Goal: Information Seeking & Learning: Learn about a topic

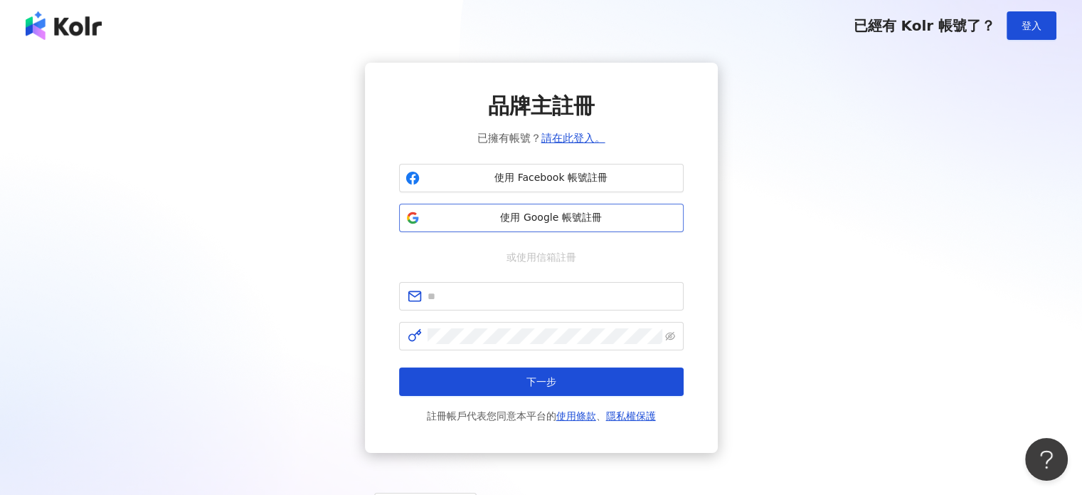
click at [557, 217] on span "使用 Google 帳號註冊" at bounding box center [552, 218] width 252 height 14
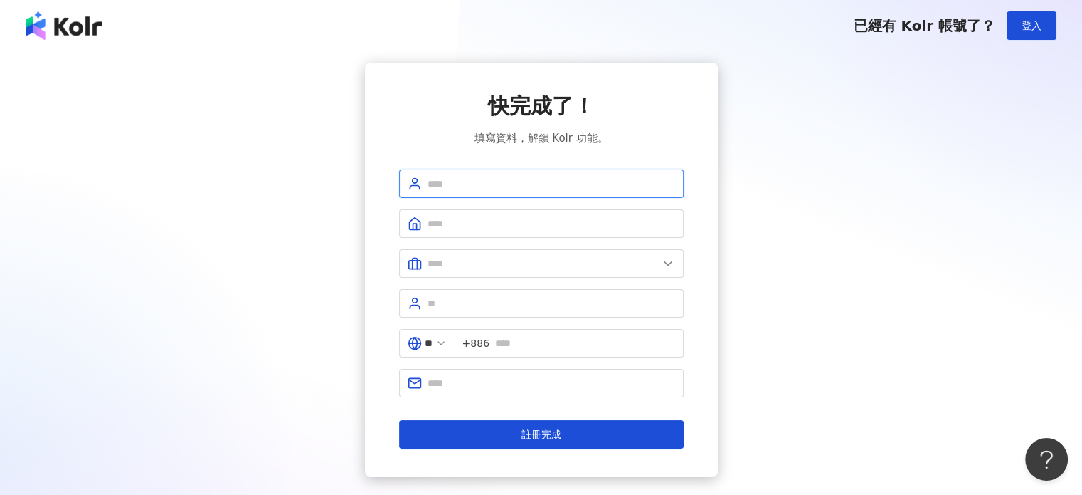
click at [559, 181] on input "text" at bounding box center [552, 184] width 248 height 16
type input "***"
click at [611, 221] on input "text" at bounding box center [552, 224] width 248 height 16
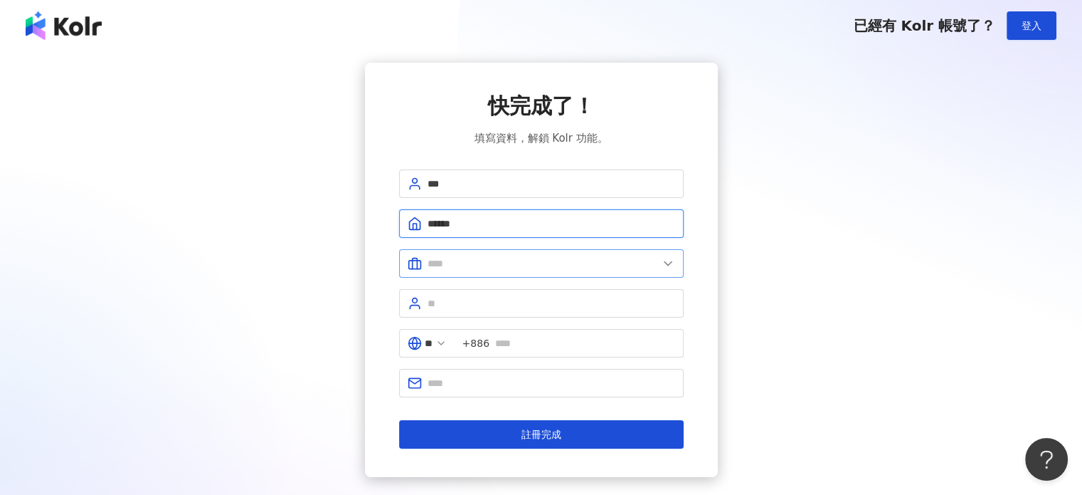
type input "******"
click at [676, 268] on span at bounding box center [541, 263] width 285 height 28
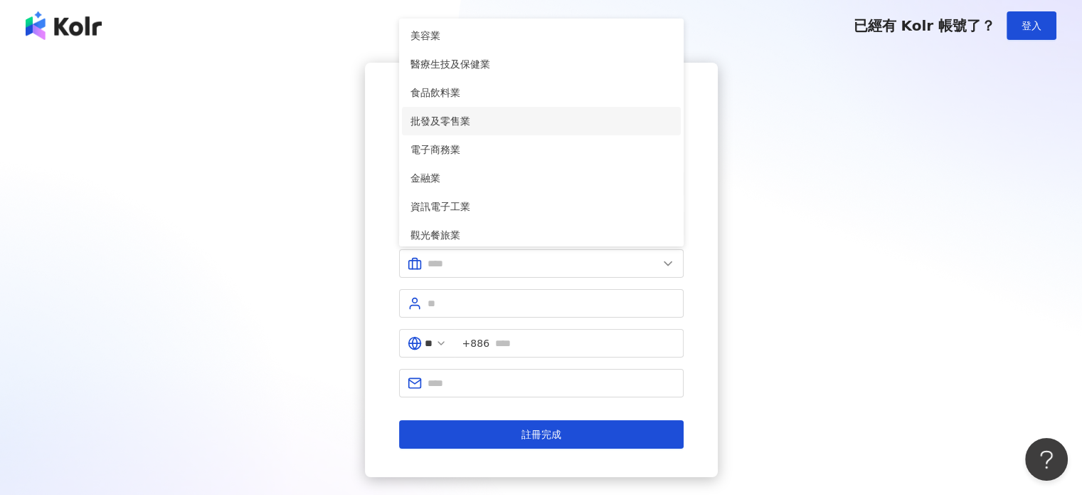
click at [492, 113] on span "批發及零售業" at bounding box center [542, 121] width 262 height 16
type input "******"
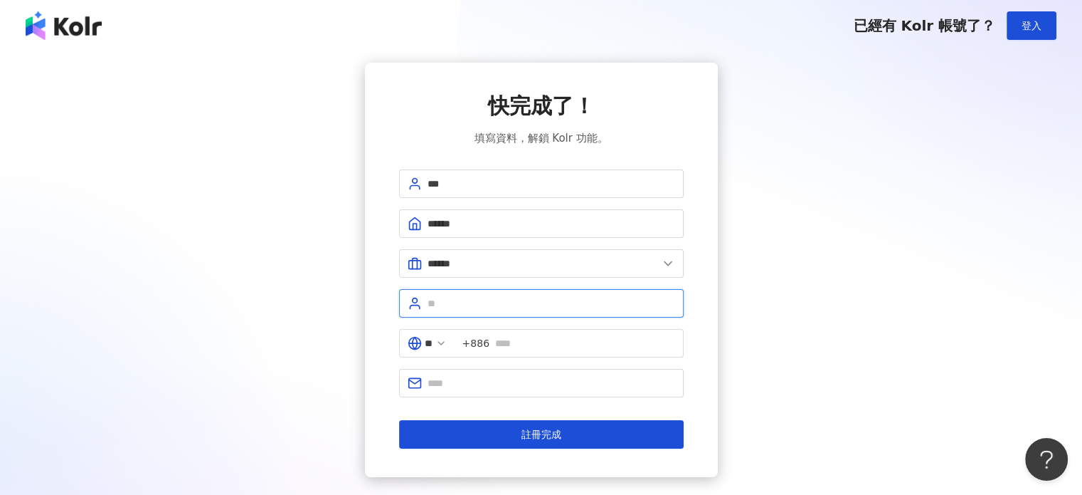
click at [501, 298] on input "text" at bounding box center [552, 303] width 248 height 16
type input "*"
type input "***"
click at [544, 337] on input "text" at bounding box center [585, 343] width 180 height 16
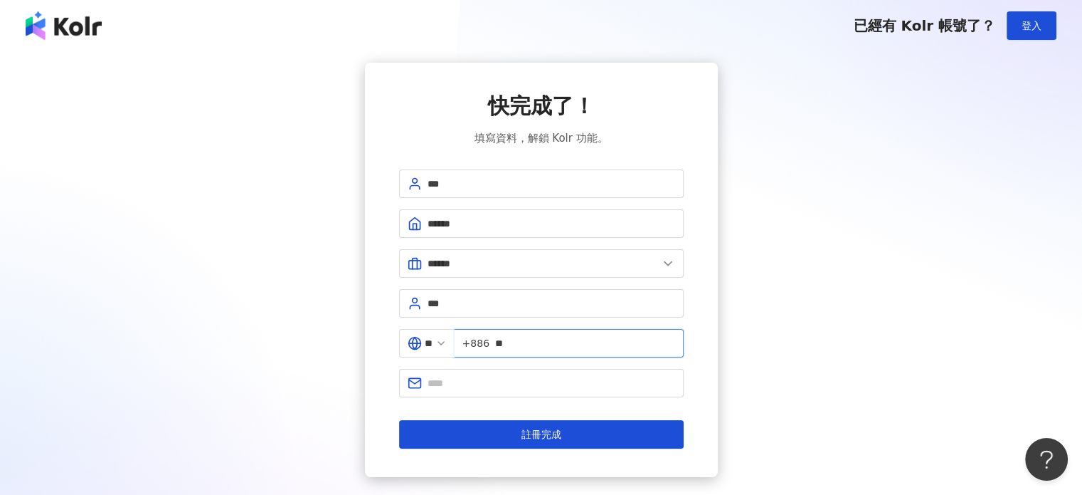
type input "*"
type input "**********"
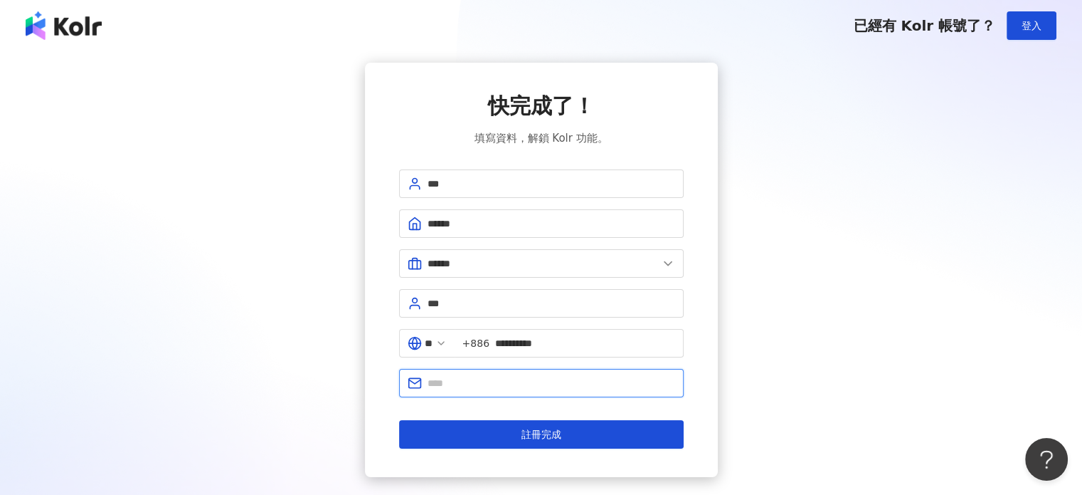
click at [519, 387] on input "text" at bounding box center [552, 383] width 248 height 16
type input "**********"
click at [399, 420] on button "註冊完成" at bounding box center [541, 434] width 285 height 28
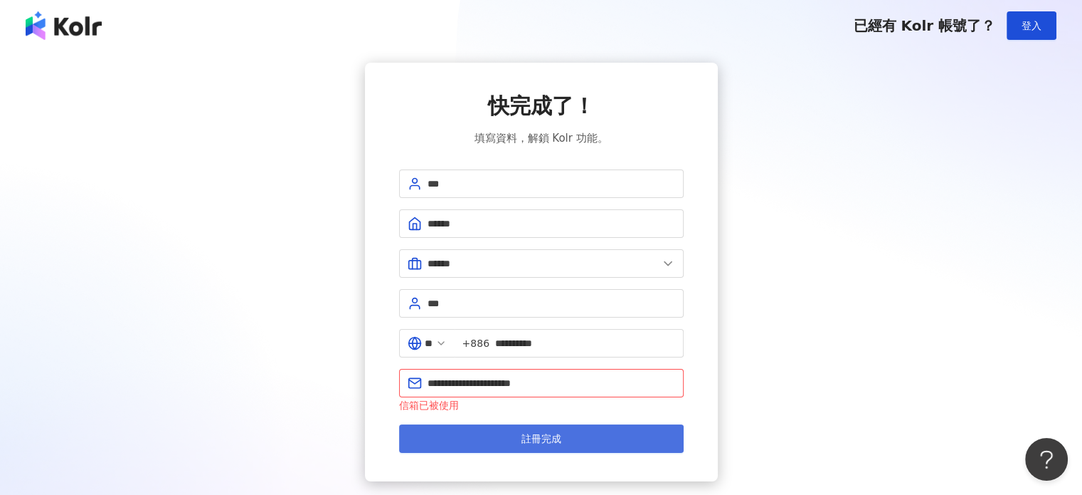
click at [547, 424] on button "註冊完成" at bounding box center [541, 438] width 285 height 28
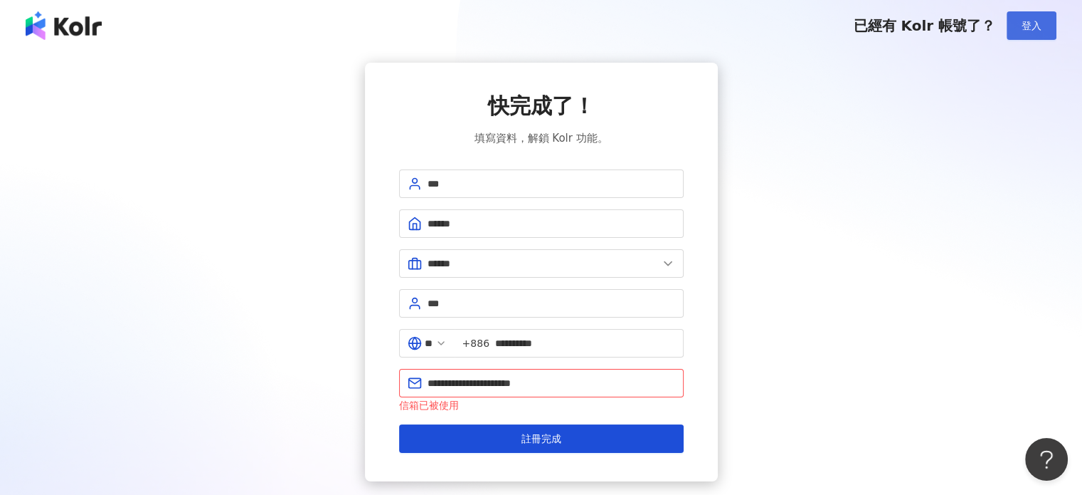
click at [1040, 20] on span "登入" at bounding box center [1032, 25] width 20 height 11
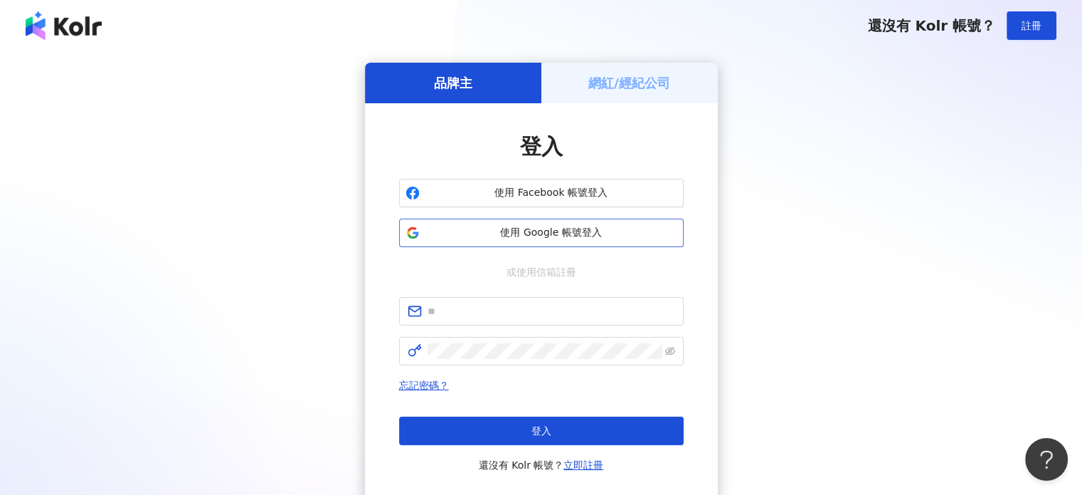
click at [570, 238] on span "使用 Google 帳號登入" at bounding box center [552, 233] width 252 height 14
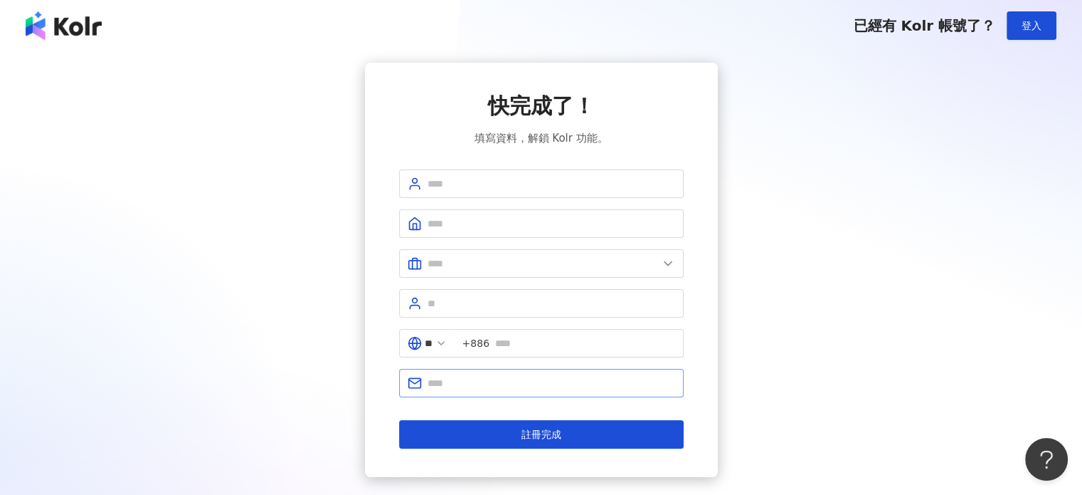
click at [552, 392] on span at bounding box center [541, 383] width 285 height 28
click at [536, 190] on input "text" at bounding box center [552, 184] width 248 height 16
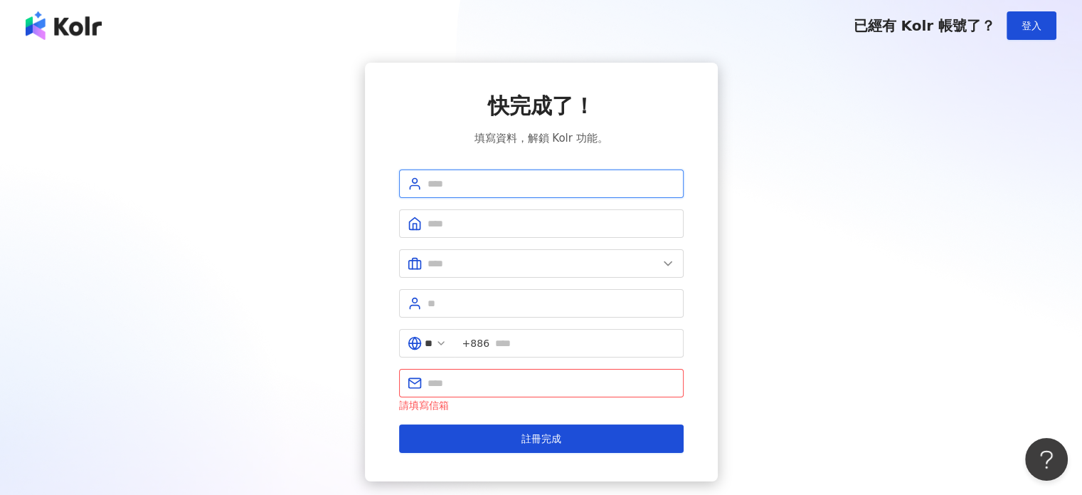
type input "***"
click at [519, 224] on input "text" at bounding box center [552, 224] width 248 height 16
type input "******"
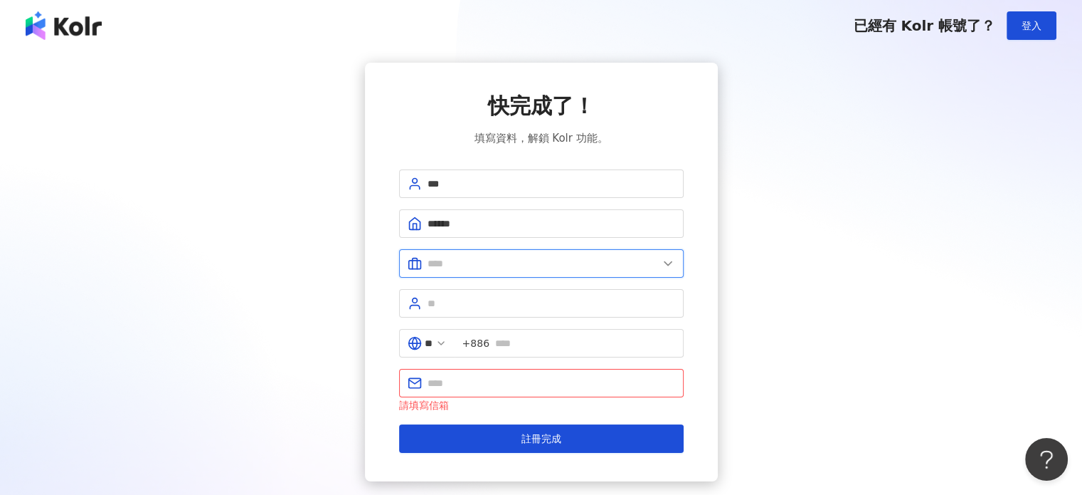
click at [507, 265] on input "text" at bounding box center [543, 263] width 231 height 16
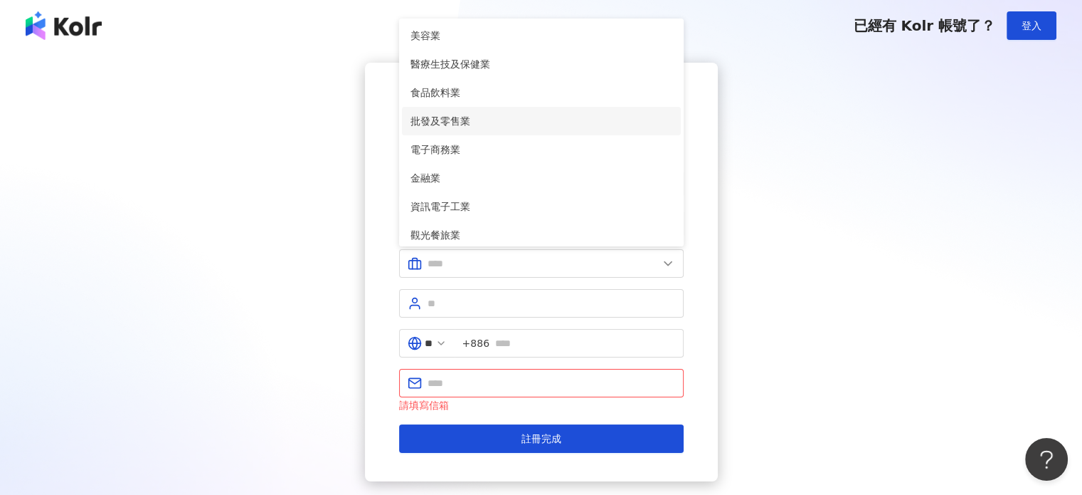
click at [489, 125] on span "批發及零售業" at bounding box center [542, 121] width 262 height 16
type input "******"
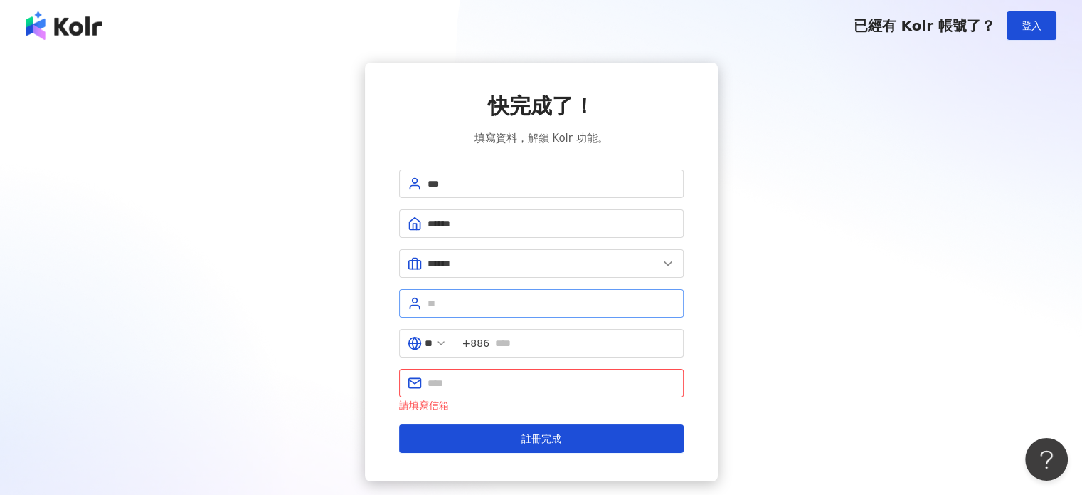
click at [478, 293] on span at bounding box center [541, 303] width 285 height 28
click at [480, 296] on input "text" at bounding box center [552, 303] width 248 height 16
type input "***"
click at [527, 341] on input "text" at bounding box center [585, 343] width 180 height 16
type input "**********"
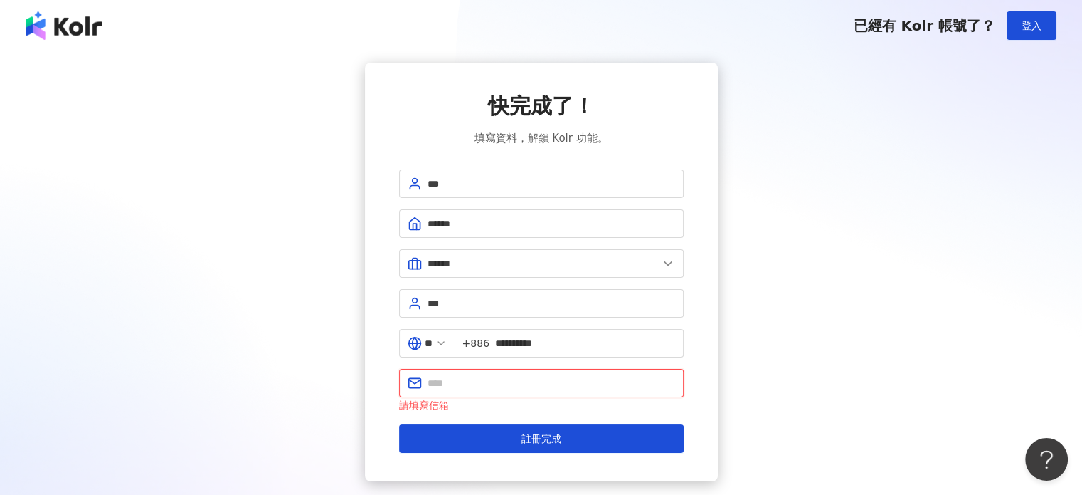
click at [552, 381] on input "text" at bounding box center [552, 383] width 248 height 16
type input "**********"
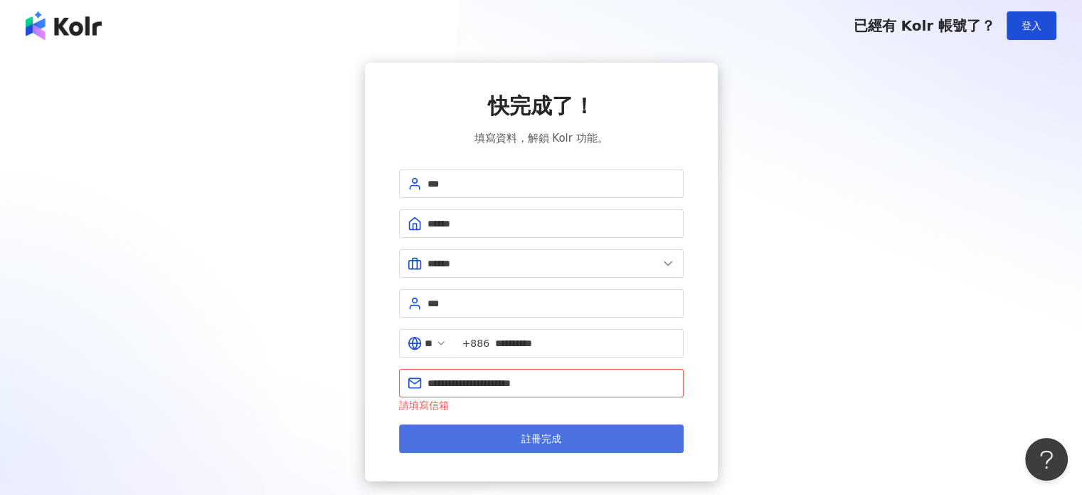
click at [541, 433] on span "註冊完成" at bounding box center [542, 438] width 40 height 11
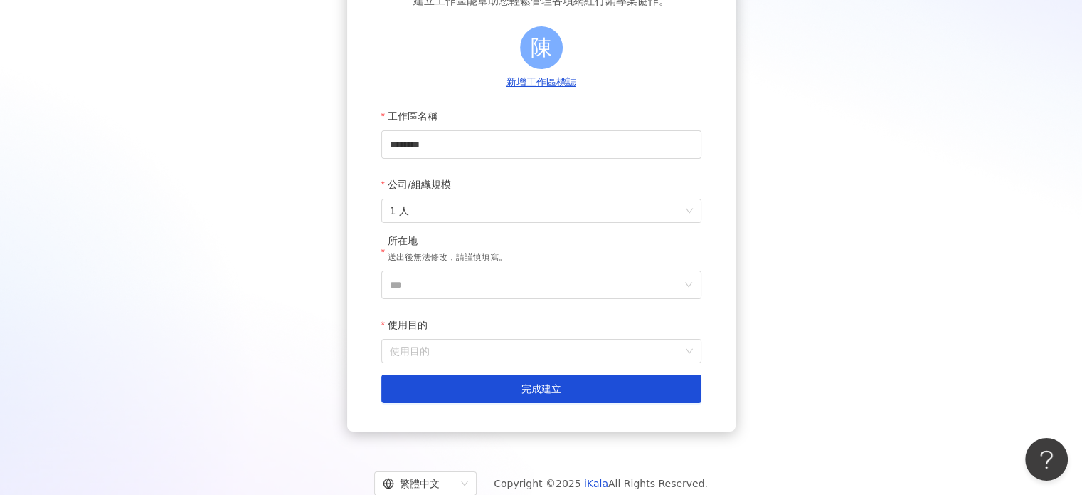
scroll to position [142, 0]
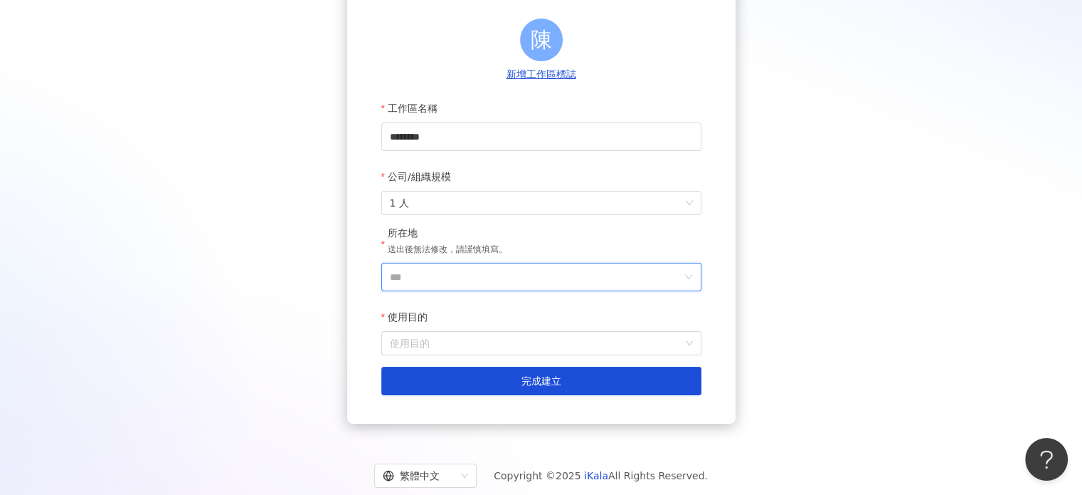
click at [527, 283] on input "***" at bounding box center [536, 276] width 292 height 27
click at [600, 77] on div "台灣" at bounding box center [623, 76] width 137 height 26
click at [547, 331] on div "使用目的" at bounding box center [541, 316] width 320 height 28
click at [539, 343] on input "使用目的" at bounding box center [541, 343] width 303 height 23
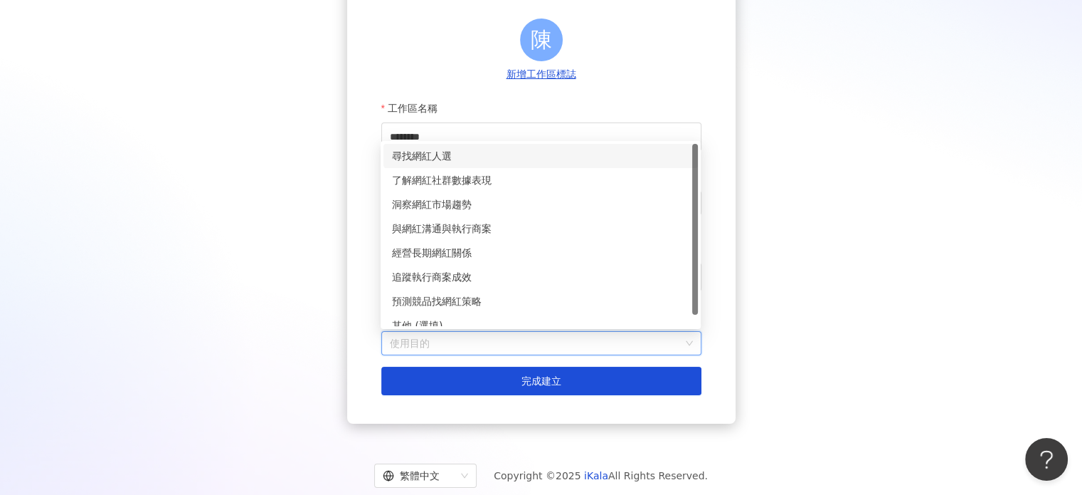
click at [507, 153] on div "尋找網紅人選" at bounding box center [540, 156] width 297 height 16
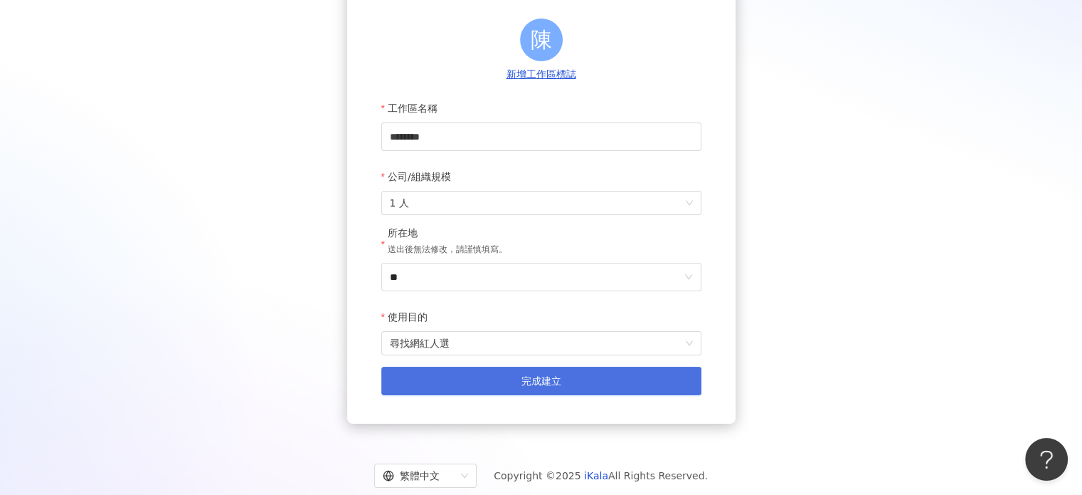
click at [536, 393] on button "完成建立" at bounding box center [541, 380] width 320 height 28
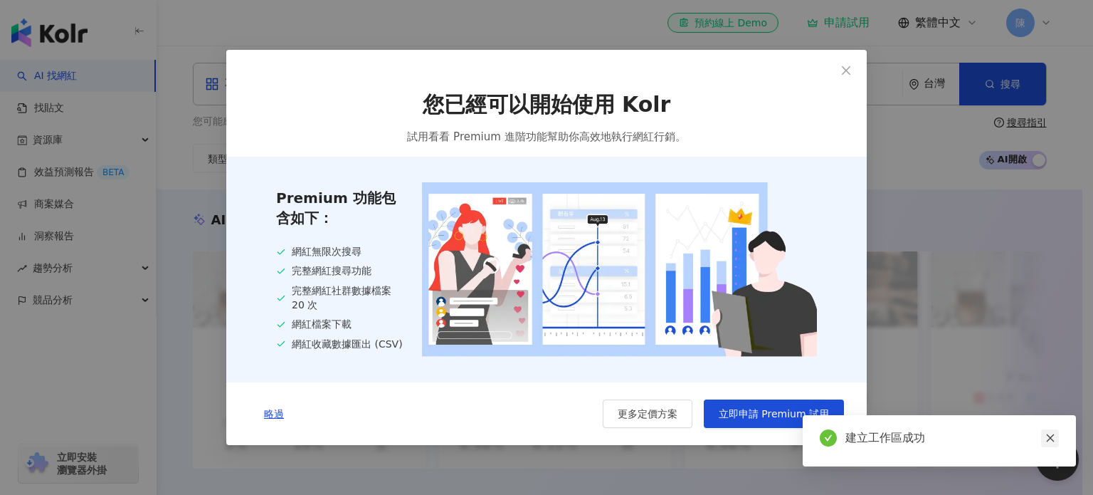
click at [1055, 442] on link at bounding box center [1050, 438] width 18 height 18
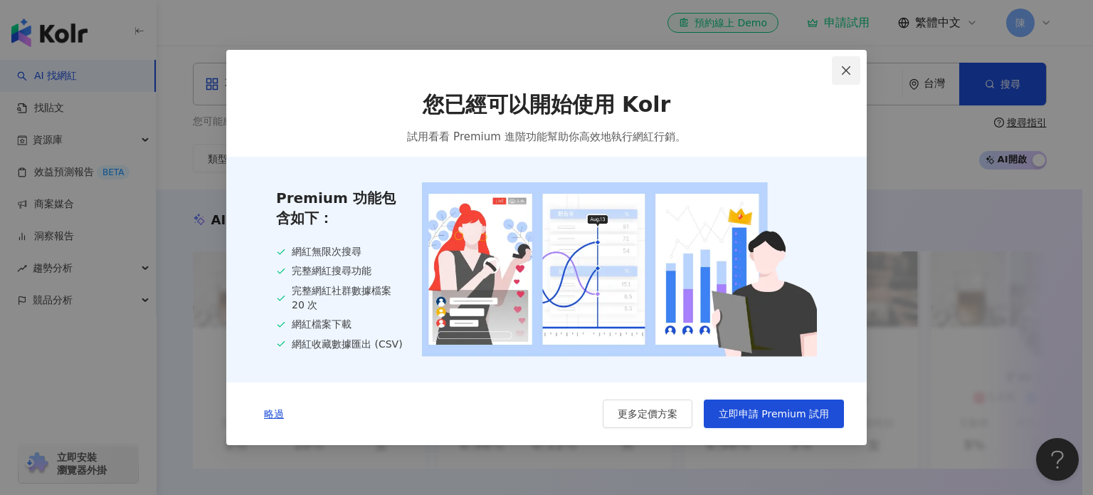
click at [848, 75] on icon "close" at bounding box center [845, 70] width 11 height 11
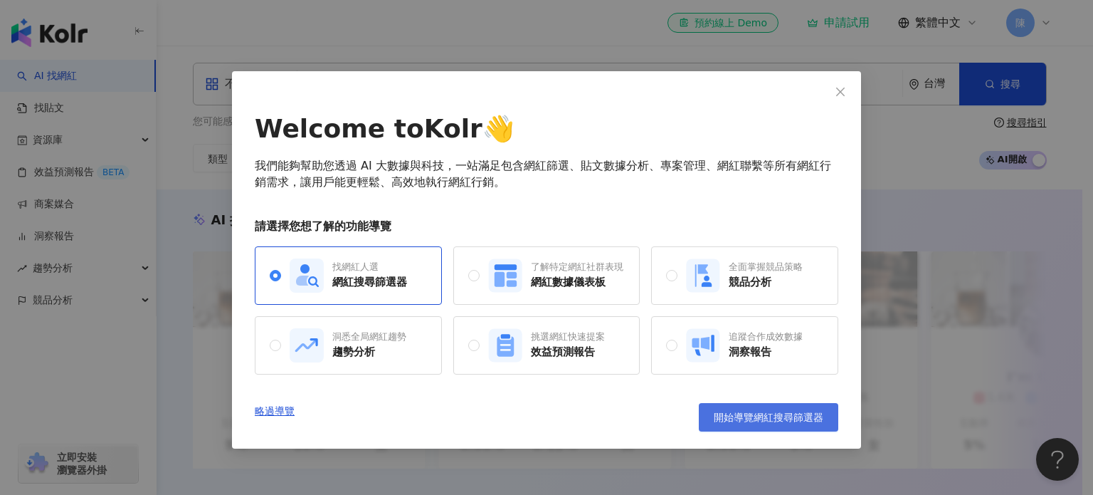
click at [767, 418] on span "開始導覽網紅搜尋篩選器" at bounding box center [769, 416] width 110 height 11
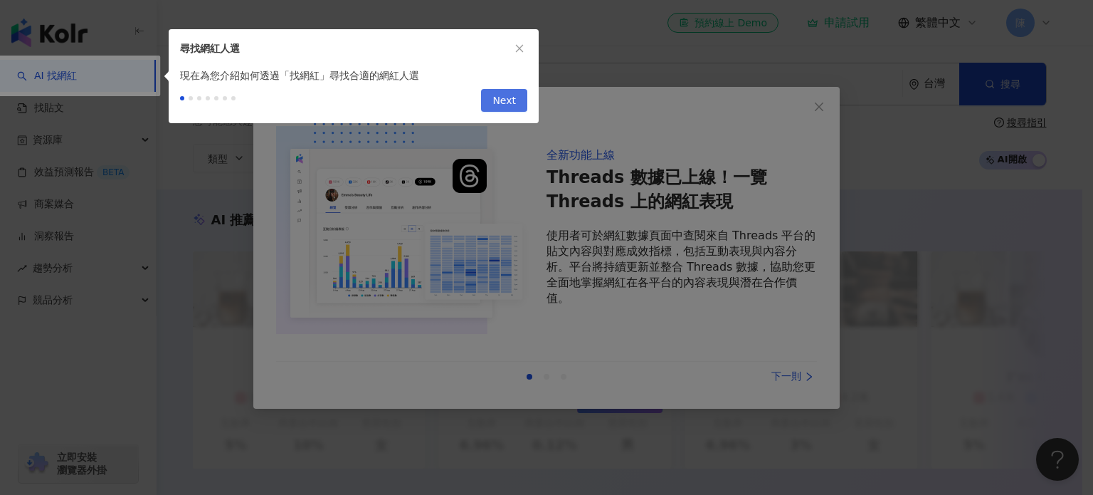
click at [508, 101] on span "Next" at bounding box center [503, 101] width 23 height 23
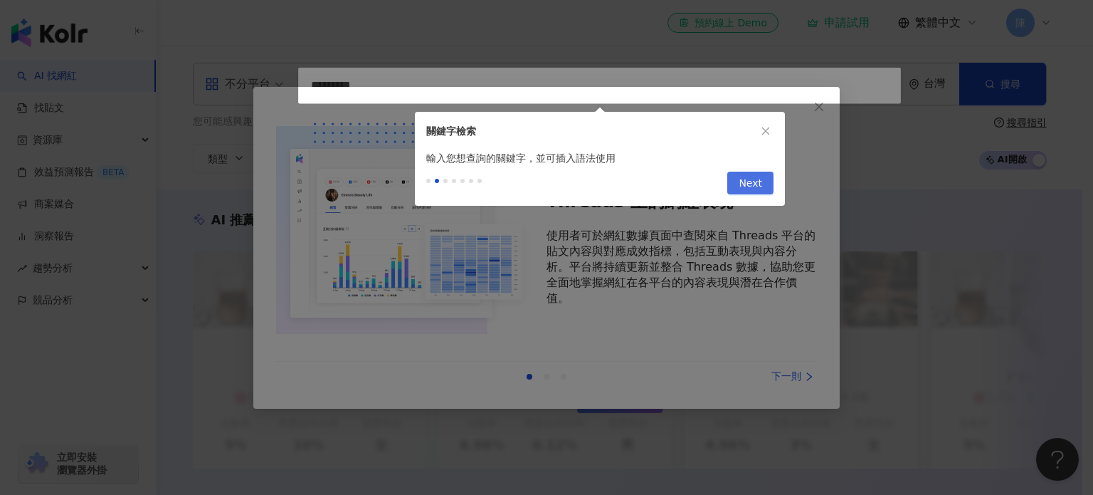
type input "*********"
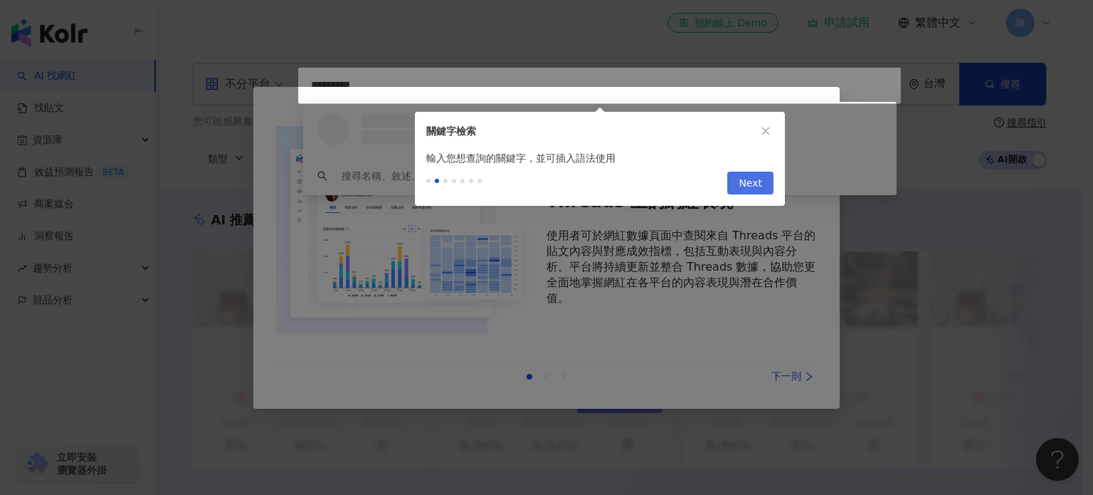
click at [743, 184] on span "Next" at bounding box center [750, 183] width 23 height 23
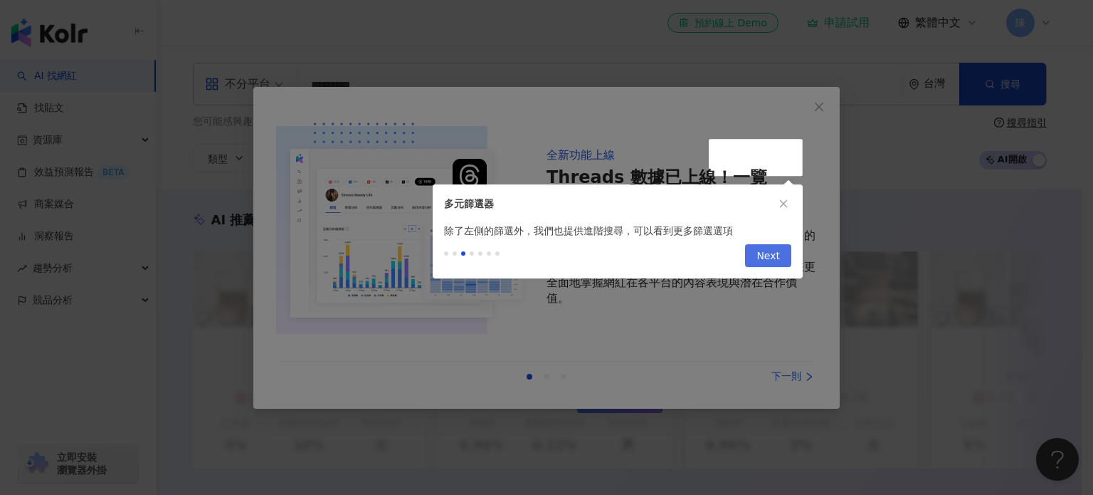
click at [772, 257] on span "Next" at bounding box center [767, 256] width 23 height 23
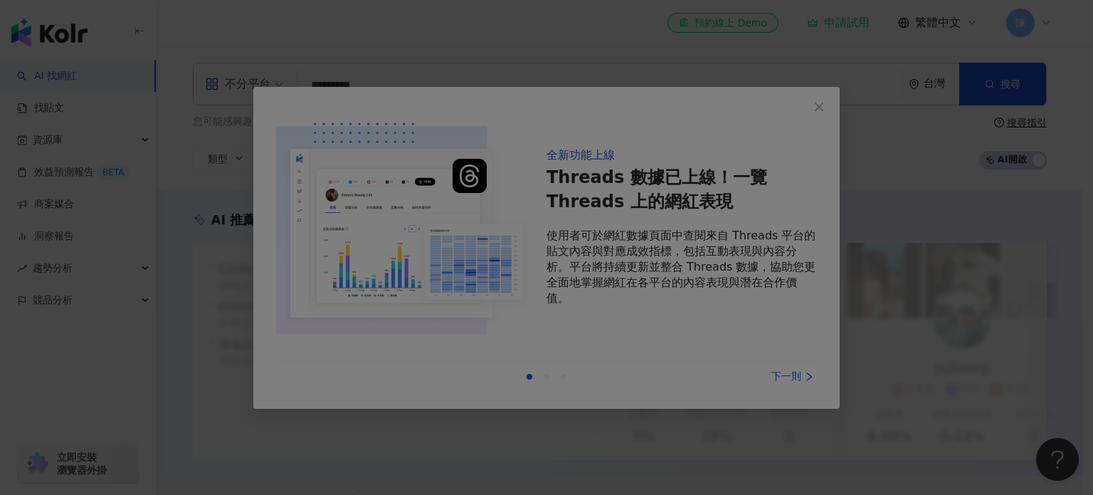
click at [808, 110] on div at bounding box center [546, 247] width 1093 height 495
click at [505, 169] on div at bounding box center [546, 247] width 1093 height 495
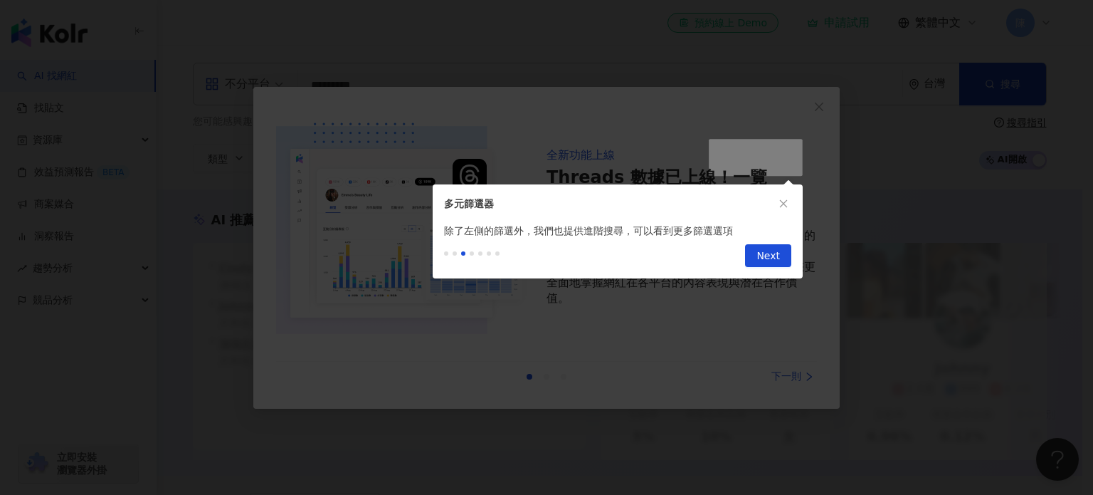
scroll to position [443, 0]
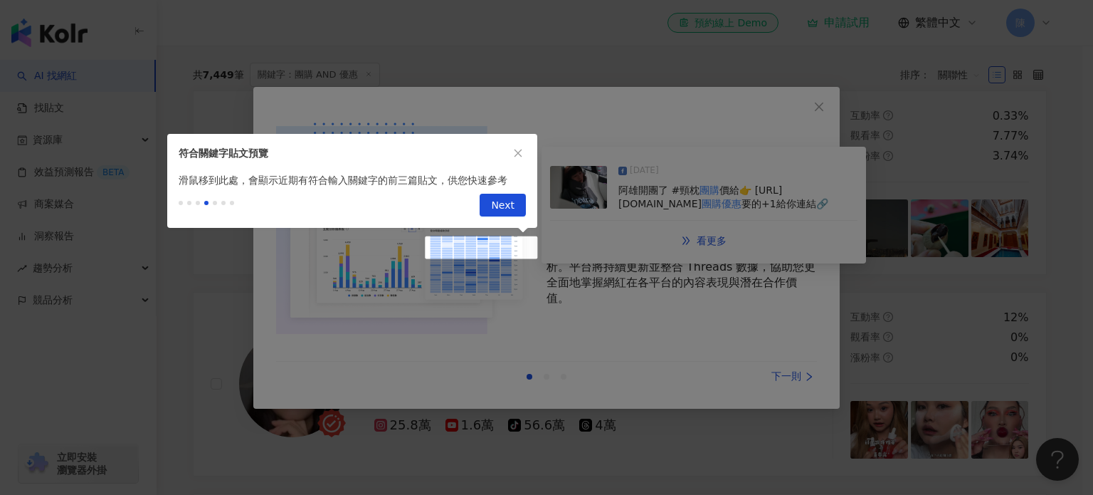
click at [826, 100] on div at bounding box center [546, 247] width 1093 height 495
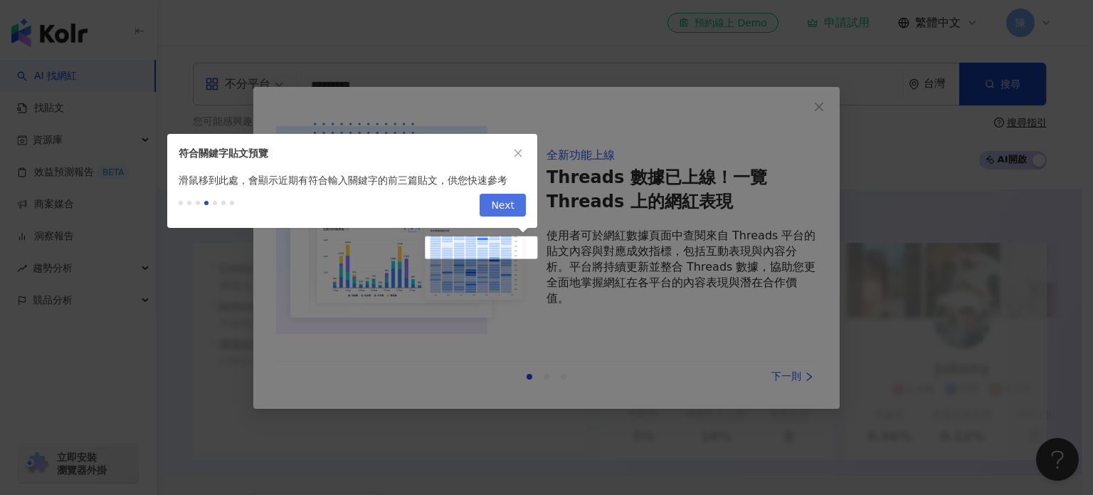
click at [515, 204] on button "Next" at bounding box center [503, 205] width 46 height 23
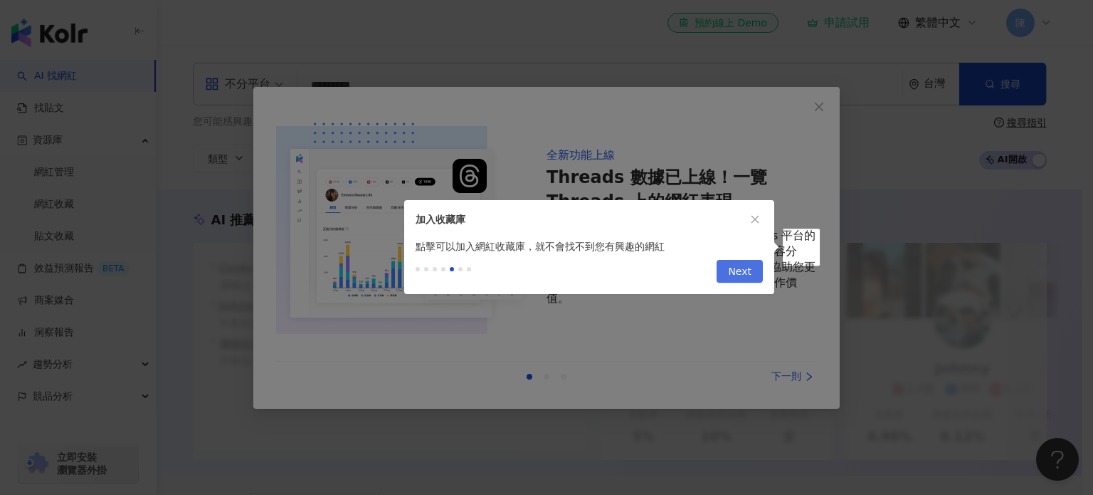
click at [734, 271] on span "Next" at bounding box center [739, 271] width 23 height 23
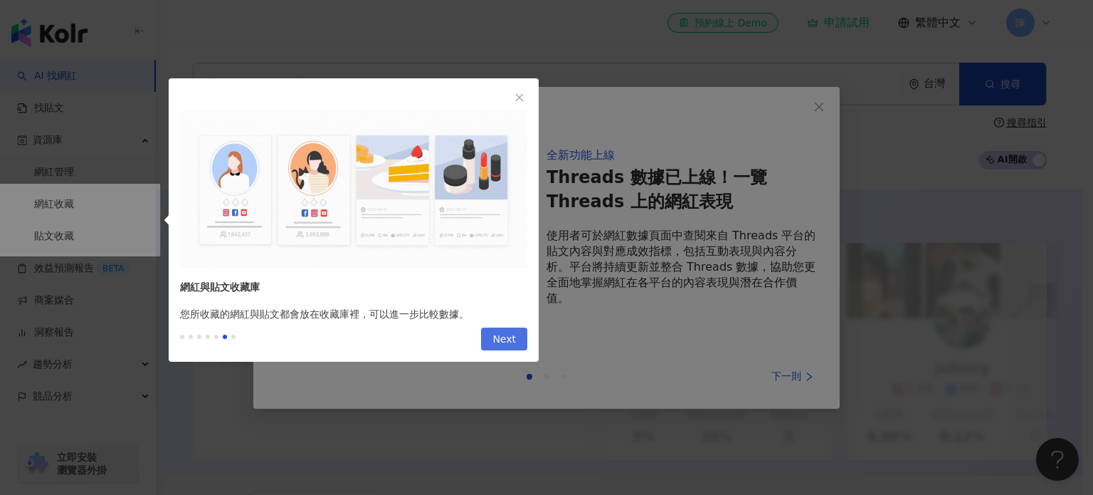
click at [515, 335] on span "Next" at bounding box center [503, 339] width 23 height 23
click at [512, 338] on span "Next" at bounding box center [503, 339] width 23 height 23
click at [503, 332] on span "Next" at bounding box center [503, 339] width 23 height 23
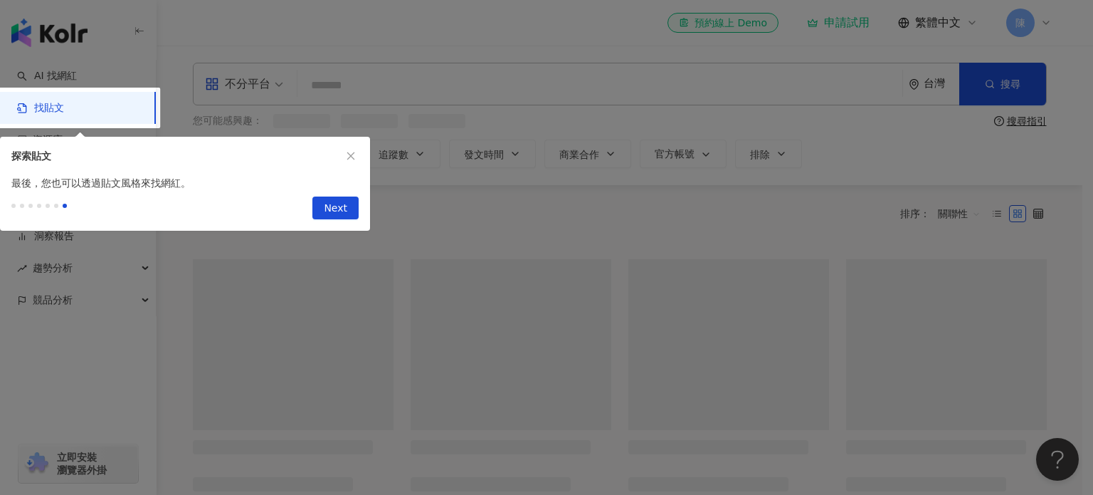
click at [510, 332] on div at bounding box center [546, 247] width 1093 height 495
click at [342, 218] on span "Next" at bounding box center [335, 208] width 23 height 23
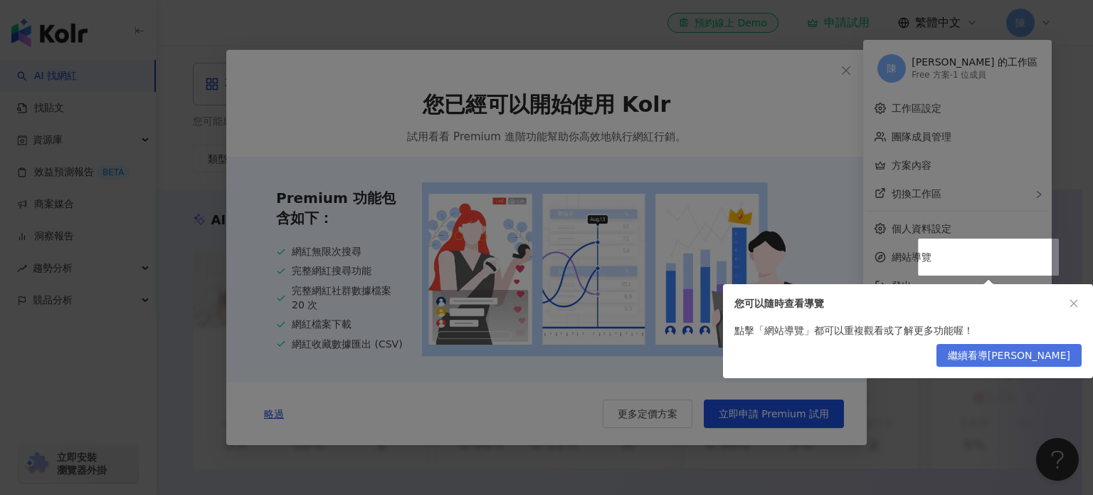
click at [1073, 359] on button "繼續看導覽" at bounding box center [1009, 355] width 145 height 23
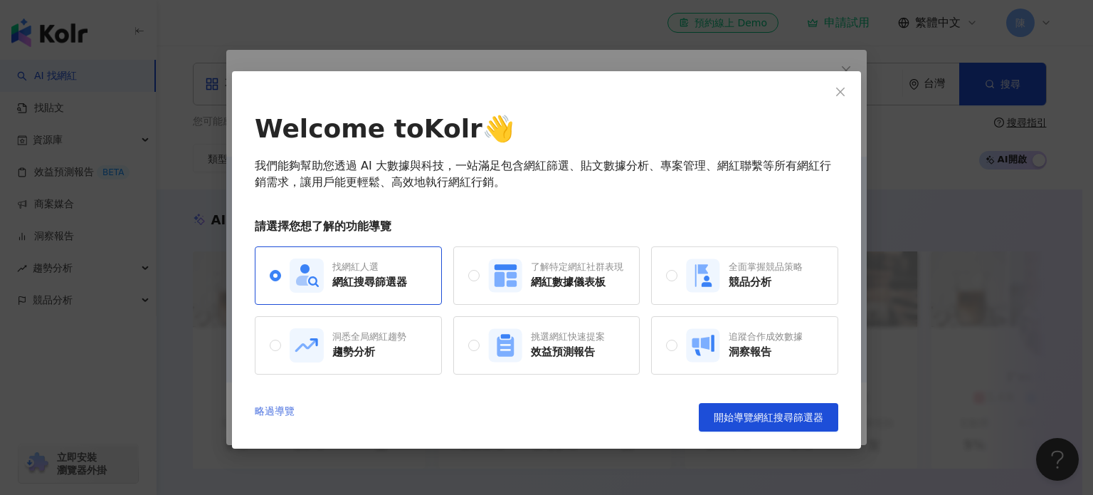
click at [279, 409] on link "略過導覽" at bounding box center [275, 417] width 40 height 28
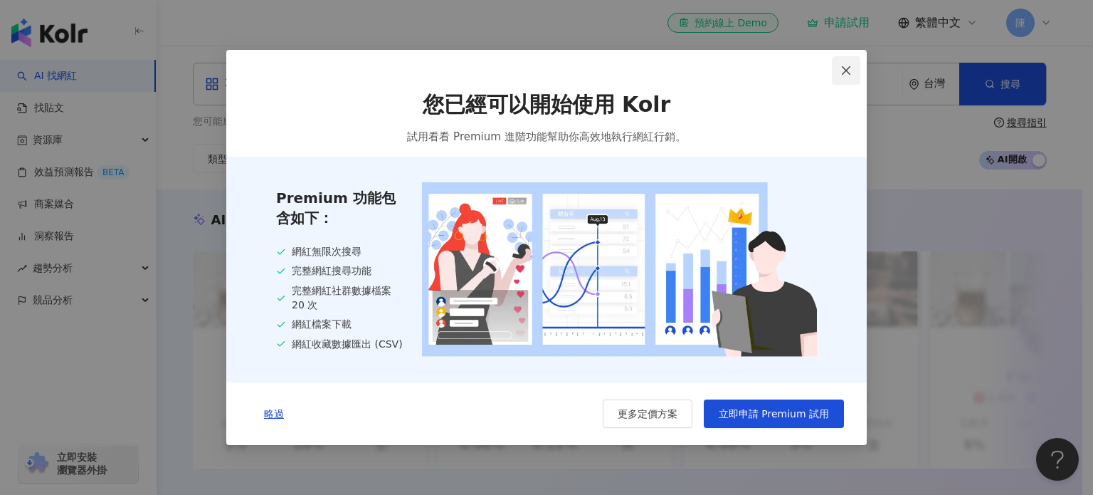
click at [838, 82] on button "Close" at bounding box center [846, 70] width 28 height 28
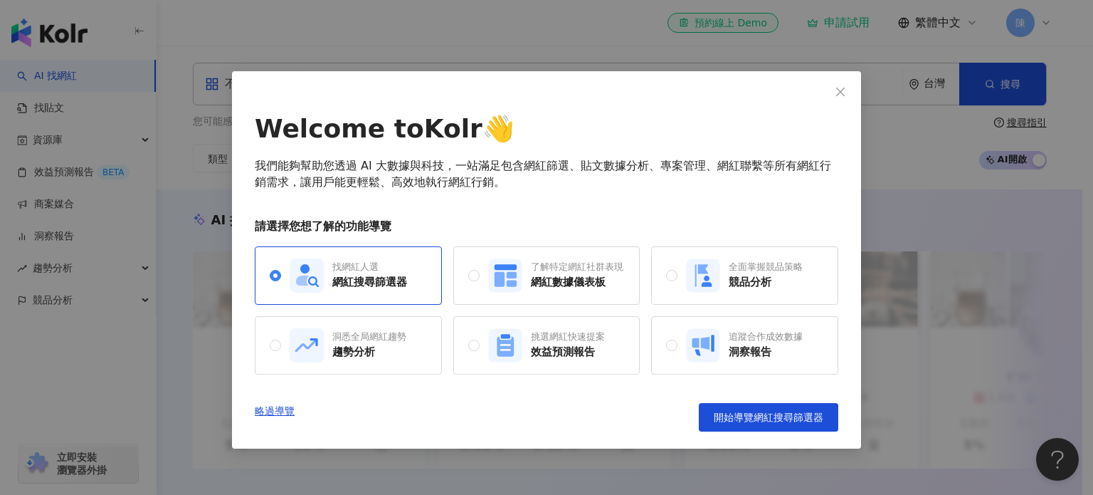
click at [840, 94] on icon "close" at bounding box center [840, 91] width 11 height 11
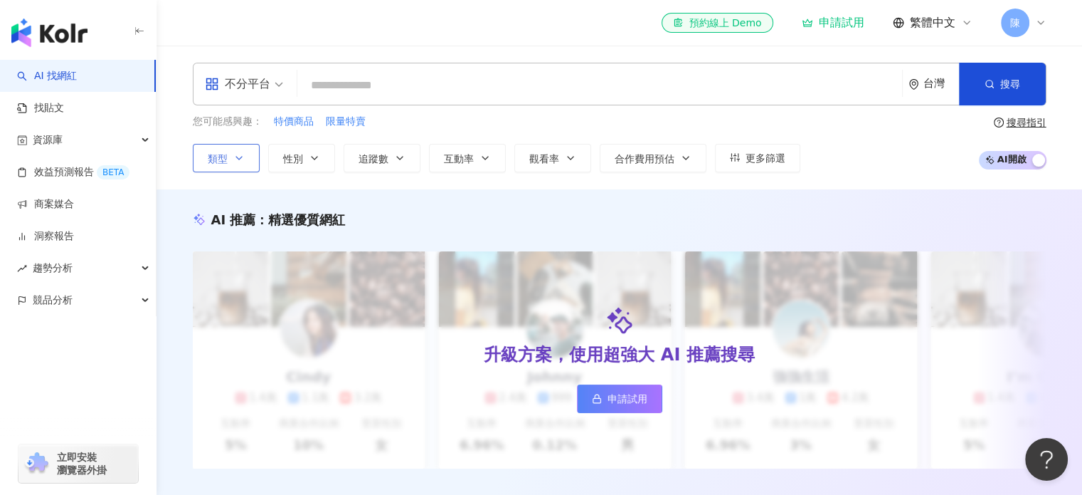
click at [243, 168] on button "類型" at bounding box center [226, 158] width 67 height 28
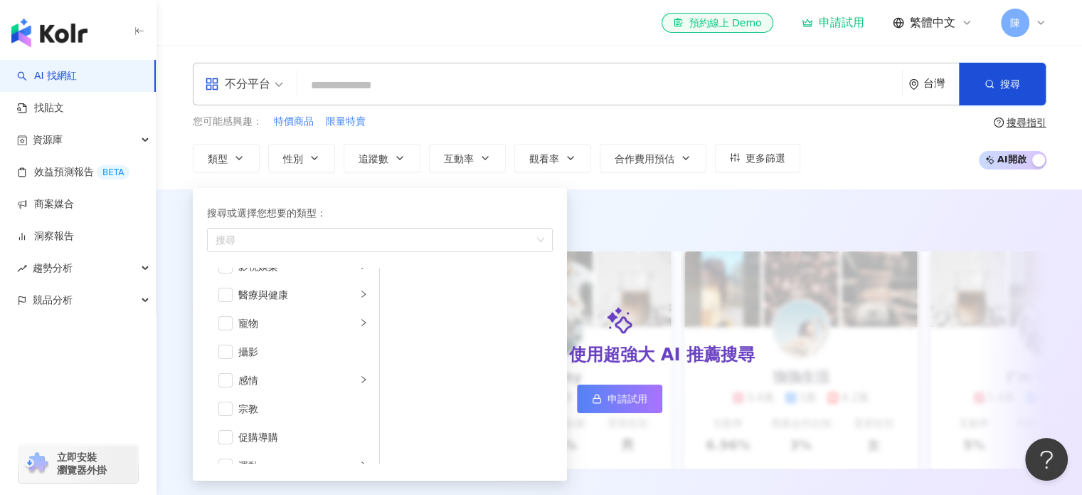
scroll to position [427, 0]
click at [312, 153] on icon "button" at bounding box center [314, 157] width 11 height 11
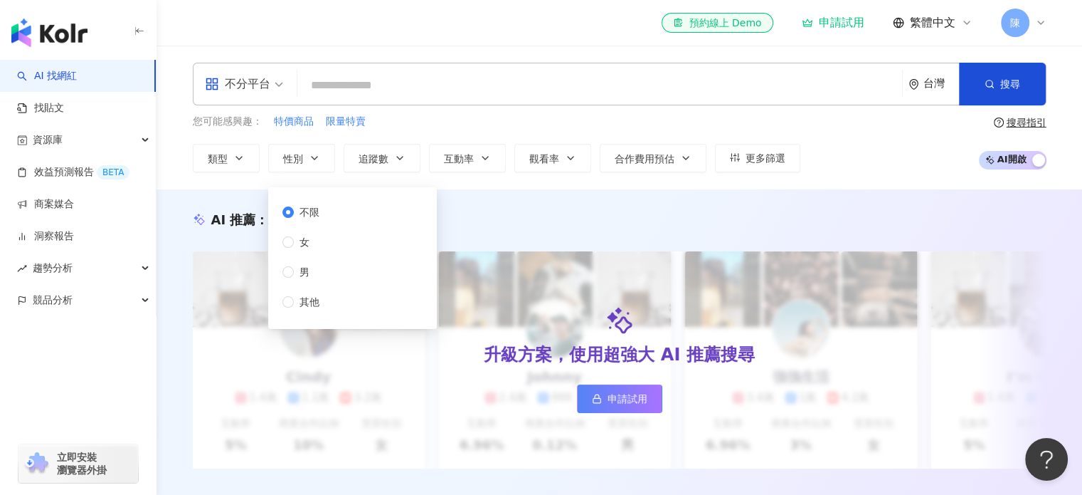
click at [379, 172] on div "不分平台 台灣 搜尋 您可能感興趣： 特價商品 限量特賣 類型 性別 追蹤數 互動率 觀看率 合作費用預估 更多篩選 不限 女 男 其他 搜尋指引 AI 開啟…" at bounding box center [620, 118] width 926 height 144
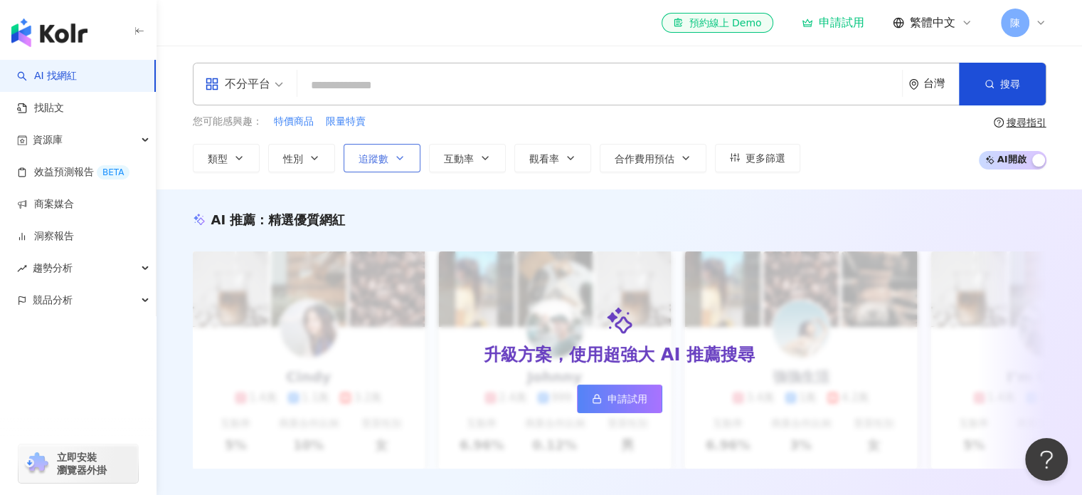
click at [384, 164] on button "追蹤數" at bounding box center [382, 158] width 77 height 28
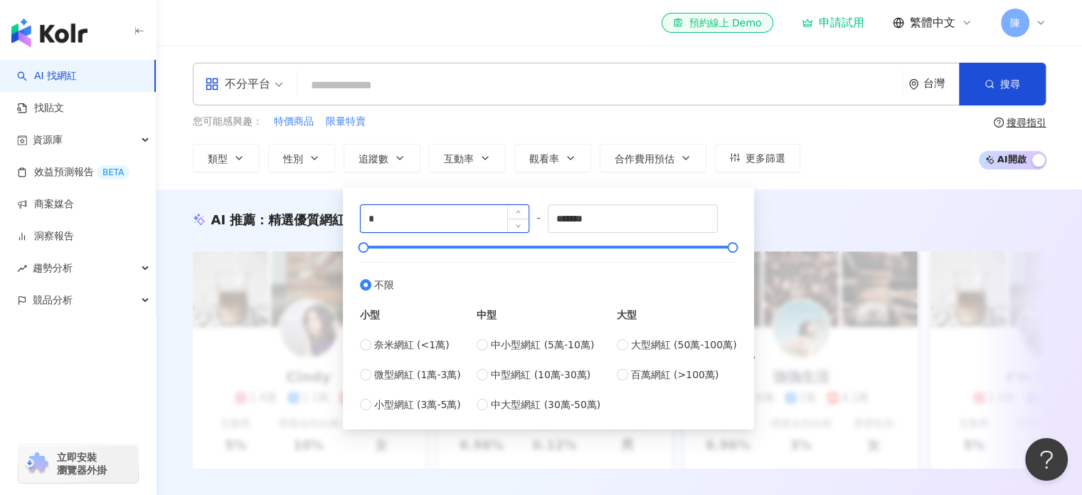
drag, startPoint x: 472, startPoint y: 218, endPoint x: 368, endPoint y: 217, distance: 103.9
click at [368, 217] on input "*" at bounding box center [445, 218] width 169 height 27
click at [492, 406] on label "中大型網紅 (30萬-50萬)" at bounding box center [539, 404] width 124 height 16
type input "******"
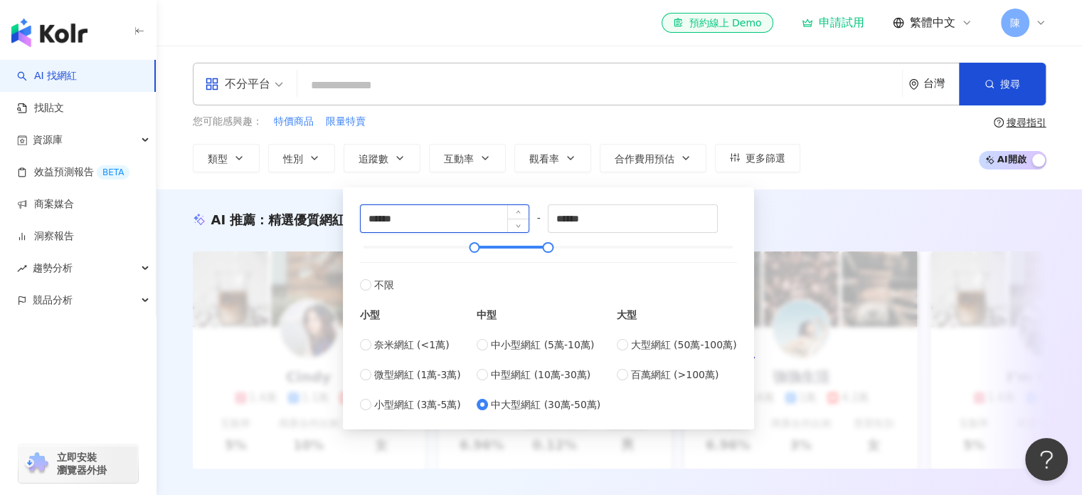
drag, startPoint x: 427, startPoint y: 221, endPoint x: 366, endPoint y: 227, distance: 61.5
click at [366, 227] on input "******" at bounding box center [445, 218] width 169 height 27
click at [394, 216] on input "******" at bounding box center [445, 218] width 169 height 27
click at [376, 220] on input "******" at bounding box center [445, 218] width 169 height 27
type input "******"
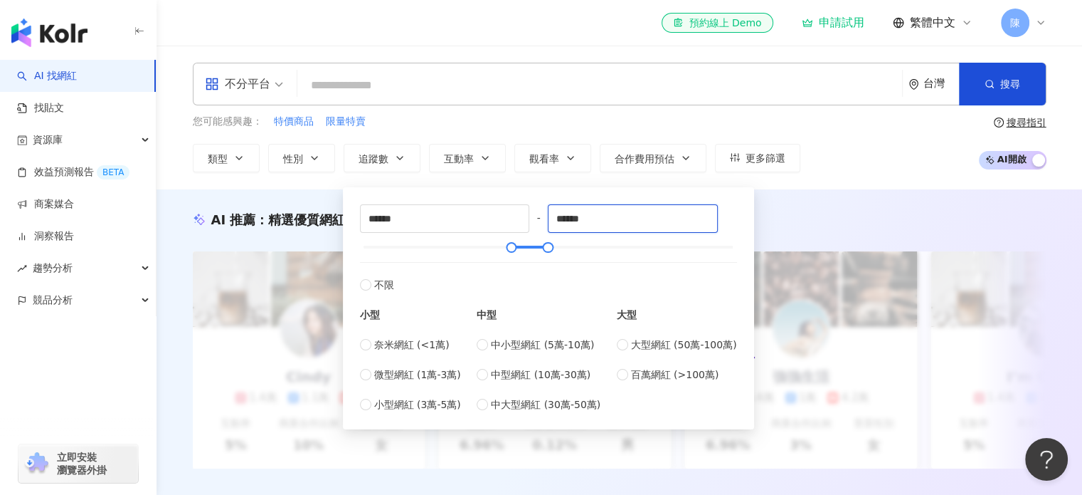
drag, startPoint x: 623, startPoint y: 221, endPoint x: 534, endPoint y: 227, distance: 89.1
click at [534, 227] on div "****** - ****** 不限 小型 奈米網紅 (<1萬) 微型網紅 (1萬-3萬) 小型網紅 (3萬-5萬) 中型 中小型網紅 (5萬-10萬) 中型…" at bounding box center [548, 308] width 377 height 208
type input "*******"
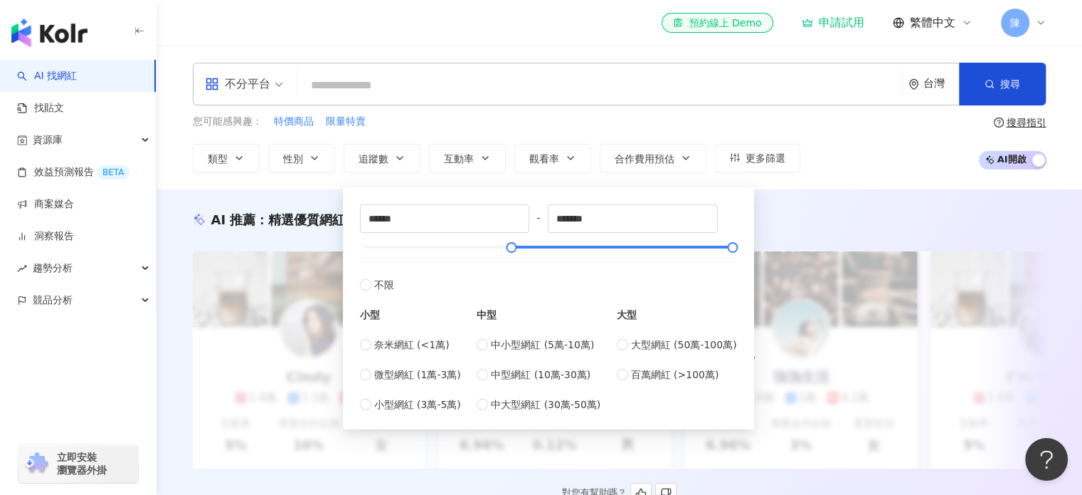
click at [808, 231] on div "AI 推薦 ： 精選優質網紅 升級方案，使用超強大 AI 推薦搜尋 申請試用 Cindy 1.4萬 1.1萬 3.2萬 互動率 5% 商業合作比例 10% 受…" at bounding box center [619, 357] width 911 height 293
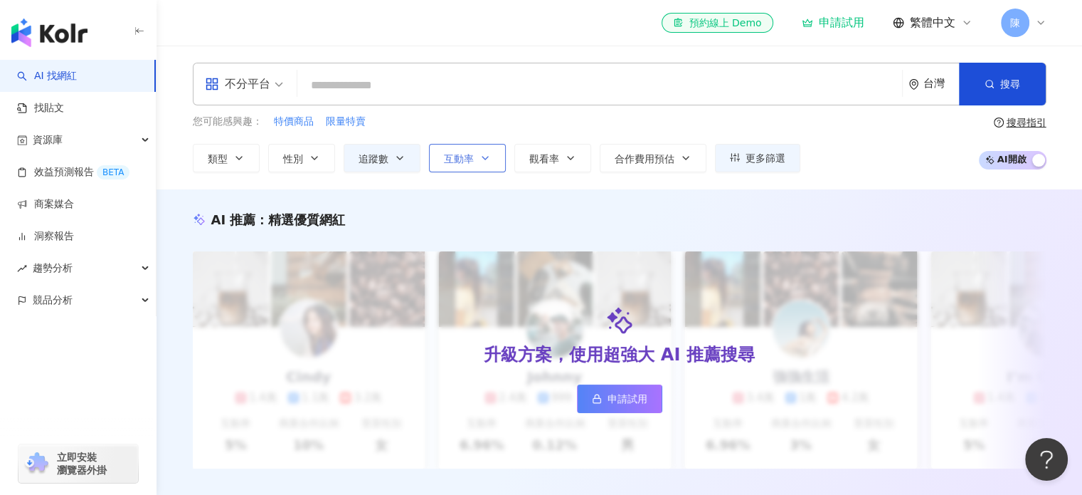
click at [486, 159] on icon "button" at bounding box center [485, 157] width 11 height 11
click at [565, 162] on icon "button" at bounding box center [570, 157] width 11 height 11
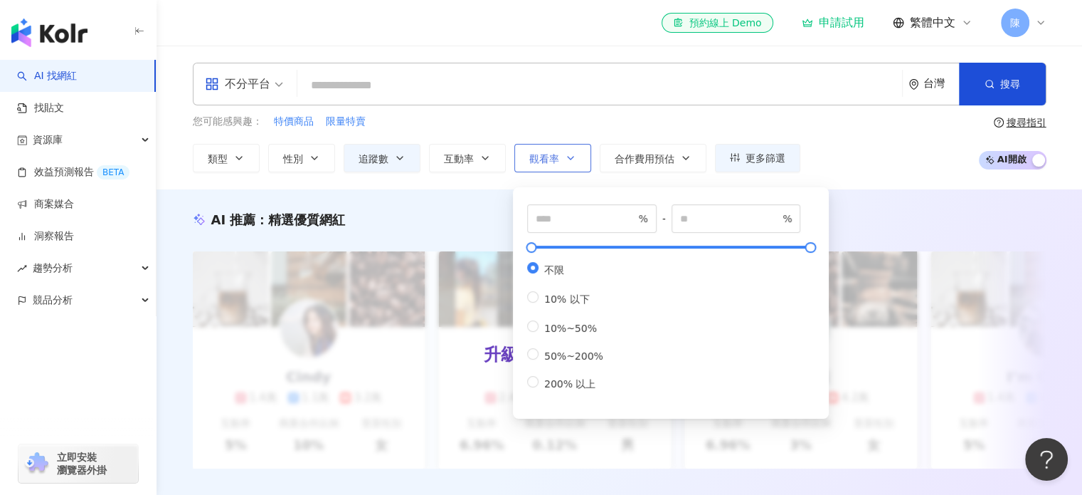
click at [567, 162] on icon "button" at bounding box center [570, 157] width 11 height 11
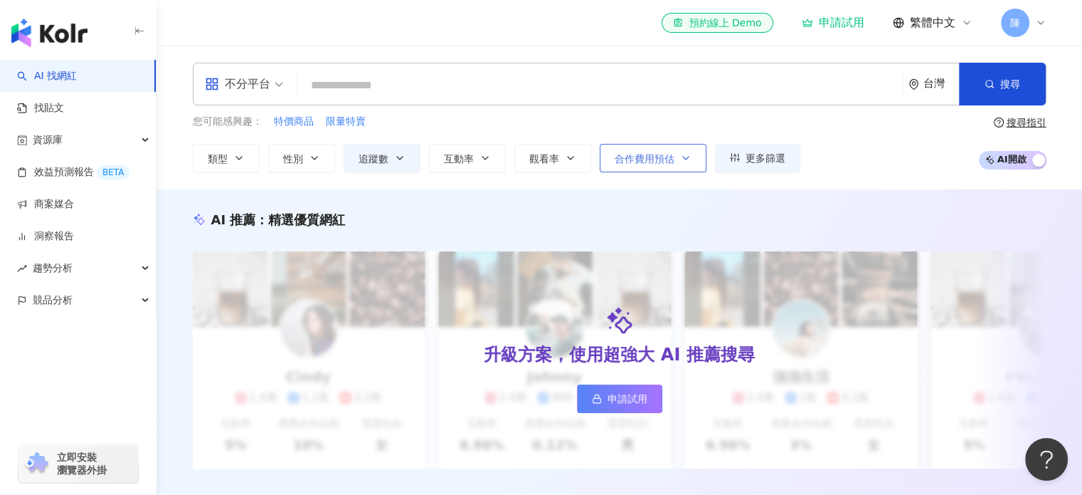
click at [658, 146] on button "合作費用預估" at bounding box center [653, 158] width 107 height 28
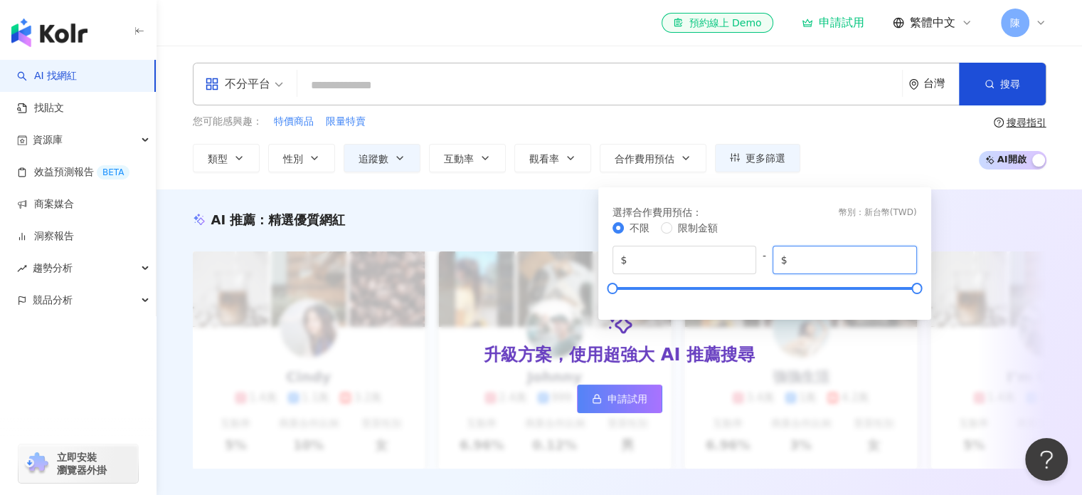
drag, startPoint x: 877, startPoint y: 256, endPoint x: 770, endPoint y: 268, distance: 107.4
click at [770, 268] on div "$ * - $ *******" at bounding box center [765, 260] width 305 height 28
click at [804, 162] on div "您可能感興趣： 特價商品 限量特賣 類型 性別 追蹤數 互動率 觀看率 合作費用預估 更多篩選 不限 女 男 其他 ****** - ******* 不限 小…" at bounding box center [620, 143] width 854 height 58
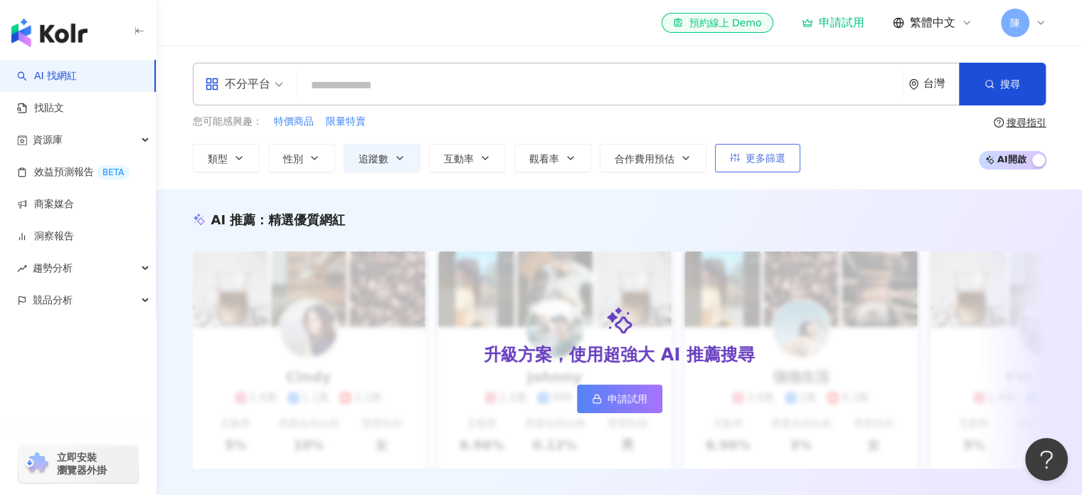
click at [766, 155] on span "更多篩選" at bounding box center [766, 157] width 40 height 11
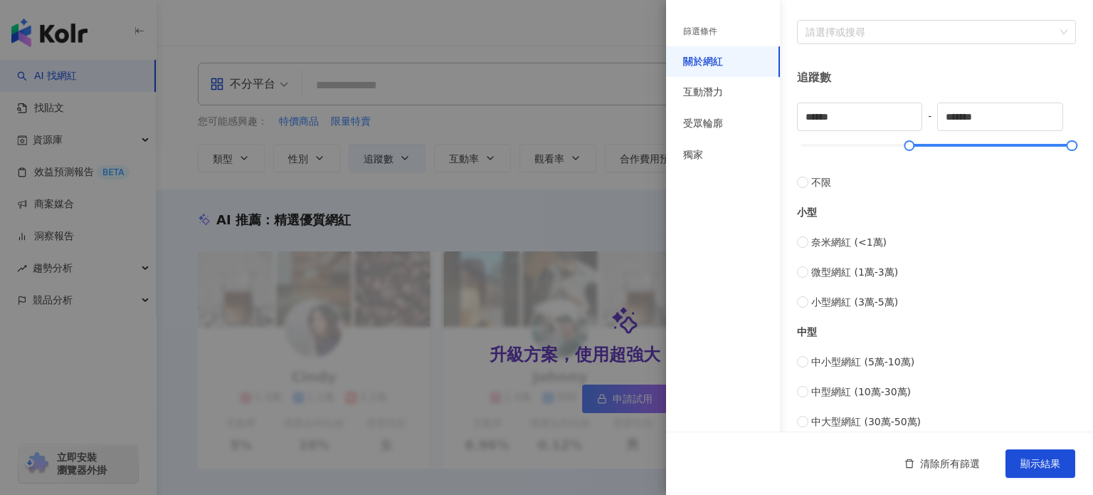
scroll to position [80, 0]
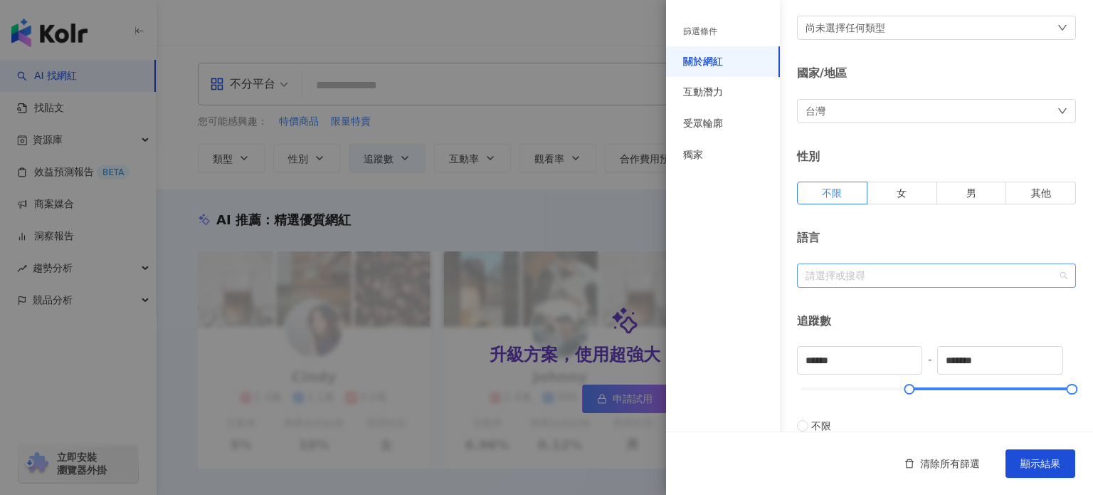
click at [874, 275] on div at bounding box center [929, 275] width 258 height 11
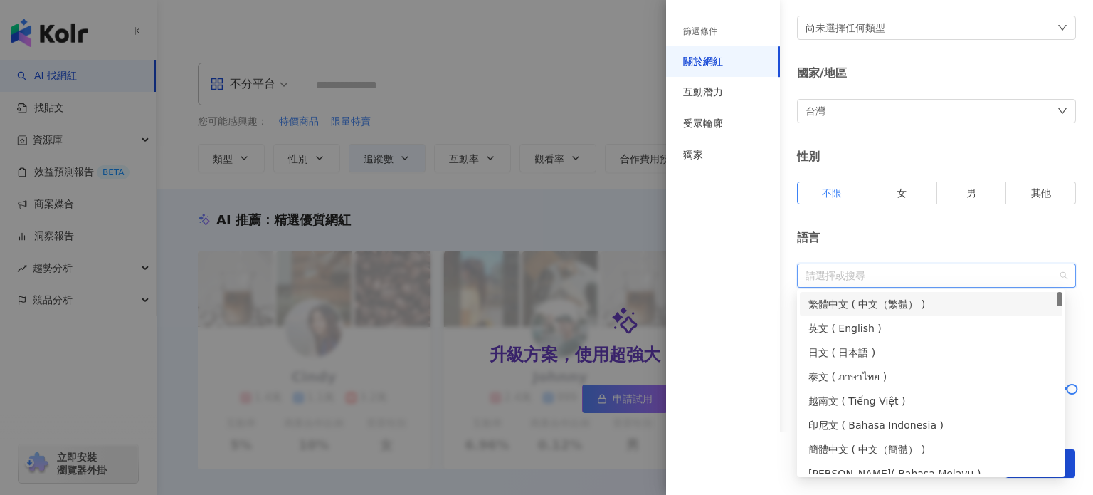
click at [850, 309] on div "繁體中文 ( 中文（繁體） )" at bounding box center [931, 304] width 246 height 16
click at [723, 102] on div "互動潛力" at bounding box center [723, 92] width 114 height 31
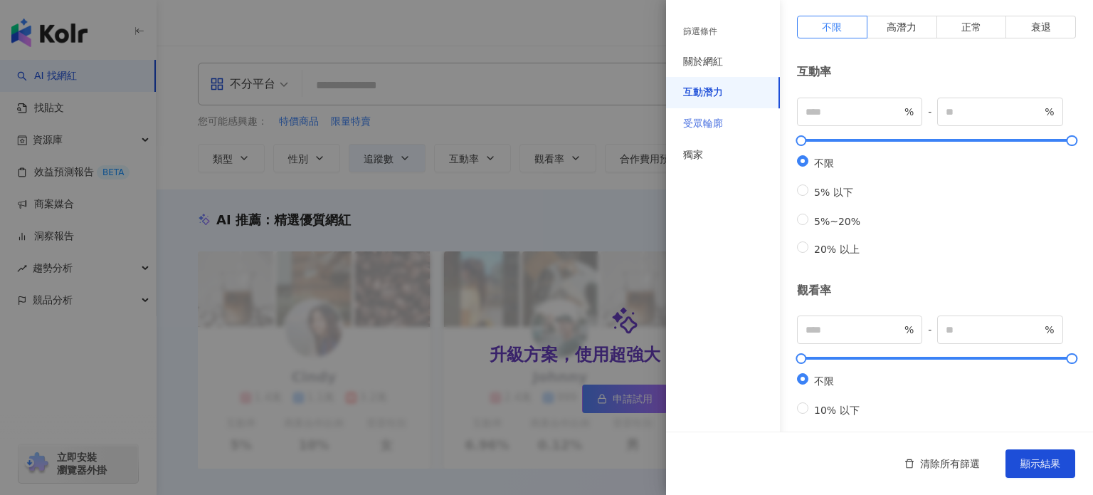
click at [723, 128] on div "受眾輪廓" at bounding box center [723, 123] width 114 height 31
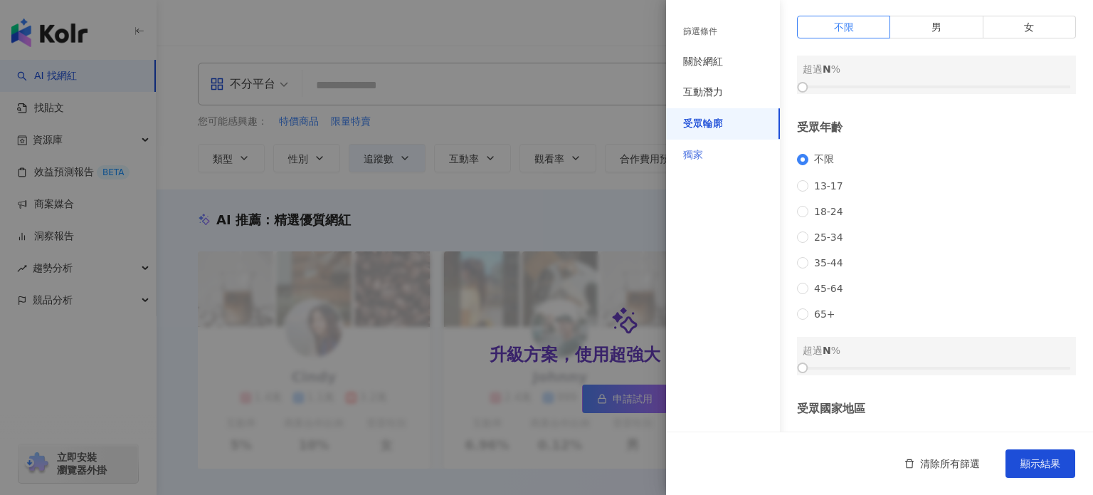
click at [714, 158] on div "獨家" at bounding box center [723, 154] width 114 height 31
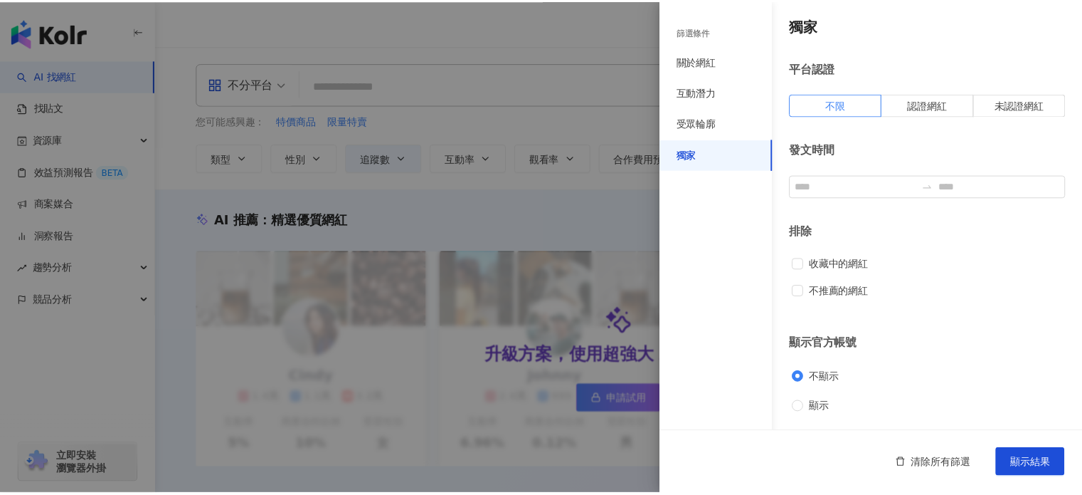
scroll to position [1, 0]
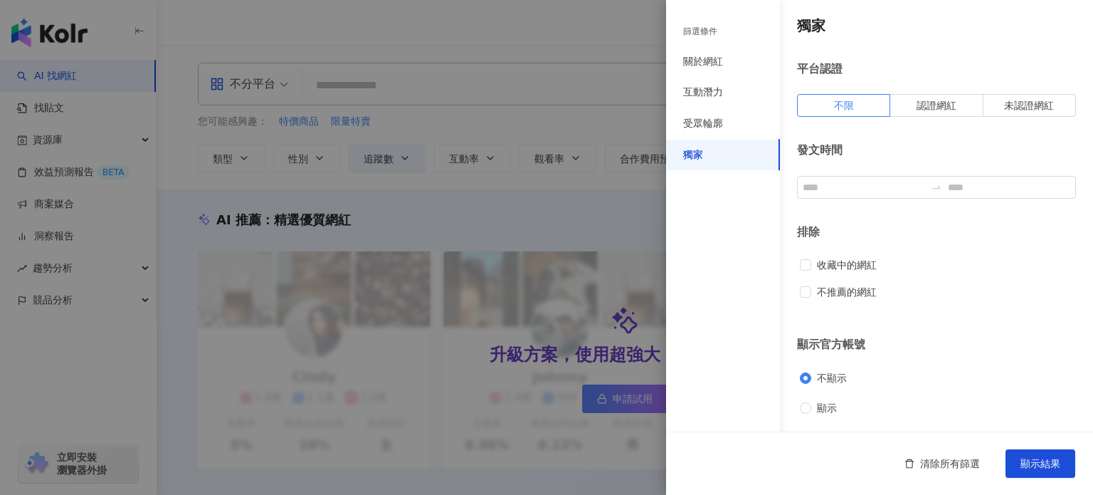
click at [706, 33] on div "篩選條件" at bounding box center [700, 32] width 34 height 12
click at [529, 162] on div at bounding box center [546, 247] width 1093 height 495
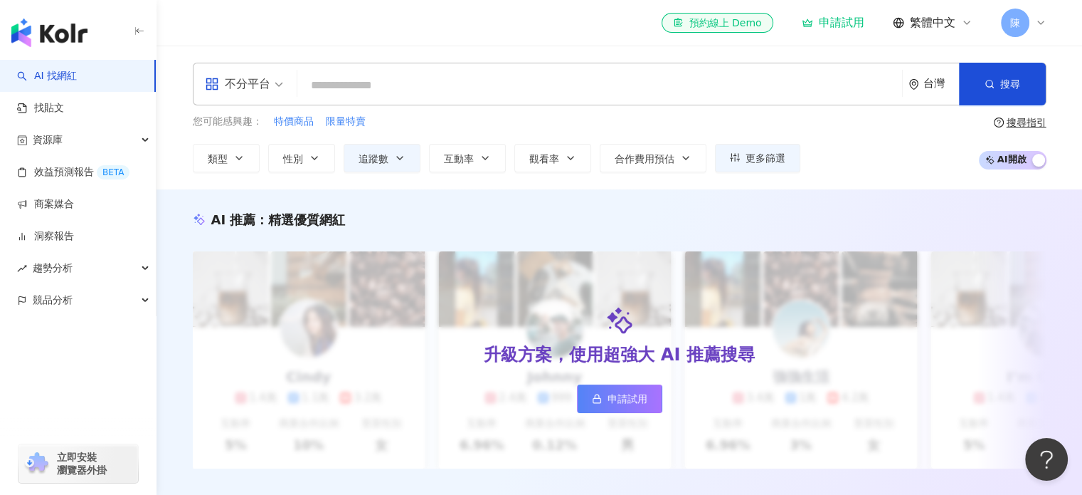
click at [712, 160] on div "類型 性別 追蹤數 互動率 觀看率 合作費用預估 更多篩選 篩選條件 關於網紅 互動潛力 受眾輪廓 獨家 關於網紅 類型 ( 請選擇您想要的類型 ) 尚未選擇…" at bounding box center [497, 158] width 608 height 28
click at [727, 154] on button "更多篩選" at bounding box center [757, 158] width 85 height 28
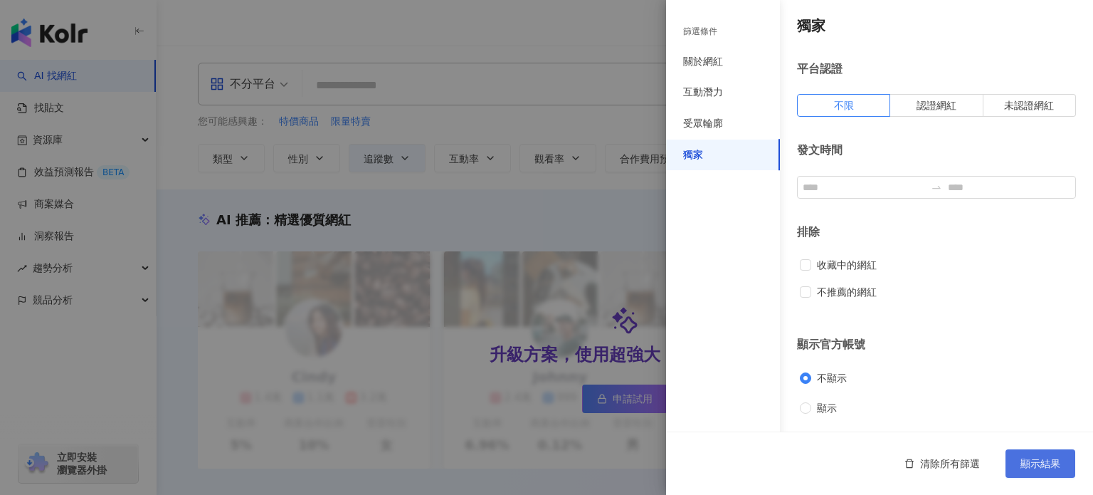
click at [1043, 472] on button "顯示結果" at bounding box center [1041, 463] width 70 height 28
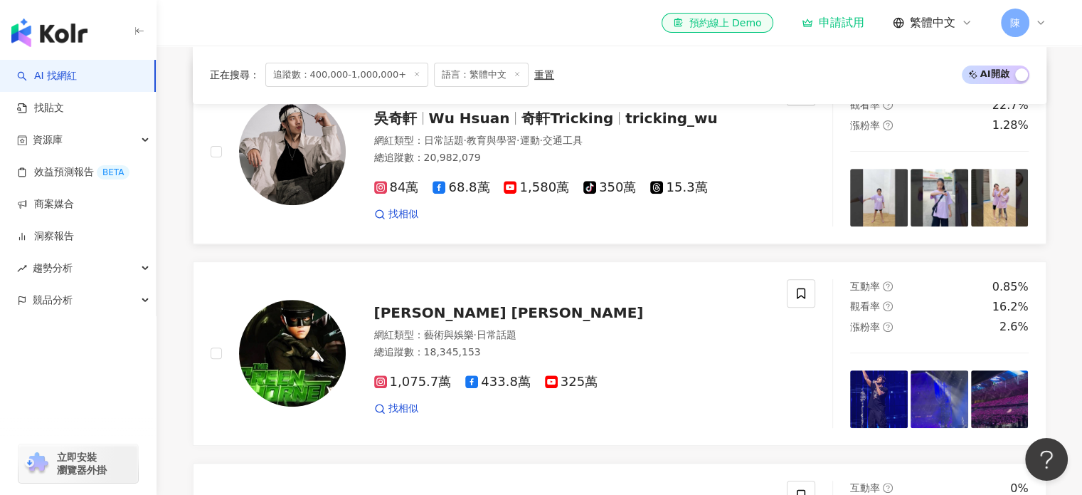
scroll to position [302, 0]
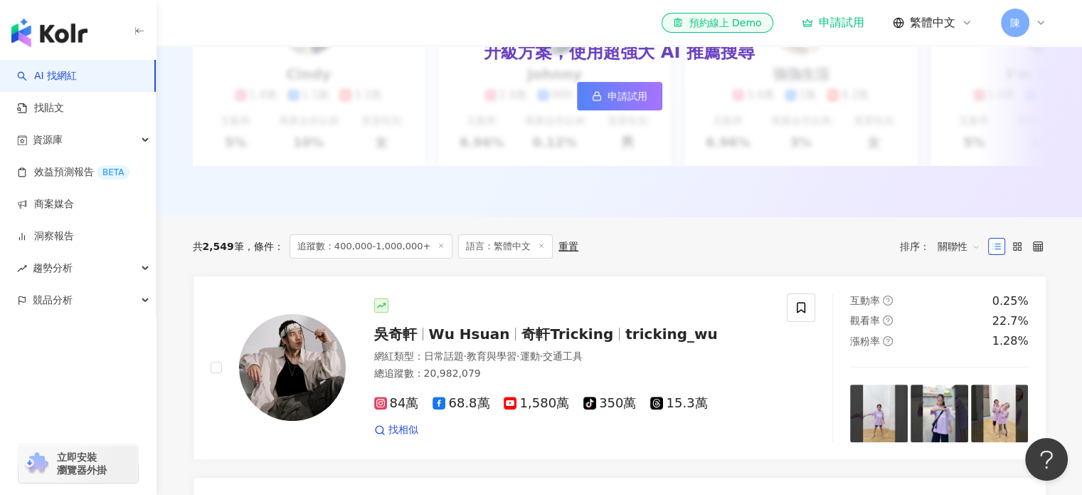
click at [964, 258] on span "關聯性" at bounding box center [959, 246] width 43 height 23
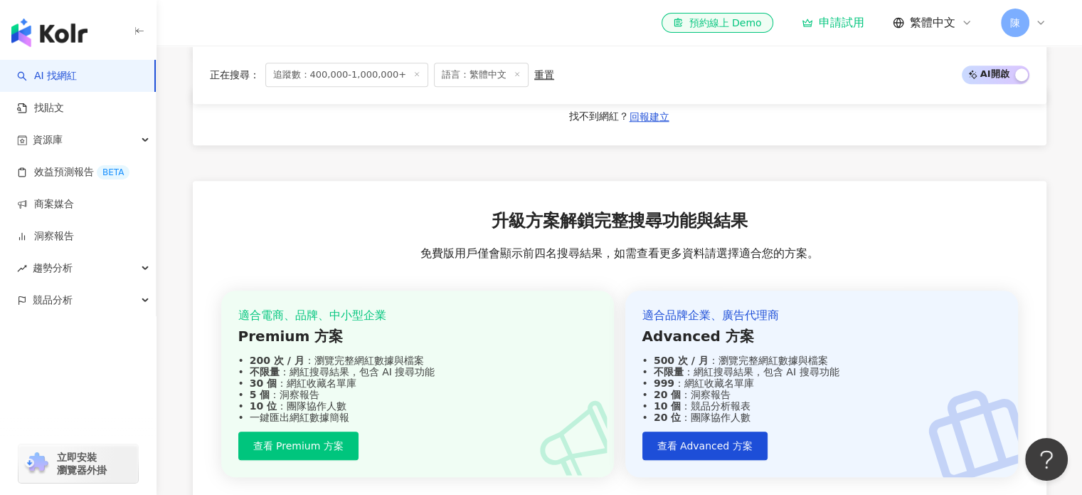
scroll to position [1299, 0]
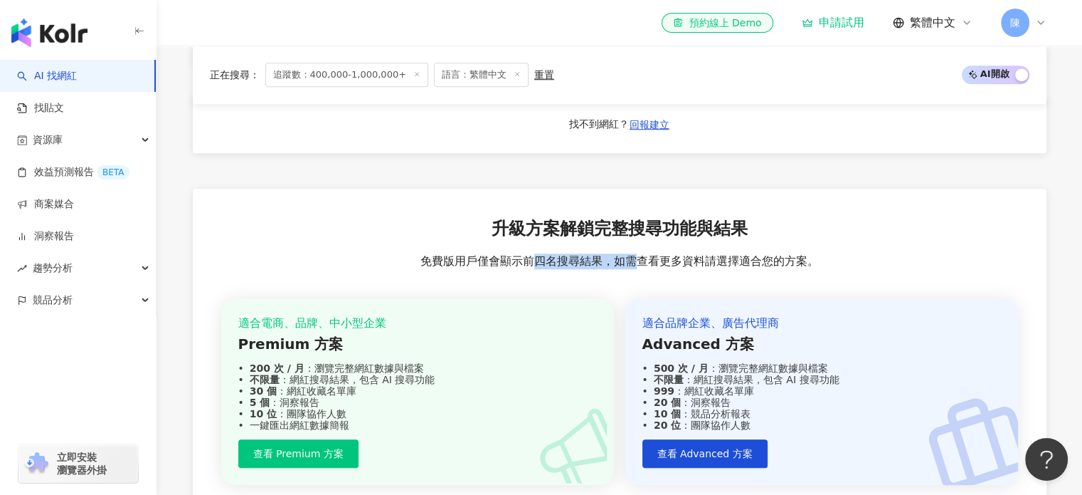
drag, startPoint x: 554, startPoint y: 270, endPoint x: 640, endPoint y: 269, distance: 85.4
click at [638, 268] on span "免費版用戶僅會顯示前四名搜尋結果，如需查看更多資料請選擇適合您的方案。" at bounding box center [620, 261] width 399 height 16
click at [660, 291] on div "升級方案解鎖完整搜尋功能與結果 免費版用戶僅會顯示前四名搜尋結果，如需查看更多資料請選擇適合您的方案。 適合電商、品牌、中小型企業 Premium 方案 20…" at bounding box center [620, 366] width 854 height 354
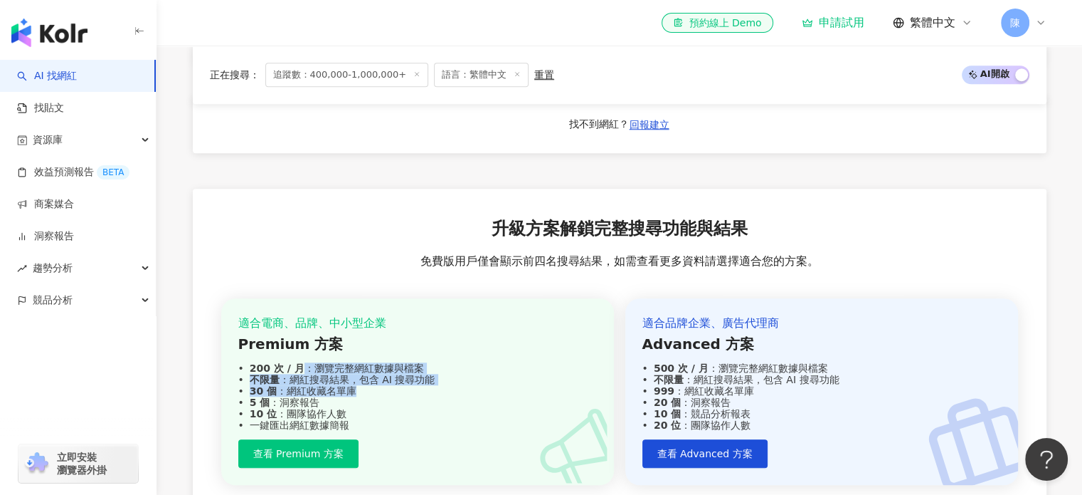
drag, startPoint x: 295, startPoint y: 372, endPoint x: 364, endPoint y: 404, distance: 76.1
click at [364, 404] on div "適合電商、品牌、中小型企業 Premium 方案 200 次 / 月 ：瀏覽完整網紅數據與檔案 不限量 ：網紅搜尋結果，包含 AI 搜尋功能 30 個 ：網紅…" at bounding box center [417, 373] width 359 height 116
click at [367, 419] on div "10 位 ：團隊協作人數" at bounding box center [417, 413] width 359 height 11
drag, startPoint x: 301, startPoint y: 393, endPoint x: 371, endPoint y: 406, distance: 70.9
click at [371, 406] on div "適合電商、品牌、中小型企業 Premium 方案 200 次 / 月 ：瀏覽完整網紅數據與檔案 不限量 ：網紅搜尋結果，包含 AI 搜尋功能 30 個 ：網紅…" at bounding box center [417, 373] width 359 height 116
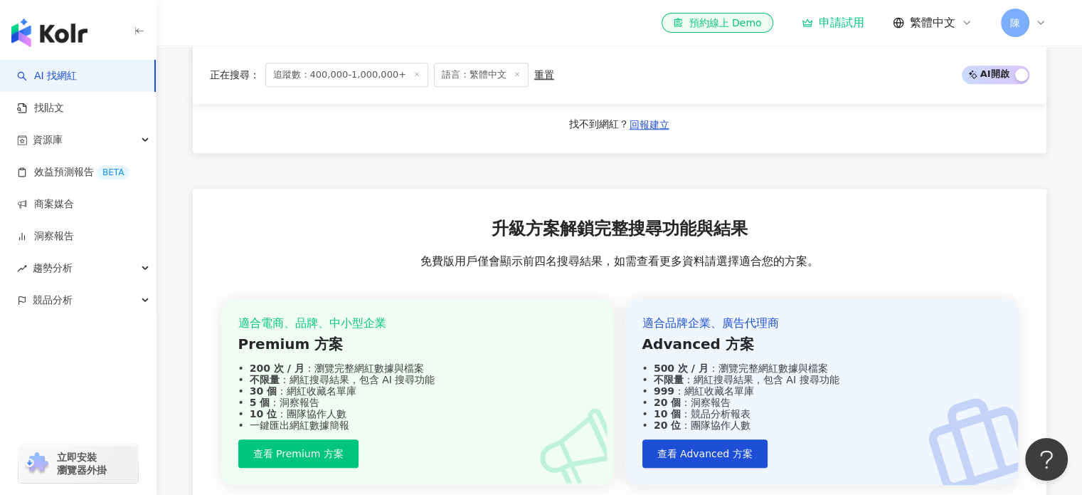
click at [372, 419] on div "10 位 ：團隊協作人數" at bounding box center [417, 413] width 359 height 11
drag, startPoint x: 322, startPoint y: 444, endPoint x: 279, endPoint y: 396, distance: 64.5
click at [280, 396] on div "適合電商、品牌、中小型企業 Premium 方案 200 次 / 月 ：瀏覽完整網紅數據與檔案 不限量 ：網紅搜尋結果，包含 AI 搜尋功能 30 個 ：網紅…" at bounding box center [417, 391] width 393 height 187
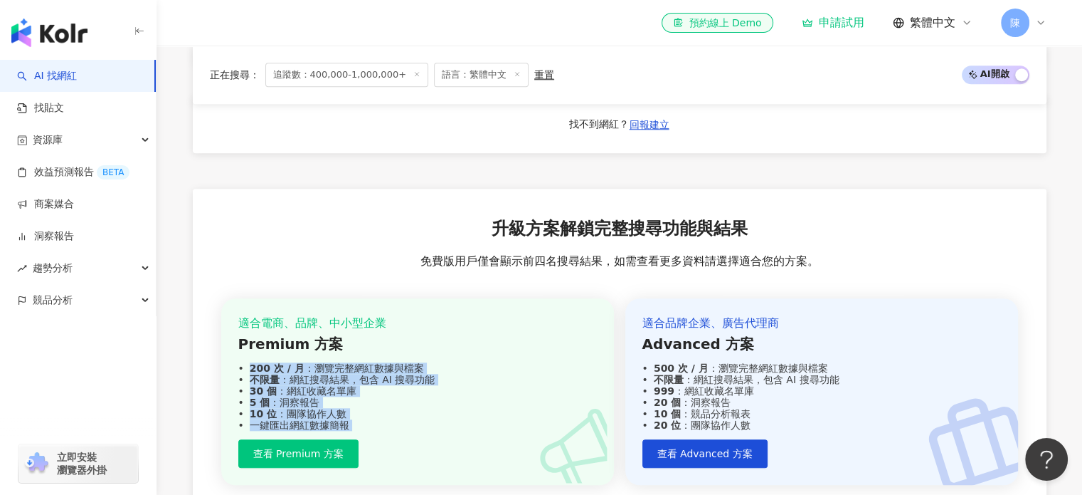
drag, startPoint x: 250, startPoint y: 380, endPoint x: 360, endPoint y: 446, distance: 128.0
click at [355, 446] on div "適合電商、品牌、中小型企業 Premium 方案 200 次 / 月 ：瀏覽完整網紅數據與檔案 不限量 ：網紅搜尋結果，包含 AI 搜尋功能 30 個 ：網紅…" at bounding box center [417, 391] width 393 height 187
click at [375, 441] on div "適合電商、品牌、中小型企業 Premium 方案 200 次 / 月 ：瀏覽完整網紅數據與檔案 不限量 ：網紅搜尋結果，包含 AI 搜尋功能 30 個 ：網紅…" at bounding box center [417, 391] width 393 height 187
drag, startPoint x: 359, startPoint y: 438, endPoint x: 248, endPoint y: 375, distance: 127.5
click at [248, 375] on div "適合電商、品牌、中小型企業 Premium 方案 200 次 / 月 ：瀏覽完整網紅數據與檔案 不限量 ：網紅搜尋結果，包含 AI 搜尋功能 30 個 ：網紅…" at bounding box center [417, 373] width 359 height 116
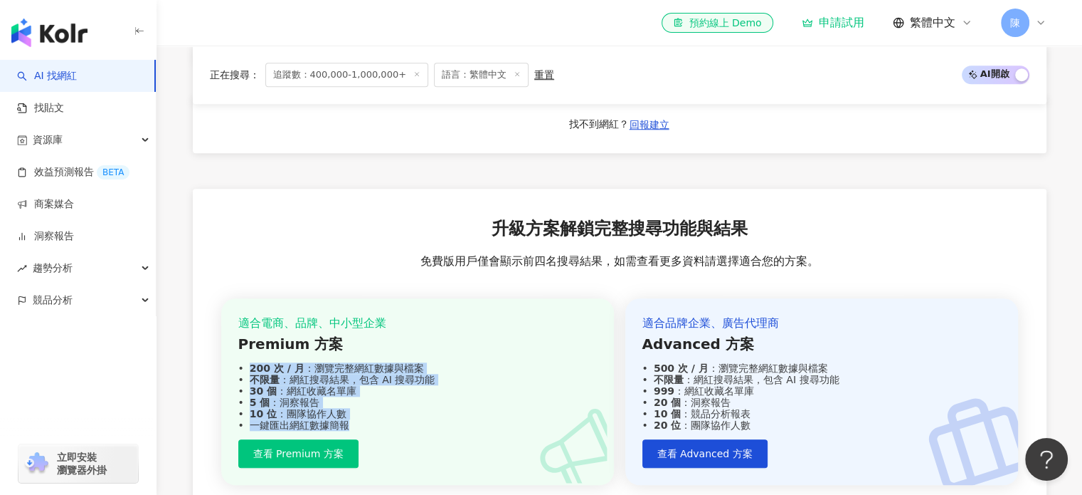
click at [248, 374] on div "200 次 / 月 ：瀏覽完整網紅數據與檔案" at bounding box center [417, 367] width 359 height 11
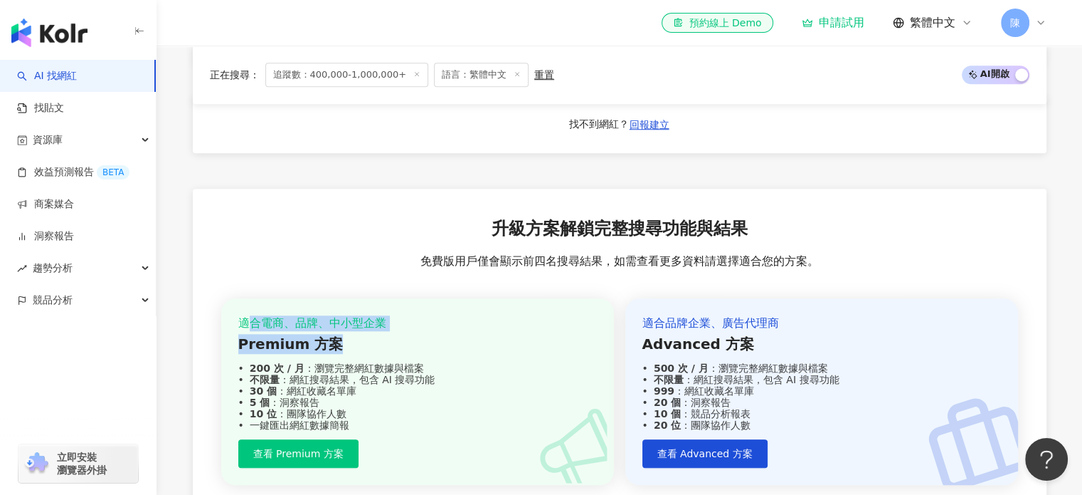
drag, startPoint x: 248, startPoint y: 327, endPoint x: 369, endPoint y: 369, distance: 128.3
click at [353, 352] on div "適合電商、品牌、中小型企業 Premium 方案 200 次 / 月 ：瀏覽完整網紅數據與檔案 不限量 ：網紅搜尋結果，包含 AI 搜尋功能 30 個 ：網紅…" at bounding box center [417, 373] width 359 height 116
drag, startPoint x: 371, startPoint y: 372, endPoint x: 342, endPoint y: 381, distance: 31.1
click at [373, 374] on div "200 次 / 月 ：瀏覽完整網紅數據與檔案" at bounding box center [417, 367] width 359 height 11
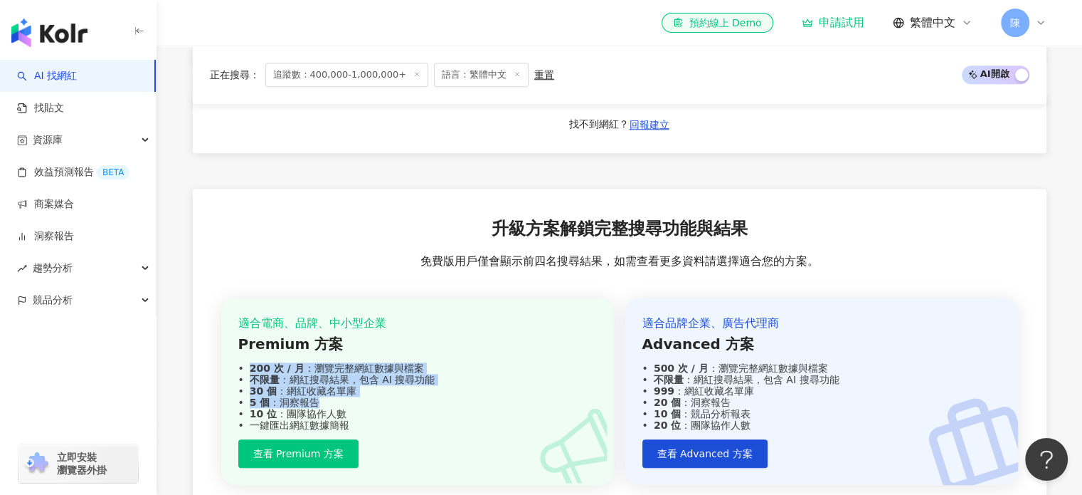
drag, startPoint x: 238, startPoint y: 378, endPoint x: 401, endPoint y: 434, distance: 172.4
click at [390, 416] on div "適合電商、品牌、中小型企業 Premium 方案 200 次 / 月 ：瀏覽完整網紅數據與檔案 不限量 ：網紅搜尋結果，包含 AI 搜尋功能 30 個 ：網紅…" at bounding box center [417, 391] width 393 height 187
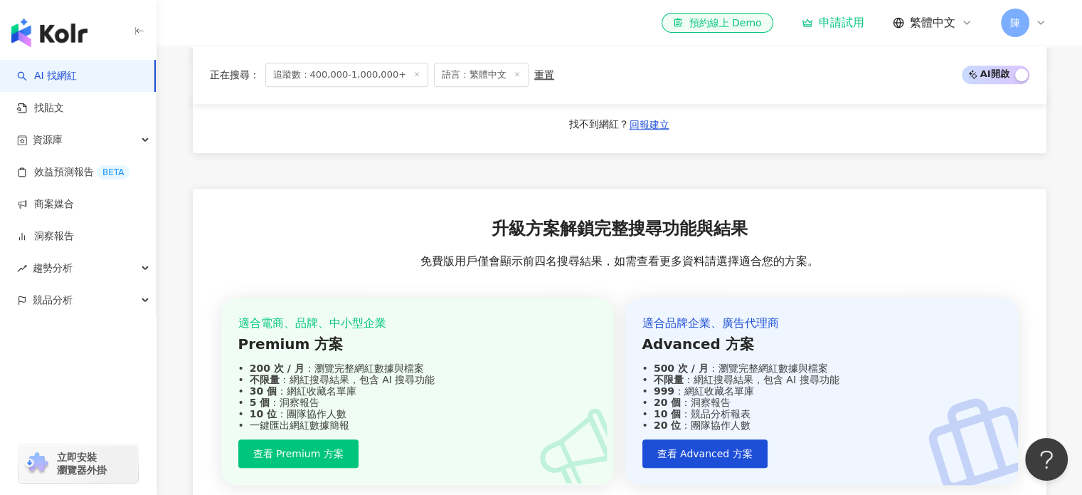
click at [401, 431] on div "一鍵匯出網紅數據簡報" at bounding box center [417, 424] width 359 height 11
drag, startPoint x: 327, startPoint y: 375, endPoint x: 411, endPoint y: 381, distance: 84.2
click at [410, 374] on div "200 次 / 月 ：瀏覽完整網紅數據與檔案" at bounding box center [417, 367] width 359 height 11
click at [413, 380] on div "不限量 ：網紅搜尋結果，包含 AI 搜尋功能" at bounding box center [417, 379] width 359 height 11
click at [311, 395] on div "30 個 ：網紅收藏名單庫" at bounding box center [417, 390] width 359 height 11
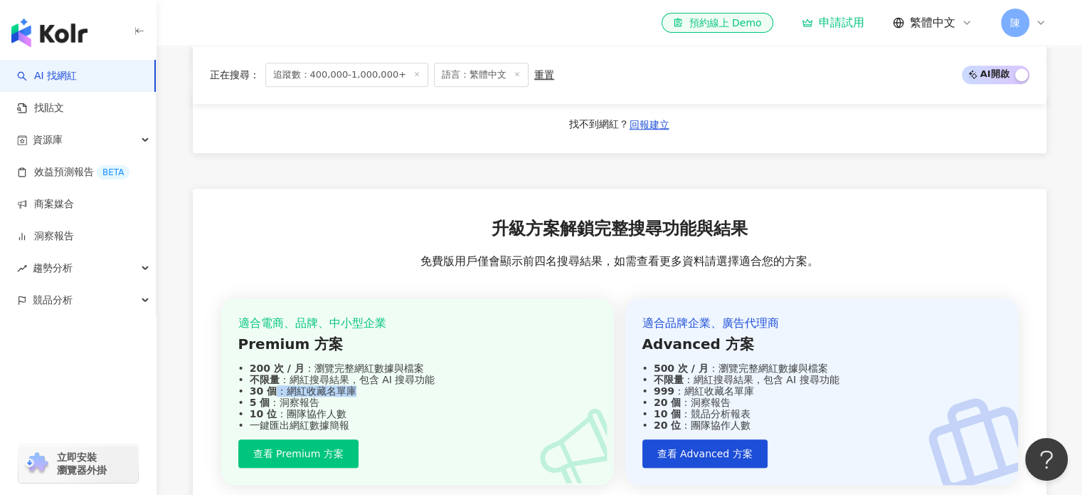
drag, startPoint x: 356, startPoint y: 394, endPoint x: 413, endPoint y: 408, distance: 58.5
click at [413, 408] on div "適合電商、品牌、中小型企業 Premium 方案 200 次 / 月 ：瀏覽完整網紅數據與檔案 不限量 ：網紅搜尋結果，包含 AI 搜尋功能 30 個 ：網紅…" at bounding box center [417, 373] width 359 height 116
click at [423, 419] on div "10 位 ：團隊協作人數" at bounding box center [417, 413] width 359 height 11
drag, startPoint x: 285, startPoint y: 399, endPoint x: 373, endPoint y: 418, distance: 89.6
click at [373, 418] on div "適合電商、品牌、中小型企業 Premium 方案 200 次 / 月 ：瀏覽完整網紅數據與檔案 不限量 ：網紅搜尋結果，包含 AI 搜尋功能 30 個 ：網紅…" at bounding box center [417, 373] width 359 height 116
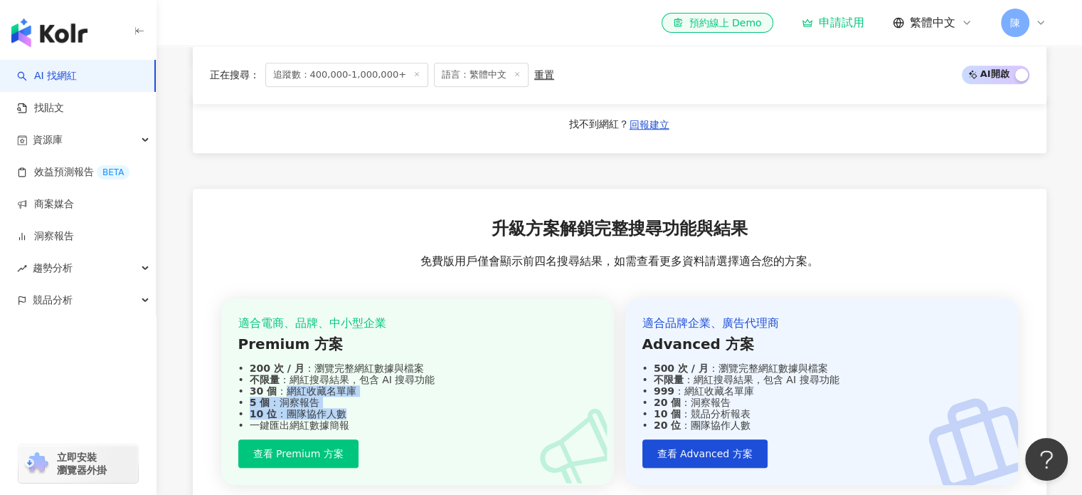
click at [373, 418] on div "10 位 ：團隊協作人數" at bounding box center [417, 413] width 359 height 11
drag, startPoint x: 366, startPoint y: 426, endPoint x: 285, endPoint y: 428, distance: 80.4
click at [285, 428] on div "適合電商、品牌、中小型企業 Premium 方案 200 次 / 月 ：瀏覽完整網紅數據與檔案 不限量 ：網紅搜尋結果，包含 AI 搜尋功能 30 個 ：網紅…" at bounding box center [417, 373] width 359 height 116
click at [285, 428] on div "一鍵匯出網紅數據簡報" at bounding box center [417, 424] width 359 height 11
drag, startPoint x: 302, startPoint y: 431, endPoint x: 373, endPoint y: 441, distance: 71.1
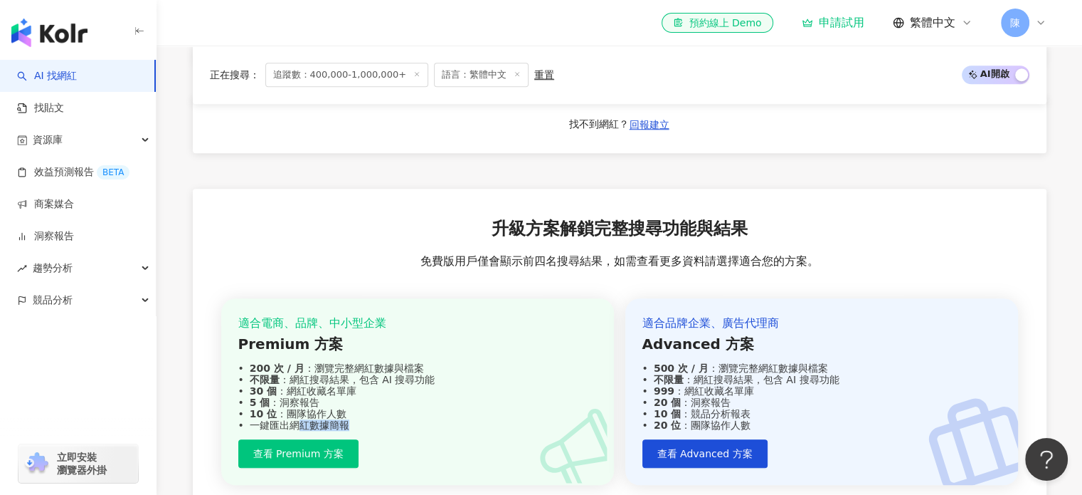
click at [371, 441] on div "適合電商、品牌、中小型企業 Premium 方案 200 次 / 月 ：瀏覽完整網紅數據與檔案 不限量 ：網紅搜尋結果，包含 AI 搜尋功能 30 個 ：網紅…" at bounding box center [417, 391] width 393 height 187
click at [373, 441] on div "適合電商、品牌、中小型企業 Premium 方案 200 次 / 月 ：瀏覽完整網紅數據與檔案 不限量 ：網紅搜尋結果，包含 AI 搜尋功能 30 個 ：網紅…" at bounding box center [417, 391] width 393 height 187
click at [336, 459] on span "查看 Premium 方案" at bounding box center [298, 453] width 90 height 11
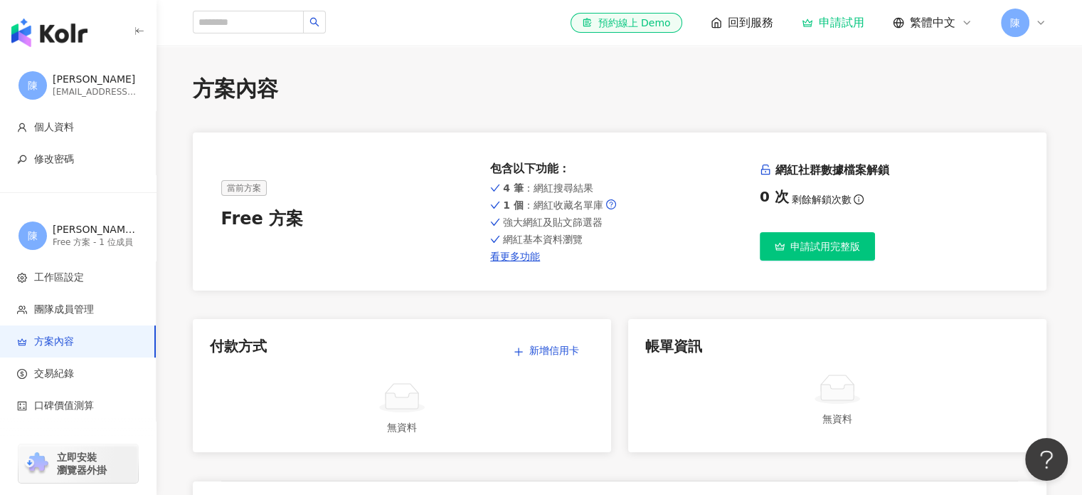
click at [794, 254] on button "申請試用完整版" at bounding box center [817, 246] width 115 height 28
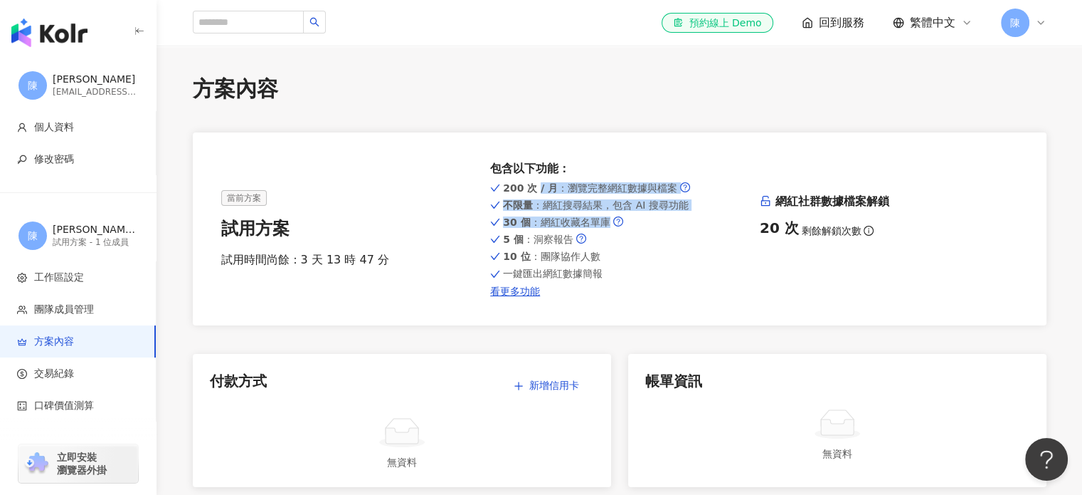
drag, startPoint x: 534, startPoint y: 185, endPoint x: 648, endPoint y: 224, distance: 120.4
click at [646, 224] on div "200 次 / 月 ：瀏覽完整網紅數據與檔案 不限量 ：網紅搜尋結果，包含 AI 搜尋功能 30 個 ：網紅收藏名單庫 5 個 ：洞察報告 10 位 ：團隊協…" at bounding box center [619, 237] width 258 height 117
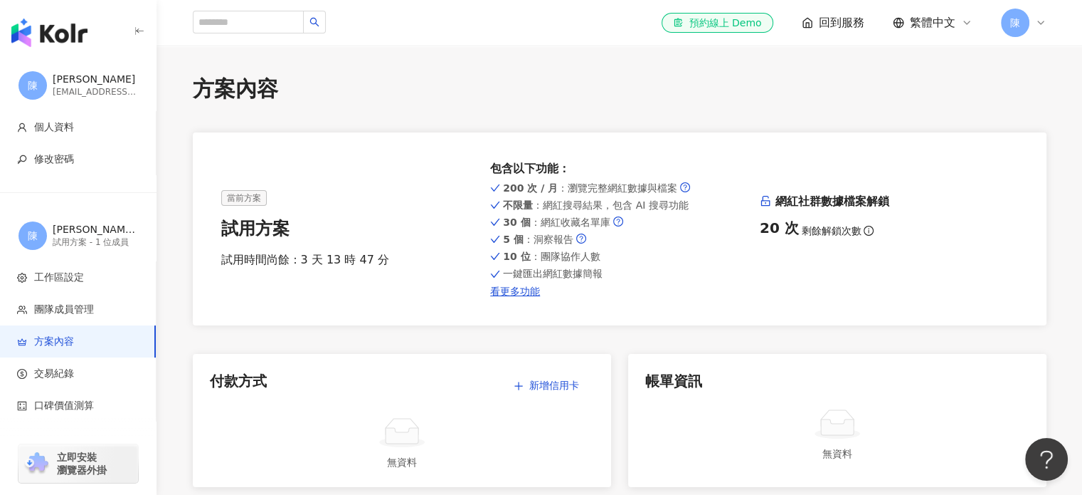
click at [695, 270] on div "一鍵匯出網紅數據簡報" at bounding box center [619, 273] width 258 height 11
drag, startPoint x: 299, startPoint y: 261, endPoint x: 418, endPoint y: 278, distance: 120.1
click at [416, 278] on div "當前方案 試用方案 試用時間尚餘：3 天 13 時 47 分 包含以下功能 ： 200 次 / 月 ：瀏覽完整網紅數據與檔案 不限量 ：網紅搜尋結果，包含 A…" at bounding box center [619, 229] width 797 height 136
click at [436, 290] on div "當前方案 試用方案 試用時間尚餘：3 天 13 時 47 分 包含以下功能 ： 200 次 / 月 ：瀏覽完整網紅數據與檔案 不限量 ：網紅搜尋結果，包含 A…" at bounding box center [619, 229] width 797 height 136
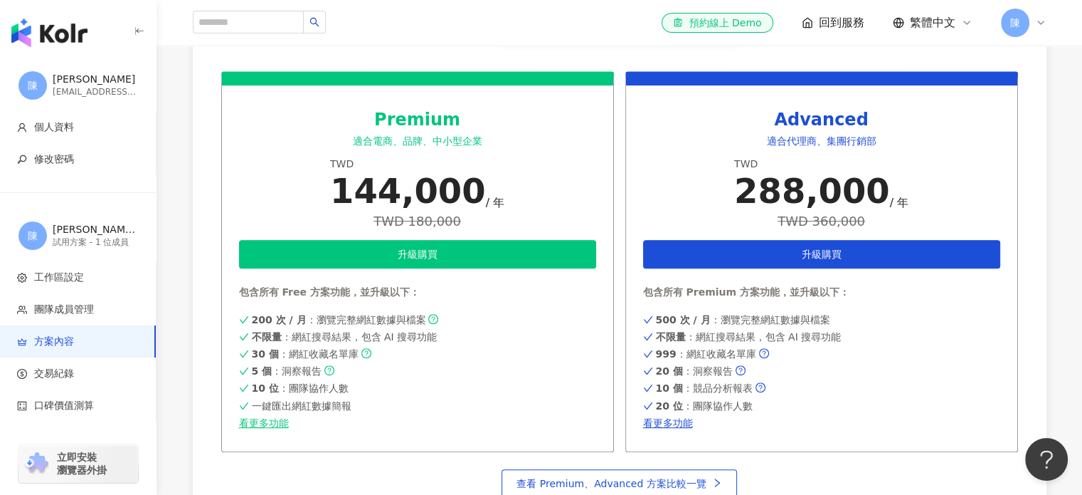
scroll to position [285, 0]
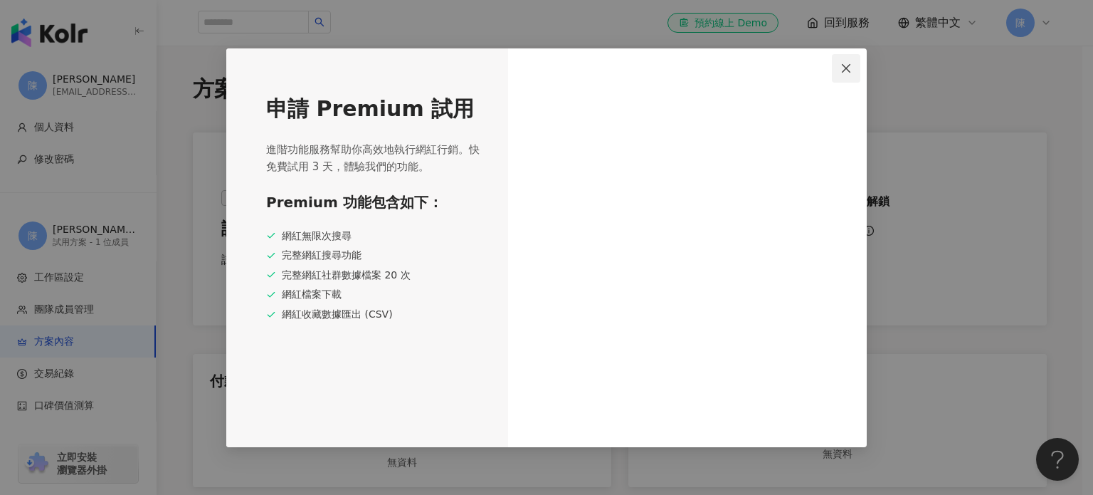
click at [843, 61] on button "Close" at bounding box center [846, 68] width 28 height 28
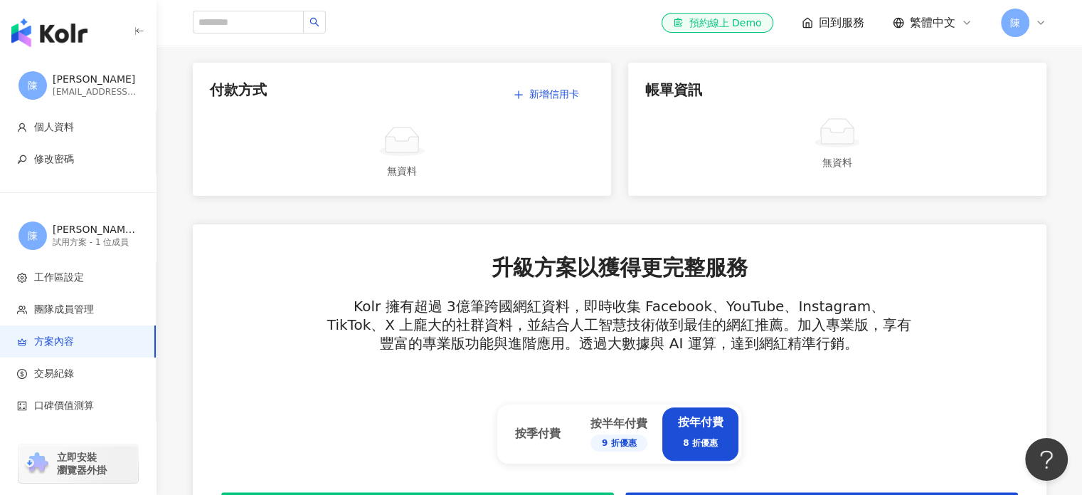
scroll to position [498, 0]
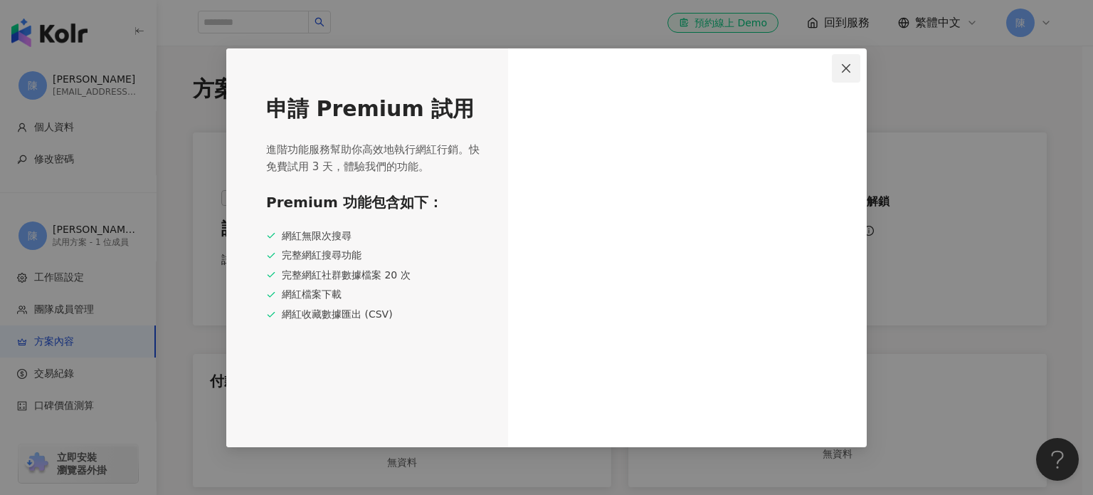
click at [850, 65] on span "Close" at bounding box center [846, 68] width 28 height 11
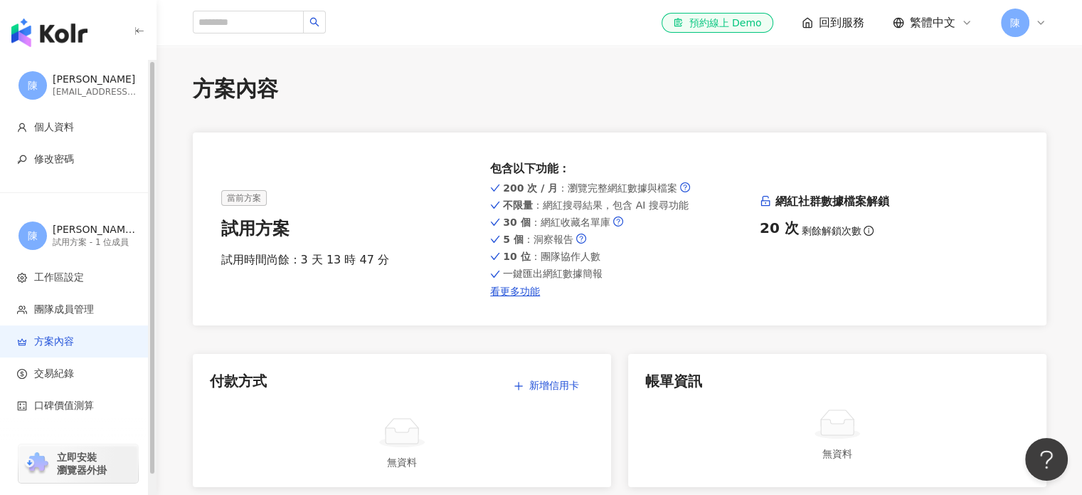
click at [44, 19] on img "button" at bounding box center [49, 33] width 76 height 28
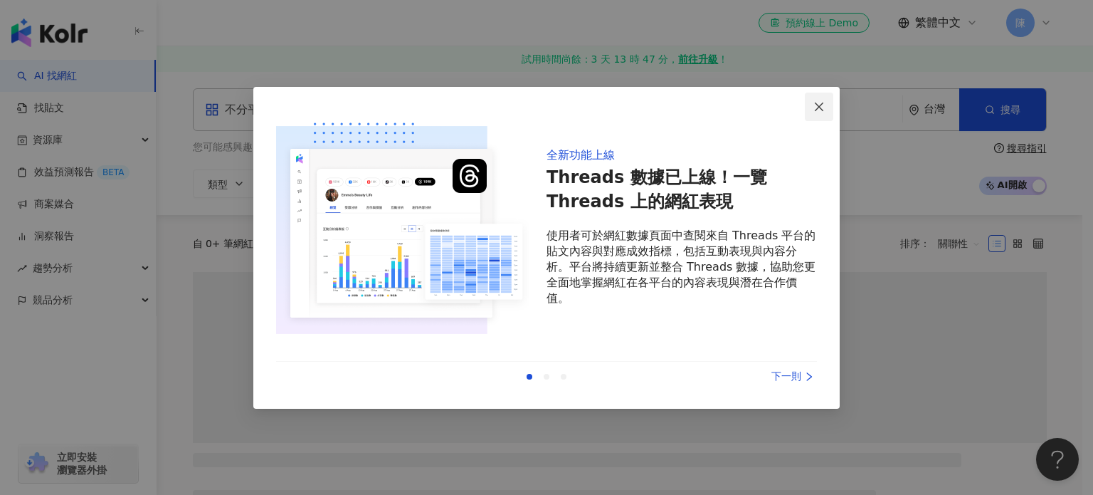
click at [816, 110] on icon "close" at bounding box center [818, 106] width 11 height 11
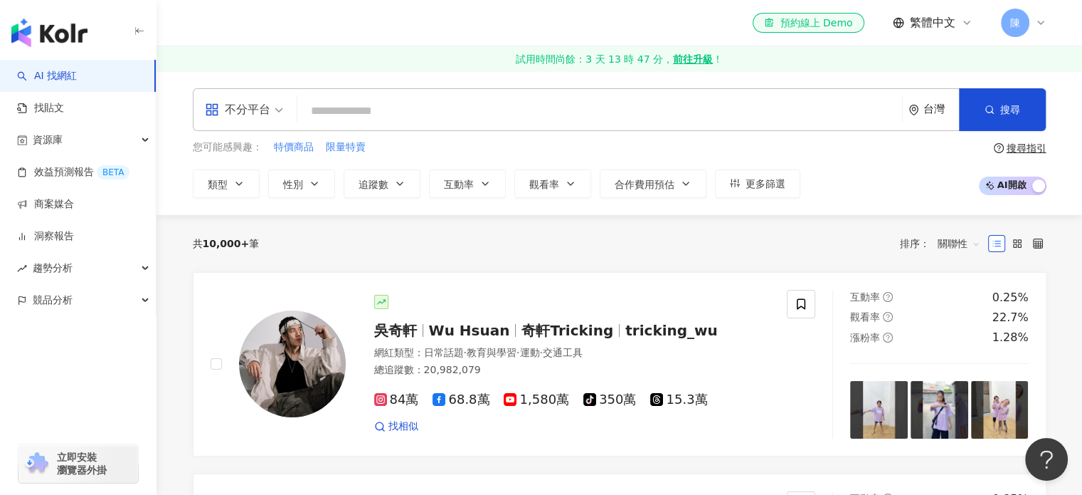
click at [816, 110] on input "search" at bounding box center [600, 110] width 594 height 27
click at [362, 188] on span "追蹤數" at bounding box center [374, 184] width 30 height 11
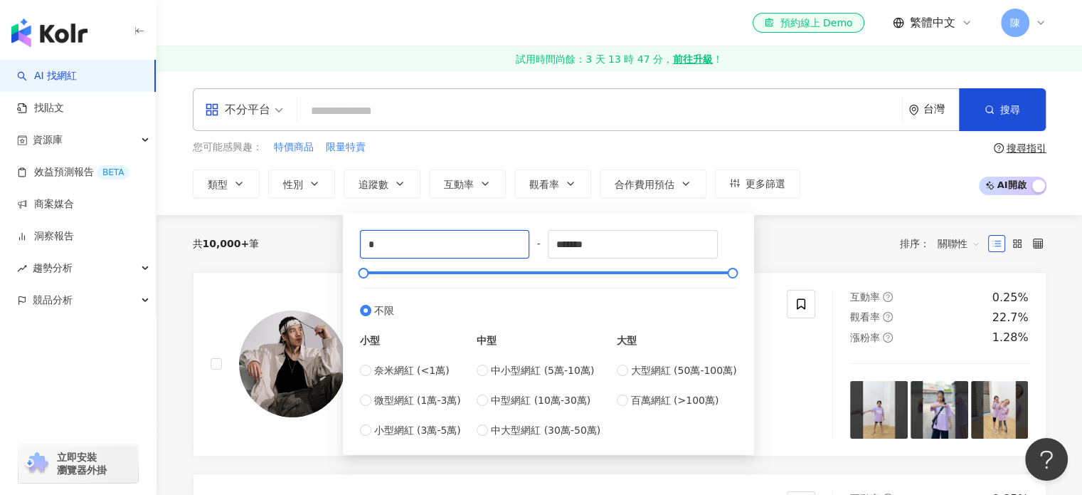
drag, startPoint x: 482, startPoint y: 238, endPoint x: 337, endPoint y: 264, distance: 148.1
type input "*"
type input "******"
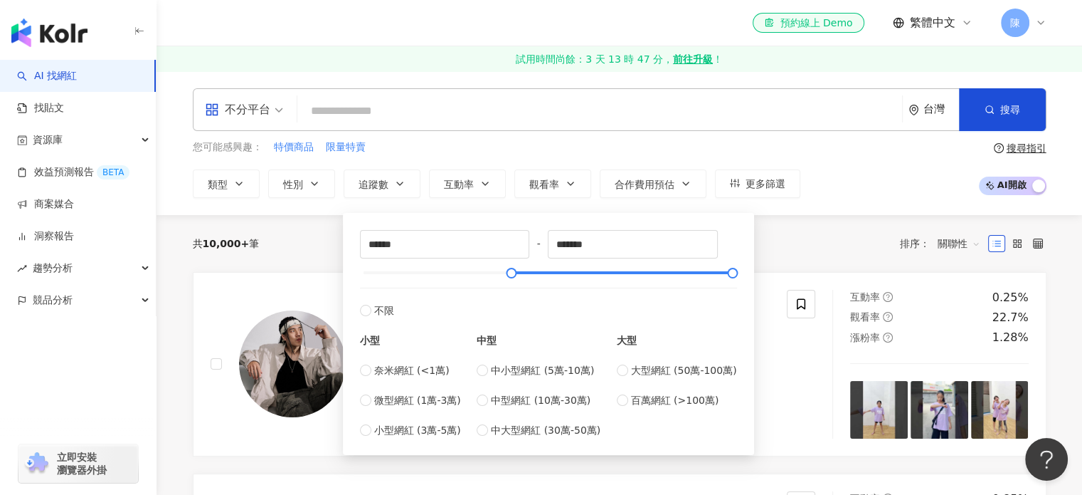
click at [790, 246] on div "共 10,000+ 筆 排序： 關聯性" at bounding box center [620, 243] width 854 height 23
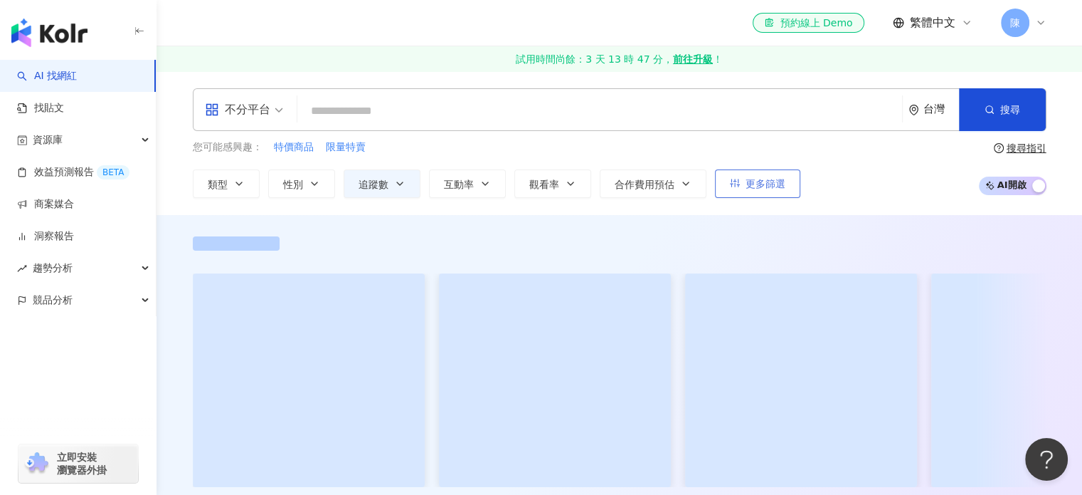
click at [764, 184] on span "更多篩選" at bounding box center [766, 183] width 40 height 11
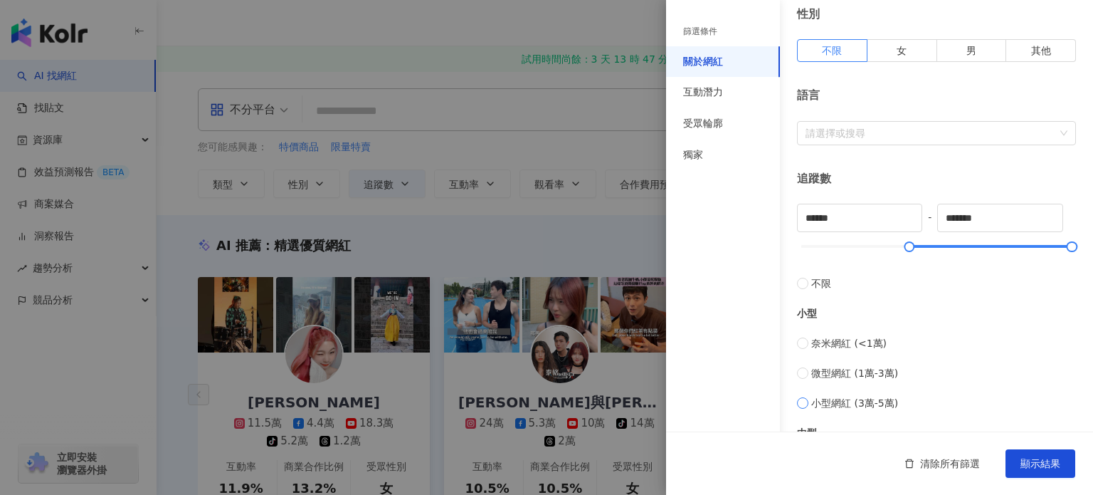
scroll to position [285, 0]
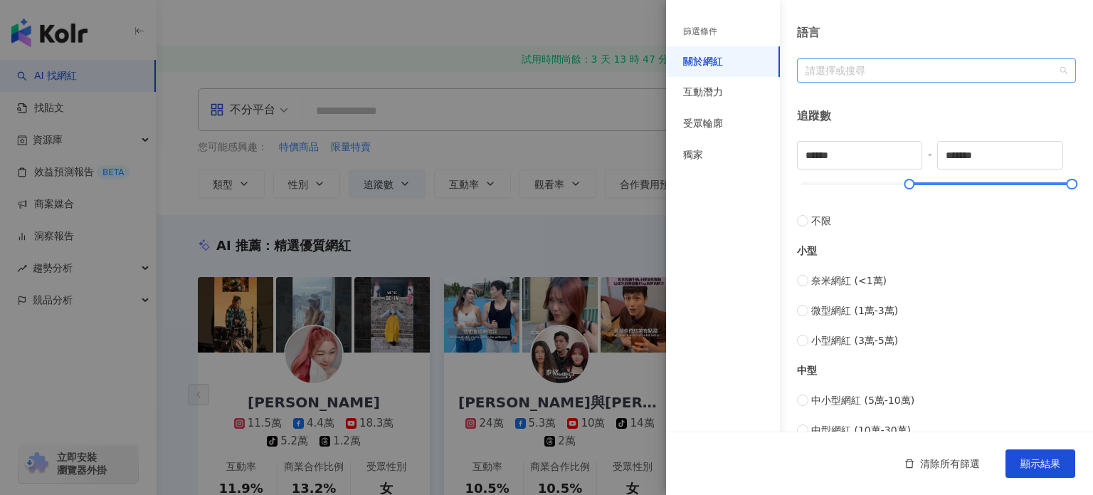
click at [878, 68] on div at bounding box center [929, 70] width 258 height 11
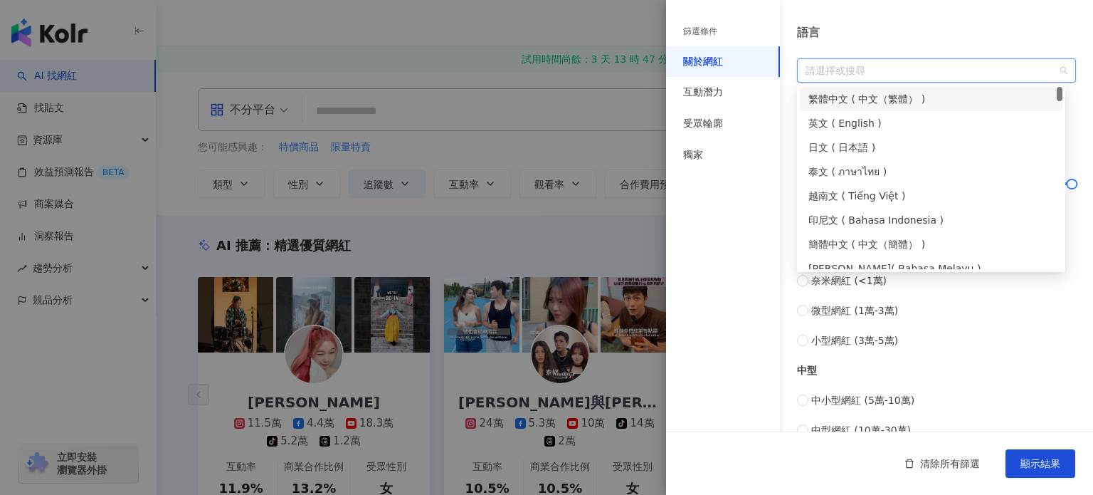
click at [862, 102] on div "繁體中文 ( 中文（繁體） )" at bounding box center [931, 99] width 246 height 16
click at [1016, 384] on div "中型 中小型網紅 (5萬-10萬) 中型網紅 (10萬-30萬) 中大型網紅 (30萬-50萬)" at bounding box center [936, 408] width 279 height 120
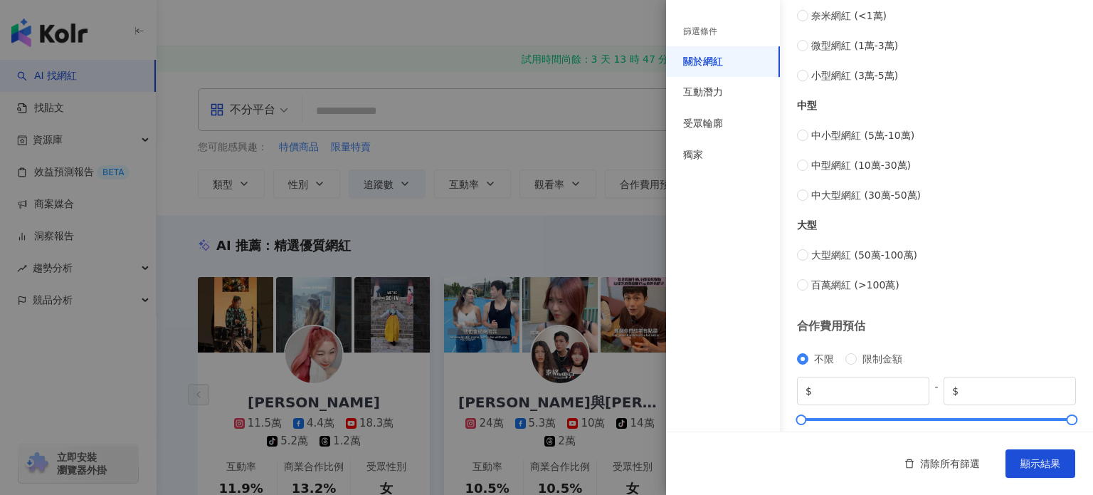
scroll to position [578, 0]
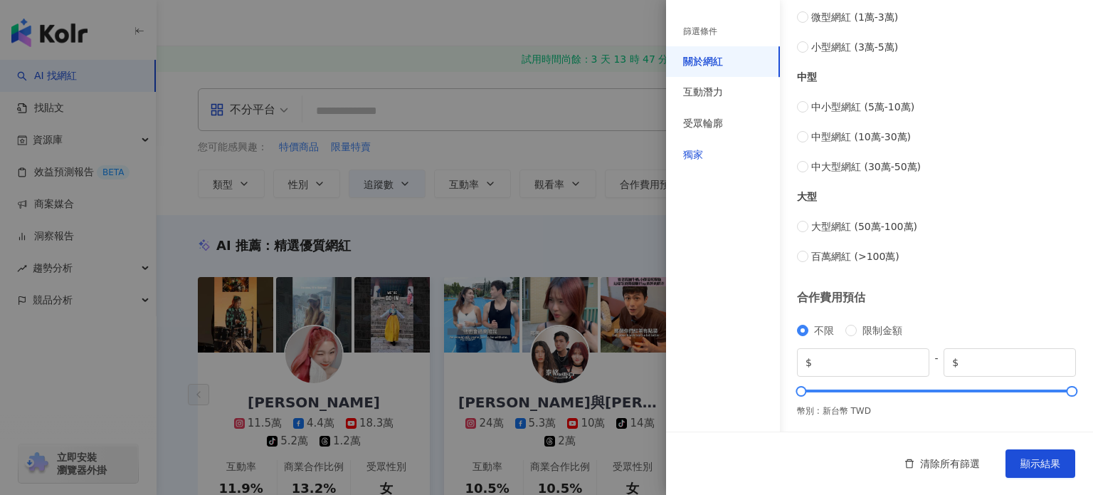
click at [700, 148] on div "獨家" at bounding box center [693, 155] width 20 height 14
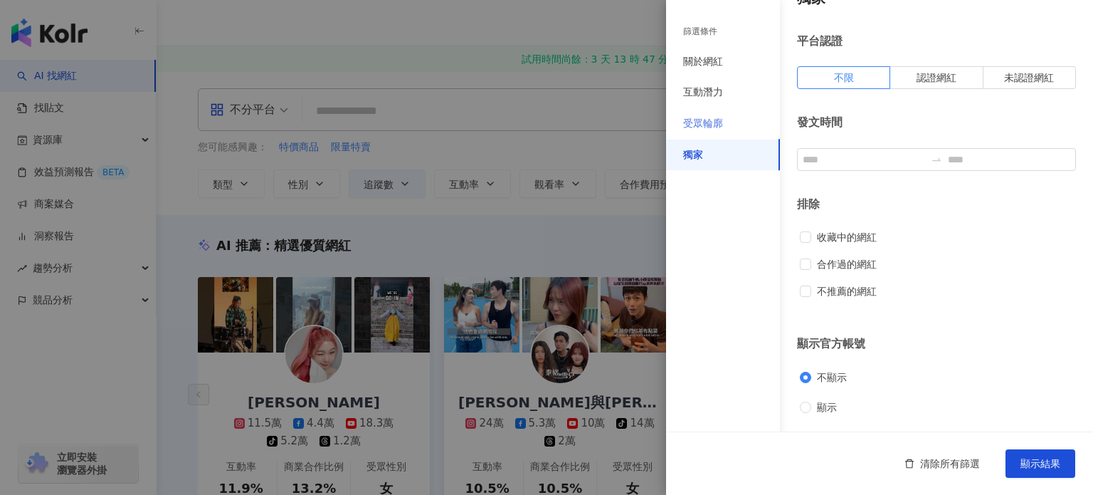
scroll to position [28, 0]
click at [714, 127] on div "受眾輪廓" at bounding box center [703, 124] width 40 height 14
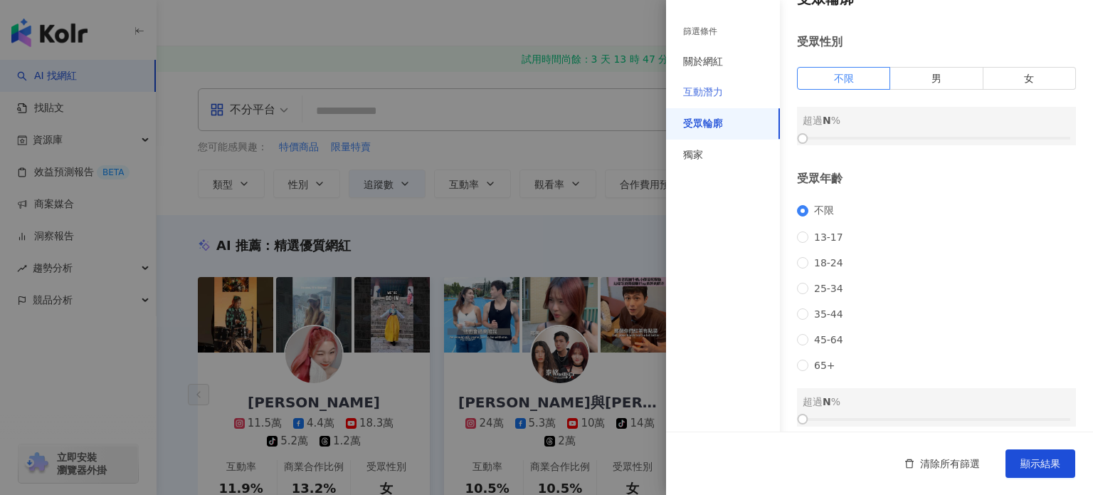
click at [725, 94] on div "互動潛力" at bounding box center [723, 92] width 114 height 31
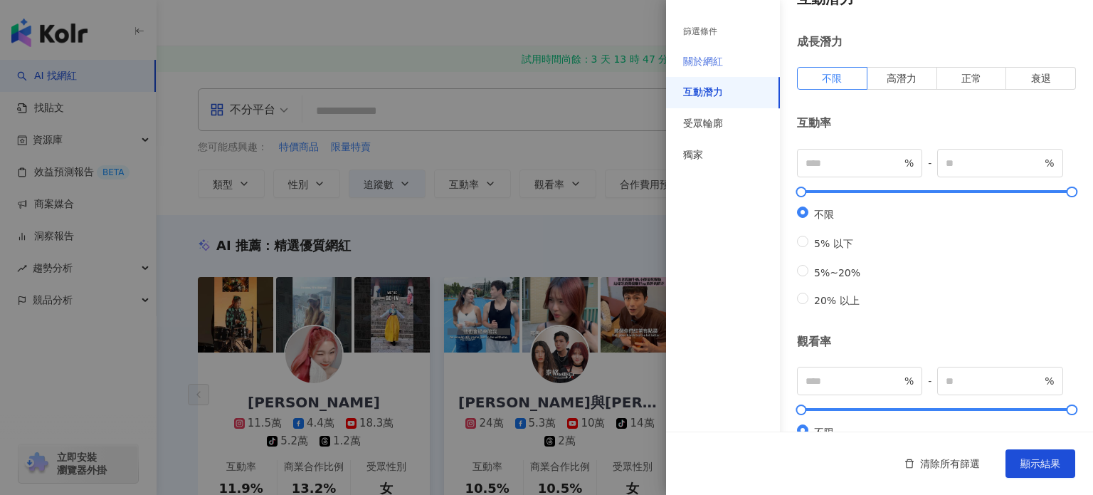
click at [728, 65] on div "關於網紅" at bounding box center [723, 61] width 114 height 31
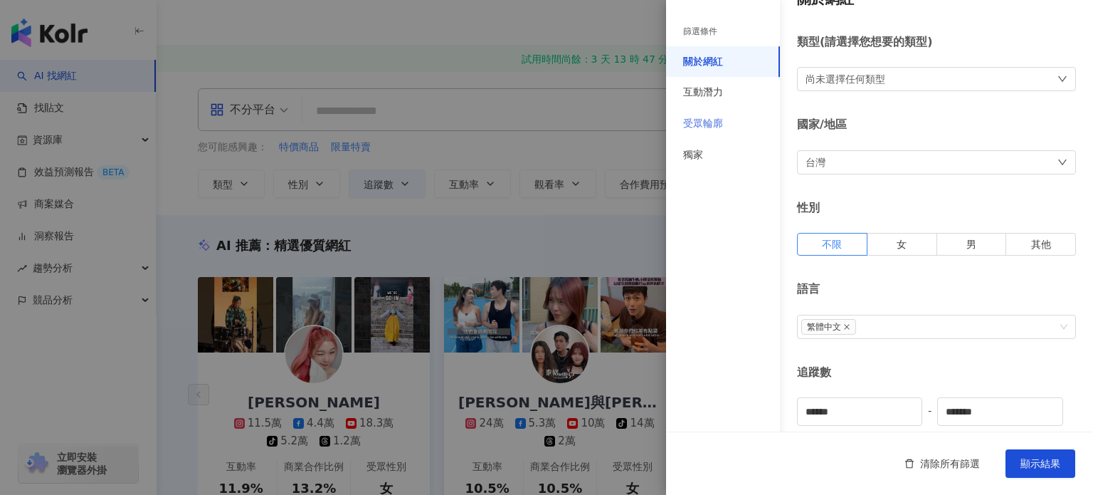
click at [739, 123] on div "受眾輪廓" at bounding box center [723, 123] width 114 height 31
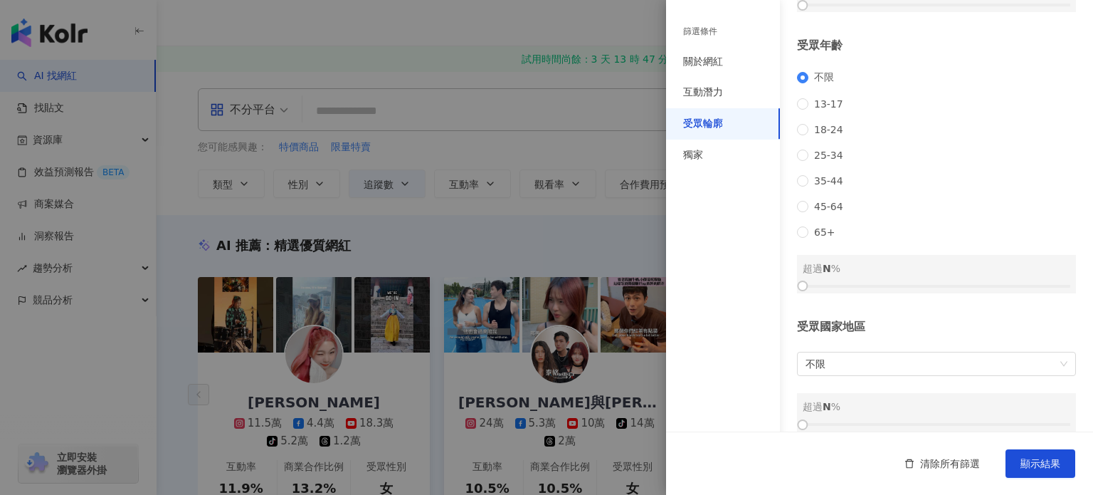
scroll to position [196, 0]
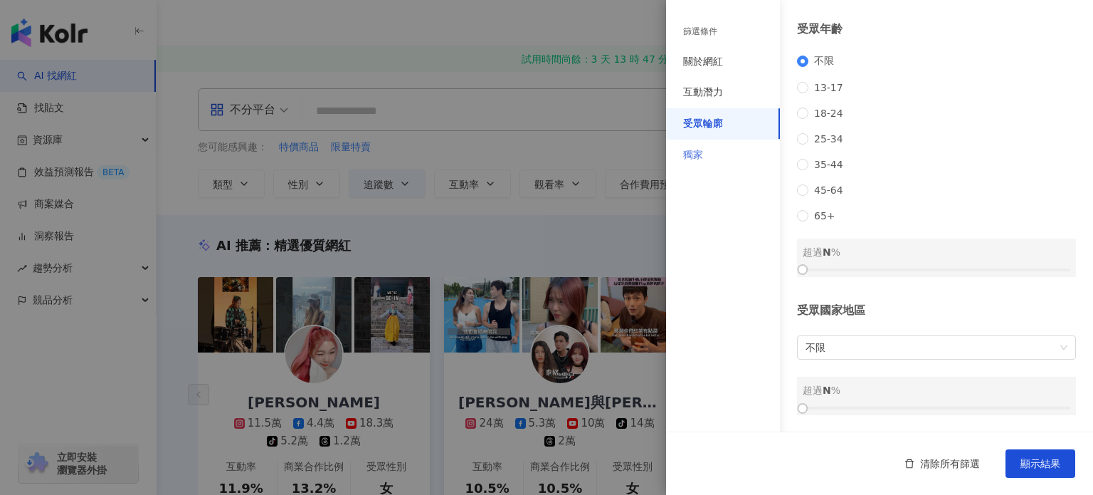
drag, startPoint x: 673, startPoint y: 130, endPoint x: 697, endPoint y: 139, distance: 26.6
click at [681, 130] on div "受眾輪廓" at bounding box center [723, 123] width 114 height 31
click at [698, 140] on div "獨家" at bounding box center [723, 154] width 114 height 31
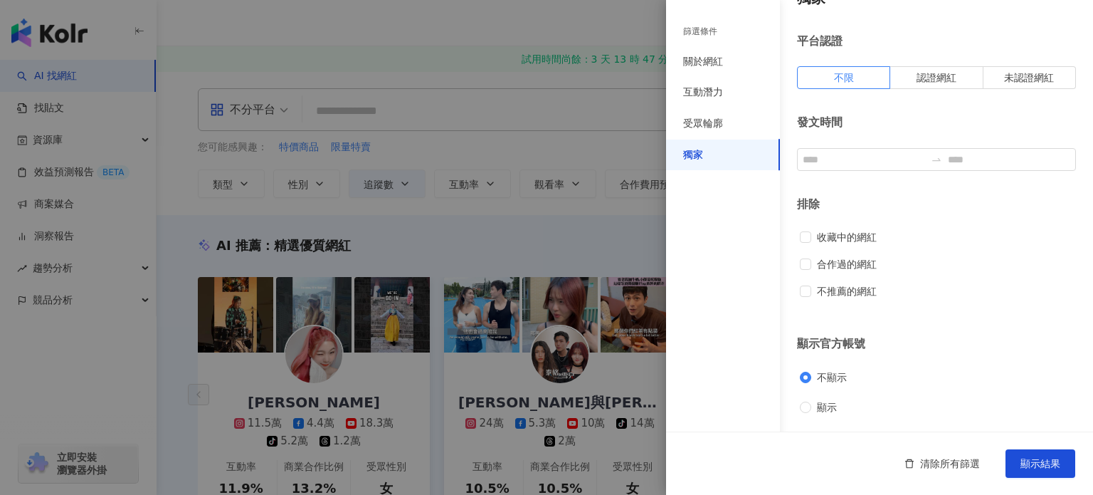
scroll to position [28, 0]
click at [722, 120] on div "受眾輪廓" at bounding box center [703, 124] width 40 height 14
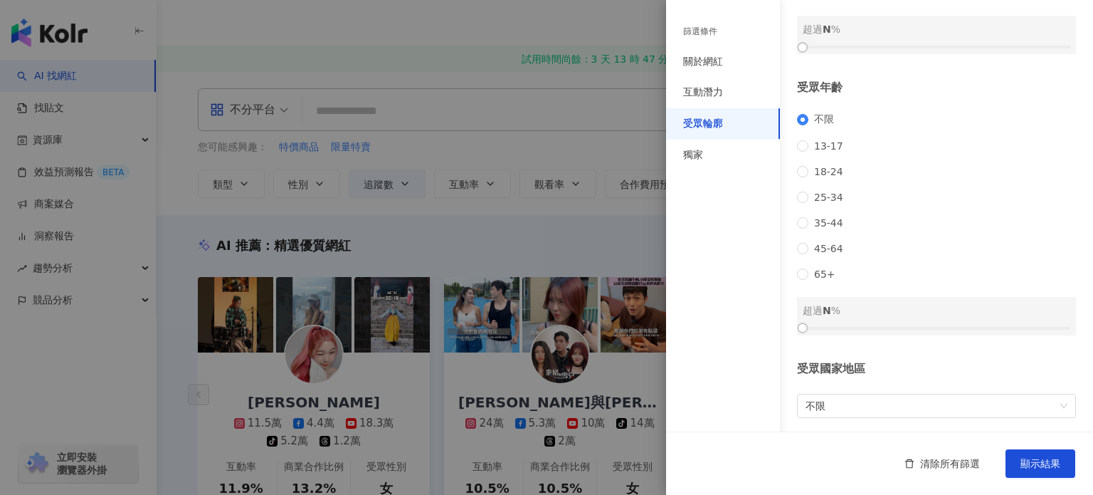
scroll to position [196, 0]
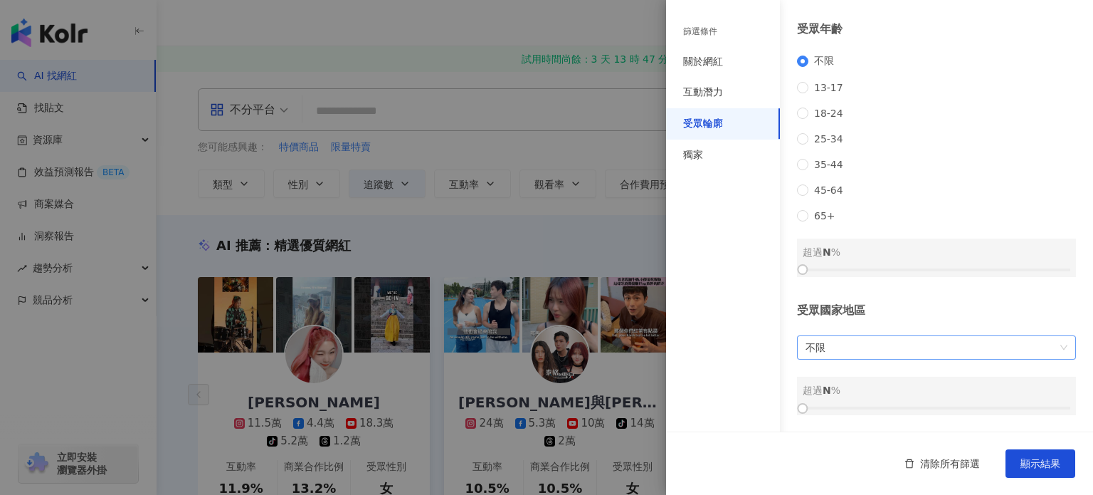
click at [866, 349] on span "不限" at bounding box center [937, 347] width 262 height 23
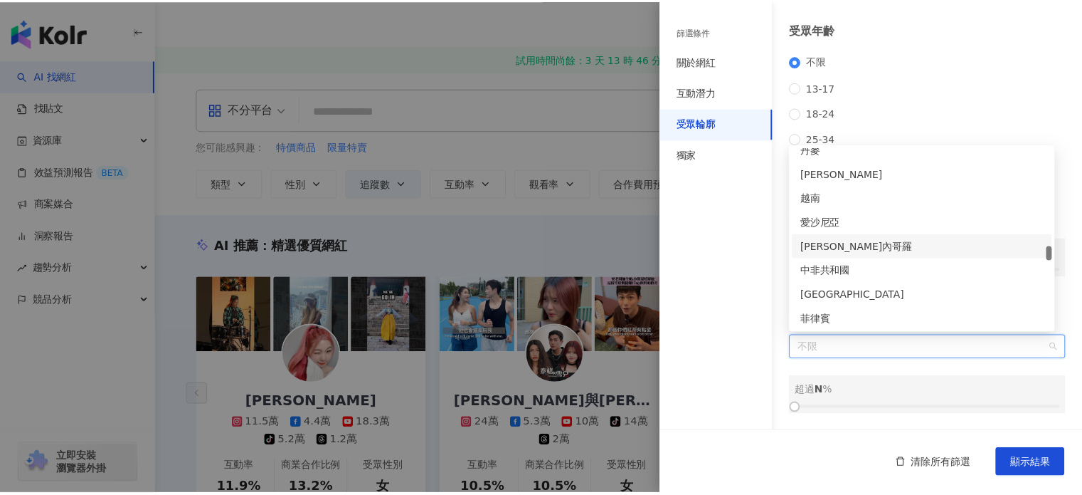
scroll to position [2989, 0]
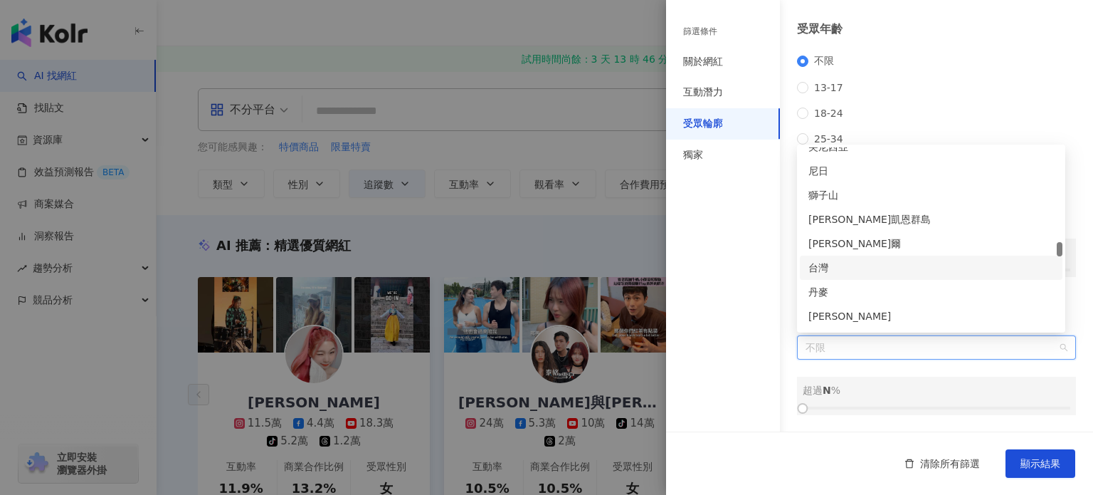
click at [843, 278] on div "台灣" at bounding box center [931, 267] width 263 height 24
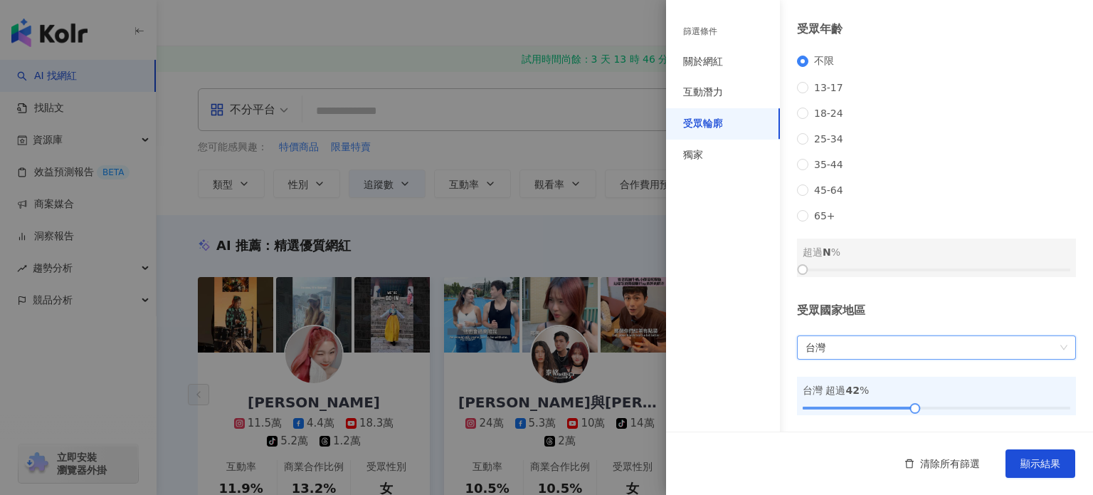
drag, startPoint x: 1043, startPoint y: 398, endPoint x: 819, endPoint y: 410, distance: 223.8
click at [819, 410] on div at bounding box center [937, 408] width 268 height 9
drag, startPoint x: 813, startPoint y: 406, endPoint x: 1022, endPoint y: 423, distance: 210.0
click at [1013, 408] on div at bounding box center [1017, 408] width 8 height 8
click at [1033, 447] on div "清除所有篩選 顯示結果" at bounding box center [879, 462] width 427 height 63
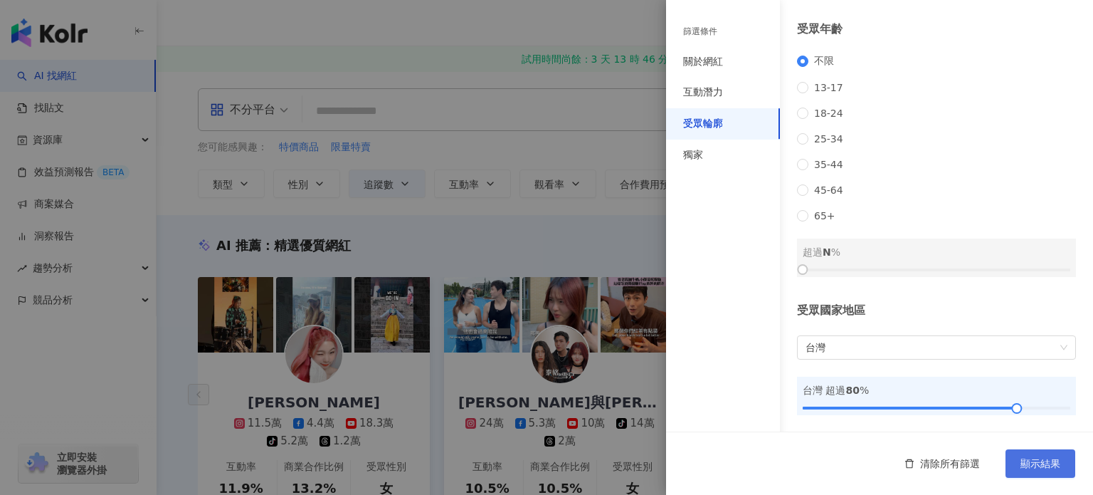
click at [1050, 449] on button "顯示結果" at bounding box center [1041, 463] width 70 height 28
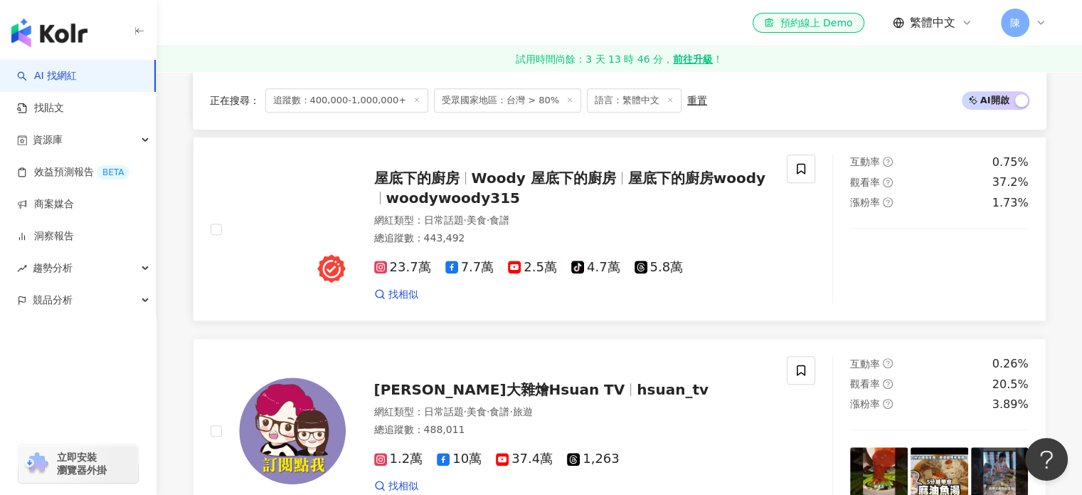
scroll to position [285, 0]
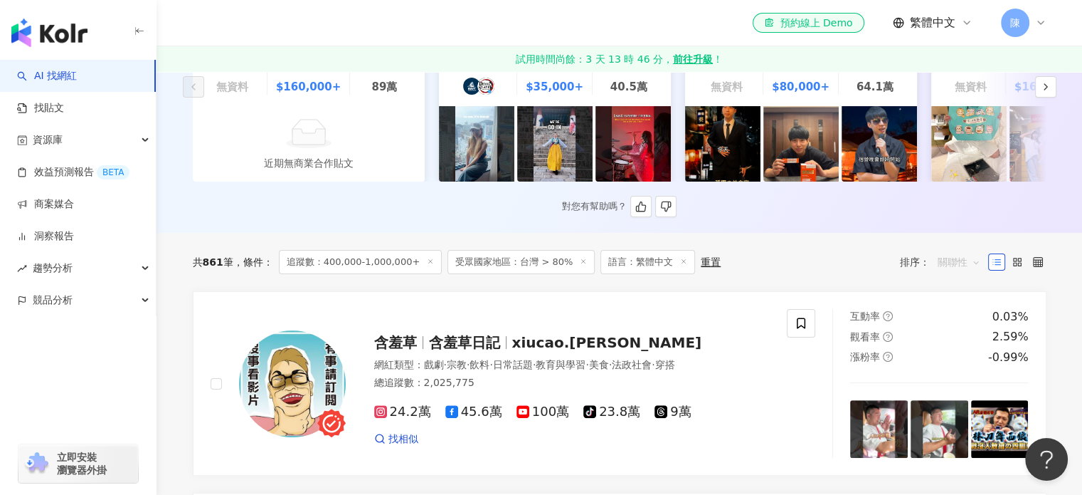
click at [959, 270] on span "關聯性" at bounding box center [959, 261] width 43 height 23
click at [967, 322] on div "追蹤數" at bounding box center [959, 326] width 36 height 16
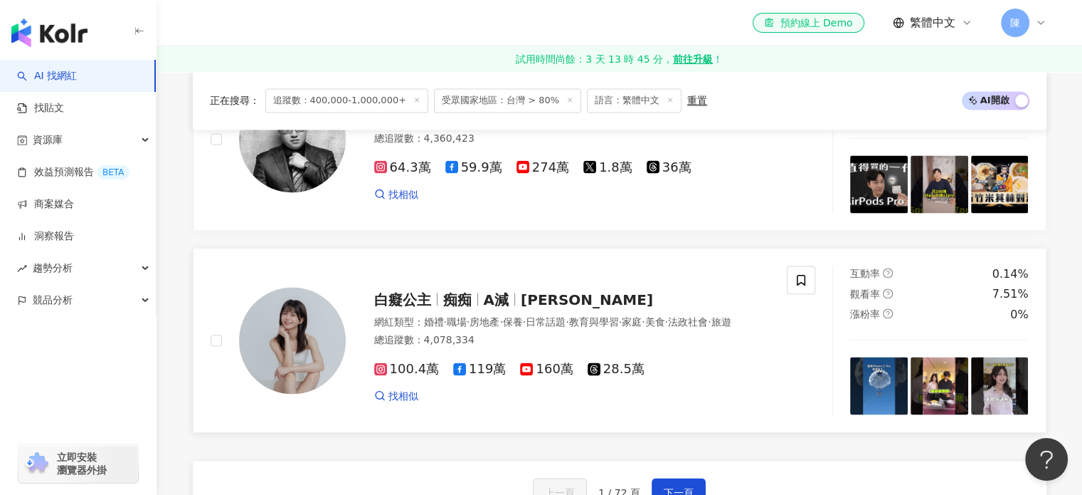
scroll to position [2704, 0]
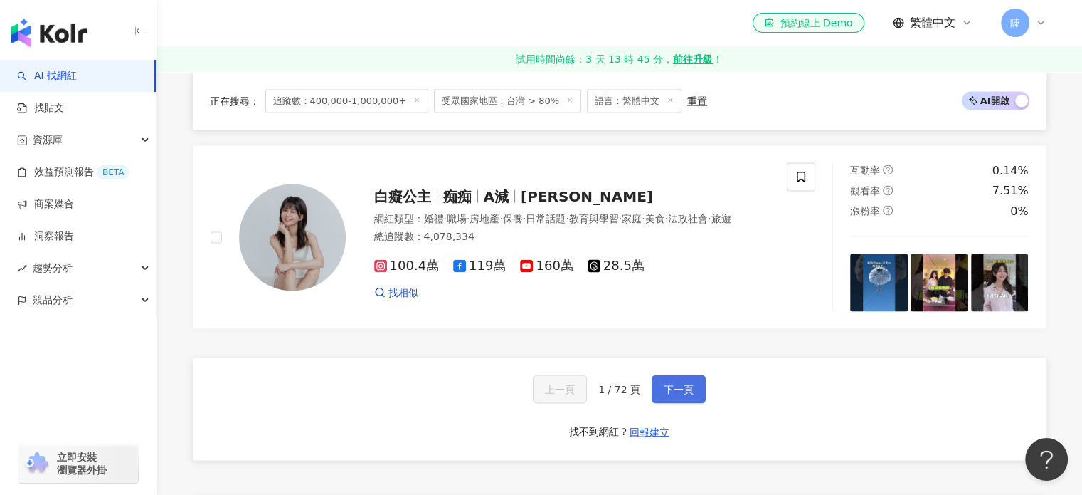
click at [689, 383] on span "下一頁" at bounding box center [679, 388] width 30 height 11
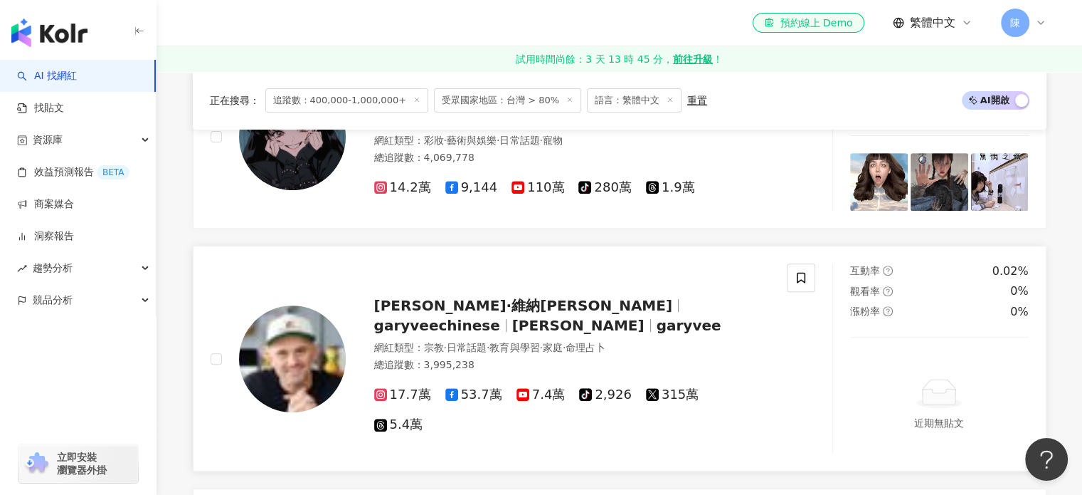
scroll to position [640, 0]
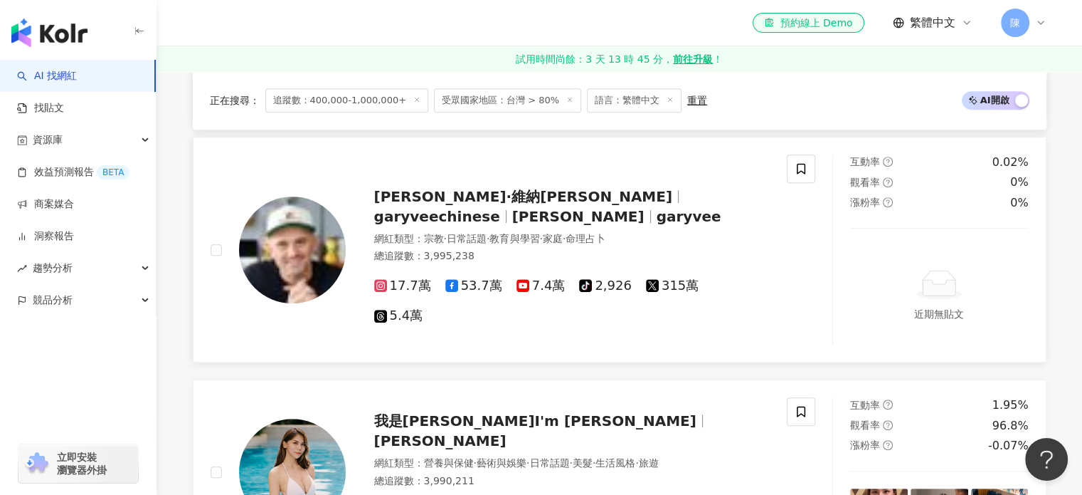
drag, startPoint x: 550, startPoint y: 217, endPoint x: 490, endPoint y: 181, distance: 70.2
click at [490, 181] on div "加里·維納查克 garyveechinese Gary Vaynerchuk garyvee 網紅類型 ： 宗教 · 日常話題 · 教育與學習 · 家庭 · …" at bounding box center [499, 249] width 577 height 190
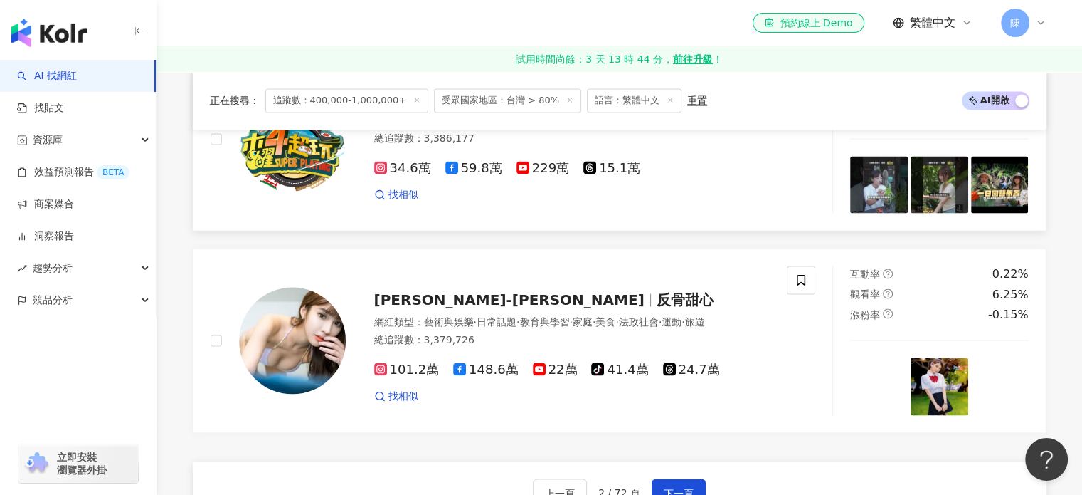
scroll to position [2633, 0]
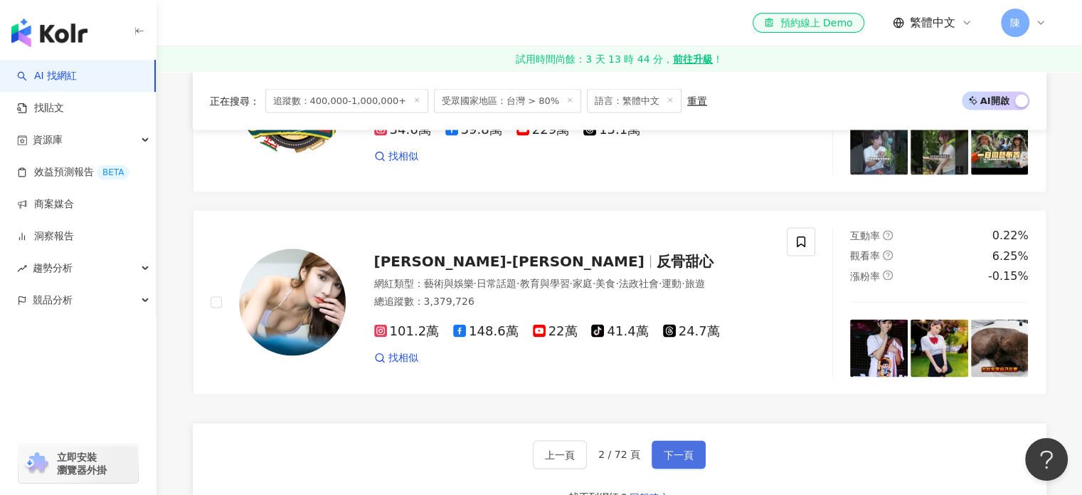
click at [692, 443] on button "下一頁" at bounding box center [679, 454] width 54 height 28
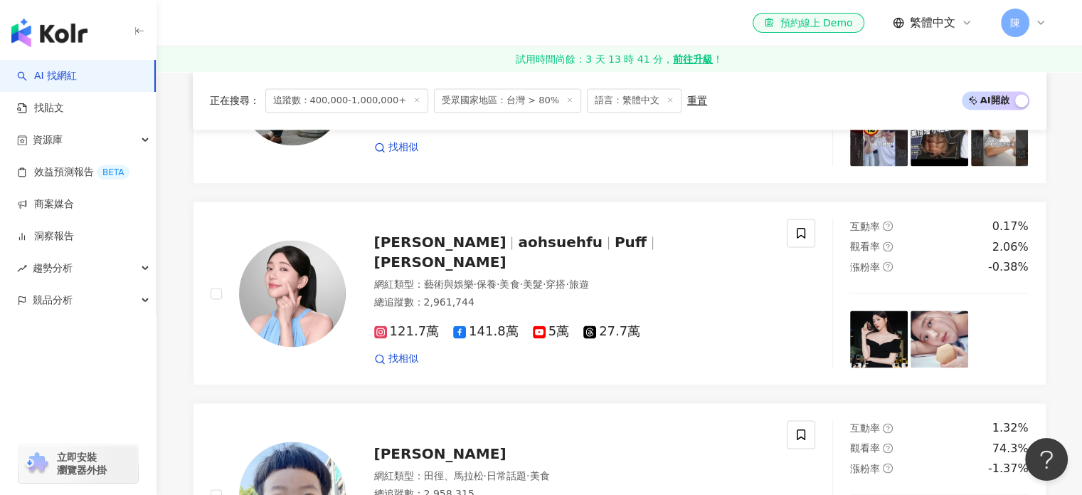
scroll to position [2051, 0]
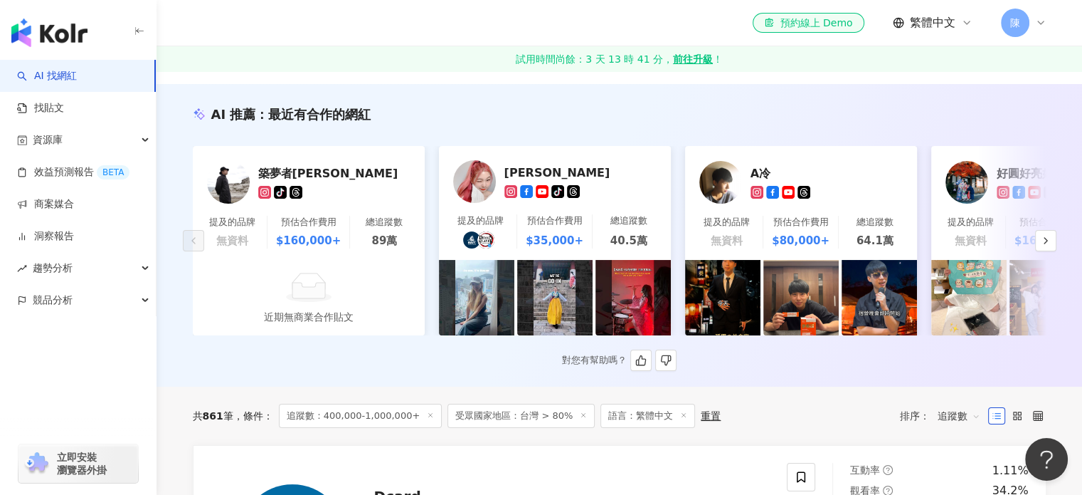
drag, startPoint x: 845, startPoint y: 332, endPoint x: 846, endPoint y: 347, distance: 15.0
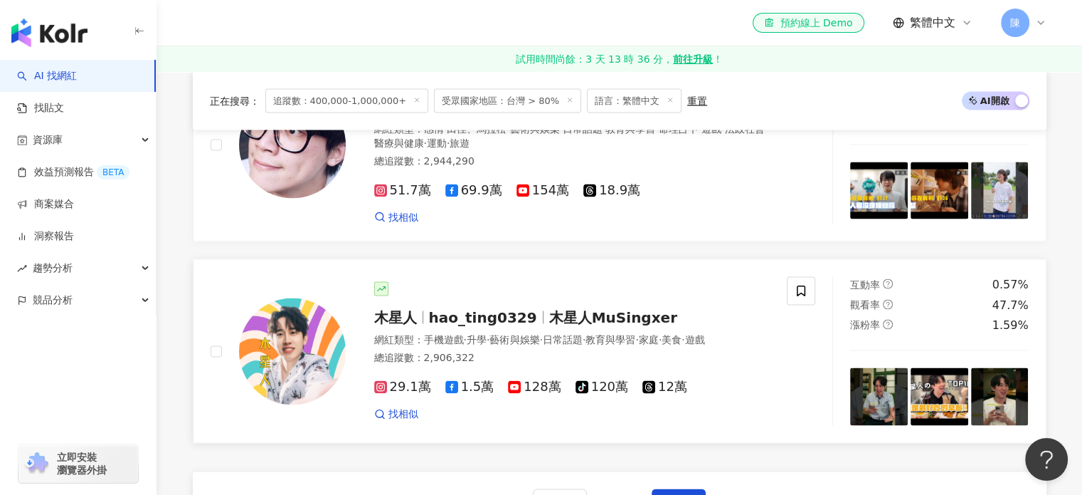
scroll to position [2633, 0]
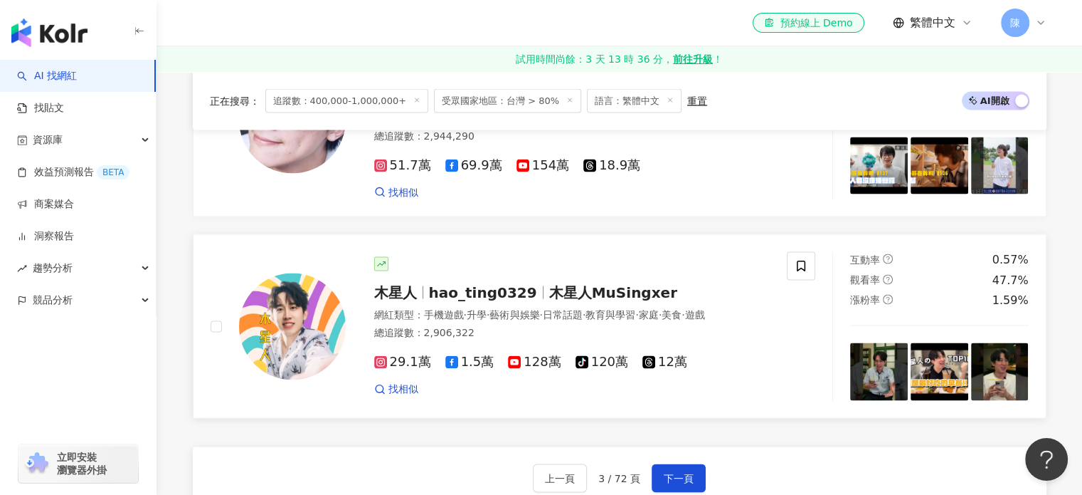
drag, startPoint x: 552, startPoint y: 243, endPoint x: 571, endPoint y: 252, distance: 20.4
click at [571, 283] on span "木星人MuSingxer" at bounding box center [613, 291] width 128 height 17
click at [673, 472] on span "下一頁" at bounding box center [679, 477] width 30 height 11
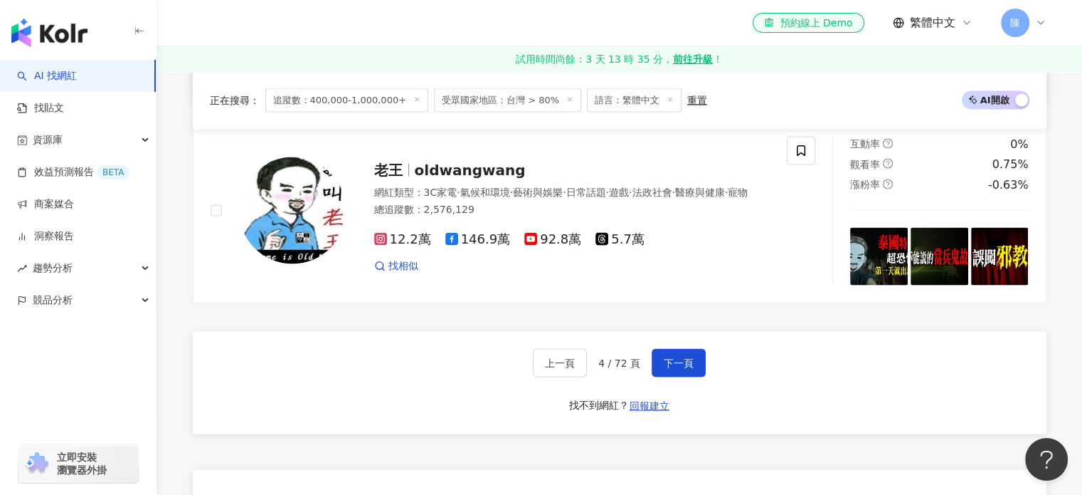
scroll to position [2971, 0]
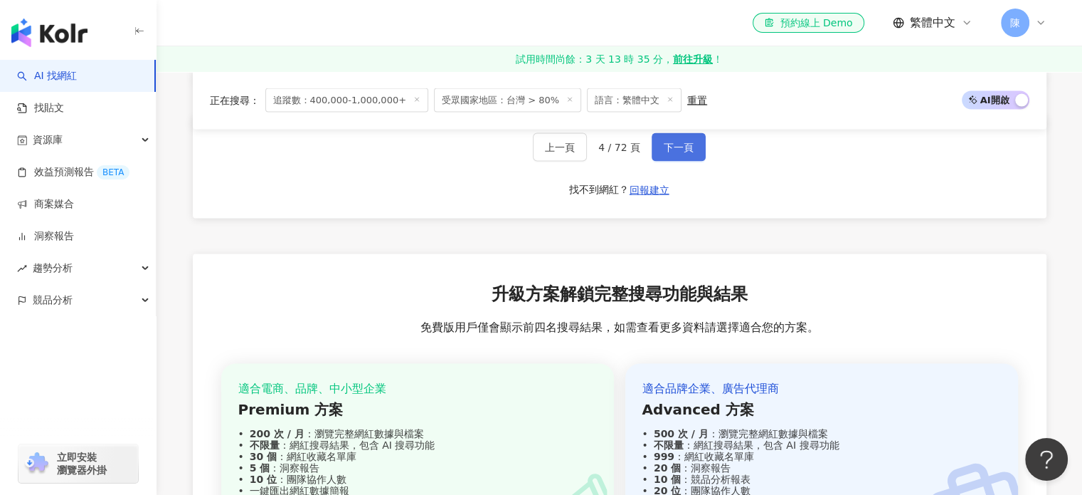
click at [679, 153] on span "下一頁" at bounding box center [679, 147] width 30 height 11
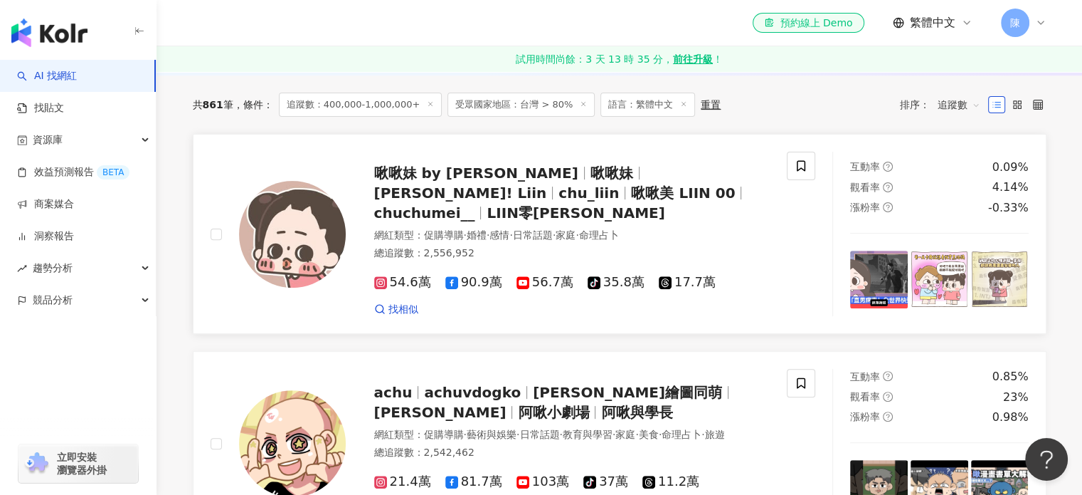
scroll to position [640, 0]
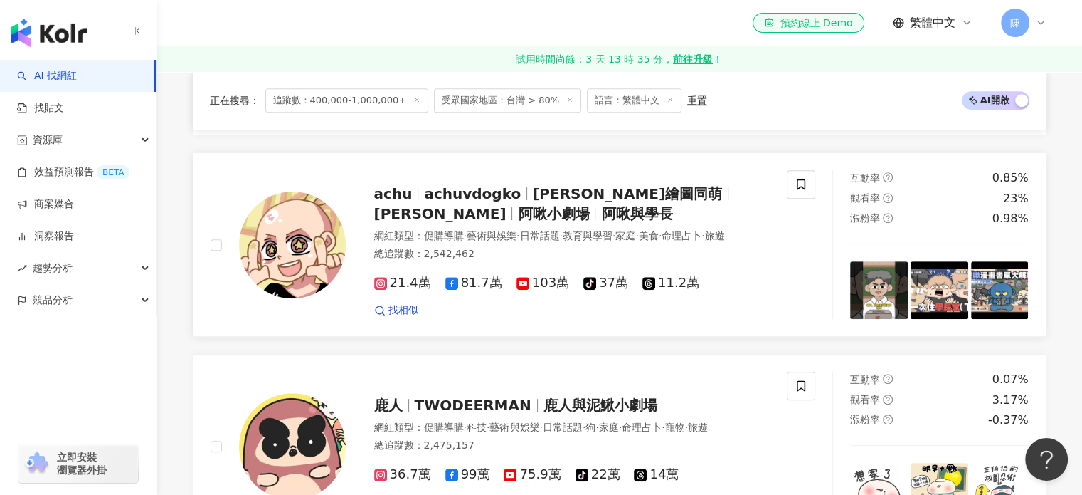
drag, startPoint x: 462, startPoint y: 186, endPoint x: 478, endPoint y: 194, distance: 18.1
click at [478, 194] on span "achuvdogko" at bounding box center [472, 193] width 97 height 17
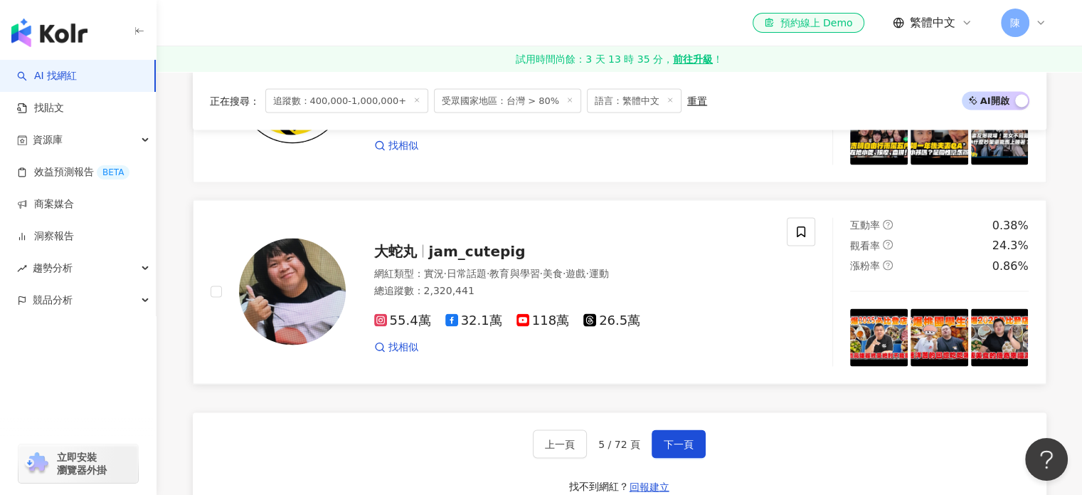
scroll to position [2633, 0]
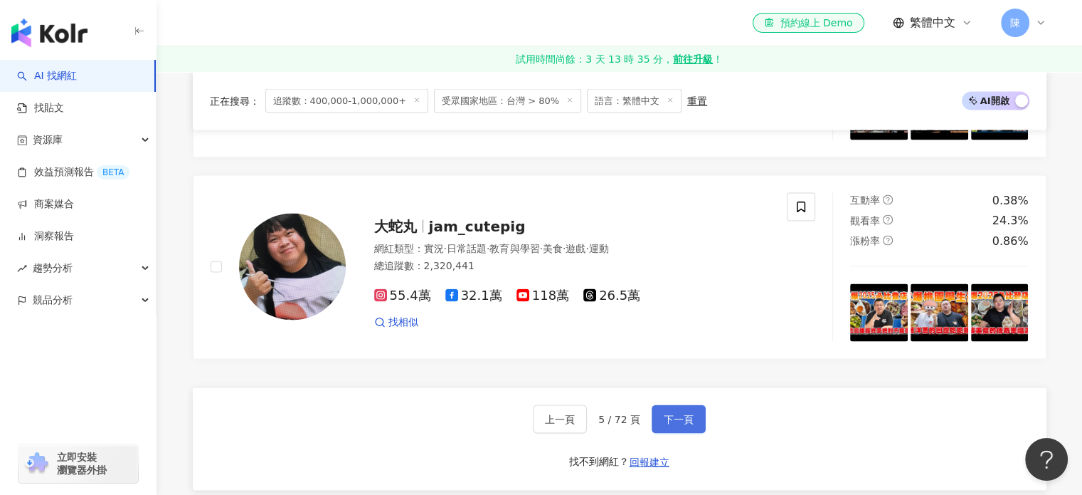
click at [673, 409] on button "下一頁" at bounding box center [679, 418] width 54 height 28
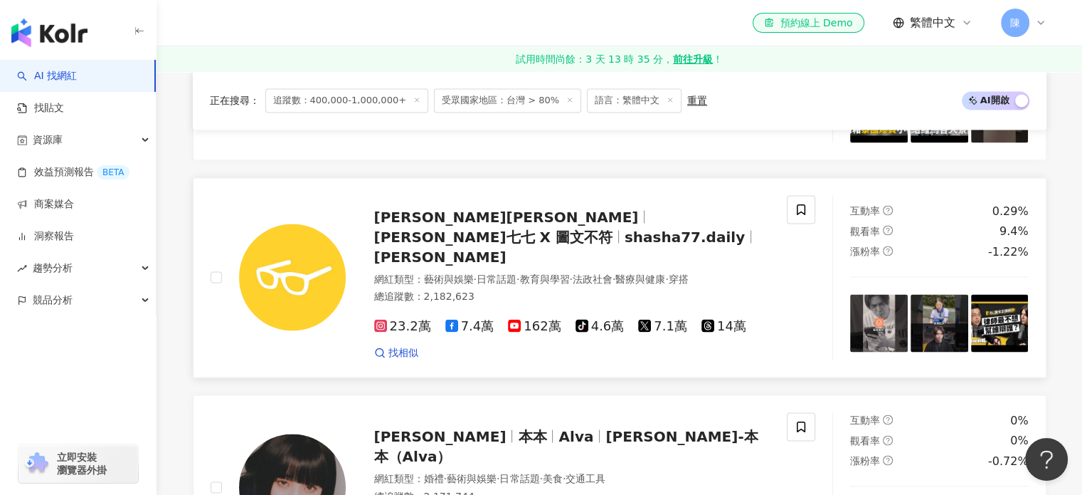
scroll to position [2492, 0]
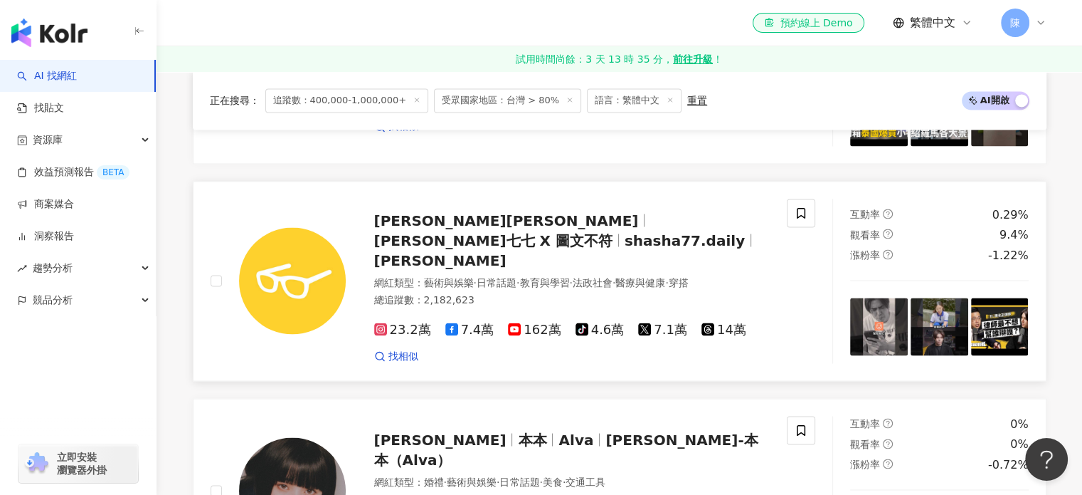
drag, startPoint x: 580, startPoint y: 242, endPoint x: 538, endPoint y: 211, distance: 52.0
click at [538, 211] on div "志祺七七 志祺七七 X 圖文不符 shasha77.daily 志祺 網紅類型 ： 藝術與娛樂 · 日常話題 · 教育與學習 · 法政社會 · 醫療與健康 ·…" at bounding box center [499, 281] width 577 height 164
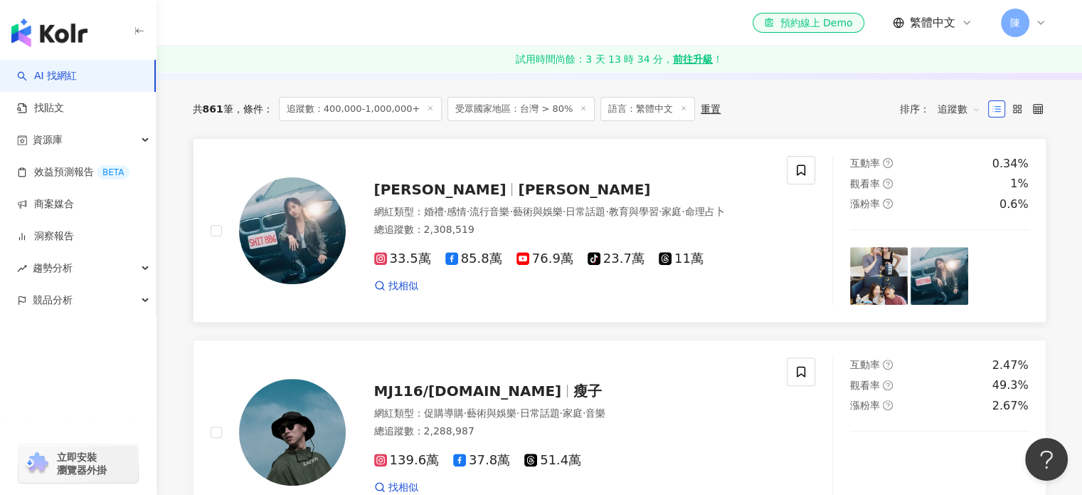
scroll to position [357, 0]
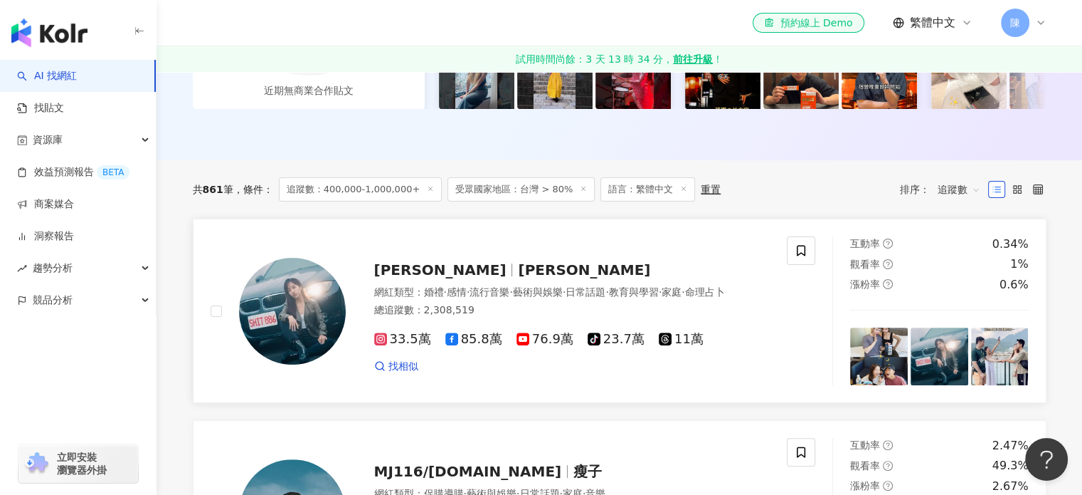
drag, startPoint x: 614, startPoint y: 235, endPoint x: 794, endPoint y: 284, distance: 186.6
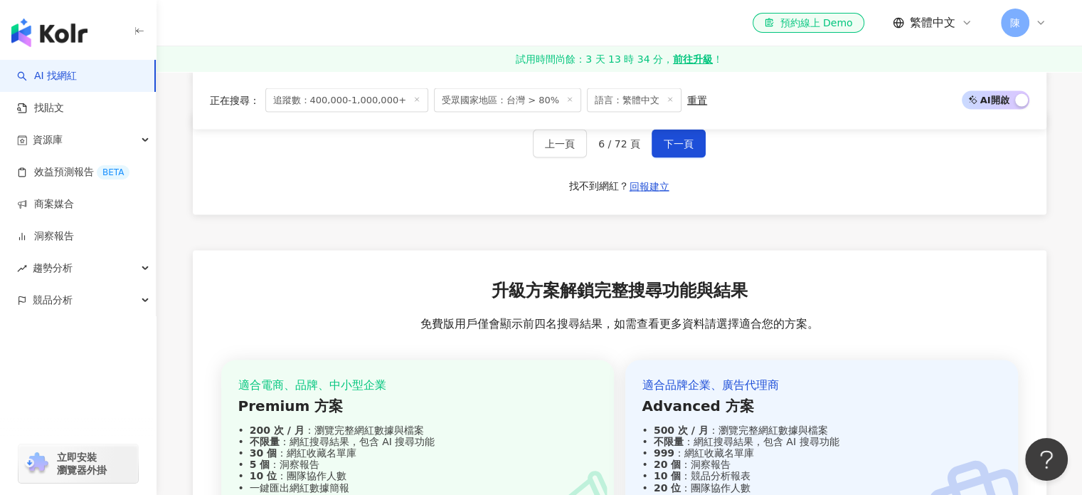
scroll to position [2848, 0]
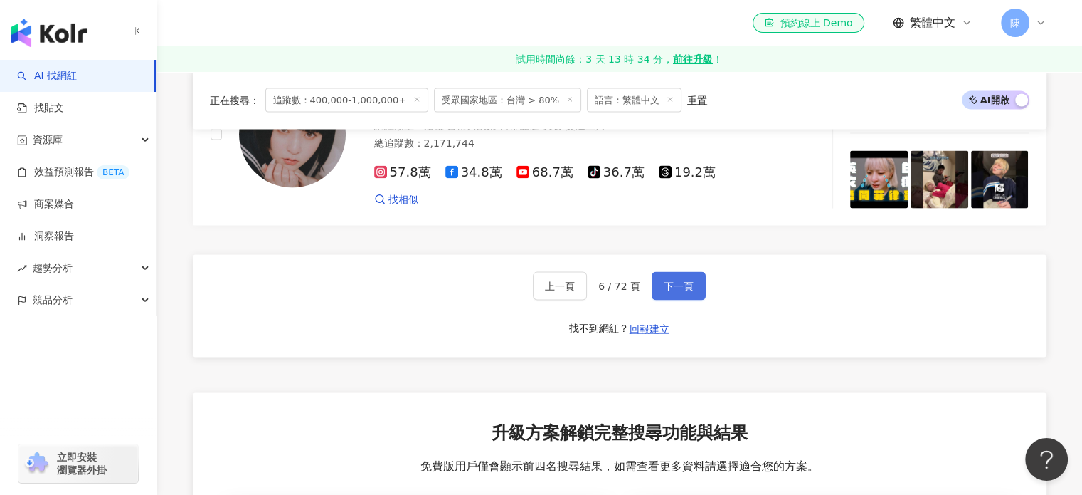
click at [673, 280] on span "下一頁" at bounding box center [679, 285] width 30 height 11
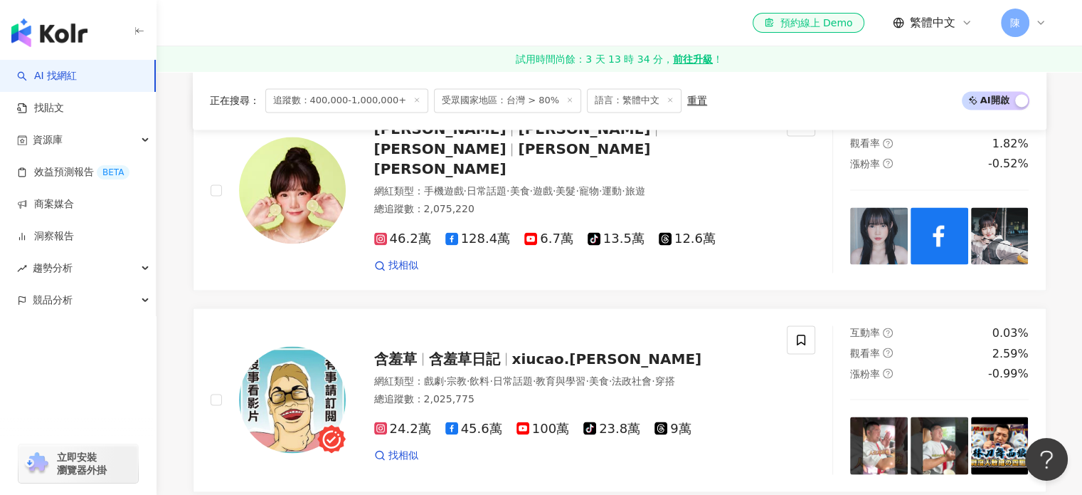
scroll to position [2706, 0]
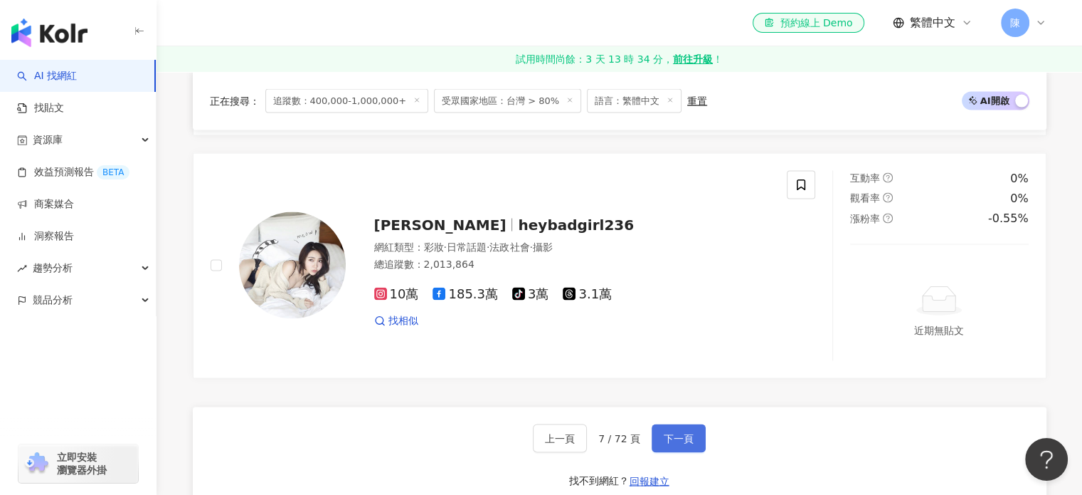
click at [691, 431] on button "下一頁" at bounding box center [679, 438] width 54 height 28
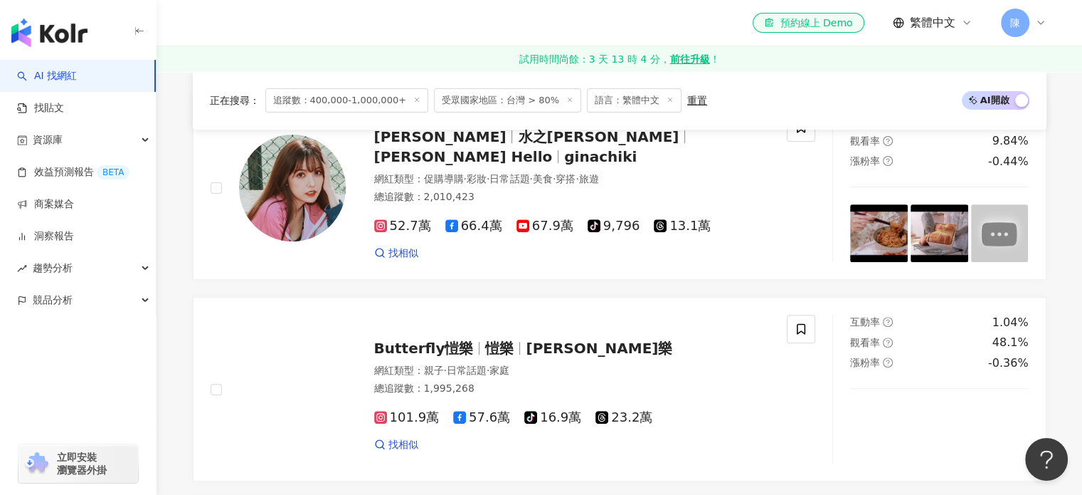
scroll to position [712, 0]
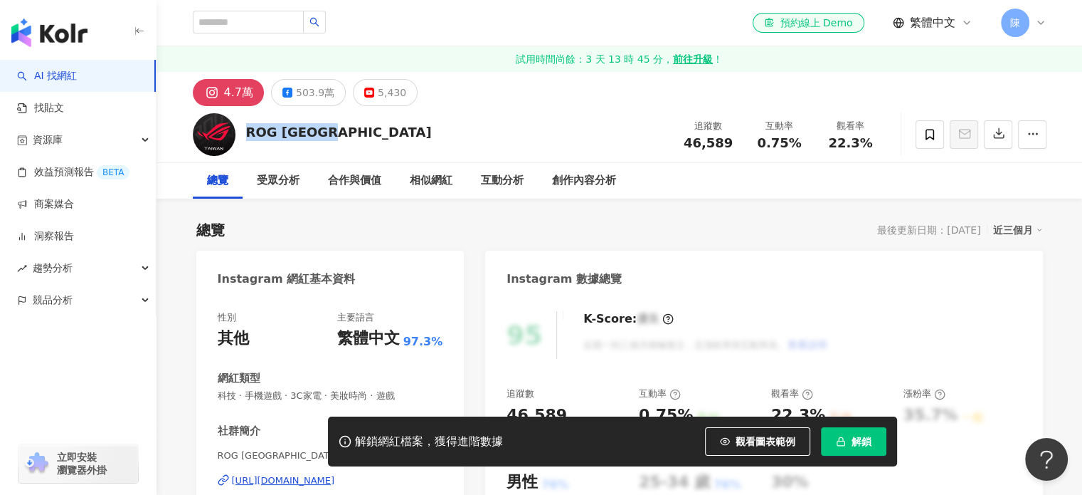
drag, startPoint x: 331, startPoint y: 135, endPoint x: 246, endPoint y: 136, distance: 85.4
click at [246, 136] on div "ROG Taiwan 追蹤數 46,589 互動率 0.75% 觀看率 22.3%" at bounding box center [619, 134] width 911 height 56
drag, startPoint x: 319, startPoint y: 97, endPoint x: 679, endPoint y: 150, distance: 363.9
click at [714, 130] on div "追蹤數" at bounding box center [709, 126] width 54 height 14
click at [315, 100] on div "503.9萬" at bounding box center [315, 93] width 38 height 20
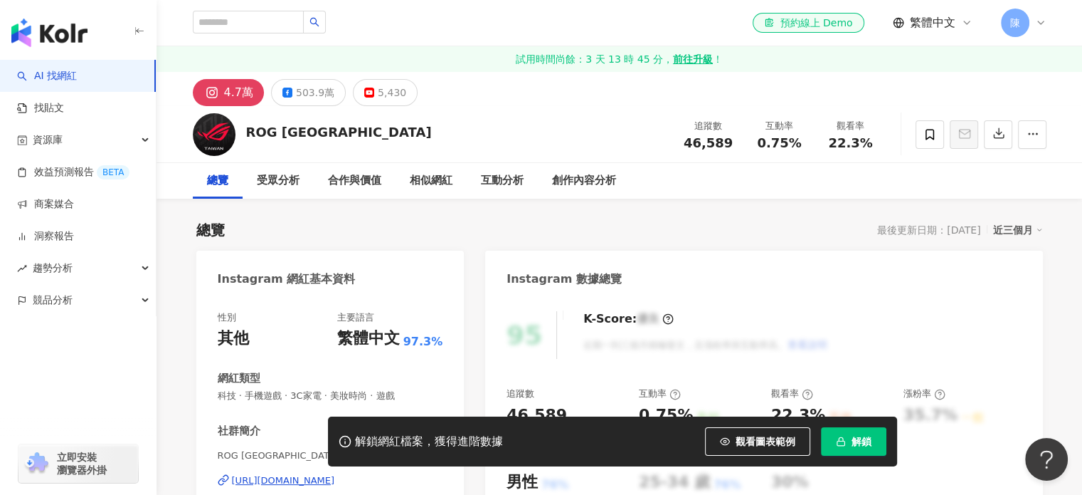
click at [297, 124] on div "ROG Taiwan" at bounding box center [339, 132] width 186 height 18
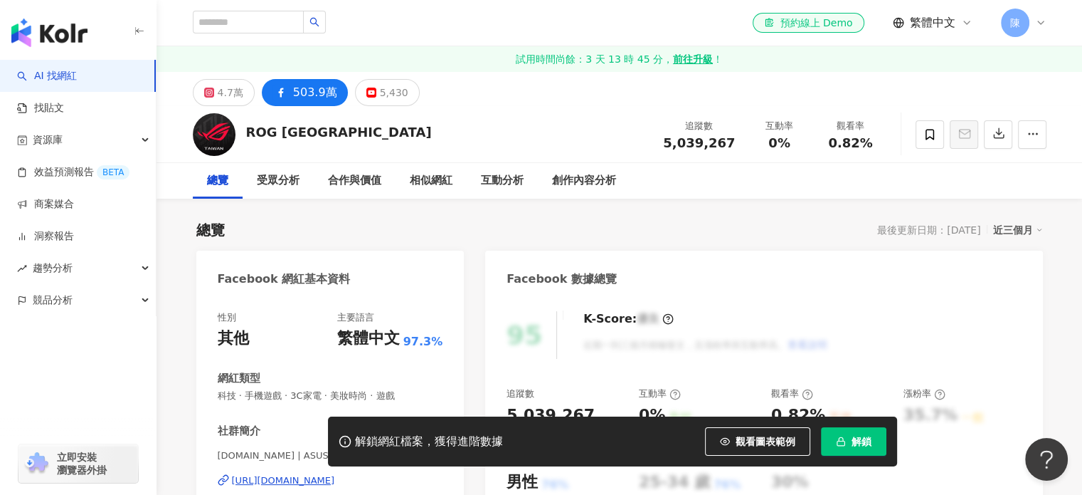
drag, startPoint x: 296, startPoint y: 85, endPoint x: 333, endPoint y: 138, distance: 64.4
click at [594, 120] on div "ROG Taiwan 追蹤數 5,039,267 互動率 0% 觀看率 0.82%" at bounding box center [619, 134] width 911 height 56
click at [247, 137] on div "ROG Taiwan 追蹤數 5,039,267 互動率 0% 觀看率 0.82%" at bounding box center [619, 134] width 911 height 56
copy div "ROG Taiwan"
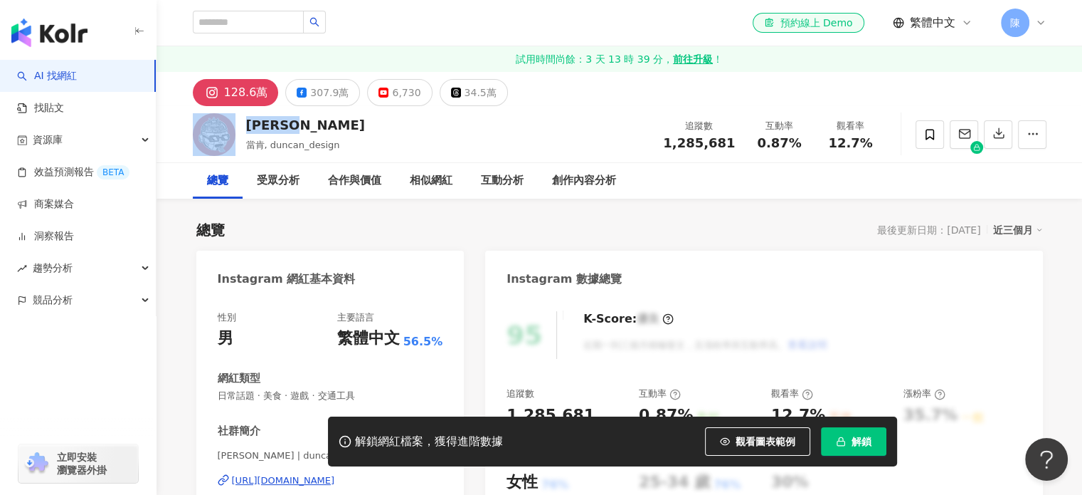
click at [250, 126] on div "[PERSON_NAME]" at bounding box center [305, 125] width 119 height 18
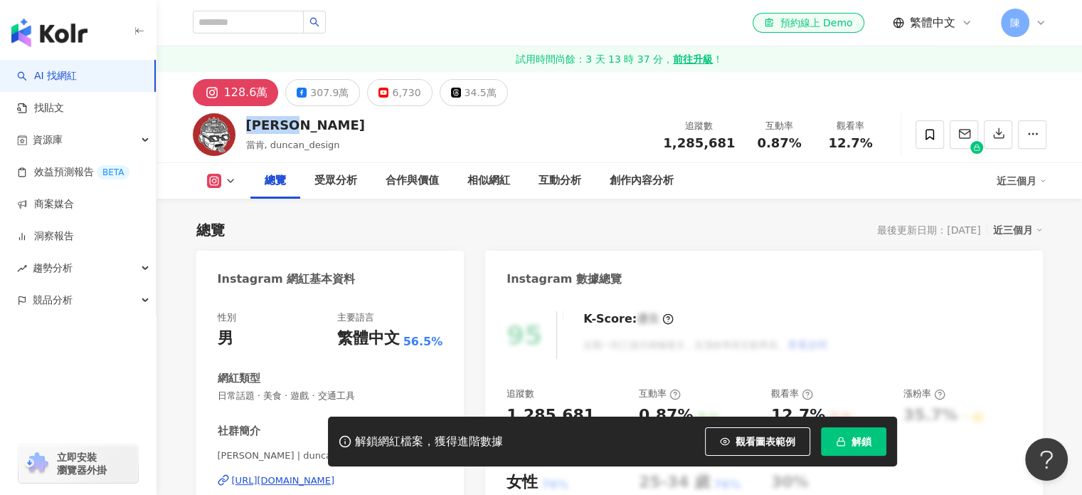
scroll to position [213, 0]
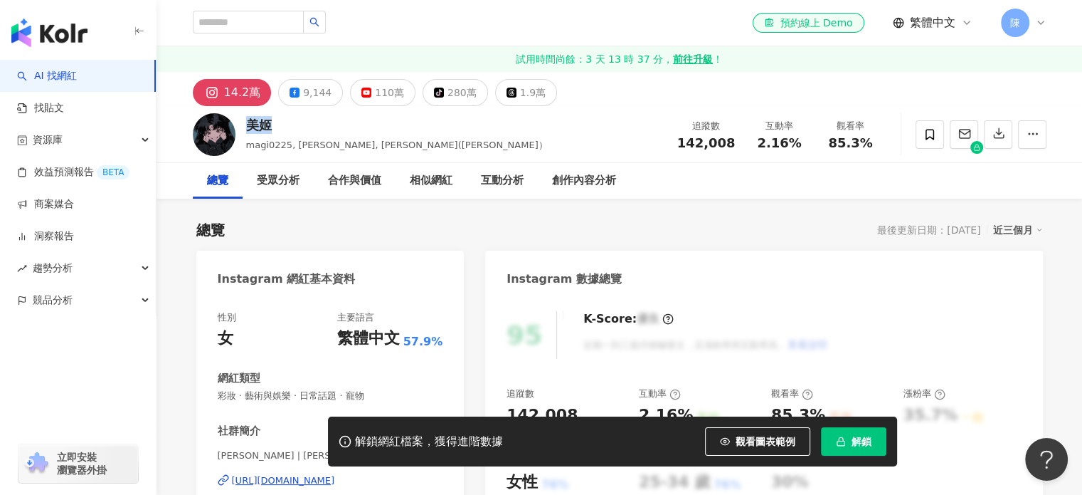
drag, startPoint x: 283, startPoint y: 121, endPoint x: 299, endPoint y: 134, distance: 20.2
click at [241, 125] on div "美姬 magi0225, [PERSON_NAME], [PERSON_NAME]([PERSON_NAME]） 追蹤數 142,008 互動率 2.16% …" at bounding box center [619, 134] width 911 height 56
drag, startPoint x: 382, startPoint y: 137, endPoint x: 312, endPoint y: 142, distance: 69.9
click at [312, 142] on div "美姬 magi0225, [PERSON_NAME], [PERSON_NAME]([PERSON_NAME]）" at bounding box center [397, 134] width 302 height 36
drag, startPoint x: 278, startPoint y: 153, endPoint x: 255, endPoint y: 147, distance: 23.5
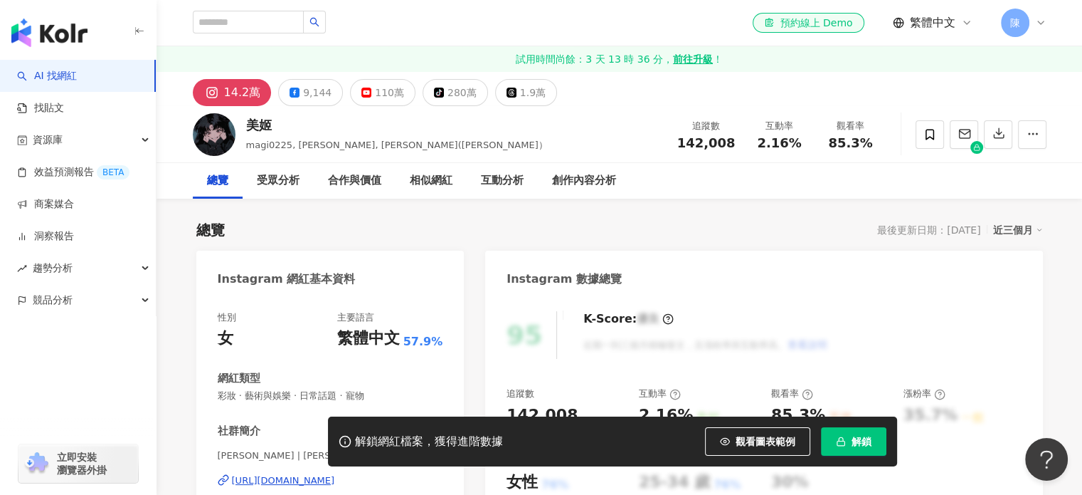
click at [276, 153] on div "美姬 magi0225, [PERSON_NAME], [PERSON_NAME]([PERSON_NAME]） 追蹤數 142,008 互動率 2.16% …" at bounding box center [619, 134] width 911 height 56
drag, startPoint x: 246, startPoint y: 142, endPoint x: 389, endPoint y: 144, distance: 142.3
click at [389, 144] on span "magi0225, [PERSON_NAME], [PERSON_NAME]([PERSON_NAME]）" at bounding box center [397, 144] width 302 height 11
copy span "magi0225, [PERSON_NAME], [PERSON_NAME]([PERSON_NAME]"
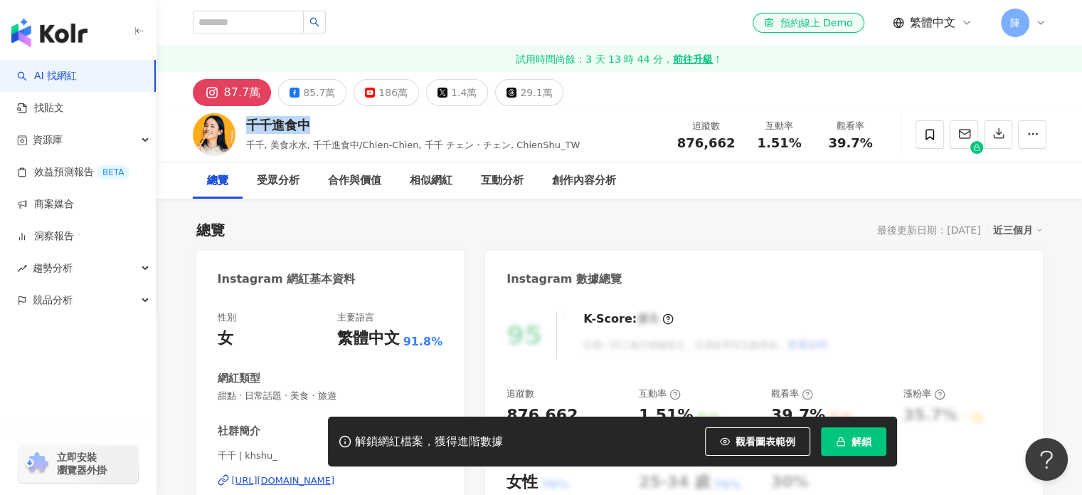
drag, startPoint x: 334, startPoint y: 119, endPoint x: 248, endPoint y: 122, distance: 85.5
click at [248, 122] on div "千千進食中" at bounding box center [413, 125] width 334 height 18
drag, startPoint x: 129, startPoint y: 384, endPoint x: 143, endPoint y: 354, distance: 32.5
click at [129, 384] on div "button" at bounding box center [78, 363] width 157 height 94
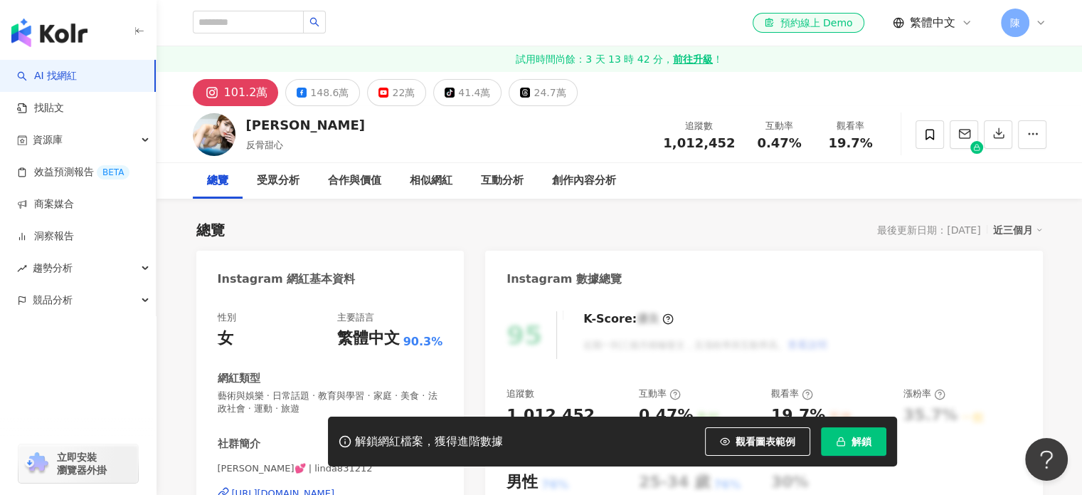
click at [253, 121] on div "[PERSON_NAME] 反骨甜心 追蹤數 1,012,452 互動率 0.47% 觀看率 19.7%" at bounding box center [619, 134] width 911 height 56
click at [342, 127] on div "[PERSON_NAME] 反骨甜心 追蹤數 1,012,452 互動率 0.47% 觀看率 19.7%" at bounding box center [619, 134] width 911 height 56
drag, startPoint x: 338, startPoint y: 127, endPoint x: 242, endPoint y: 137, distance: 96.6
click at [246, 125] on div "[PERSON_NAME] 反骨甜心 追蹤數 1,012,452 互動率 0.47% 觀看率 19.7%" at bounding box center [619, 134] width 911 height 56
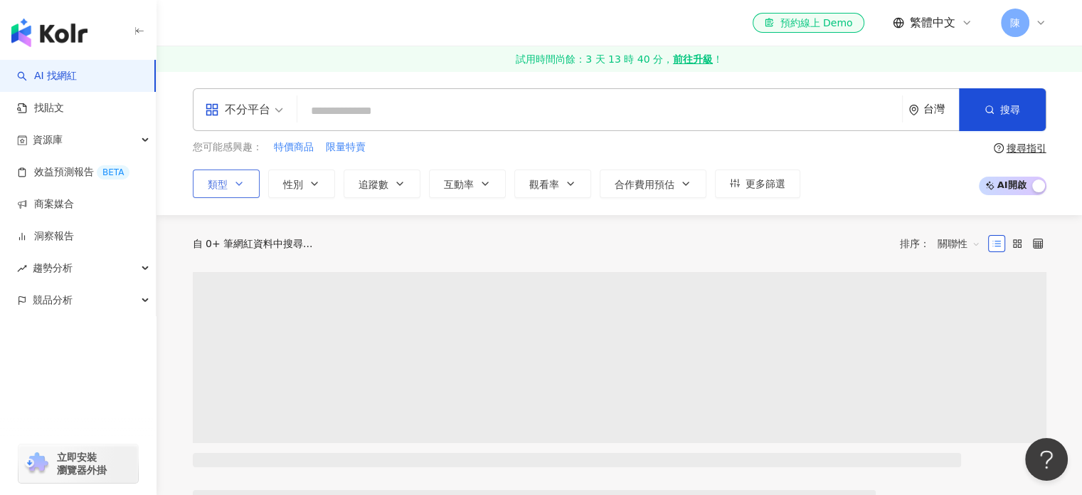
click at [249, 180] on button "類型" at bounding box center [226, 183] width 67 height 28
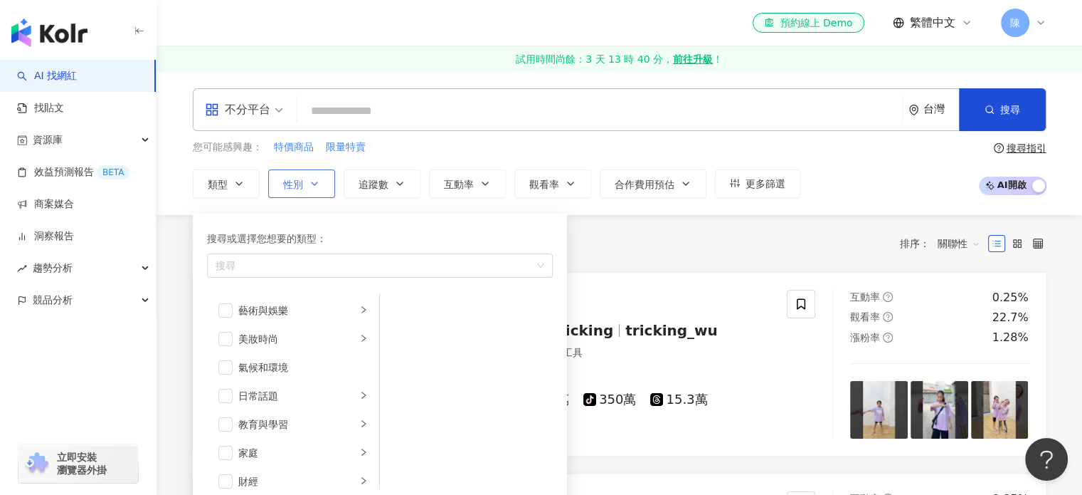
click at [299, 187] on span "性別" at bounding box center [293, 184] width 20 height 11
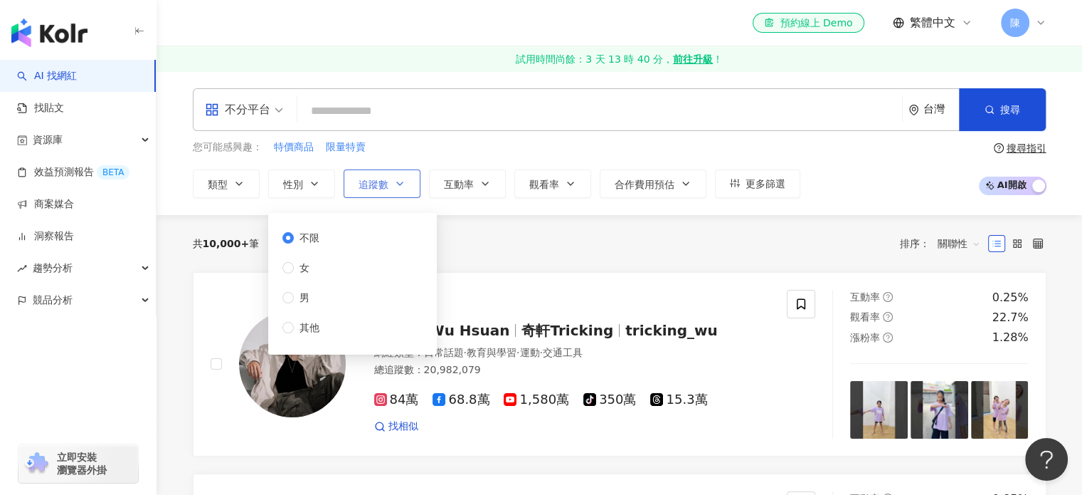
click at [384, 187] on span "追蹤數" at bounding box center [374, 184] width 30 height 11
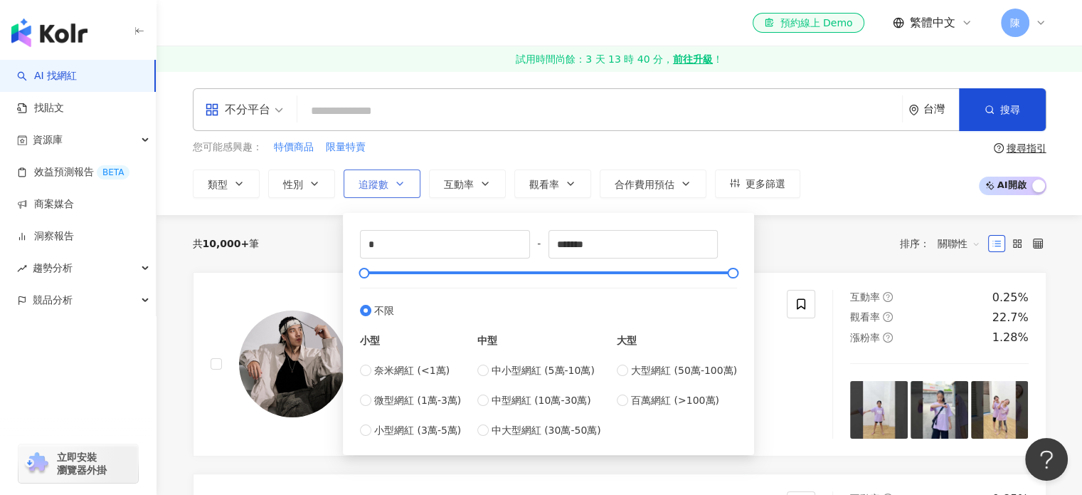
click at [385, 190] on button "追蹤數" at bounding box center [382, 183] width 77 height 28
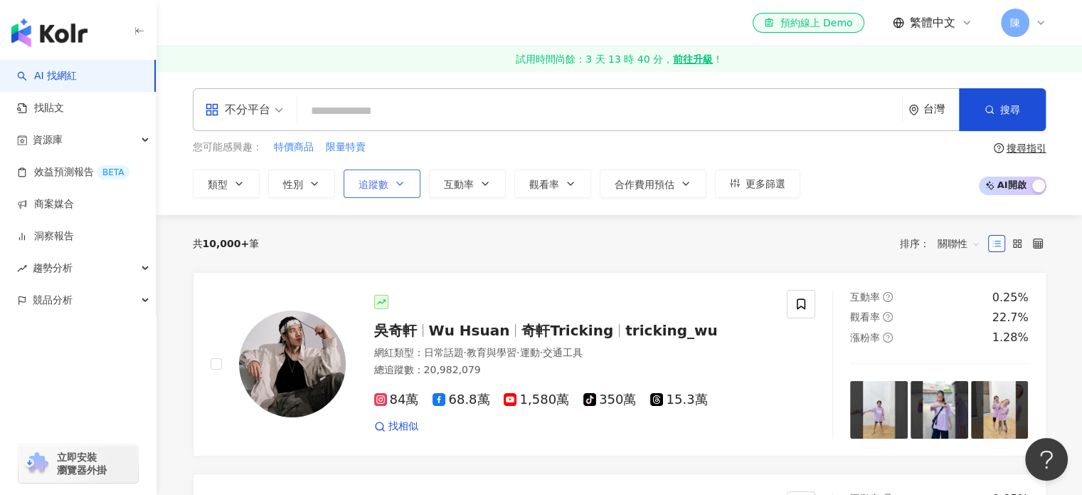
click at [404, 196] on button "追蹤數" at bounding box center [382, 183] width 77 height 28
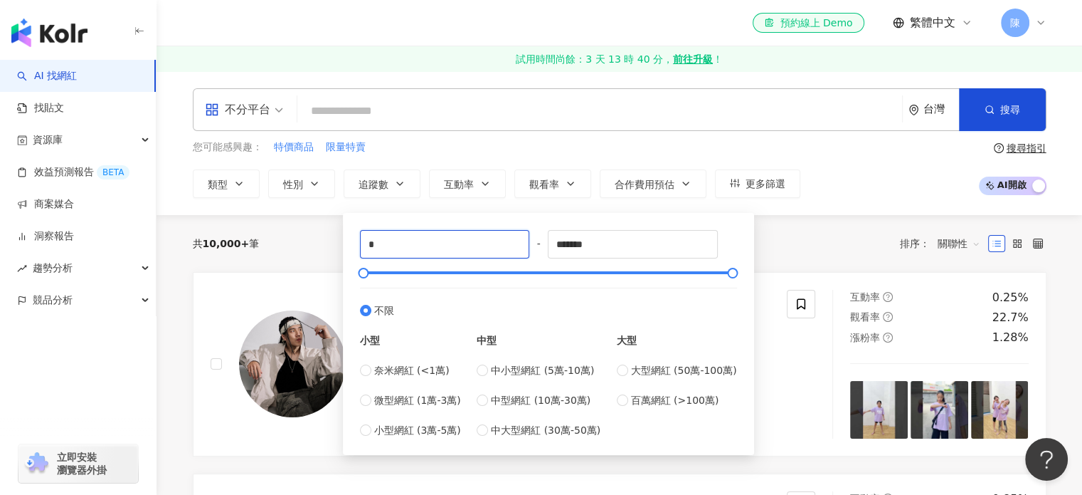
drag, startPoint x: 404, startPoint y: 241, endPoint x: 340, endPoint y: 254, distance: 65.5
type input "******"
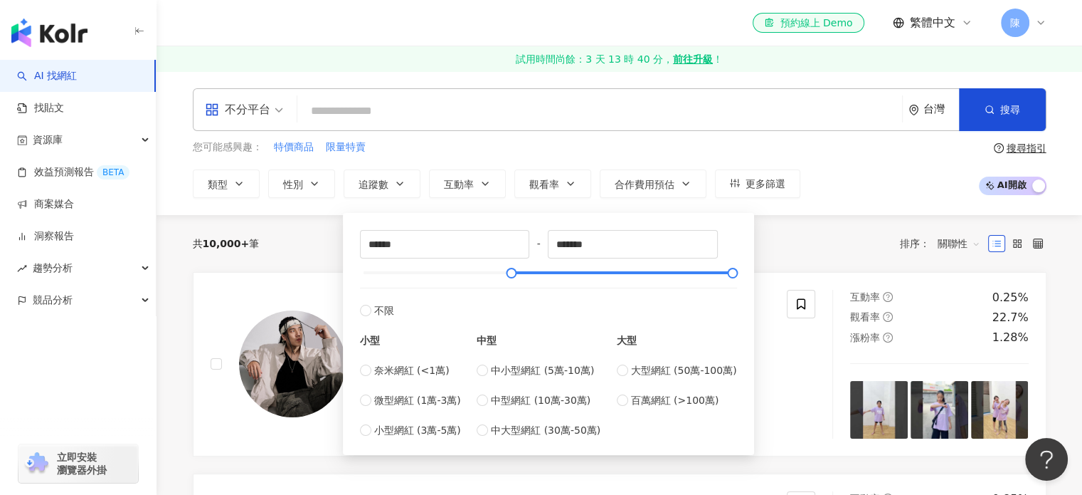
click at [838, 224] on div "共 10,000+ 筆 排序： 關聯性" at bounding box center [620, 243] width 854 height 57
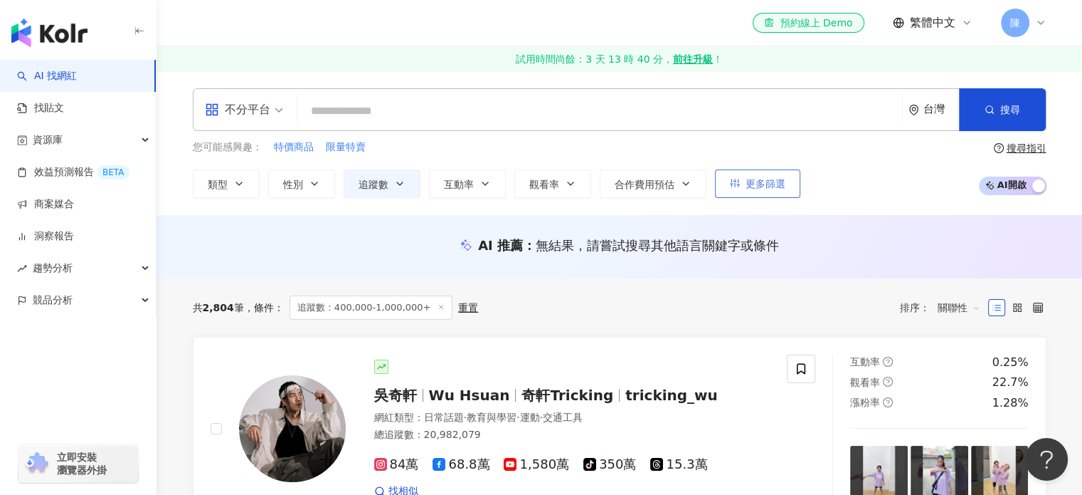
click at [772, 179] on span "更多篩選" at bounding box center [766, 183] width 40 height 11
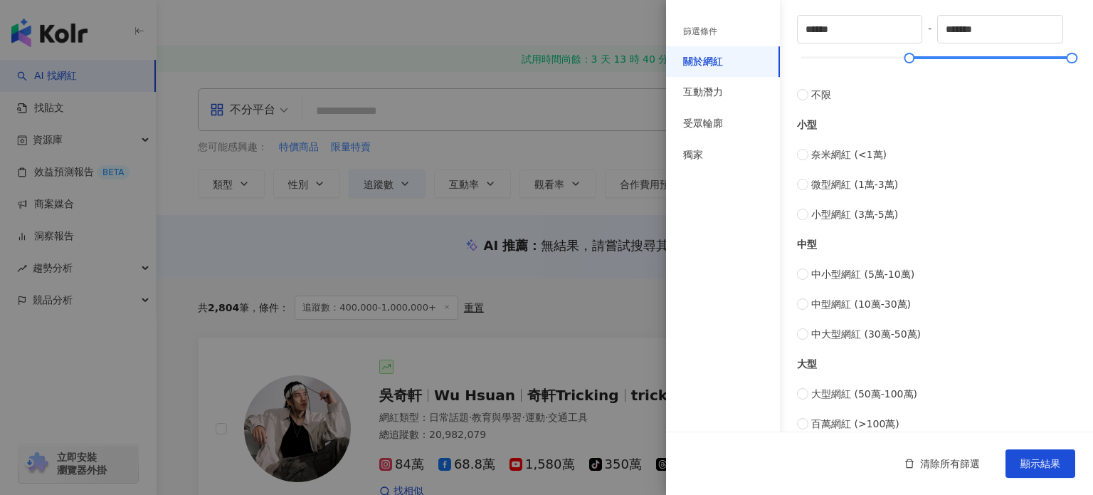
scroll to position [578, 0]
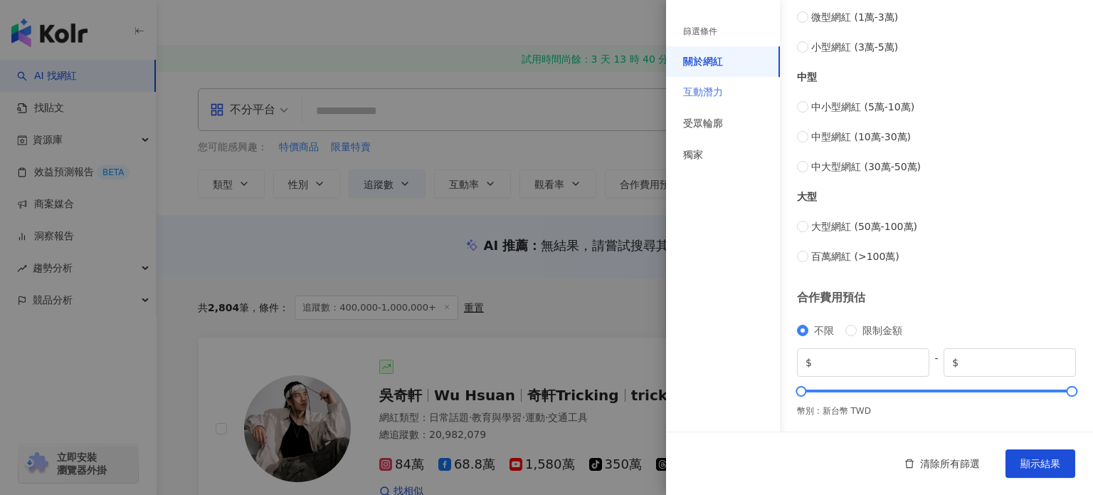
click at [720, 85] on div "互動潛力" at bounding box center [723, 92] width 114 height 31
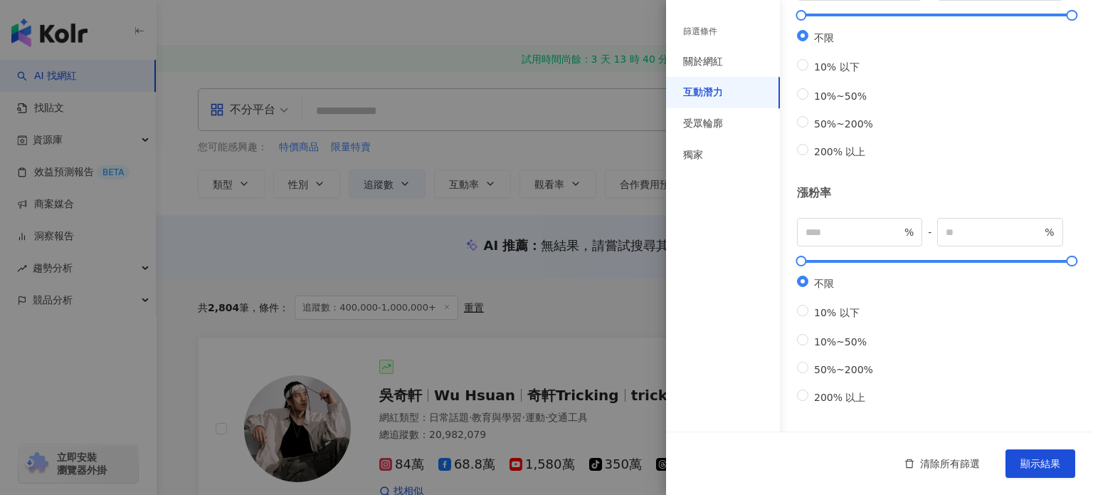
scroll to position [458, 0]
click at [722, 129] on div "受眾輪廓" at bounding box center [703, 124] width 40 height 14
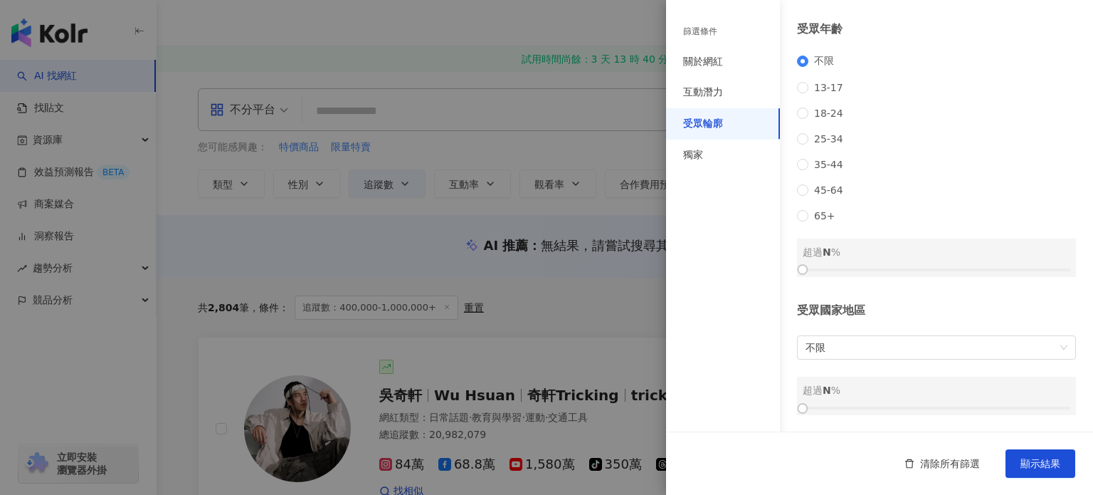
scroll to position [196, 0]
click at [856, 358] on span "不限" at bounding box center [937, 347] width 262 height 23
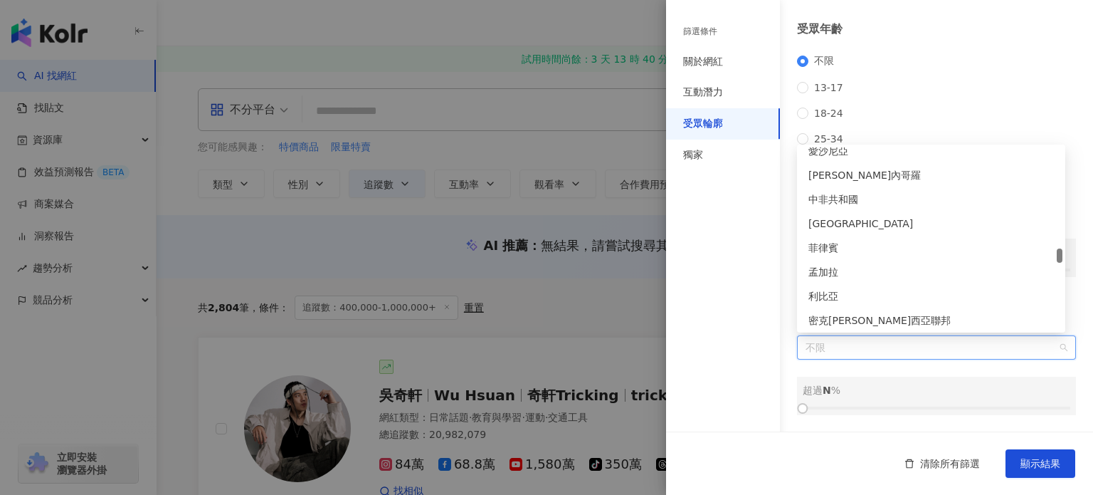
scroll to position [2989, 0]
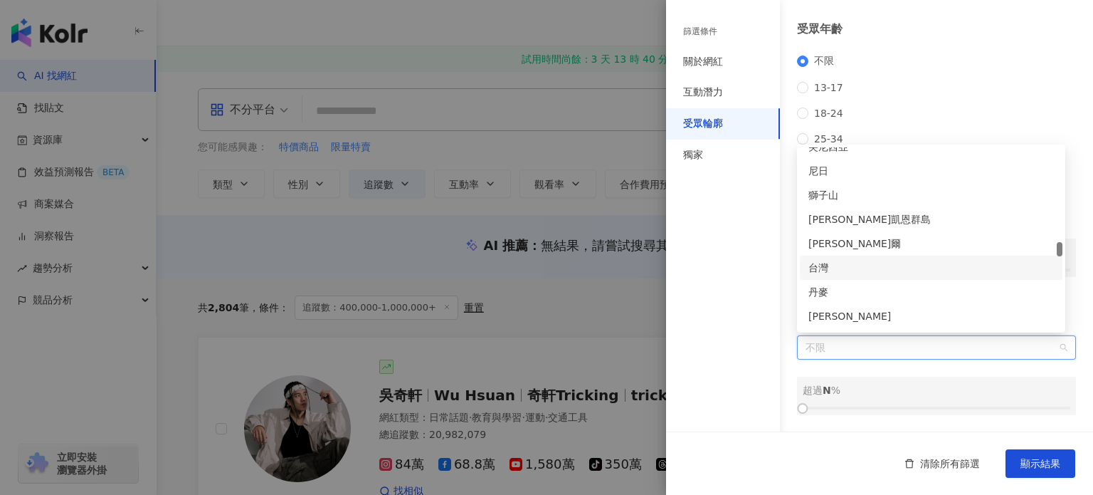
click at [856, 258] on div "台灣" at bounding box center [931, 267] width 263 height 24
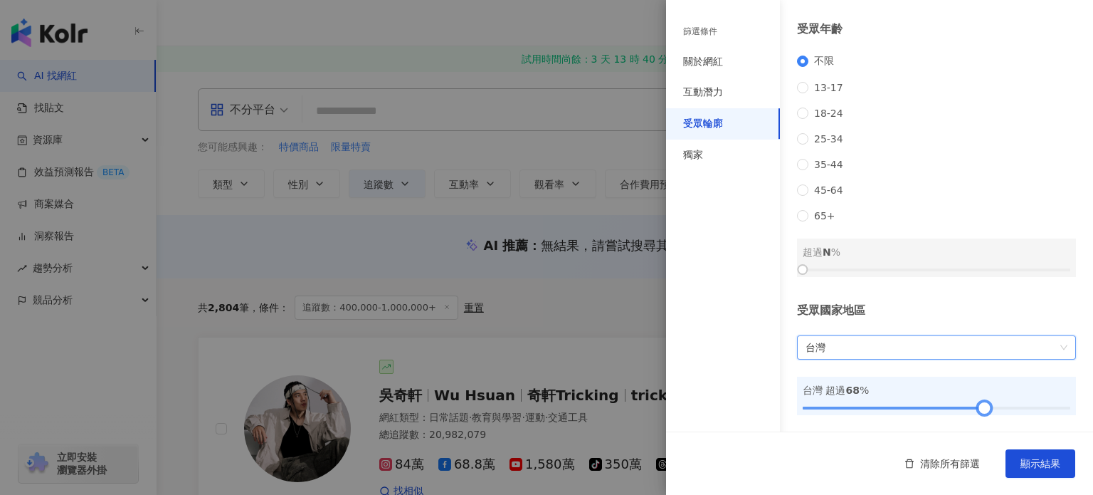
drag, startPoint x: 814, startPoint y: 412, endPoint x: 979, endPoint y: 411, distance: 165.1
click at [979, 411] on div at bounding box center [937, 408] width 268 height 9
click at [695, 148] on div "獨家" at bounding box center [693, 155] width 20 height 14
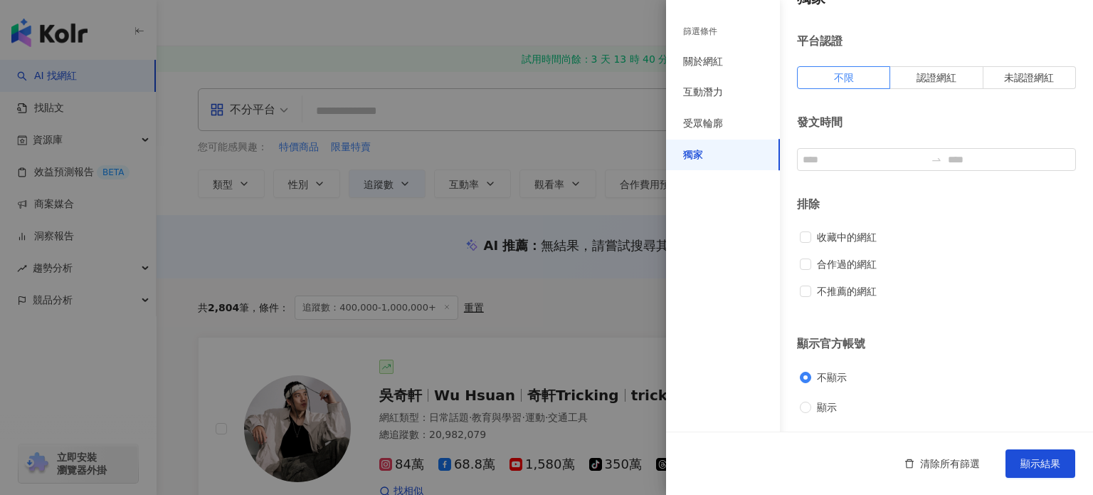
scroll to position [28, 0]
click at [730, 118] on div "受眾輪廓" at bounding box center [723, 123] width 114 height 31
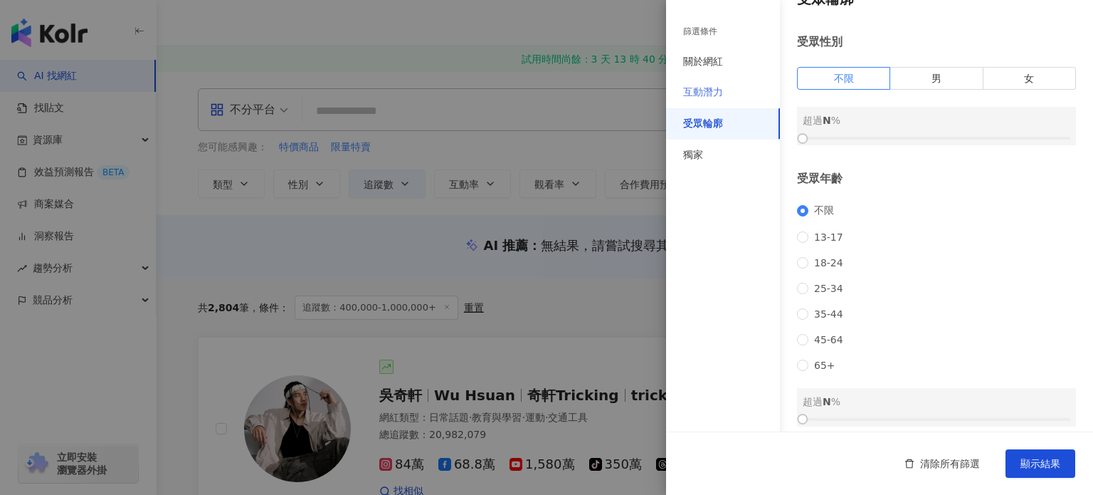
click at [730, 99] on div "互動潛力" at bounding box center [723, 92] width 114 height 31
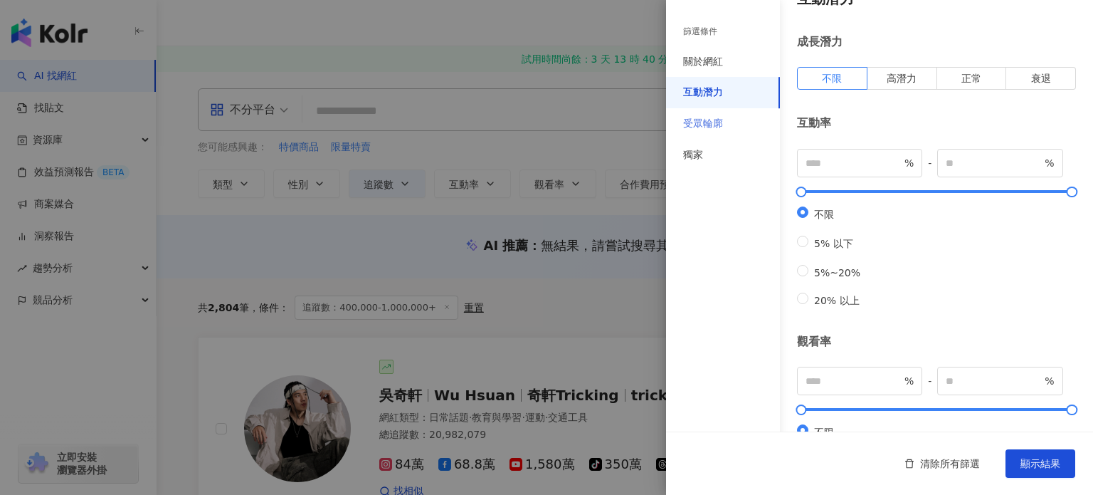
click at [726, 118] on div "受眾輪廓" at bounding box center [723, 123] width 114 height 31
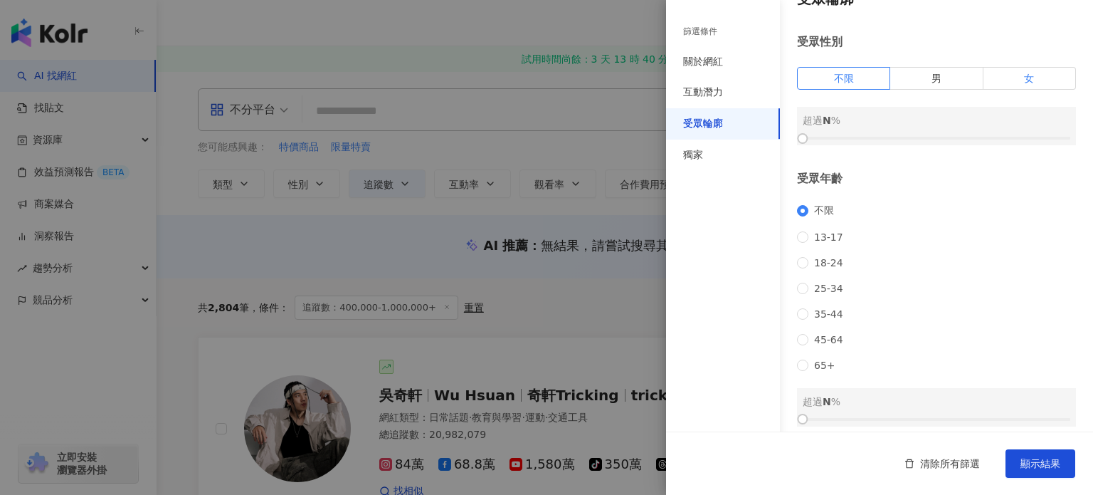
click at [1013, 82] on label "女" at bounding box center [1029, 78] width 93 height 23
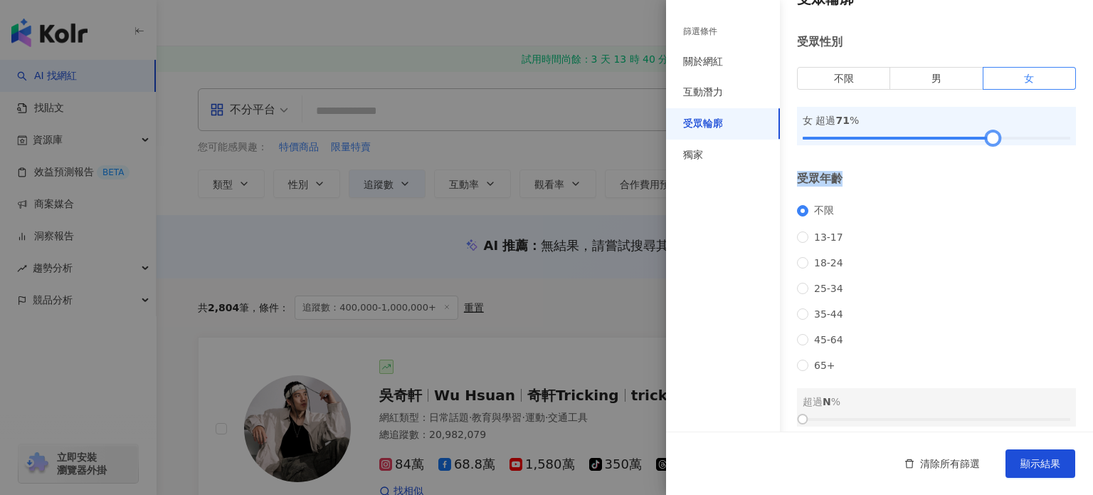
drag, startPoint x: 803, startPoint y: 139, endPoint x: 984, endPoint y: 181, distance: 185.6
click at [984, 174] on div "受眾輪廓 受眾性別 不限 男 女 女 超過 71 % 受眾年齡 不限 13-17 18-24 25-34 35-44 45-64 65+ 超過 N % 受眾國…" at bounding box center [879, 277] width 427 height 610
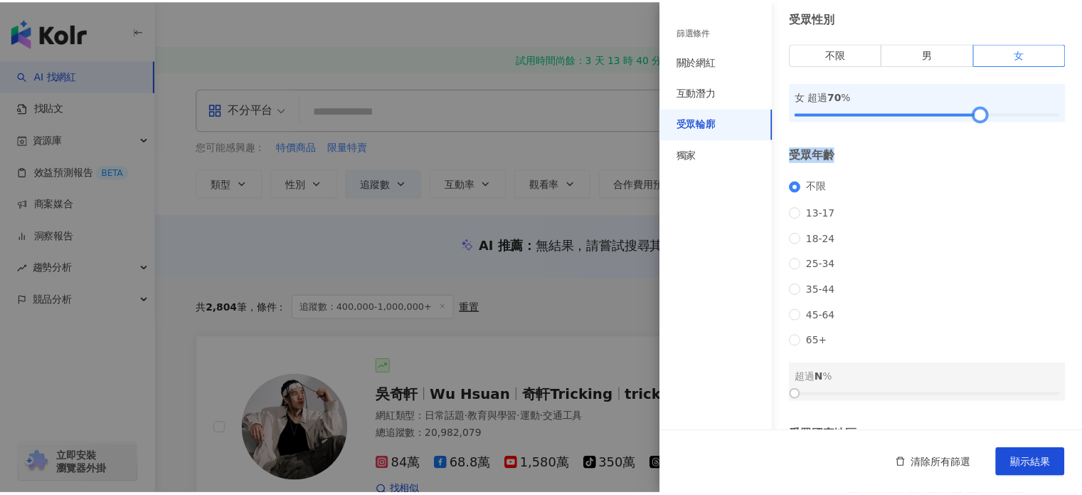
scroll to position [0, 0]
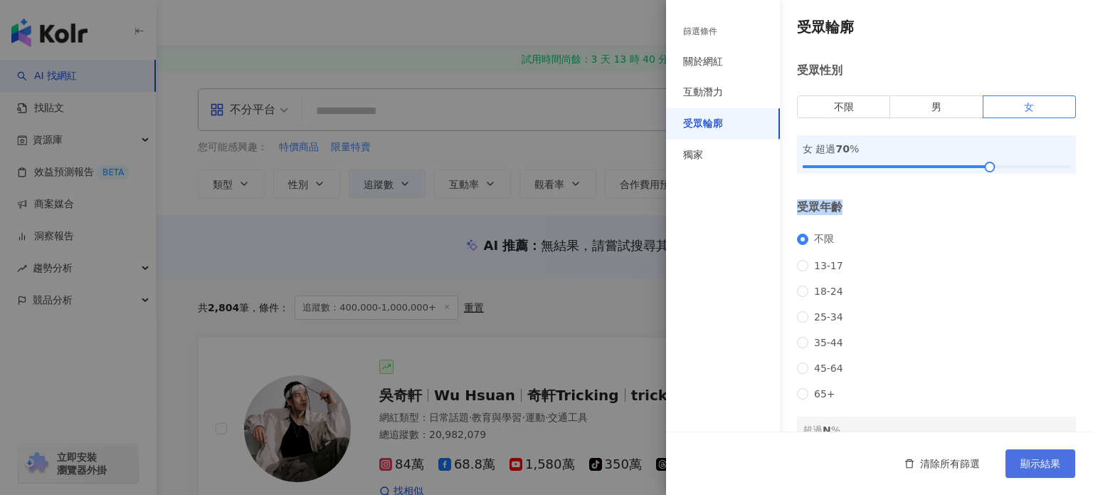
click at [1060, 472] on button "顯示結果" at bounding box center [1041, 463] width 70 height 28
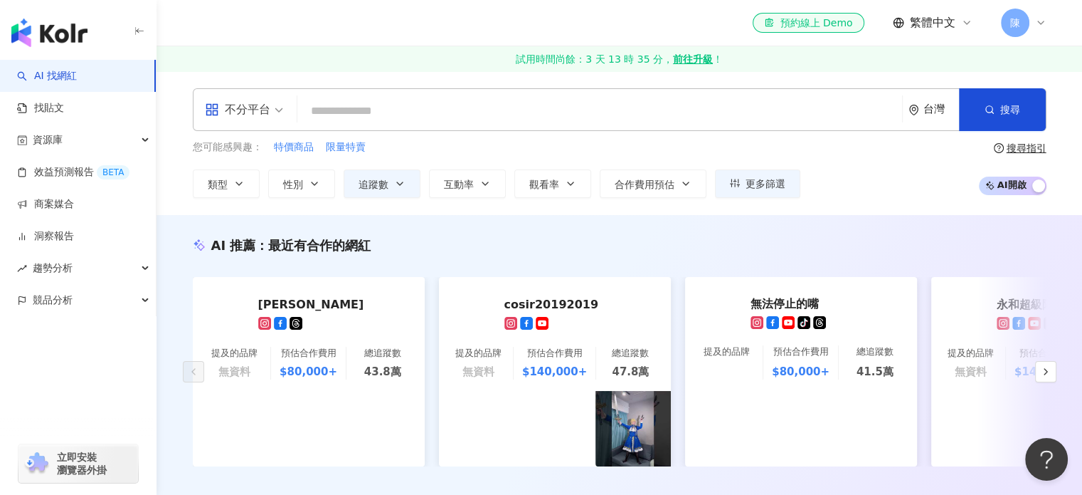
drag, startPoint x: 766, startPoint y: 280, endPoint x: 693, endPoint y: -9, distance: 298.6
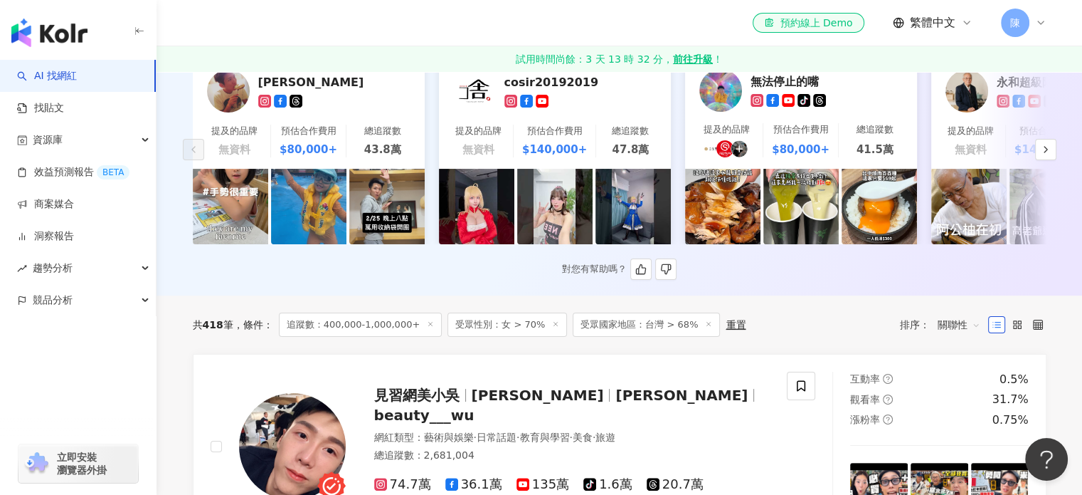
scroll to position [71, 0]
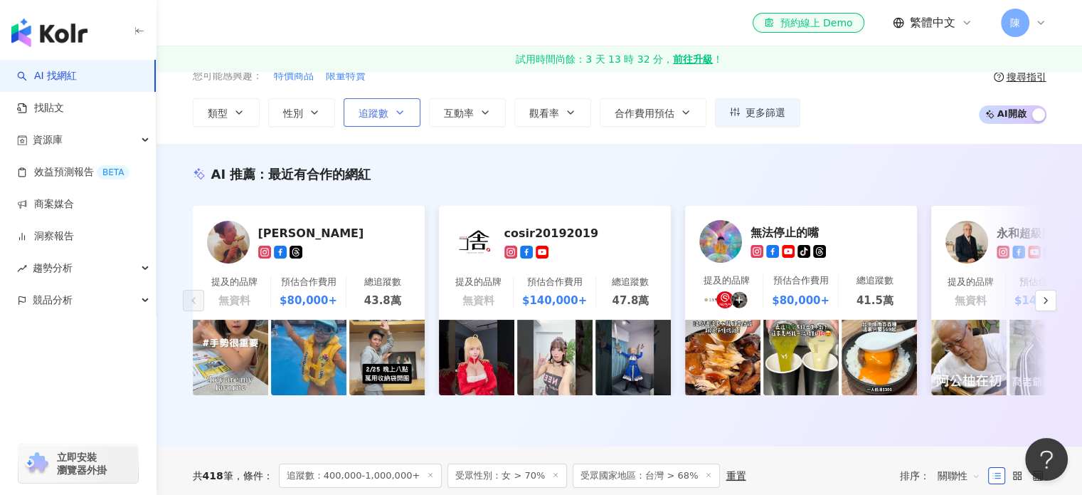
click at [402, 110] on icon "button" at bounding box center [399, 112] width 11 height 11
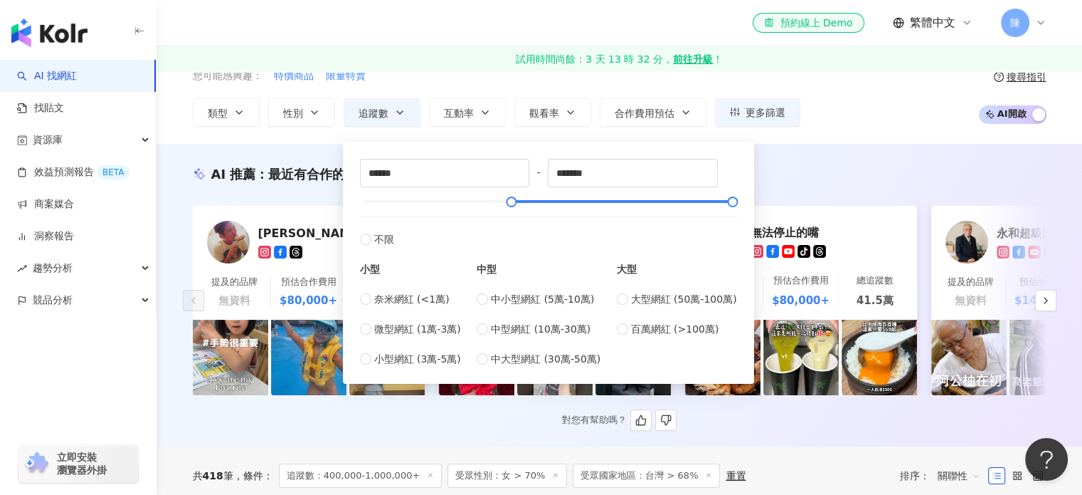
click at [827, 167] on div "AI 推薦 ： 最近有合作的網紅" at bounding box center [620, 174] width 854 height 18
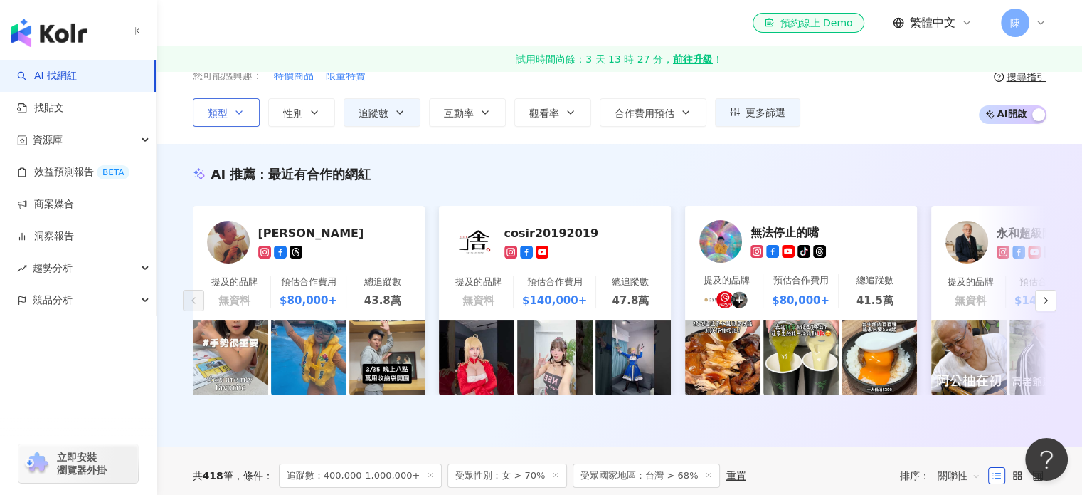
click at [211, 117] on span "類型" at bounding box center [218, 112] width 20 height 11
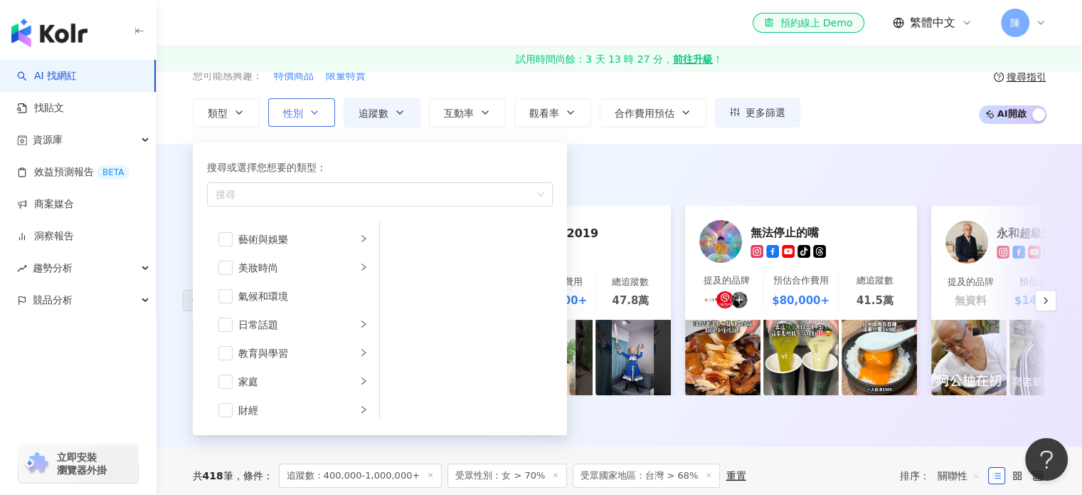
click at [331, 114] on button "性別" at bounding box center [301, 112] width 67 height 28
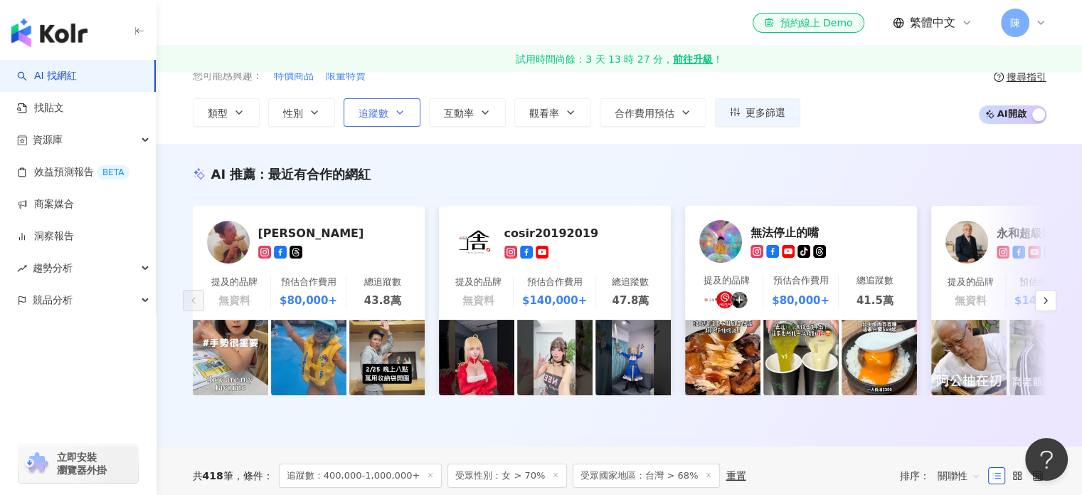
click at [401, 110] on icon "button" at bounding box center [399, 112] width 11 height 11
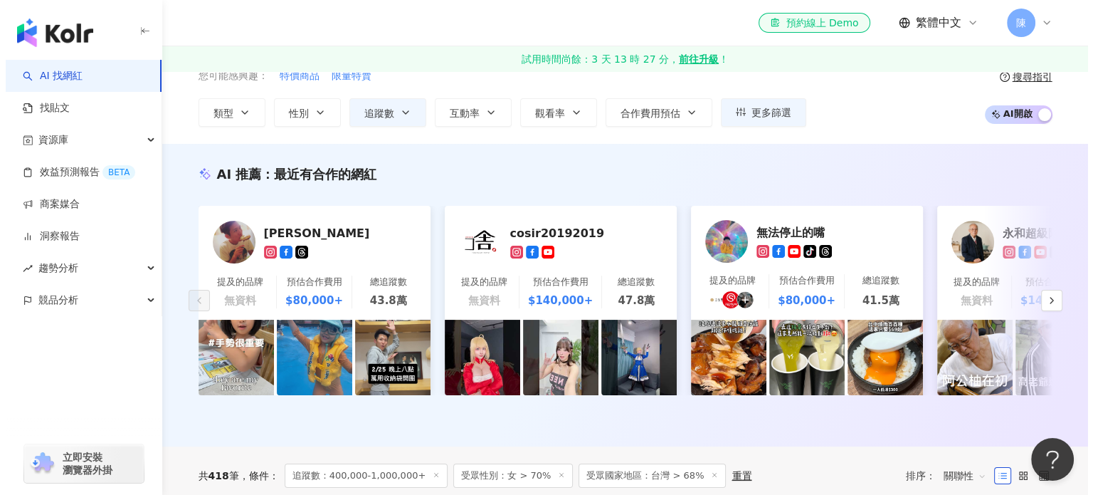
scroll to position [0, 0]
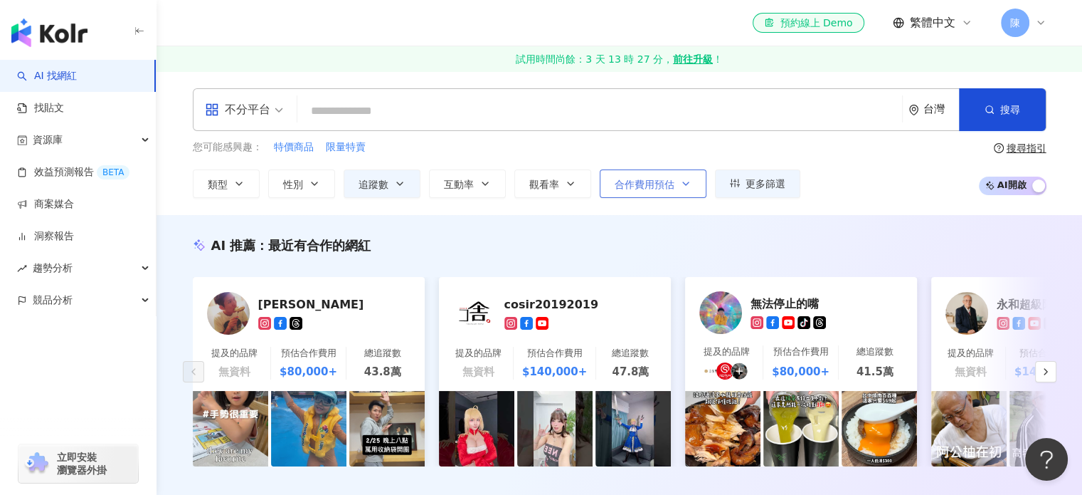
click at [627, 181] on span "合作費用預估" at bounding box center [645, 184] width 60 height 11
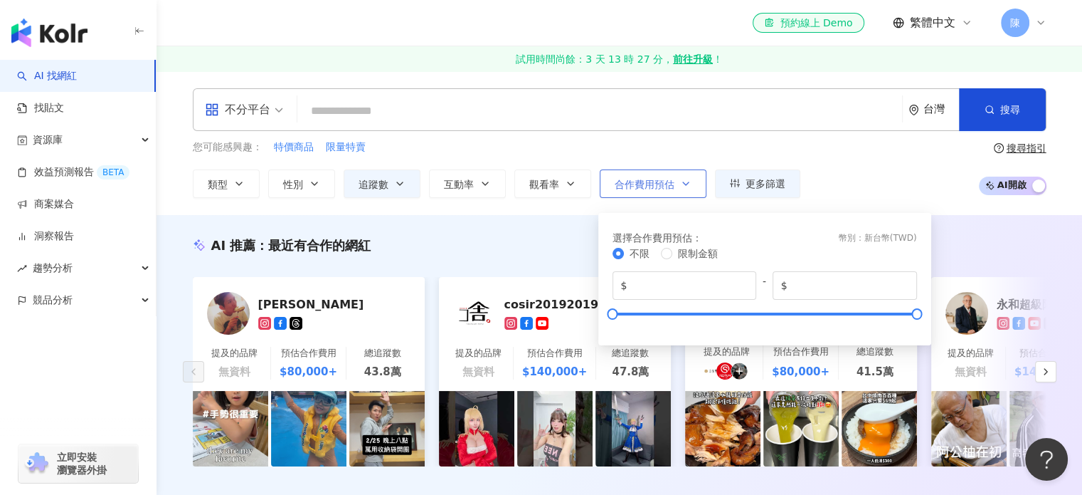
click at [686, 179] on icon "button" at bounding box center [685, 183] width 11 height 11
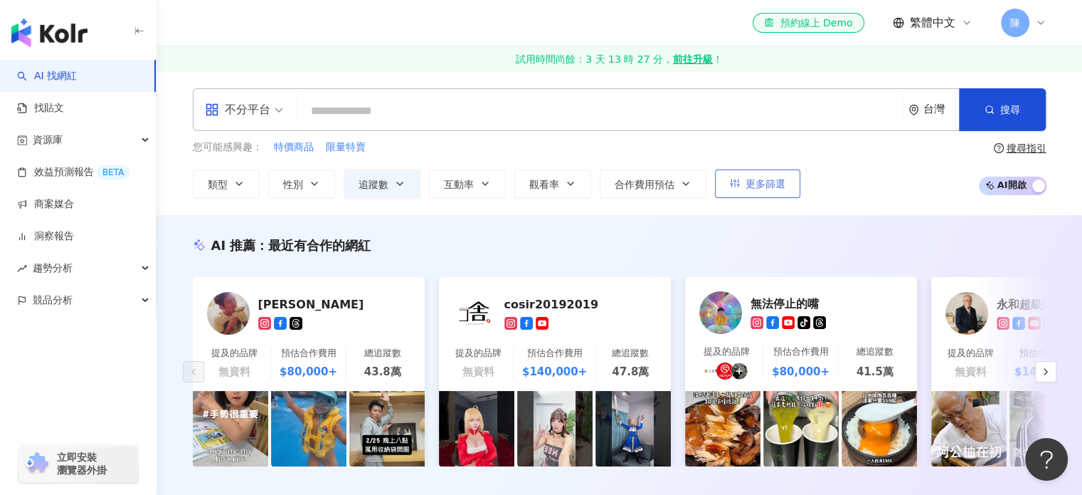
click at [766, 188] on span "更多篩選" at bounding box center [766, 183] width 40 height 11
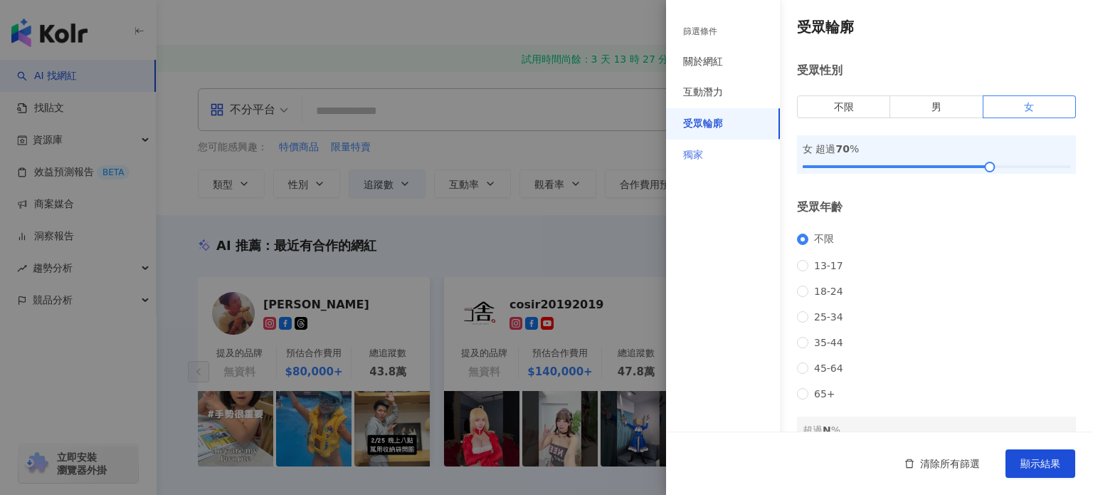
click at [714, 162] on div "獨家" at bounding box center [723, 154] width 114 height 31
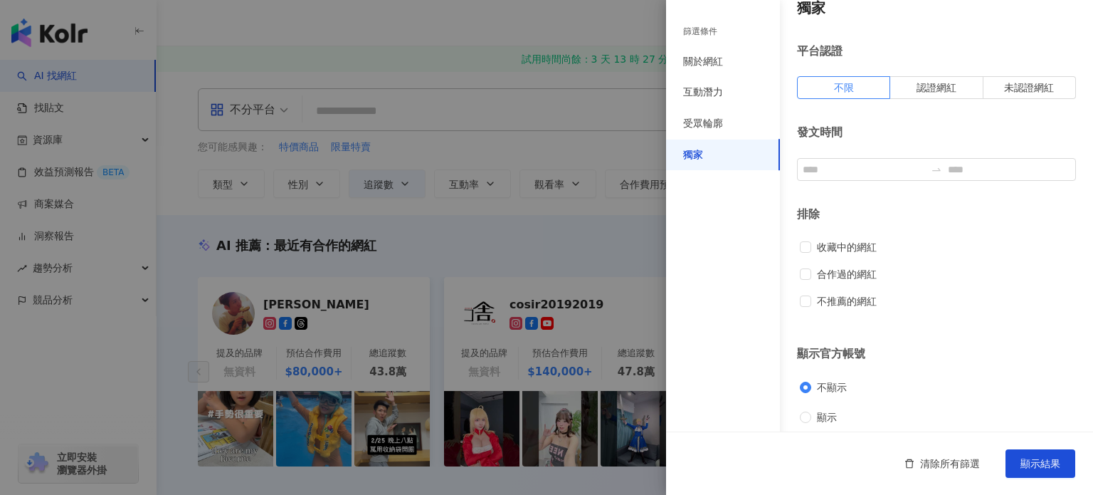
scroll to position [28, 0]
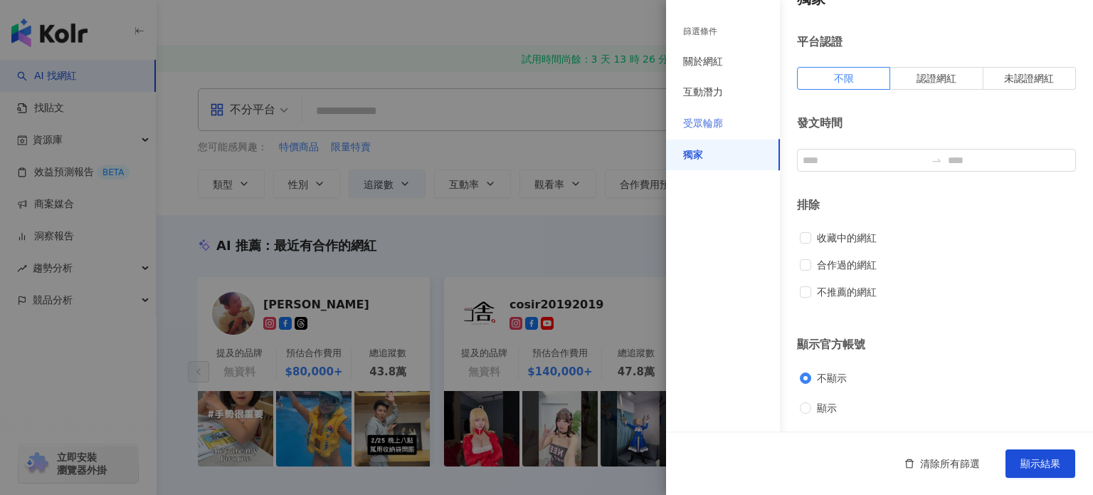
click at [757, 133] on div "受眾輪廓" at bounding box center [723, 123] width 114 height 31
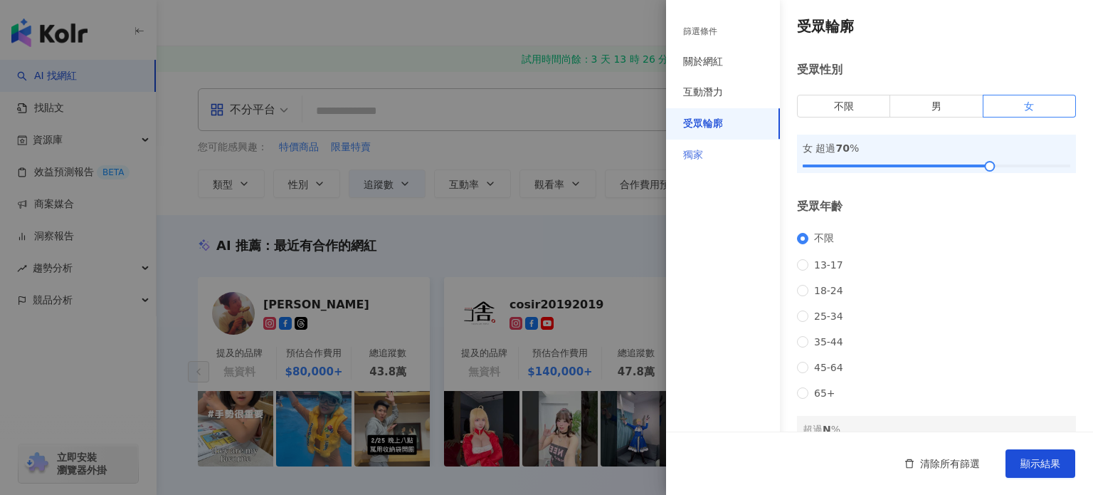
scroll to position [0, 0]
click at [718, 90] on div "互動潛力" at bounding box center [703, 92] width 40 height 14
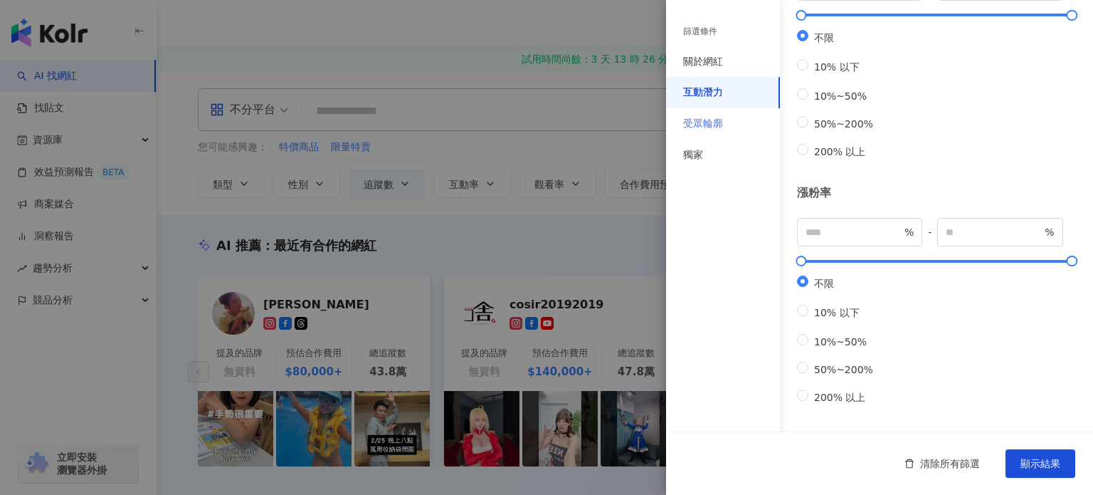
scroll to position [458, 0]
click at [717, 72] on div "關於網紅" at bounding box center [723, 61] width 114 height 31
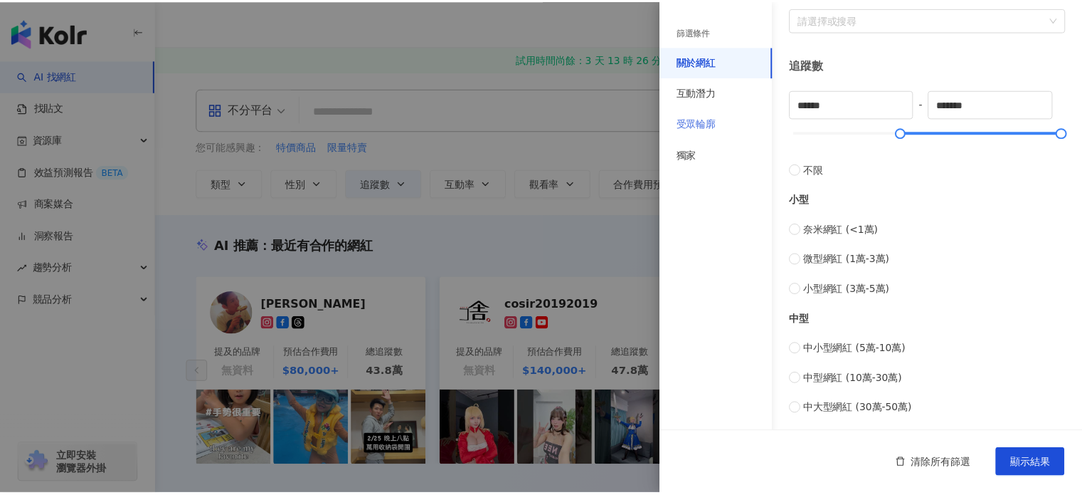
scroll to position [222, 0]
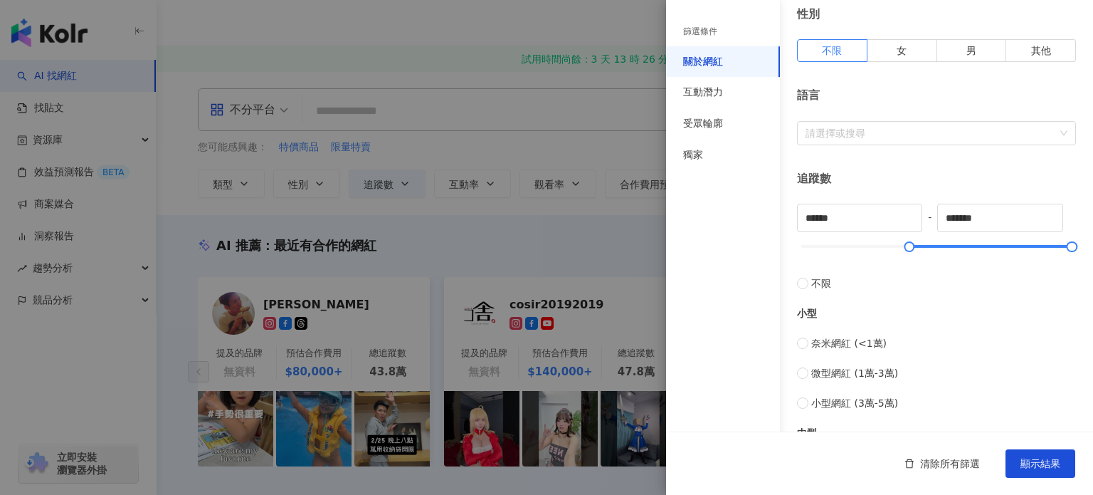
click at [723, 16] on div "篩選條件 關於網紅 互動潛力 受眾輪廓 獨家" at bounding box center [723, 247] width 114 height 495
click at [719, 27] on div "篩選條件" at bounding box center [723, 31] width 114 height 29
click at [457, 258] on div at bounding box center [546, 247] width 1093 height 495
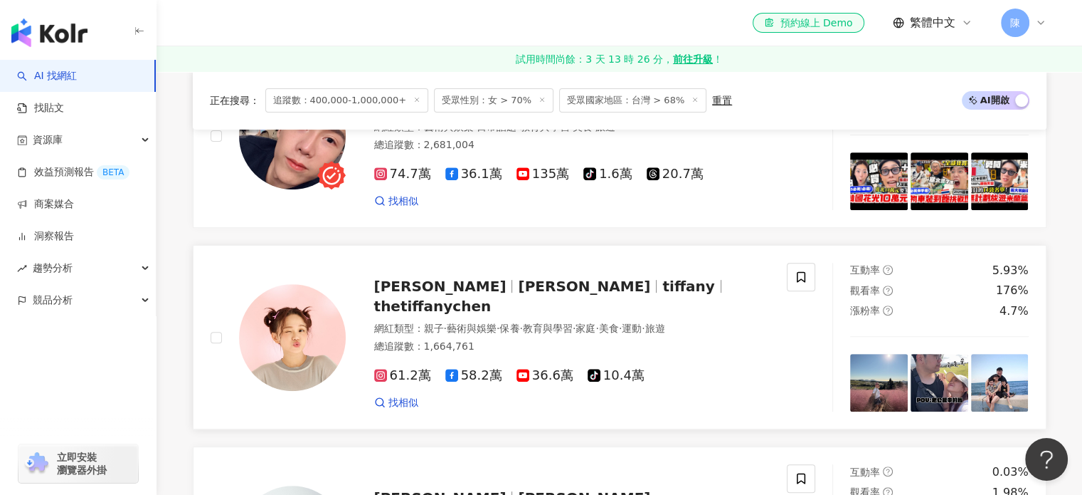
scroll to position [498, 0]
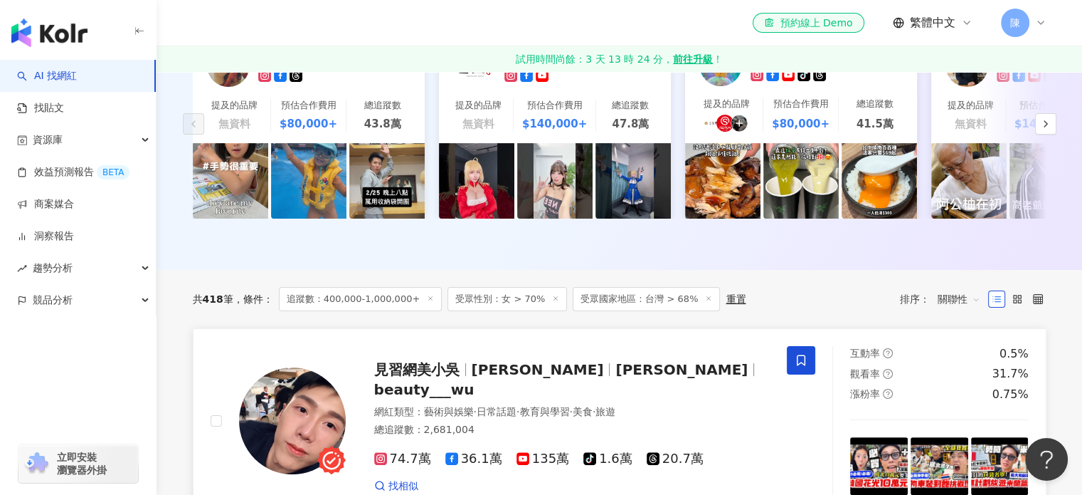
scroll to position [356, 0]
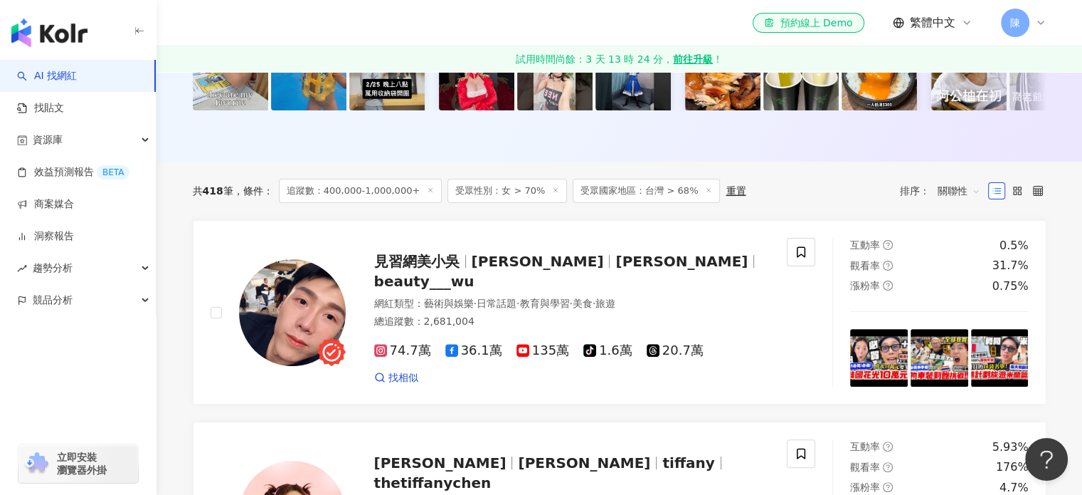
click at [961, 201] on span "關聯性" at bounding box center [959, 190] width 43 height 23
click at [954, 260] on div "追蹤數" at bounding box center [959, 255] width 36 height 16
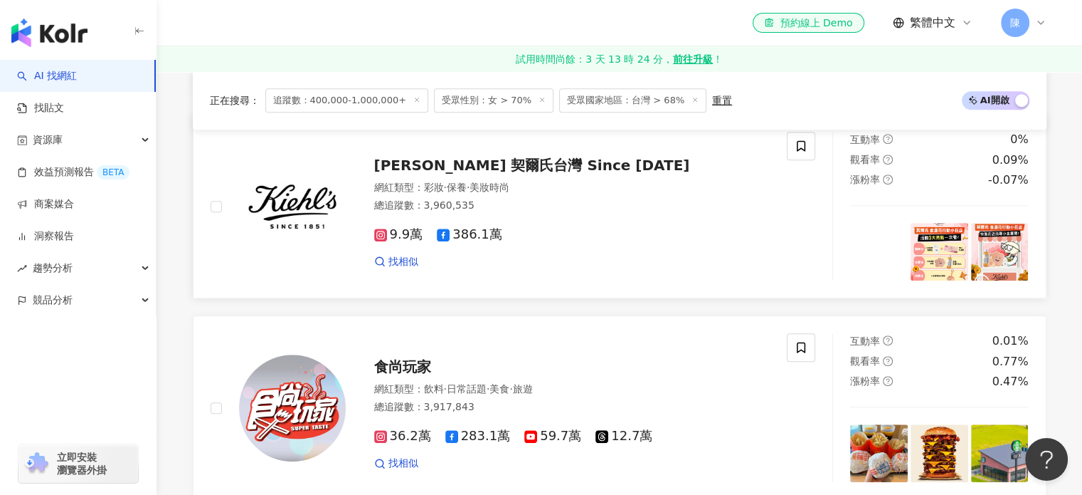
scroll to position [1067, 0]
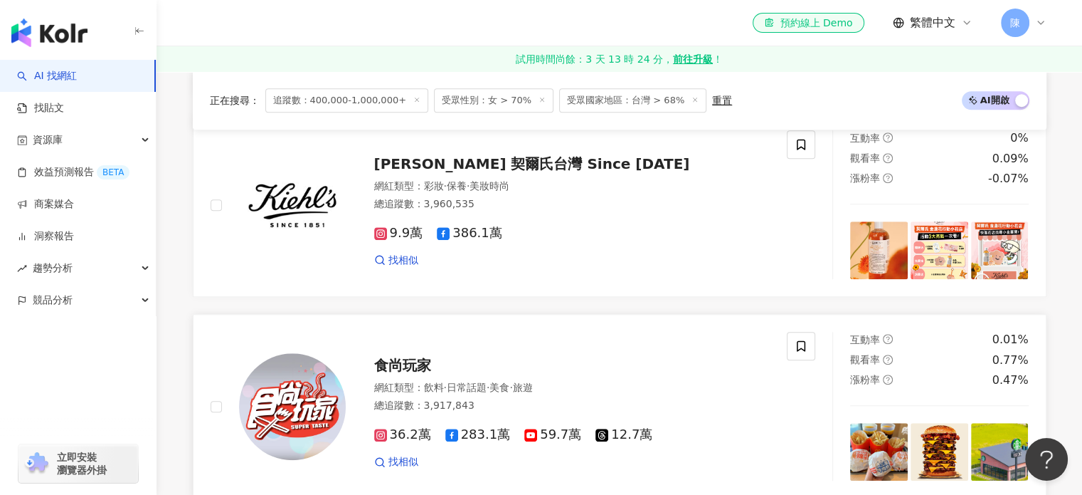
drag, startPoint x: 552, startPoint y: 176, endPoint x: 515, endPoint y: 338, distance: 165.7
click at [515, 338] on link "食尚玩家 網紅類型 ： 飲料 · 日常話題 · 美食 · 旅遊 總追蹤數 ： 3,917,843 36.2萬 283.1萬 59.7萬 12.7萬 找相似 互…" at bounding box center [620, 406] width 854 height 184
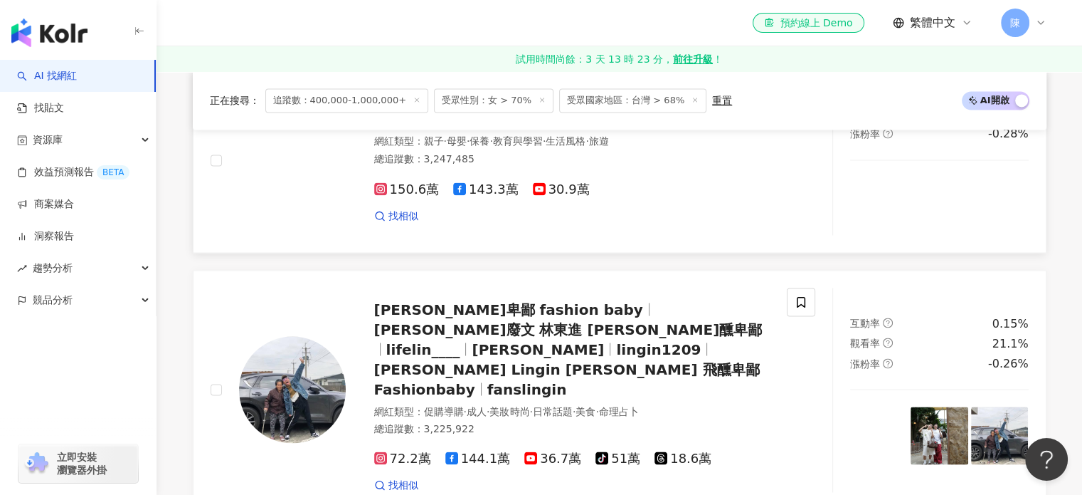
scroll to position [2633, 0]
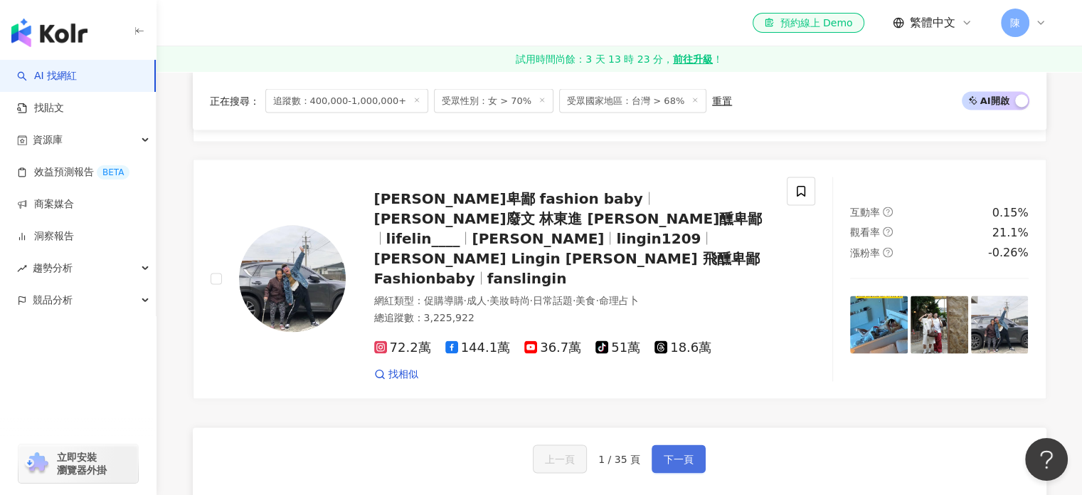
click at [655, 444] on button "下一頁" at bounding box center [679, 458] width 54 height 28
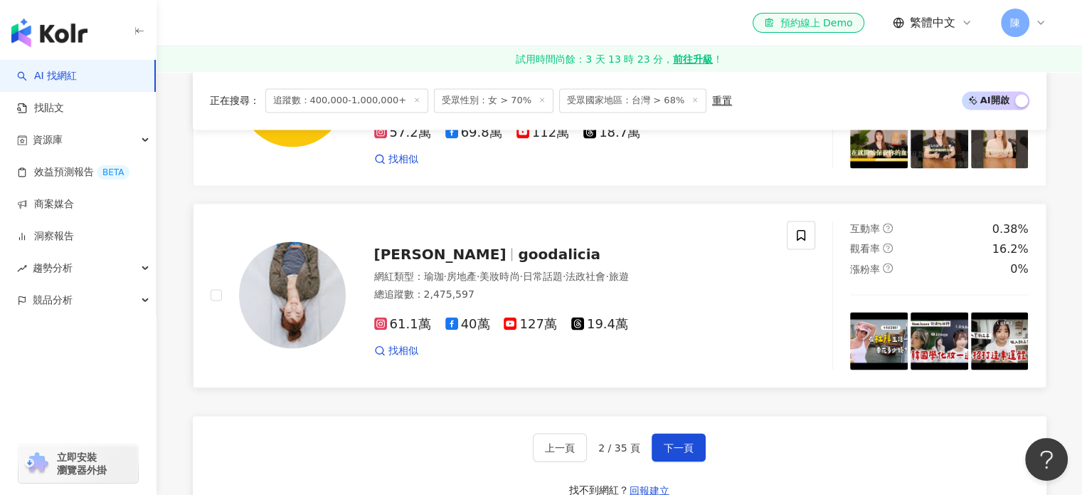
scroll to position [2613, 0]
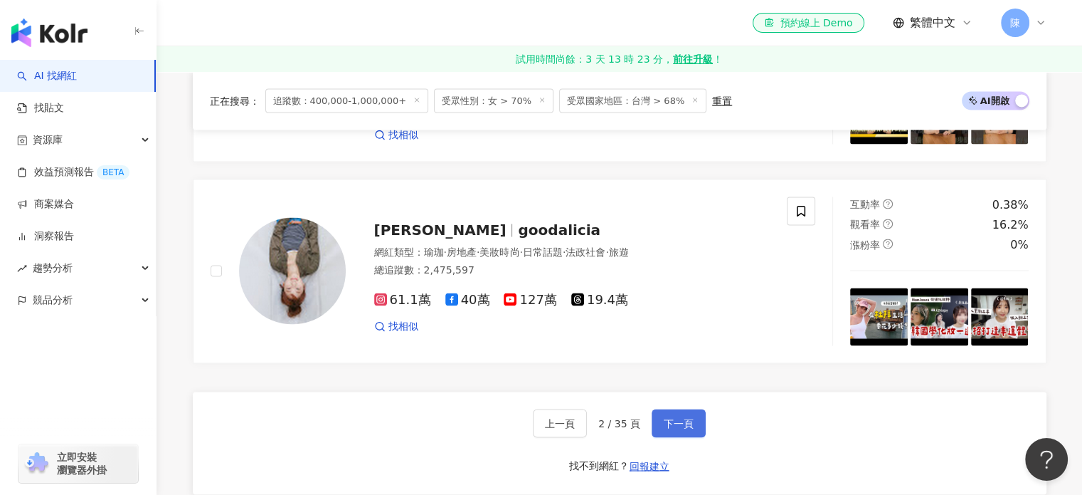
click at [670, 421] on span "下一頁" at bounding box center [679, 422] width 30 height 11
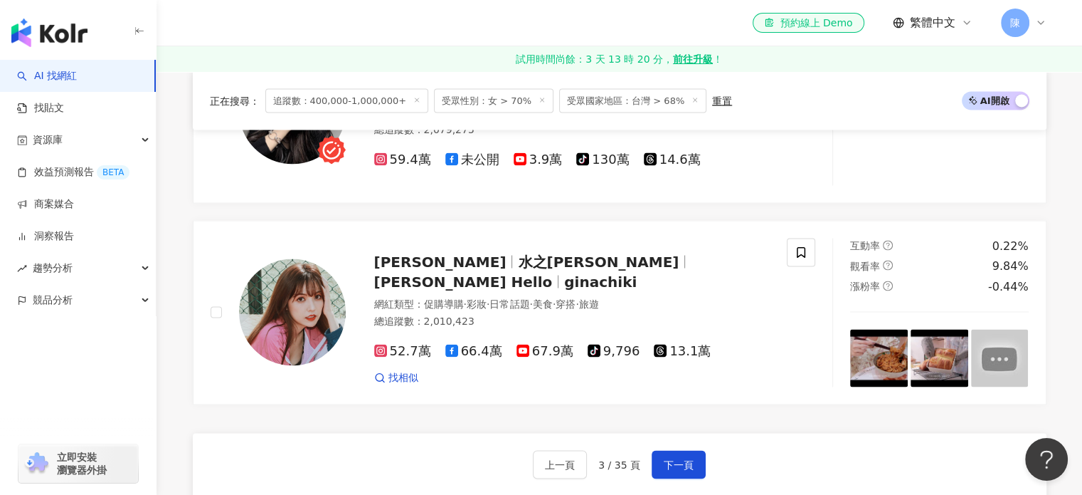
scroll to position [2655, 0]
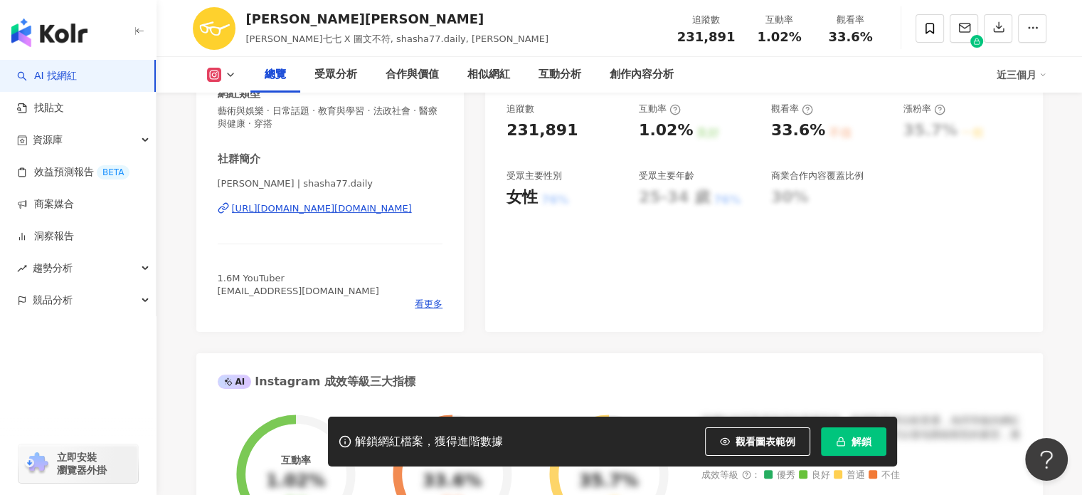
scroll to position [213, 0]
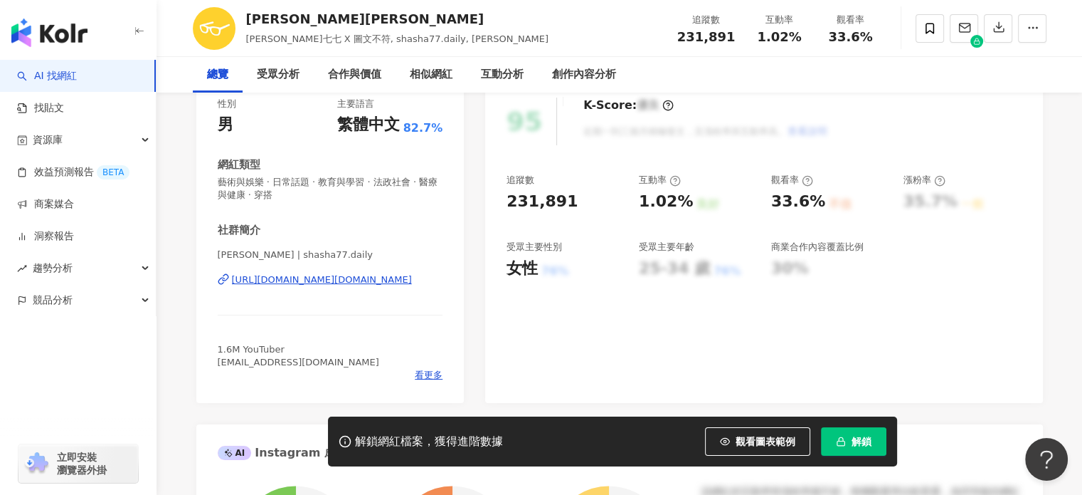
drag, startPoint x: 288, startPoint y: 130, endPoint x: 244, endPoint y: 125, distance: 43.7
click at [247, 28] on div "志祺七七" at bounding box center [397, 19] width 302 height 18
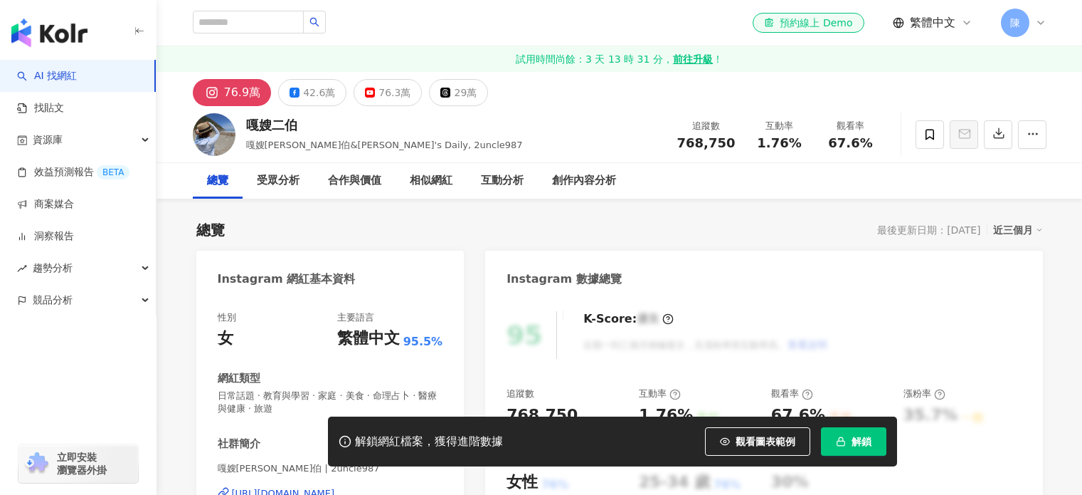
scroll to position [142, 0]
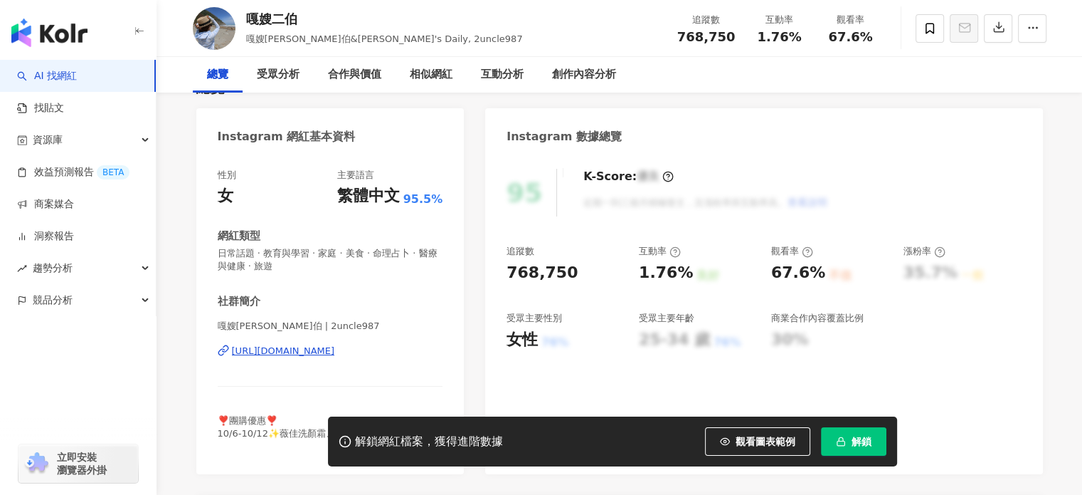
click at [279, 347] on div "https://www.instagram.com/2uncle987/" at bounding box center [283, 350] width 103 height 13
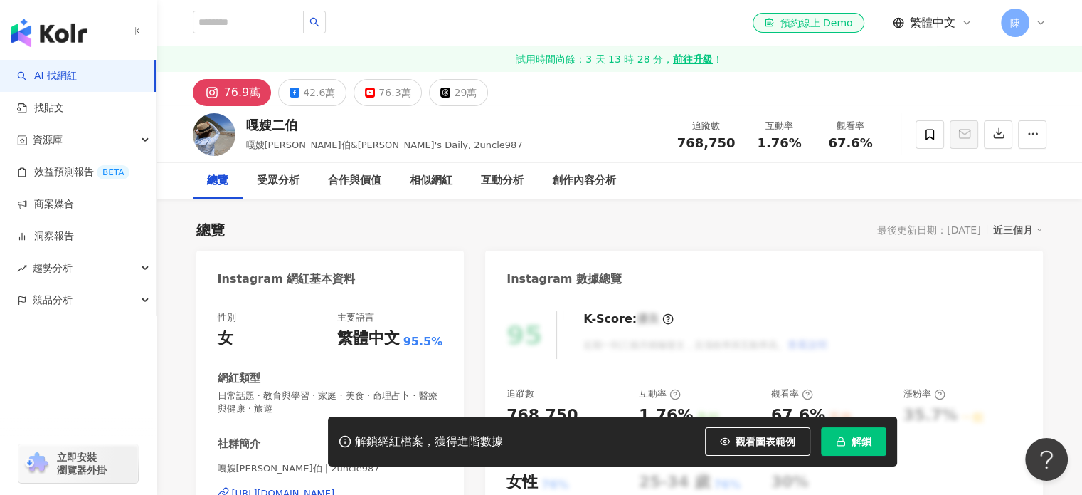
scroll to position [0, 0]
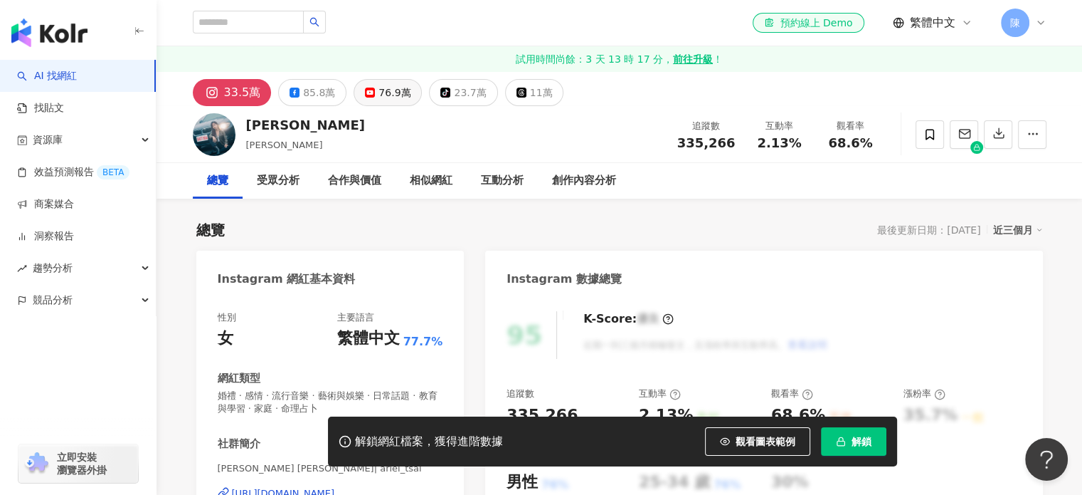
click at [379, 91] on div "76.9萬" at bounding box center [395, 93] width 32 height 20
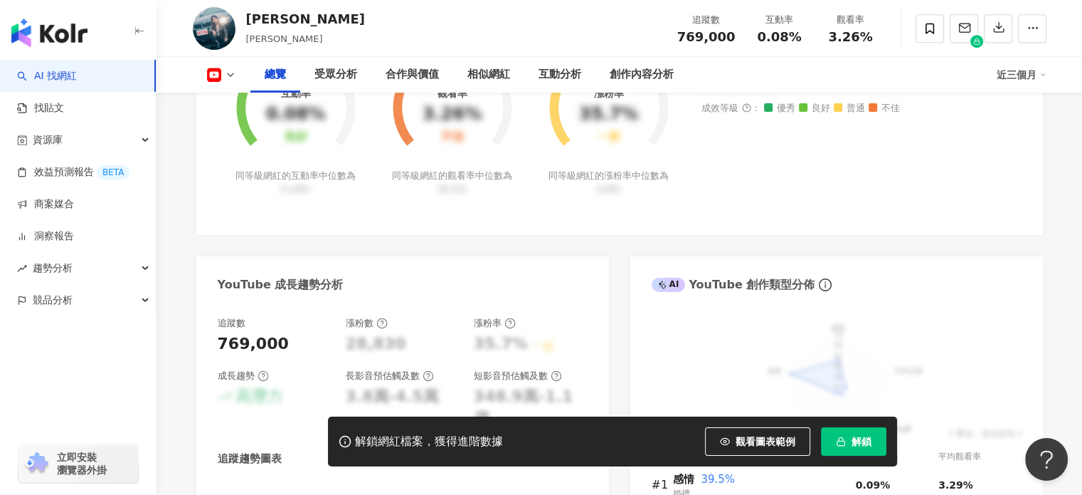
scroll to position [640, 0]
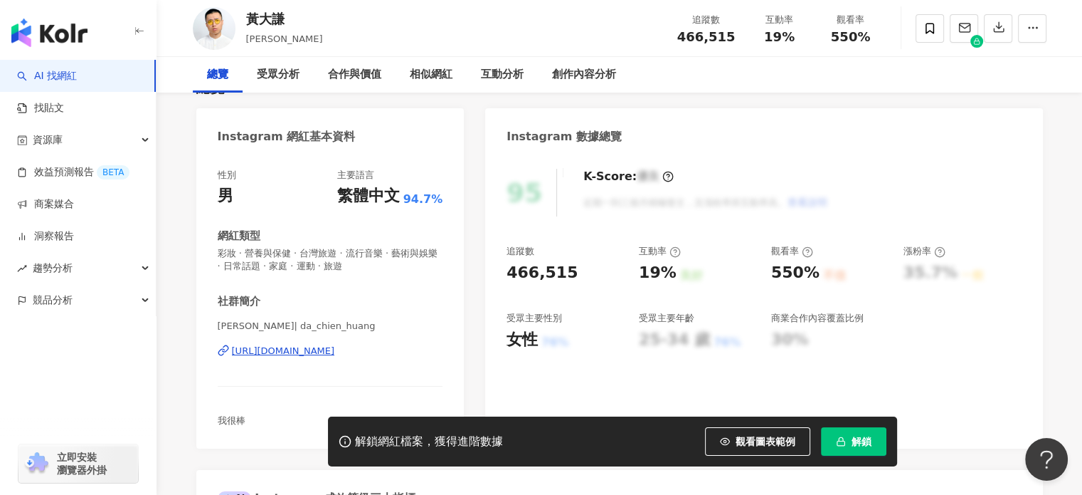
click at [239, 23] on div "[PERSON_NAME] 追蹤數 466,515 互動率 19% 觀看率 550%" at bounding box center [619, 28] width 911 height 56
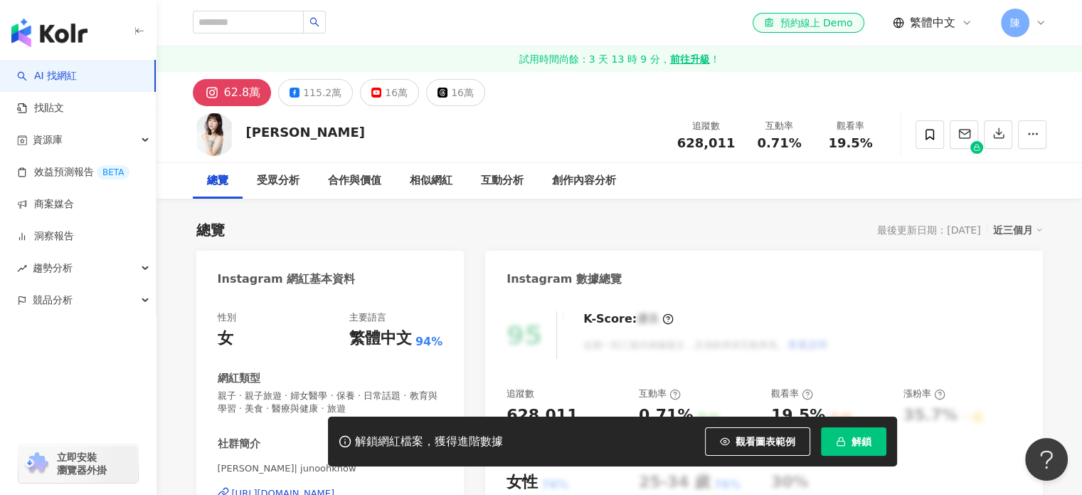
click at [283, 190] on div "受眾分析" at bounding box center [278, 181] width 71 height 36
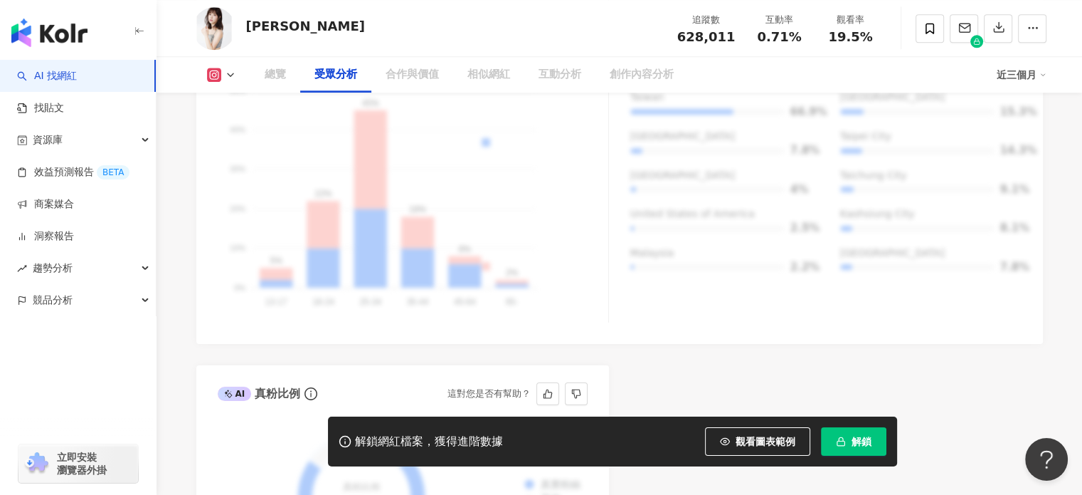
scroll to position [1241, 0]
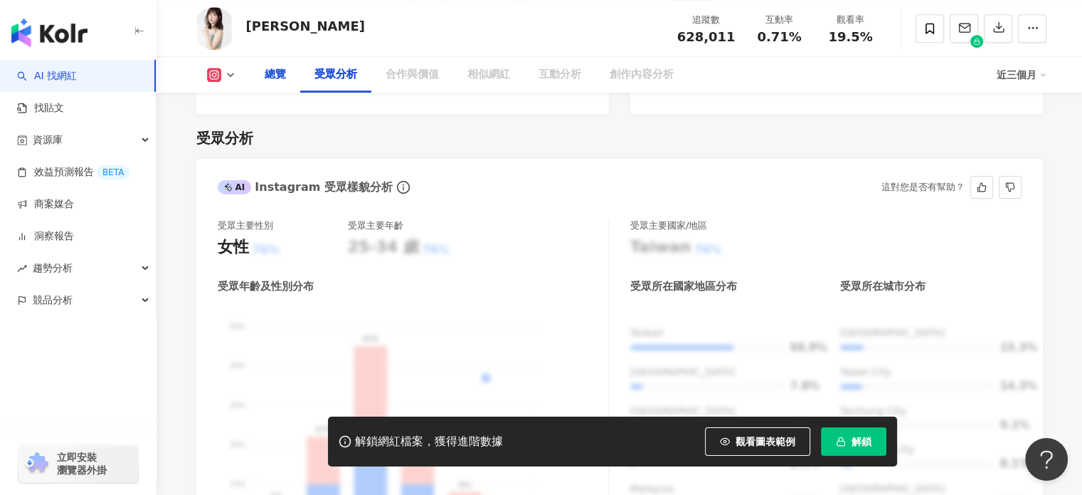
click at [215, 76] on rect at bounding box center [214, 75] width 11 height 11
click at [285, 70] on div "總覽" at bounding box center [275, 74] width 21 height 17
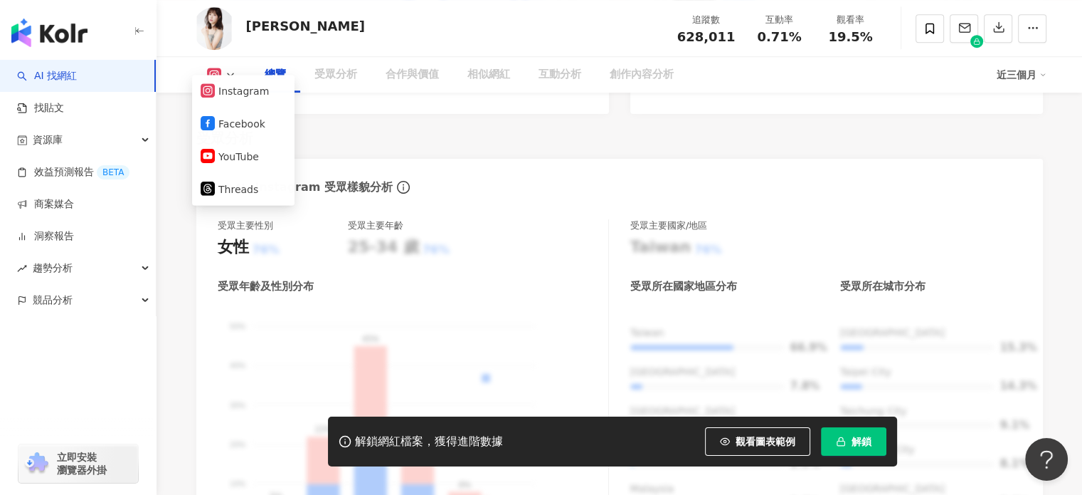
scroll to position [113, 0]
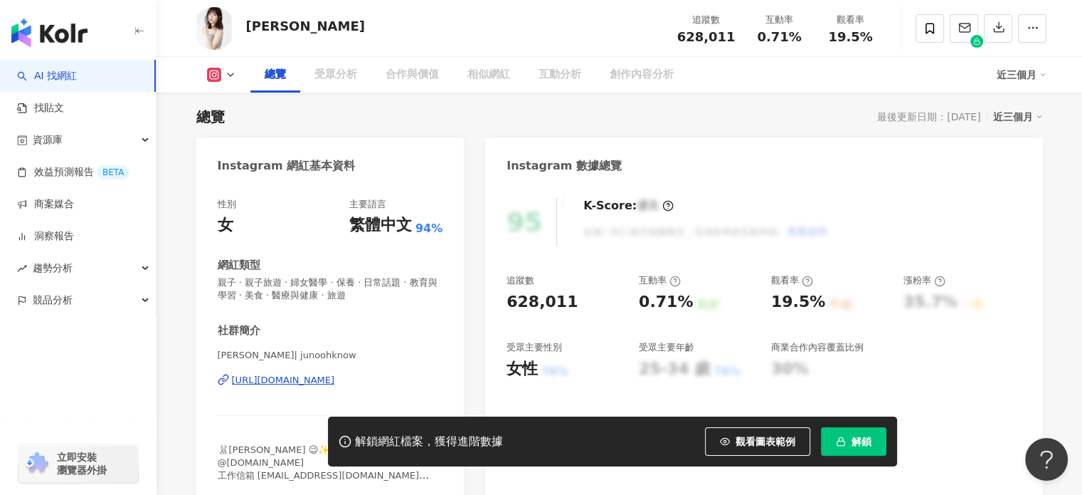
click at [223, 80] on button at bounding box center [222, 75] width 58 height 14
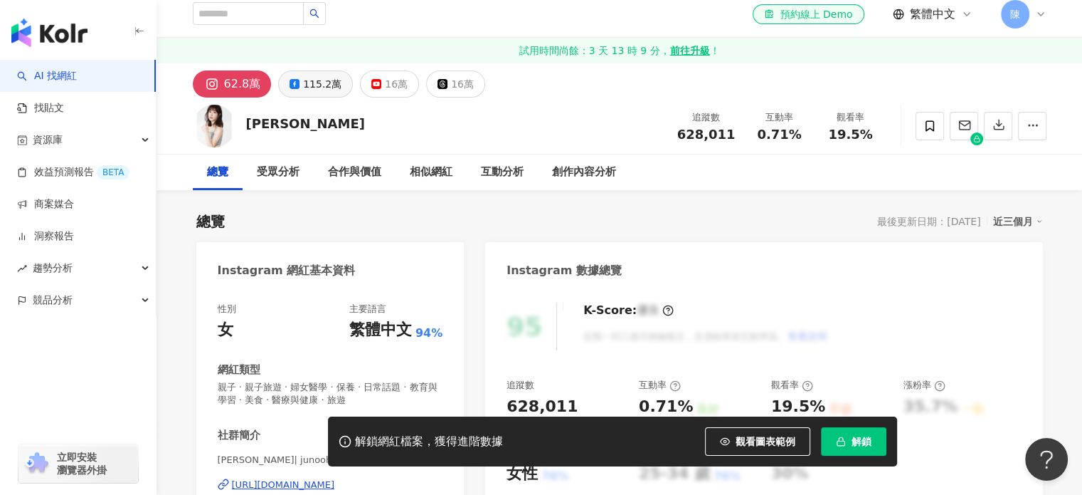
scroll to position [0, 0]
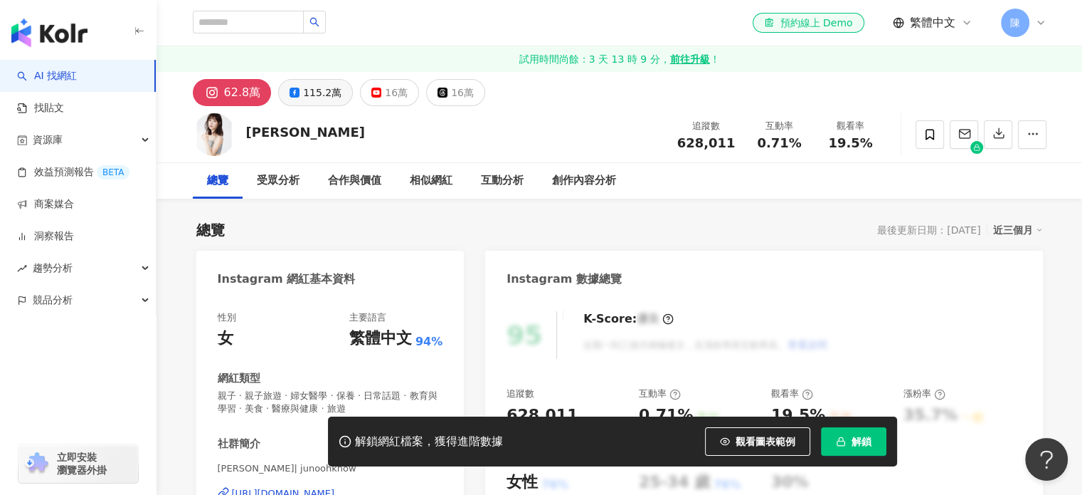
click at [308, 79] on button "115.2萬" at bounding box center [315, 92] width 75 height 27
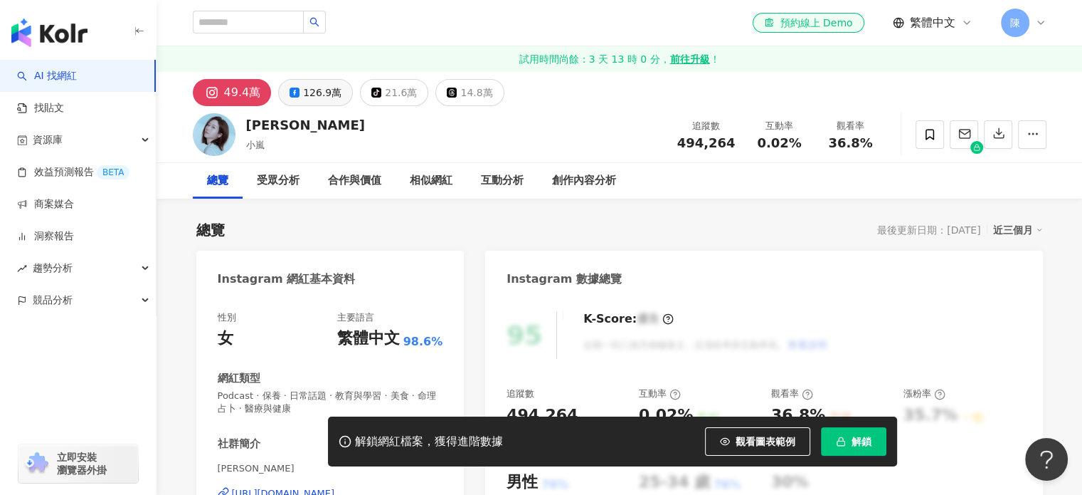
click at [316, 95] on div "126.9萬" at bounding box center [322, 93] width 38 height 20
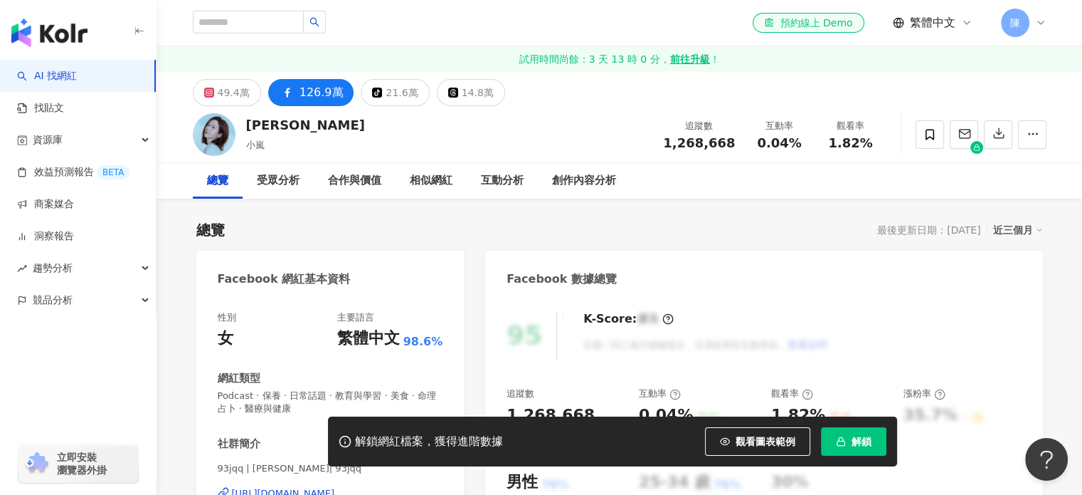
scroll to position [142, 0]
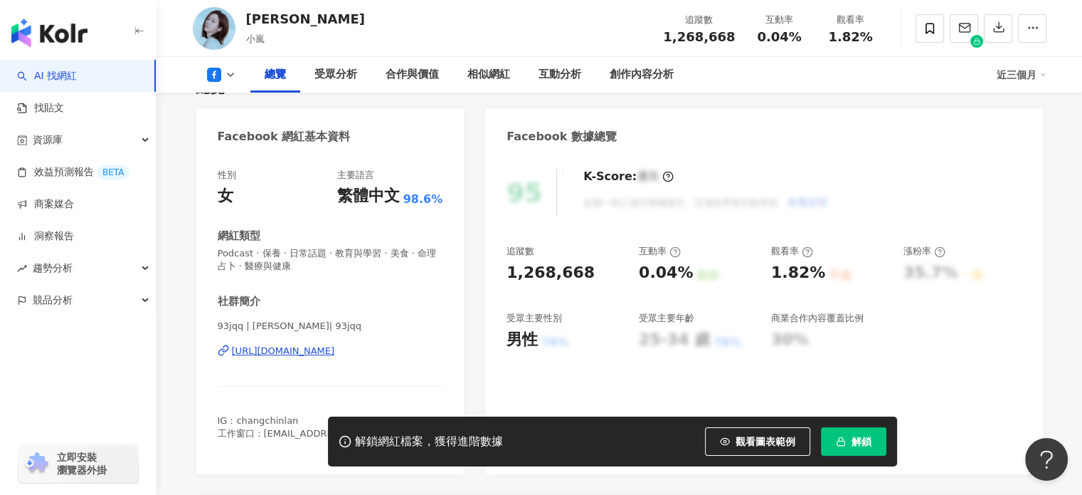
drag, startPoint x: 322, startPoint y: 352, endPoint x: 307, endPoint y: 348, distance: 14.9
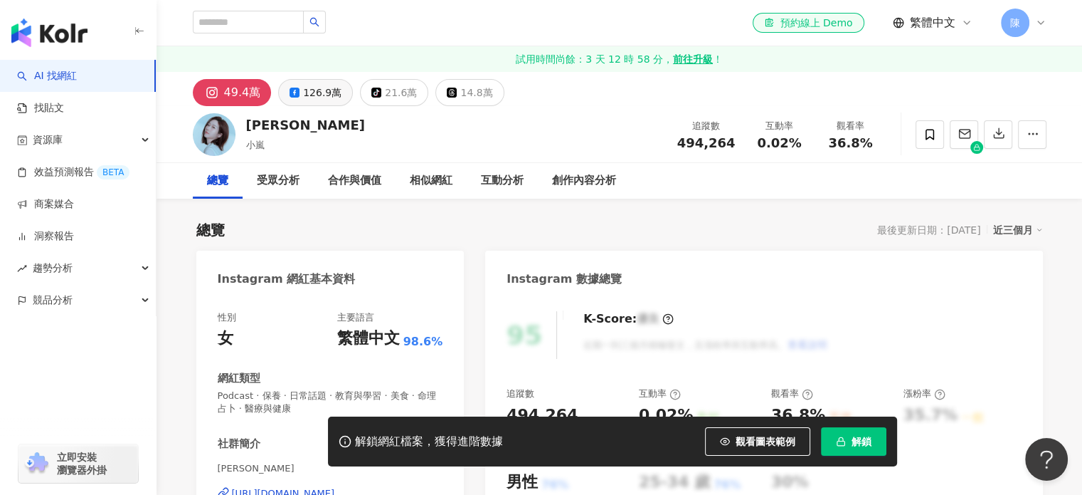
click at [319, 84] on div "126.9萬" at bounding box center [322, 93] width 38 height 20
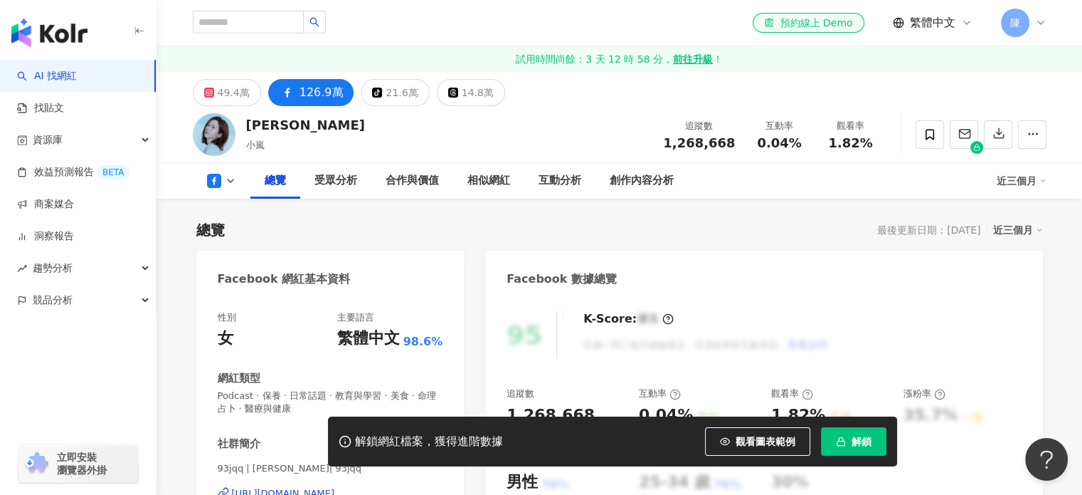
scroll to position [285, 0]
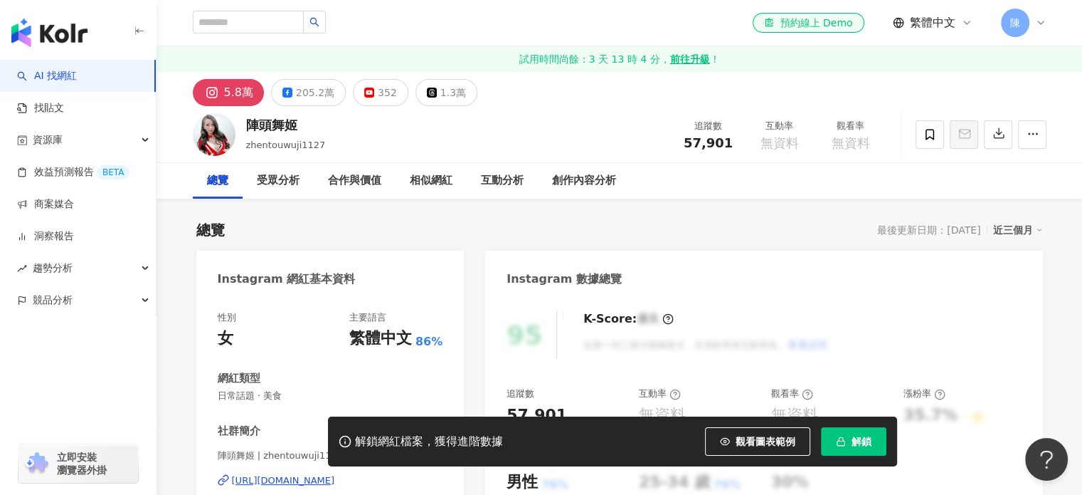
click at [322, 253] on div "Instagram 網紅基本資料" at bounding box center [330, 273] width 268 height 46
click at [330, 90] on button "205.2萬" at bounding box center [308, 92] width 75 height 27
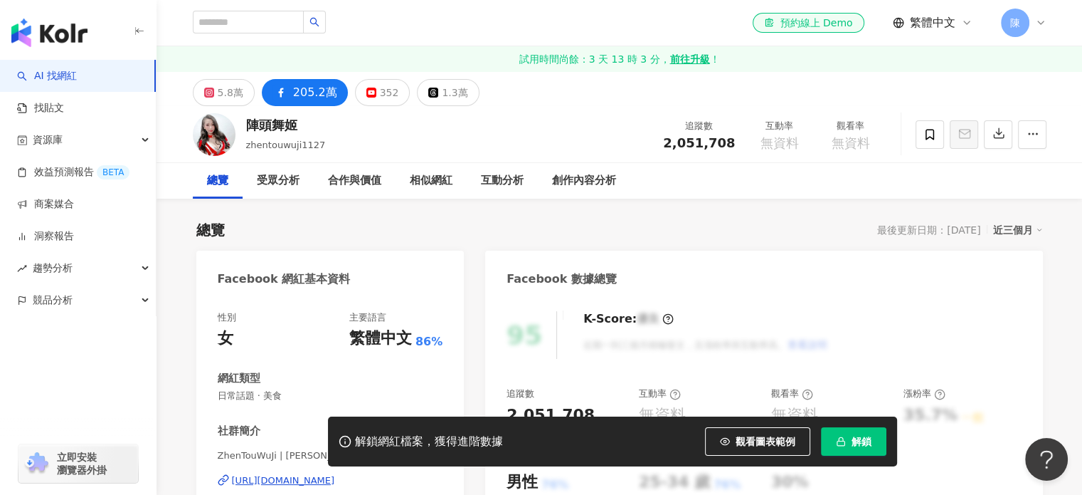
drag, startPoint x: 339, startPoint y: 266, endPoint x: 350, endPoint y: 270, distance: 11.9
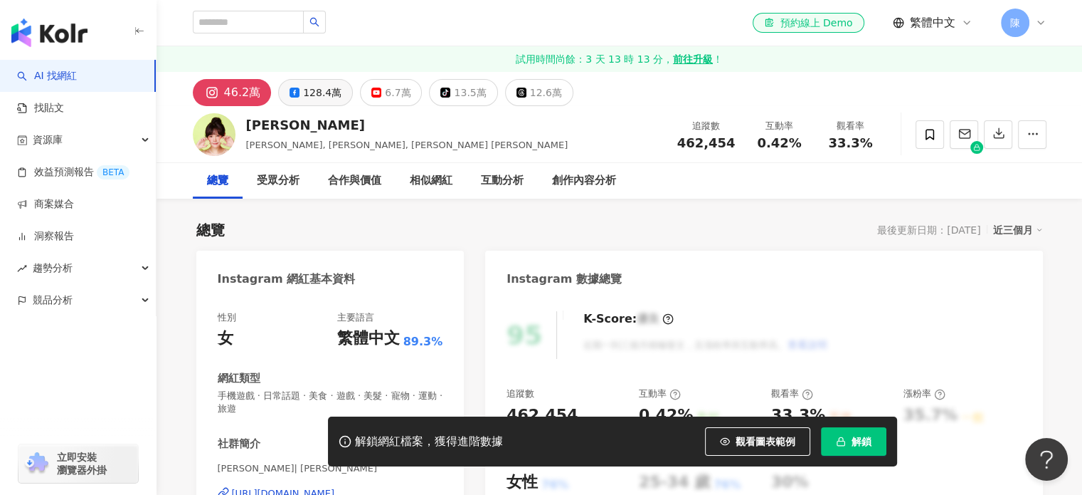
click at [320, 97] on div "128.4萬" at bounding box center [322, 93] width 38 height 20
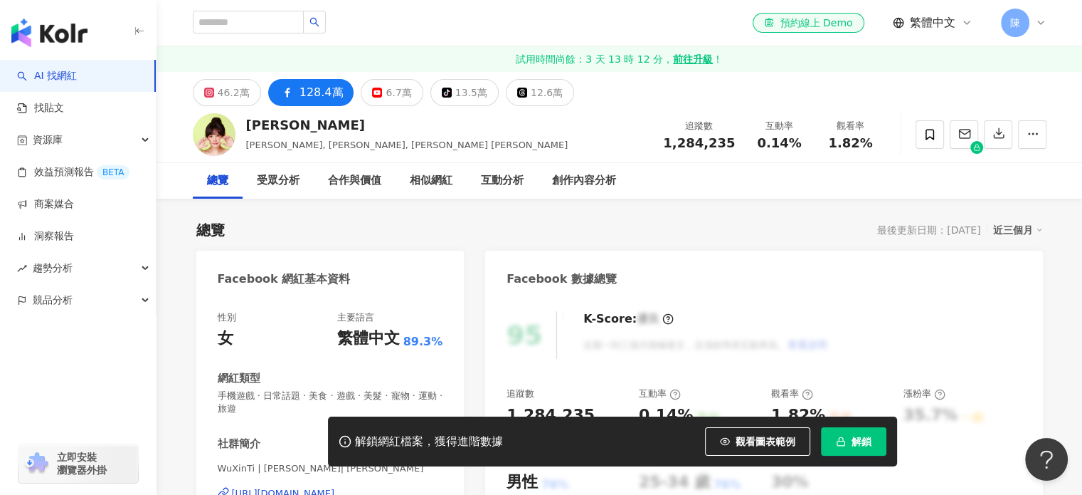
scroll to position [285, 0]
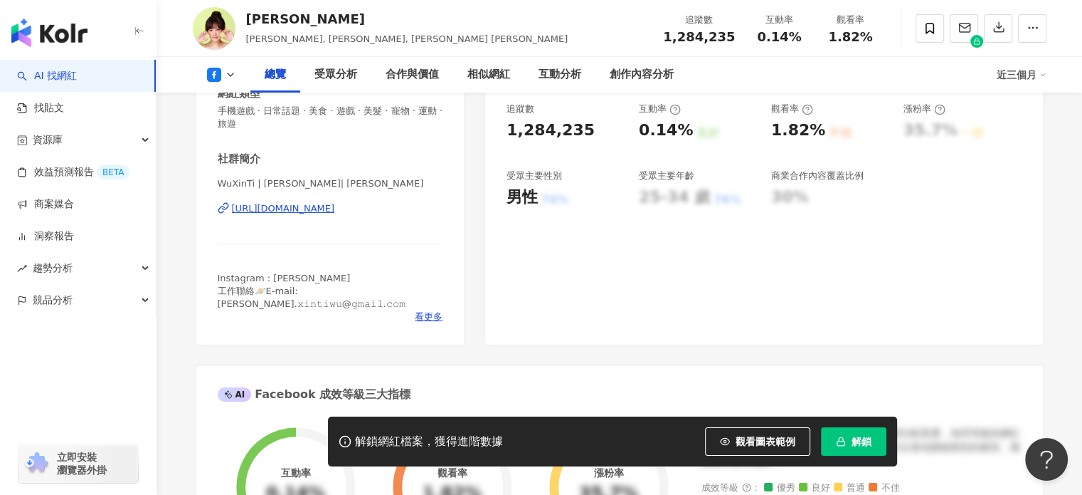
drag, startPoint x: 347, startPoint y: 207, endPoint x: 690, endPoint y: 263, distance: 348.2
click at [690, 261] on div "95 K-Score : 優良 近期一到三個月積極發文，且漲粉率與互動率高。 查看說明 追蹤數 1,284,235 互動率 0.14% 良好 觀看率 1.82…" at bounding box center [763, 178] width 557 height 332
click at [327, 213] on div "[URL][DOMAIN_NAME]" at bounding box center [283, 208] width 103 height 13
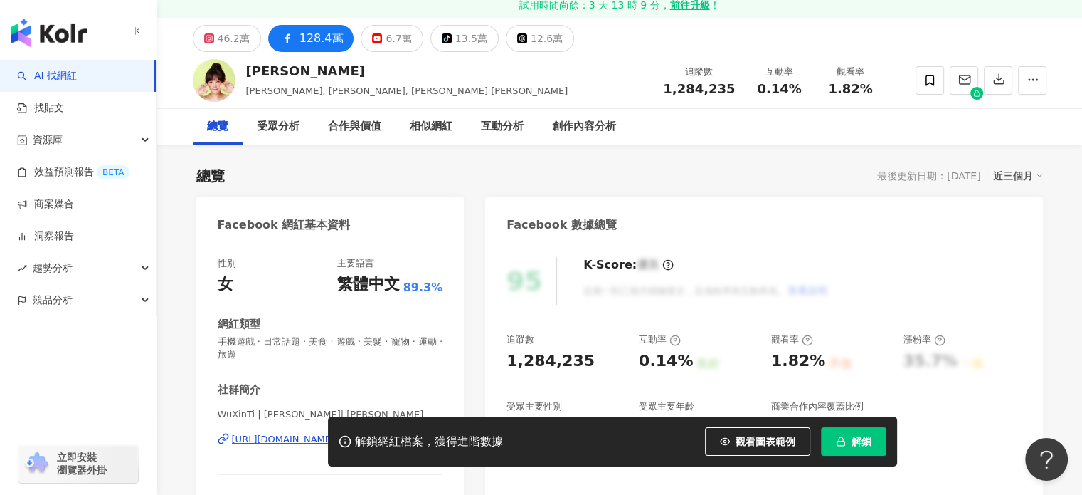
scroll to position [0, 0]
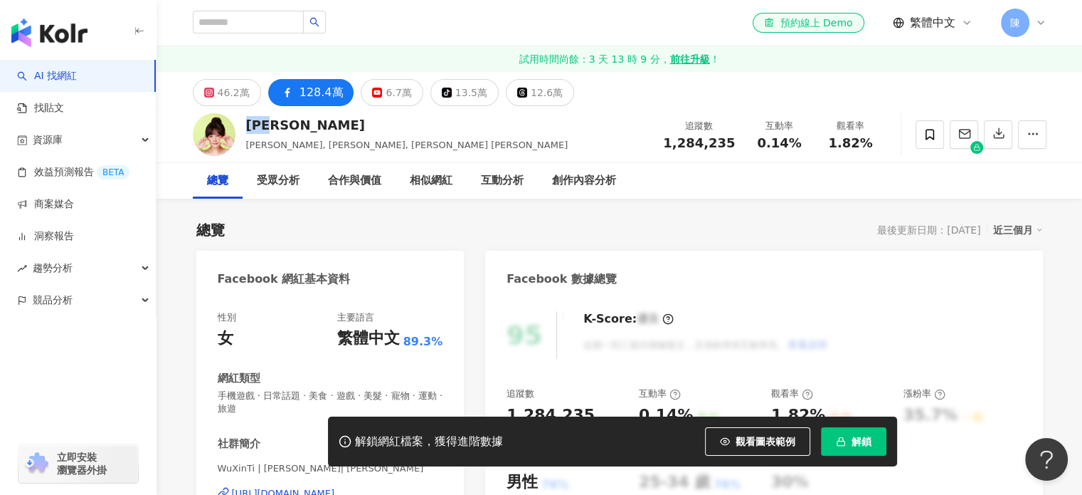
drag, startPoint x: 301, startPoint y: 125, endPoint x: 248, endPoint y: 119, distance: 53.8
click at [248, 119] on div "[PERSON_NAME]" at bounding box center [407, 125] width 322 height 18
copy div "[PERSON_NAME]"
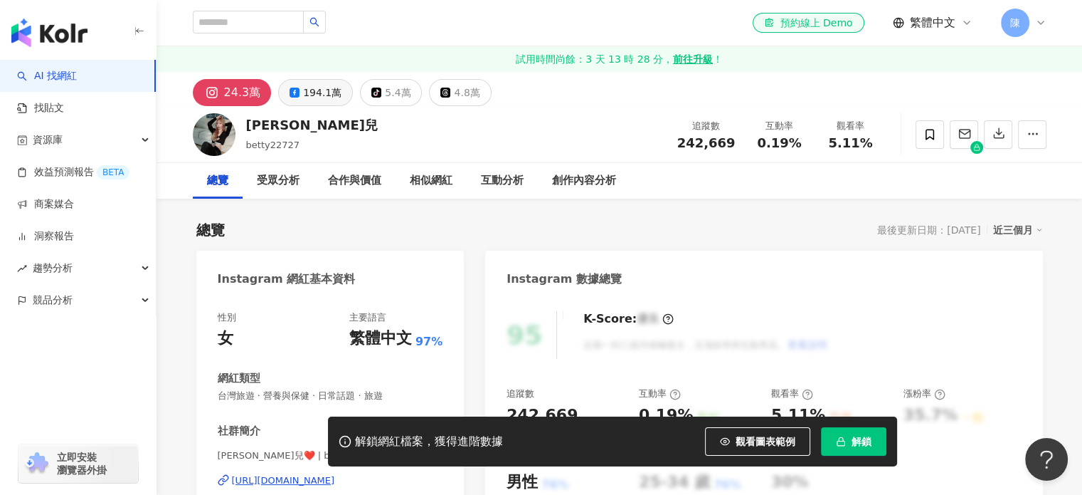
click at [334, 97] on div "194.1萬" at bounding box center [322, 93] width 38 height 20
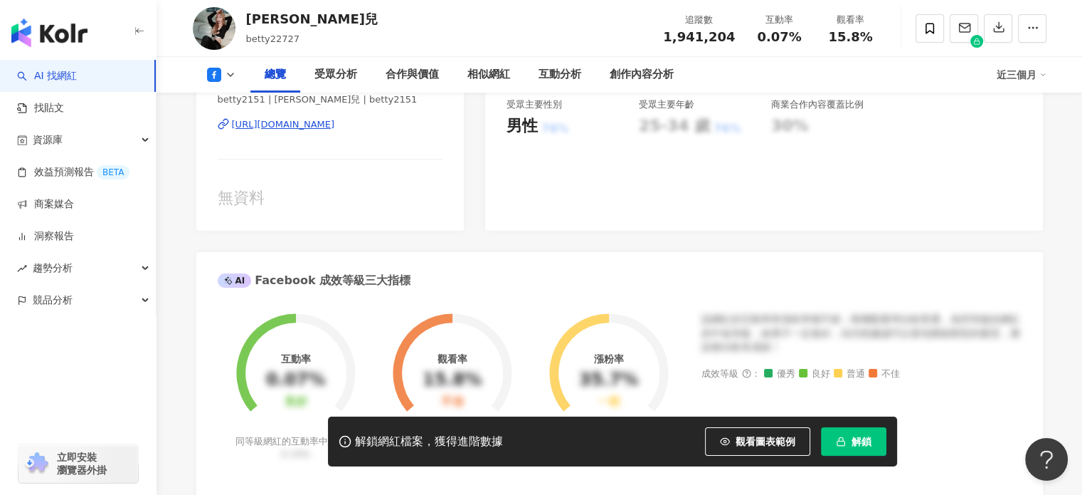
scroll to position [142, 0]
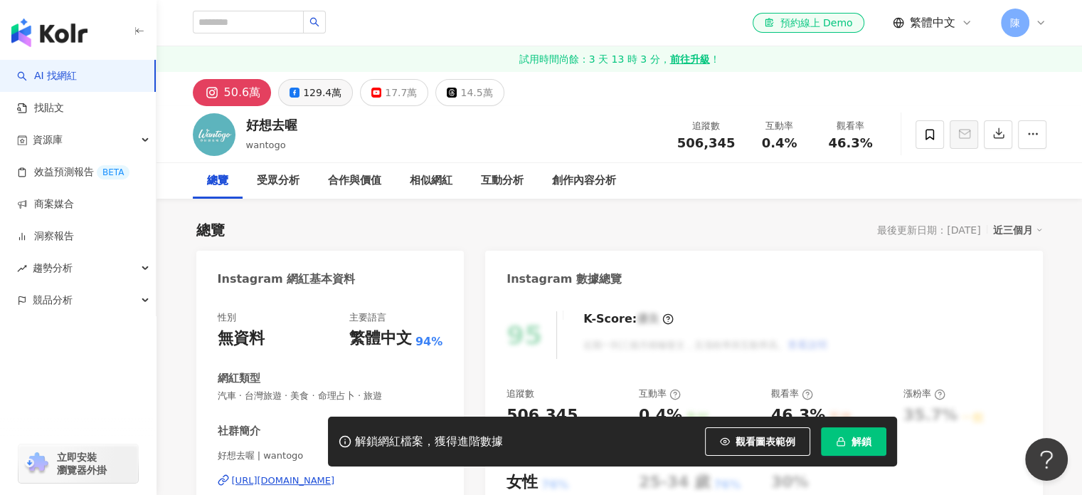
click at [303, 90] on div "129.4萬" at bounding box center [322, 93] width 38 height 20
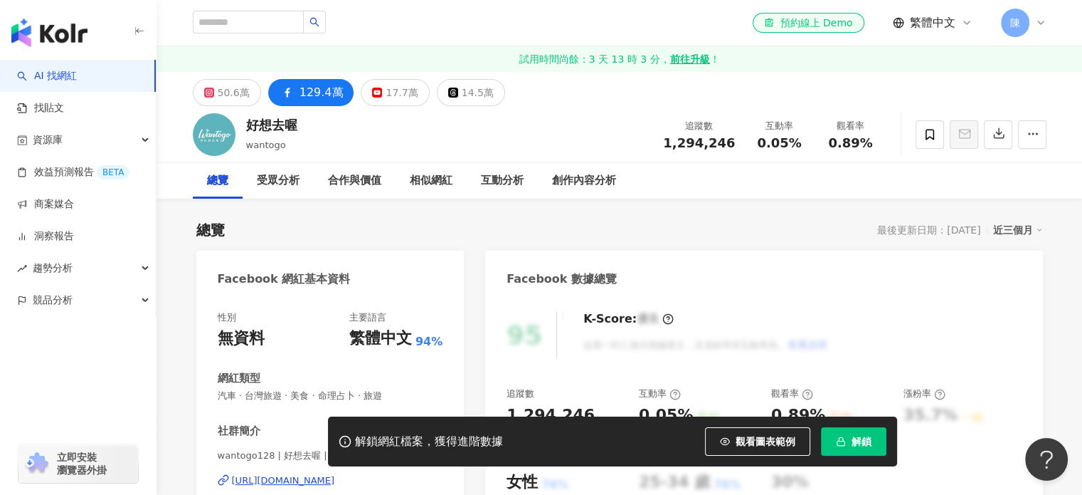
drag, startPoint x: 331, startPoint y: 275, endPoint x: 295, endPoint y: 263, distance: 38.3
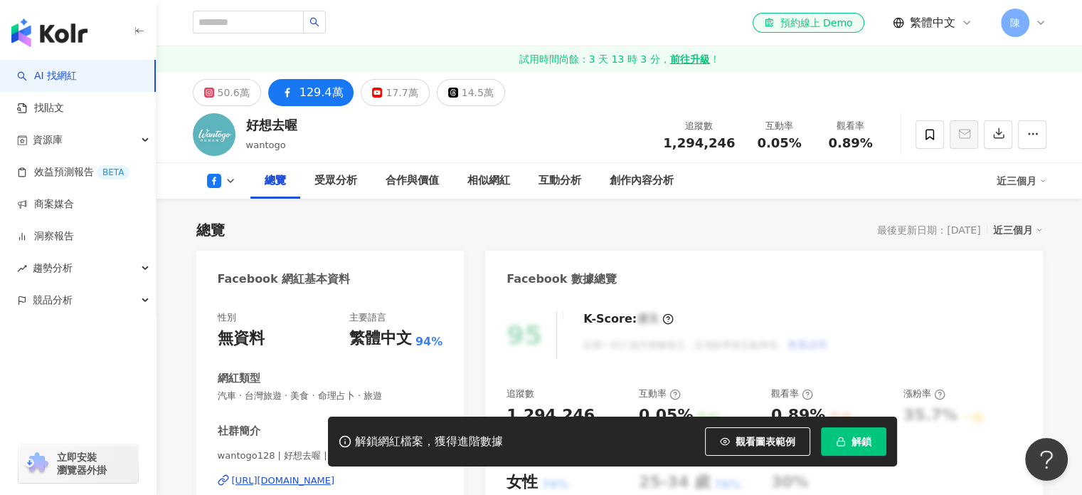
scroll to position [213, 0]
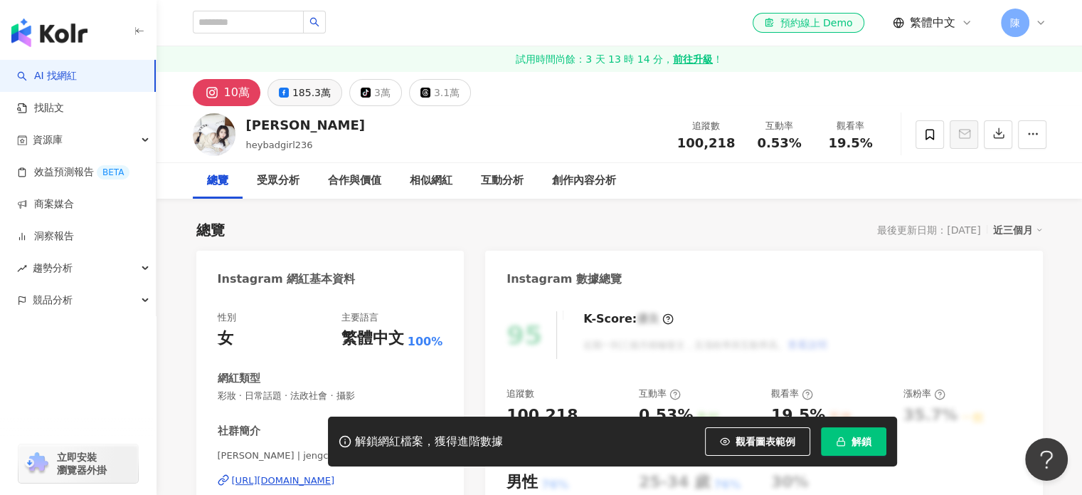
click at [319, 95] on div "185.3萬" at bounding box center [311, 93] width 38 height 20
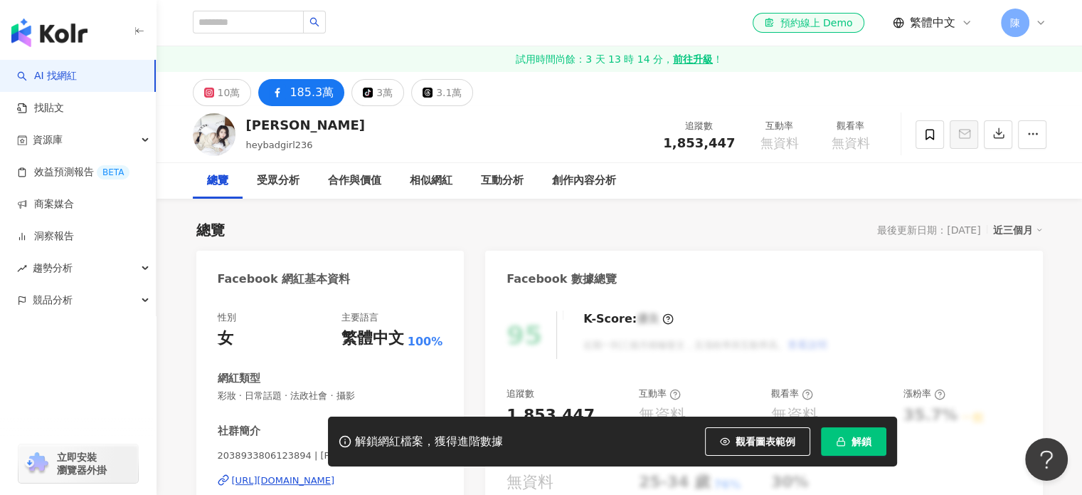
scroll to position [213, 0]
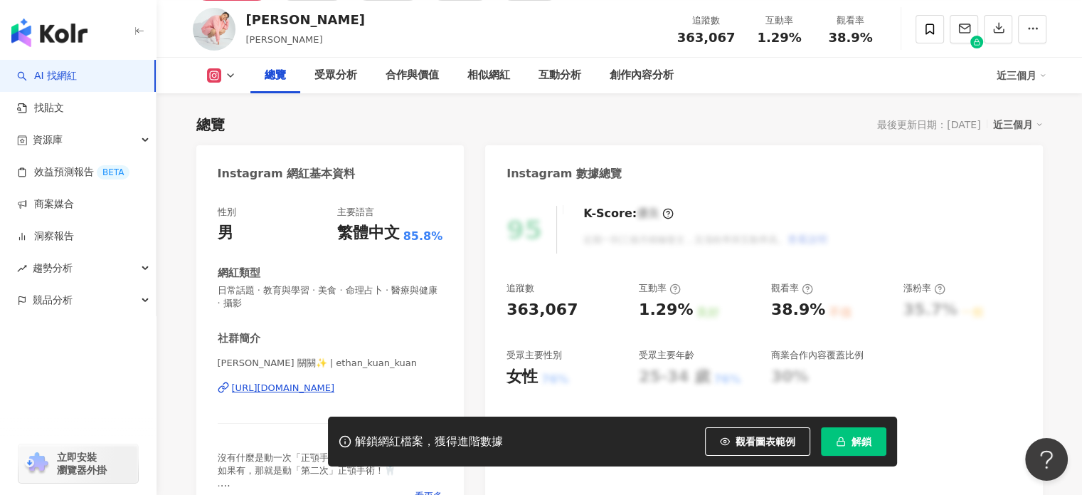
scroll to position [285, 0]
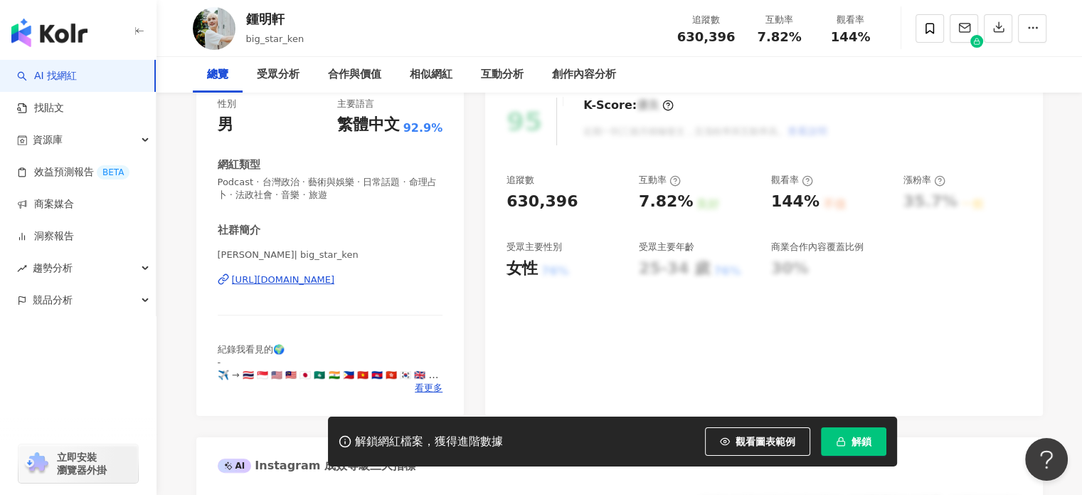
click at [334, 315] on div at bounding box center [331, 315] width 226 height 1
click at [335, 279] on div "https://www.instagram.com/big_star_ken/" at bounding box center [283, 279] width 103 height 13
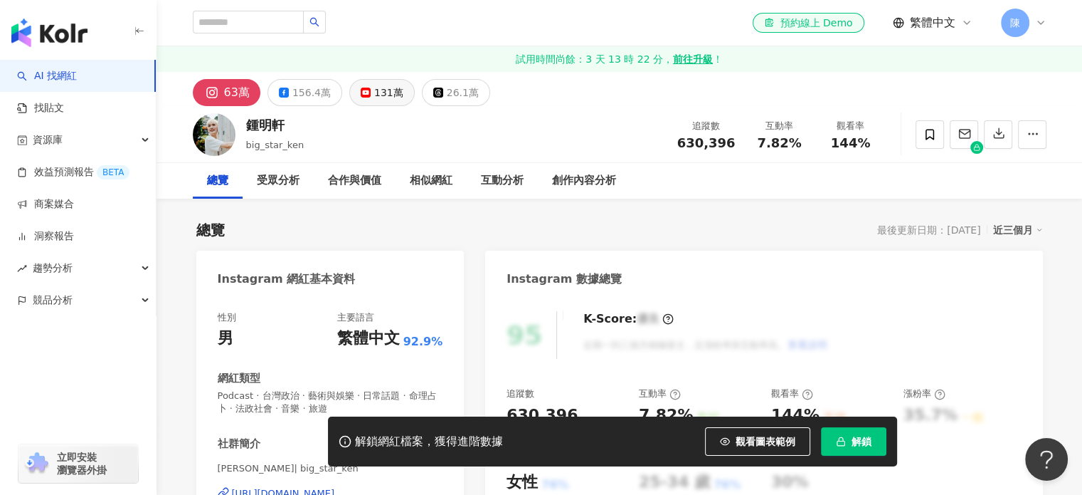
click at [377, 94] on div "131萬" at bounding box center [388, 93] width 29 height 20
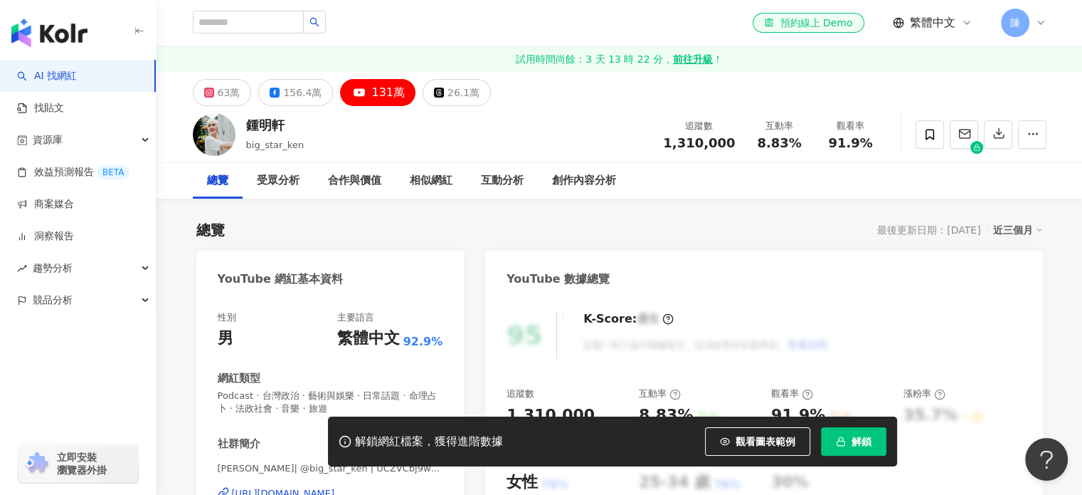
click at [285, 280] on div "YouTube 網紅基本資料" at bounding box center [281, 279] width 126 height 16
click at [290, 487] on div "https://www.youtube.com/channel/UCZVCbj9weVNAWqXS9gnfm5A" at bounding box center [283, 493] width 103 height 13
click at [311, 102] on div "156.4萬" at bounding box center [302, 93] width 38 height 20
click at [305, 93] on div "156.4萬" at bounding box center [302, 93] width 38 height 20
click at [320, 95] on button "156.4萬" at bounding box center [295, 92] width 75 height 27
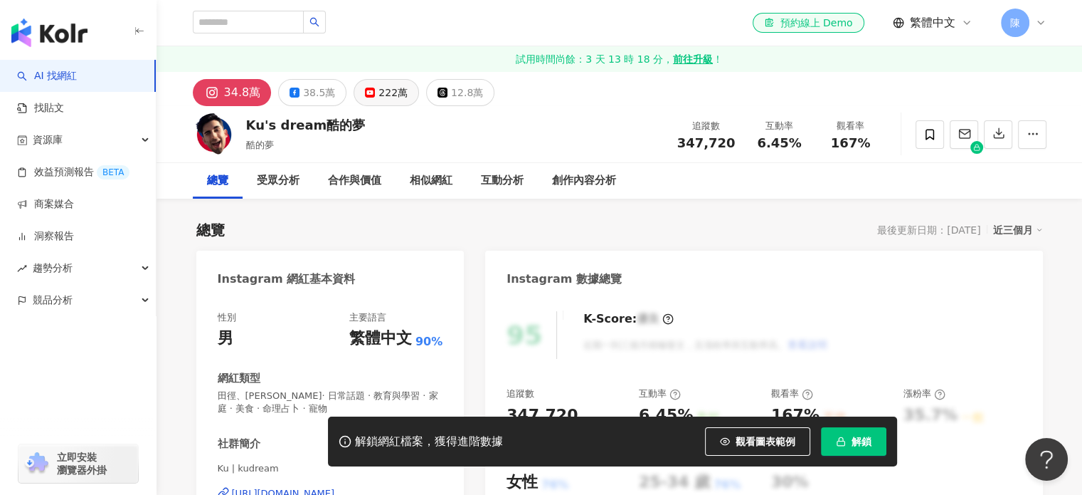
click at [367, 100] on button "222萬" at bounding box center [386, 92] width 65 height 27
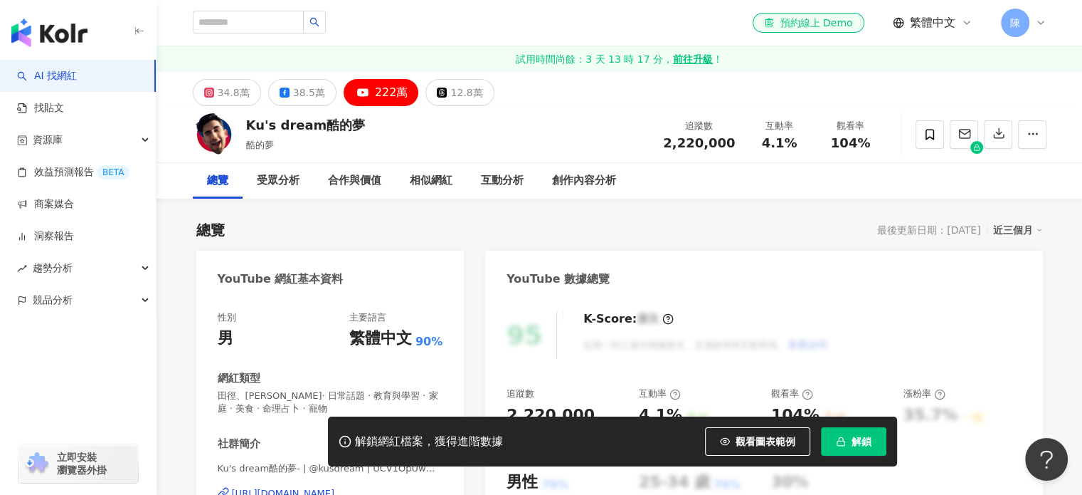
click at [299, 227] on div "總覽 最後更新日期：[DATE] 近三個月" at bounding box center [619, 230] width 847 height 20
click at [288, 189] on div "受眾分析" at bounding box center [278, 180] width 43 height 17
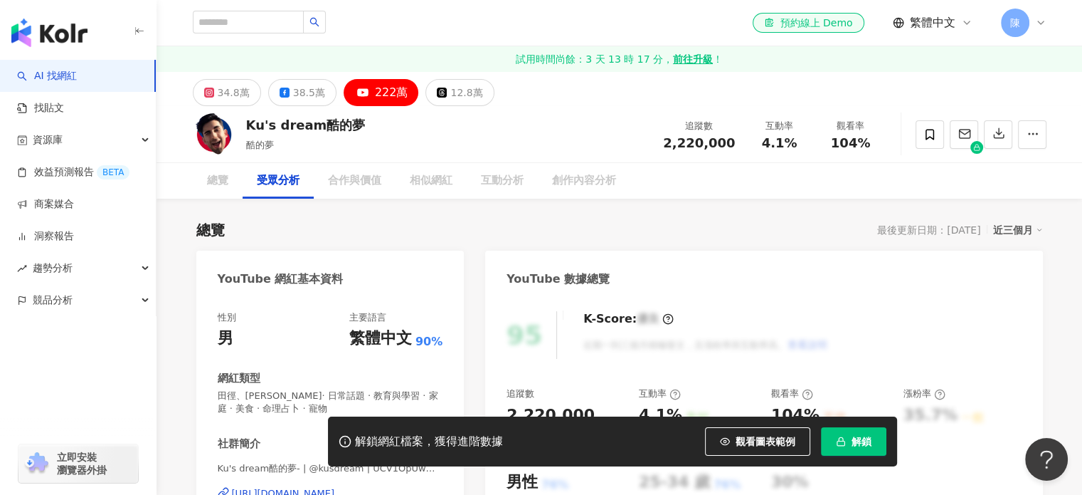
scroll to position [1254, 0]
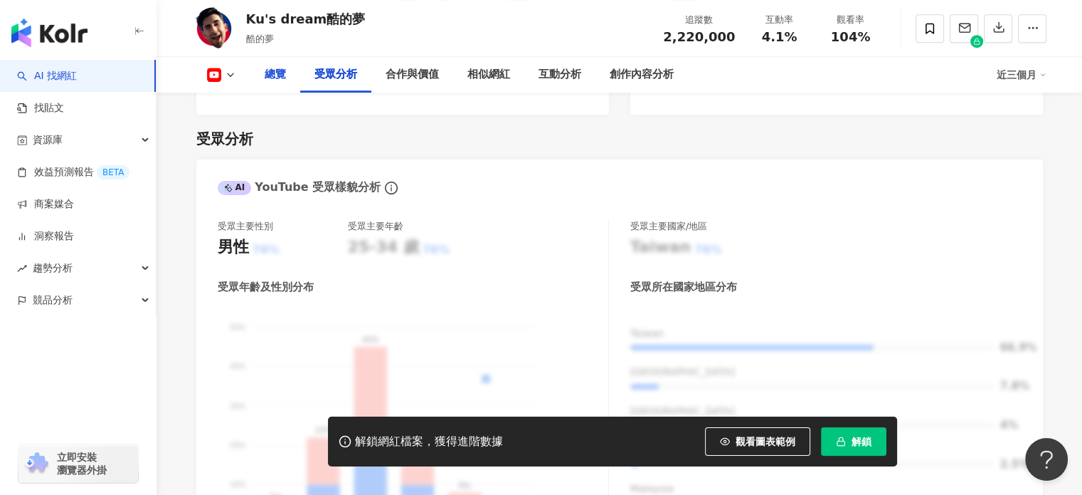
click at [292, 86] on div "總覽" at bounding box center [275, 75] width 50 height 36
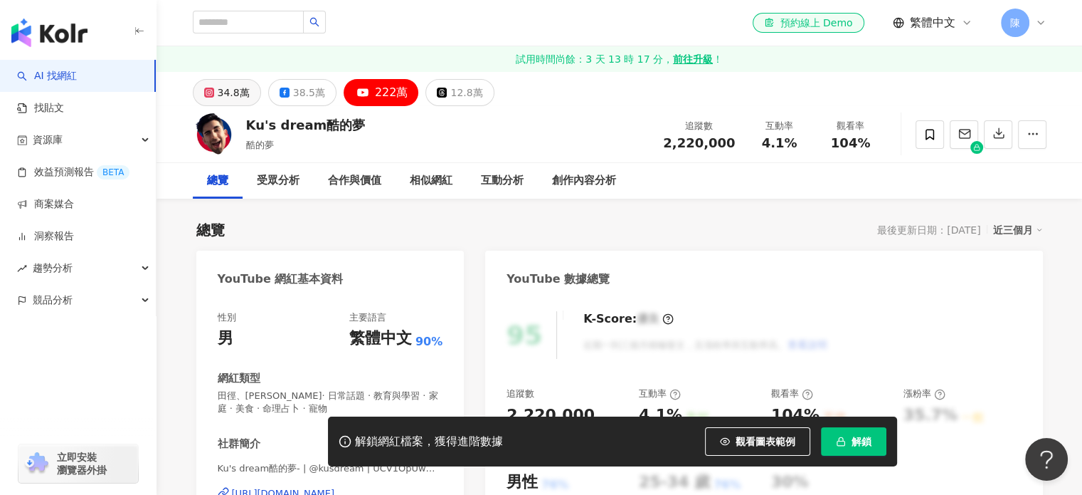
click at [213, 96] on icon at bounding box center [209, 93] width 10 height 10
click at [242, 81] on button "34.8萬" at bounding box center [227, 92] width 68 height 27
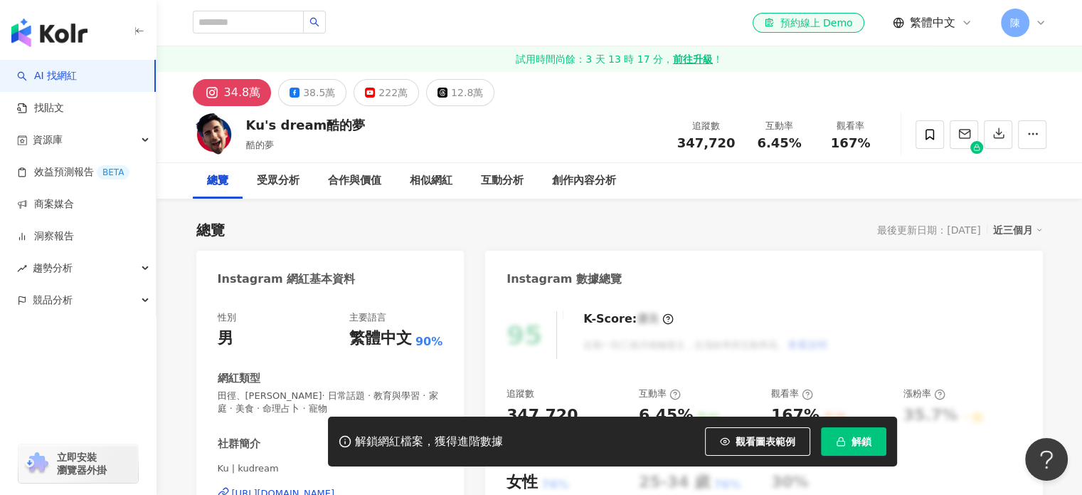
scroll to position [213, 0]
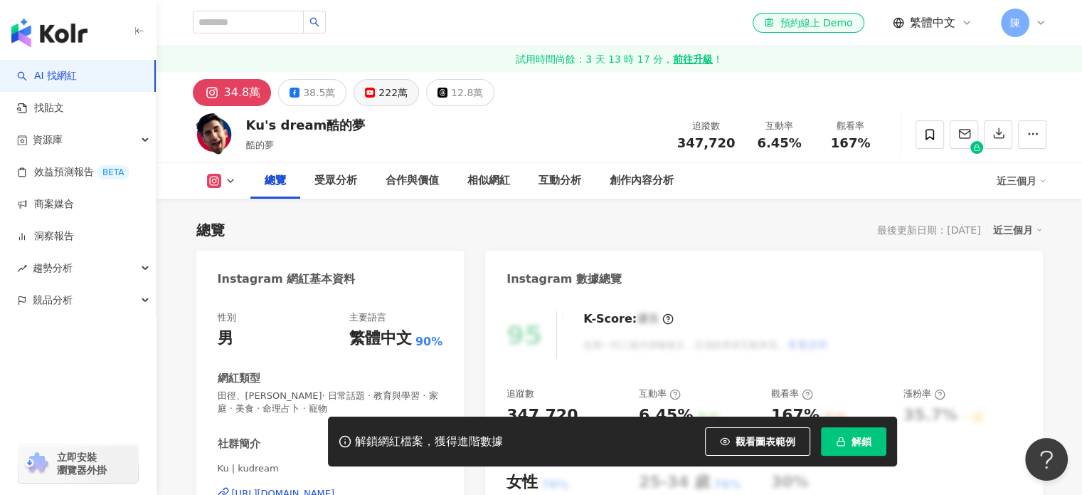
click at [385, 92] on div "222萬" at bounding box center [393, 93] width 29 height 20
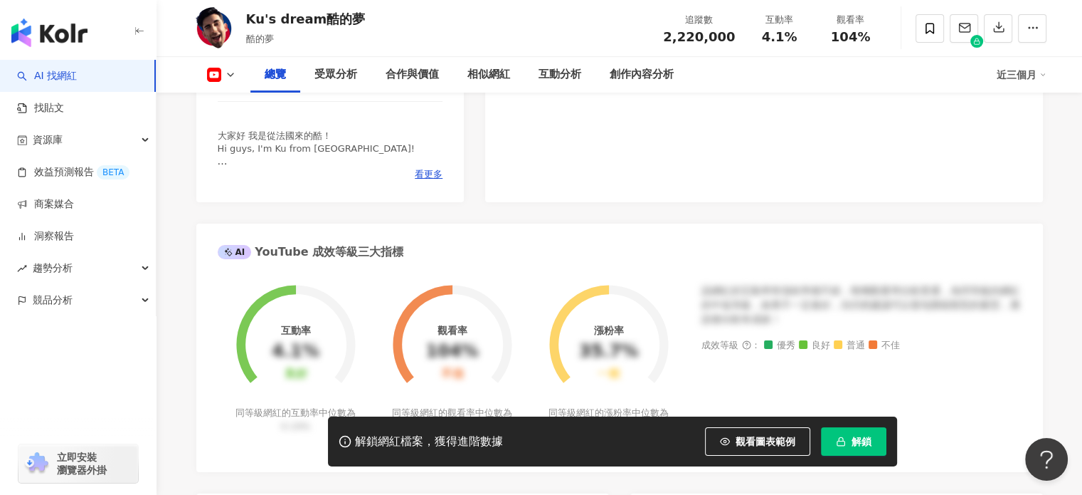
scroll to position [285, 0]
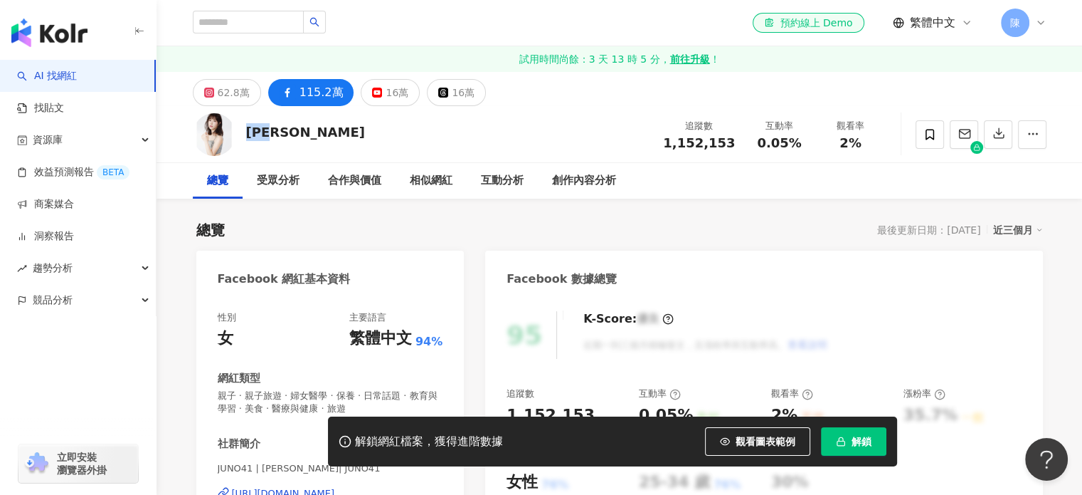
drag, startPoint x: 287, startPoint y: 129, endPoint x: 246, endPoint y: 131, distance: 41.3
click at [246, 131] on div "李佳穎 追蹤數 1,152,153 互動率 0.05% 觀看率 2%" at bounding box center [619, 134] width 911 height 56
copy div "李佳穎"
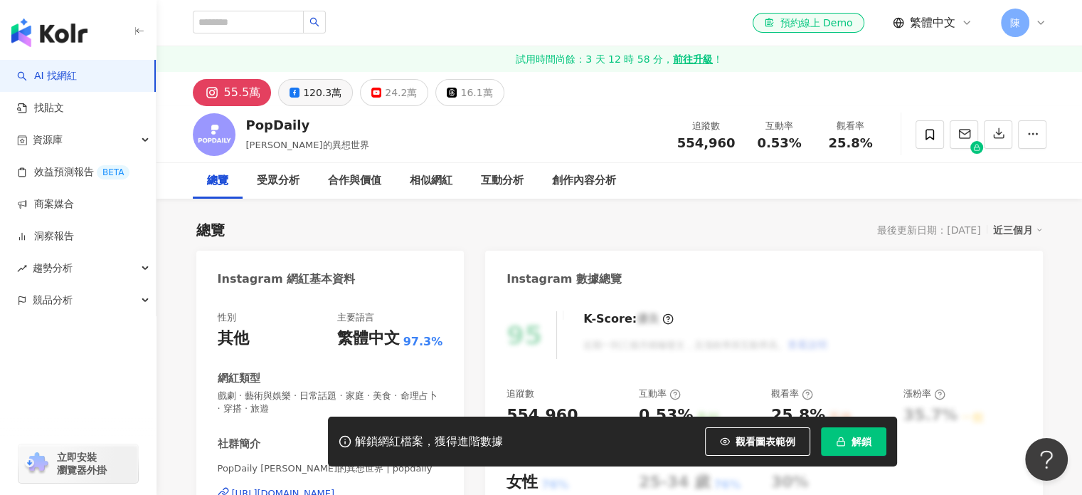
click at [334, 96] on div "120.3萬" at bounding box center [322, 93] width 38 height 20
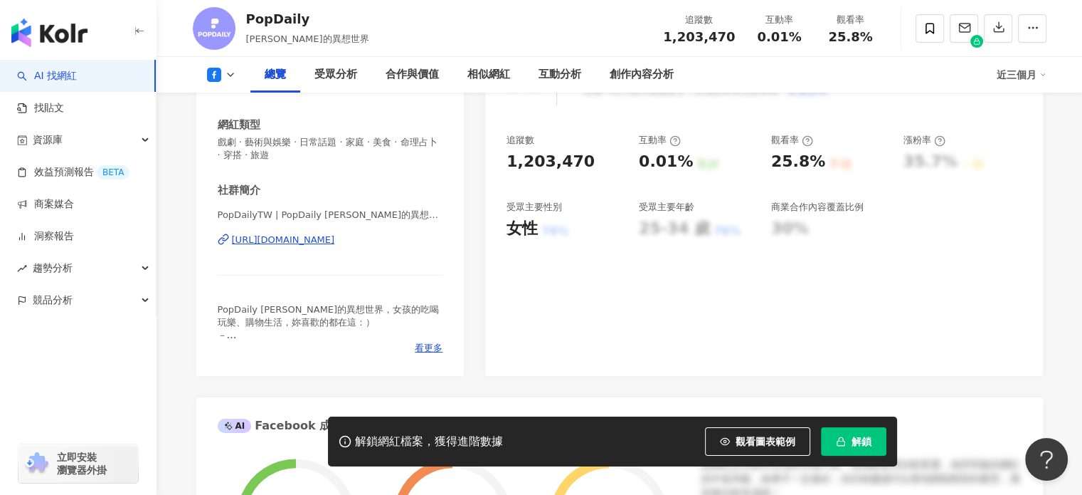
scroll to position [285, 0]
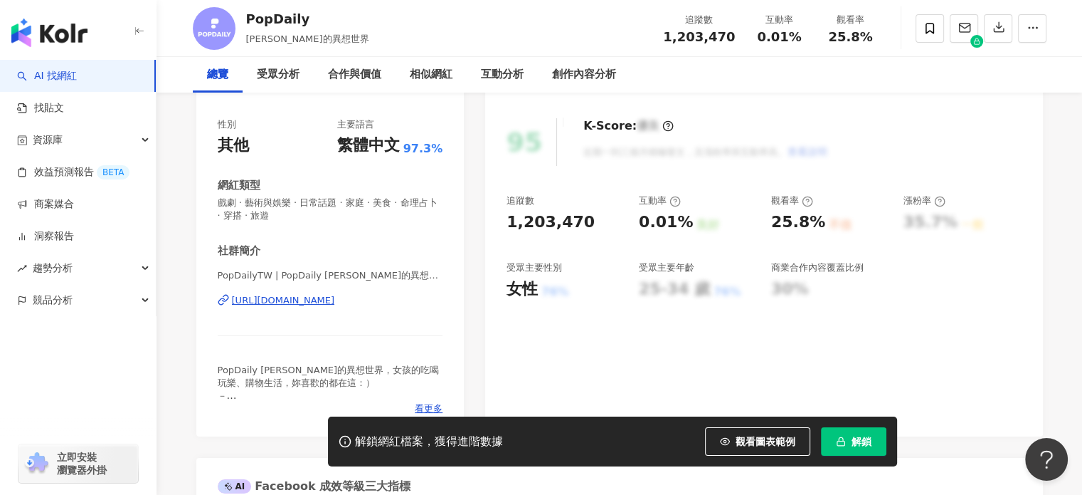
scroll to position [213, 0]
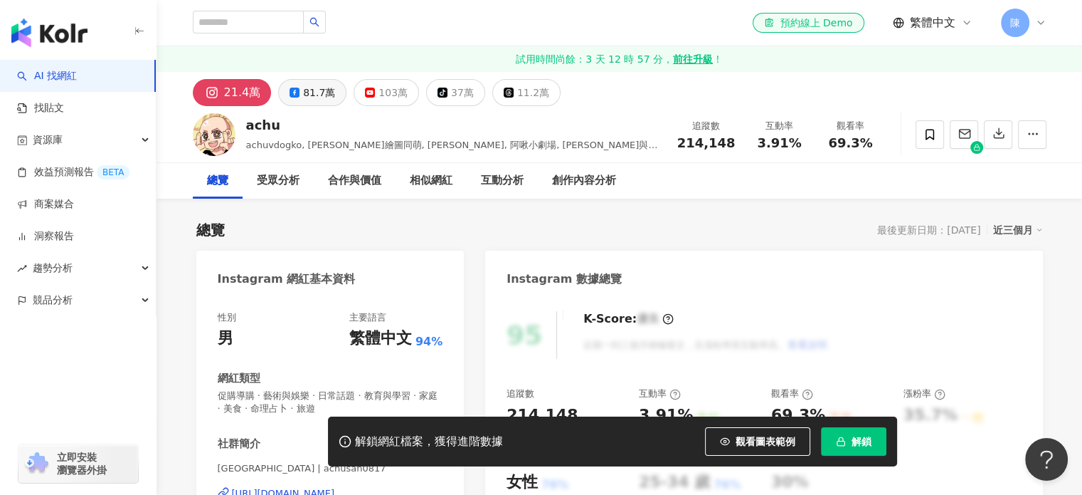
drag, startPoint x: 312, startPoint y: 94, endPoint x: 320, endPoint y: 94, distance: 7.8
click at [312, 94] on div "81.7萬" at bounding box center [319, 93] width 32 height 20
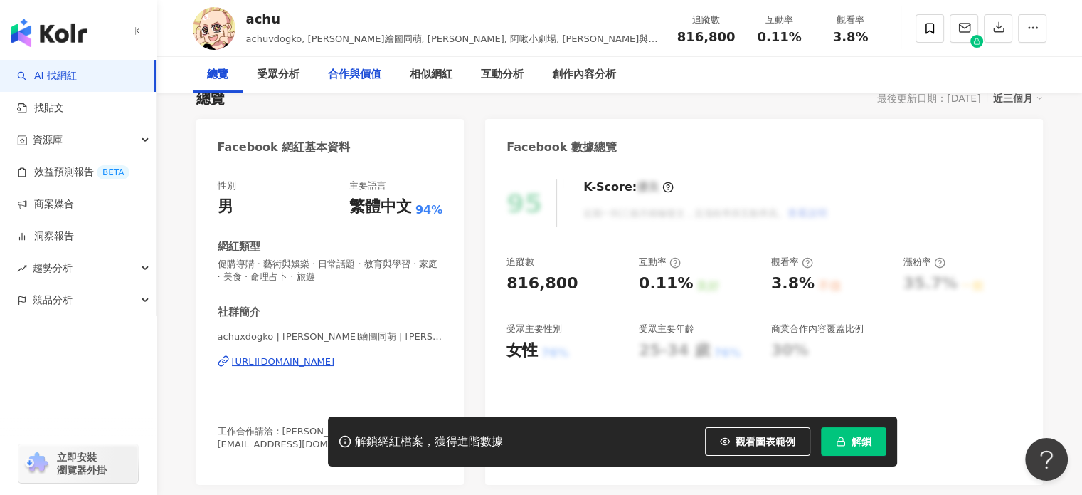
scroll to position [71, 0]
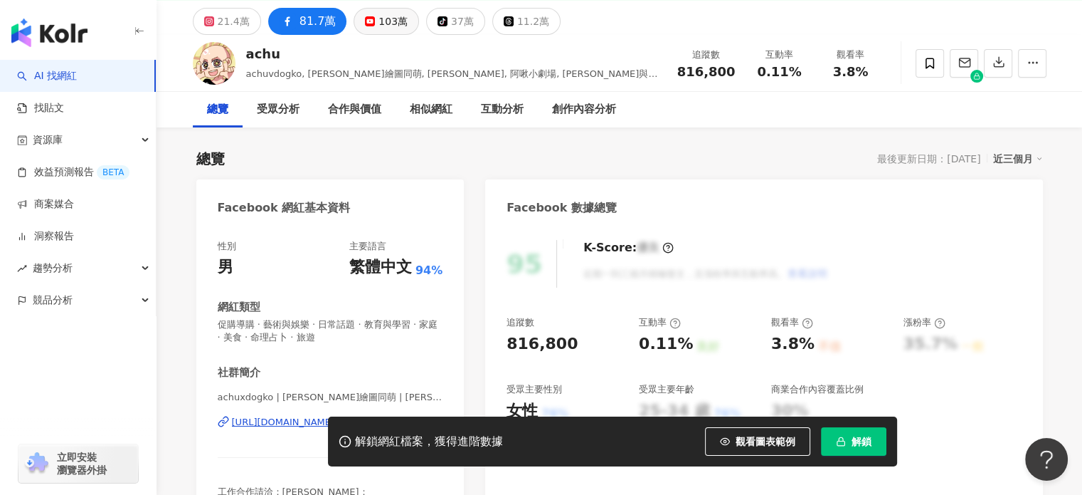
click at [356, 30] on button "103萬" at bounding box center [386, 21] width 65 height 27
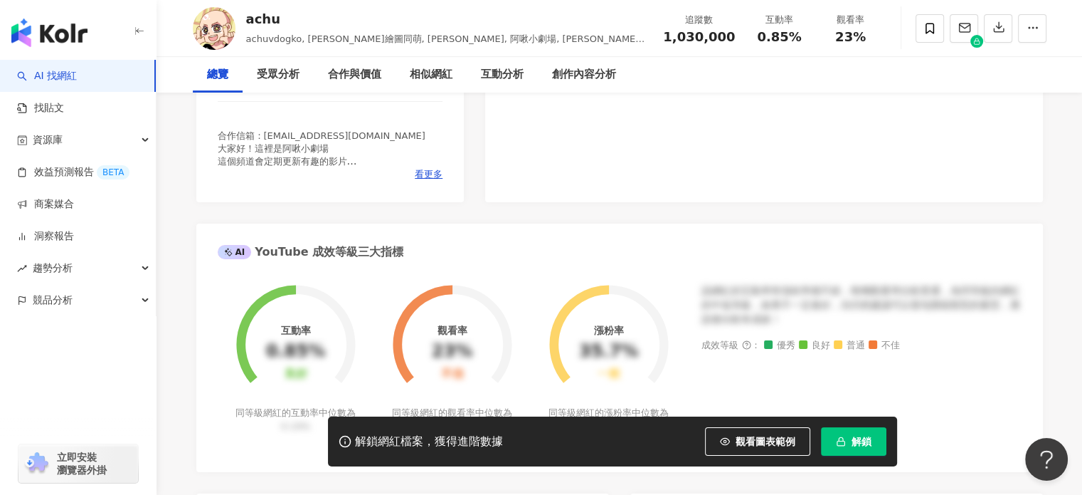
scroll to position [71, 0]
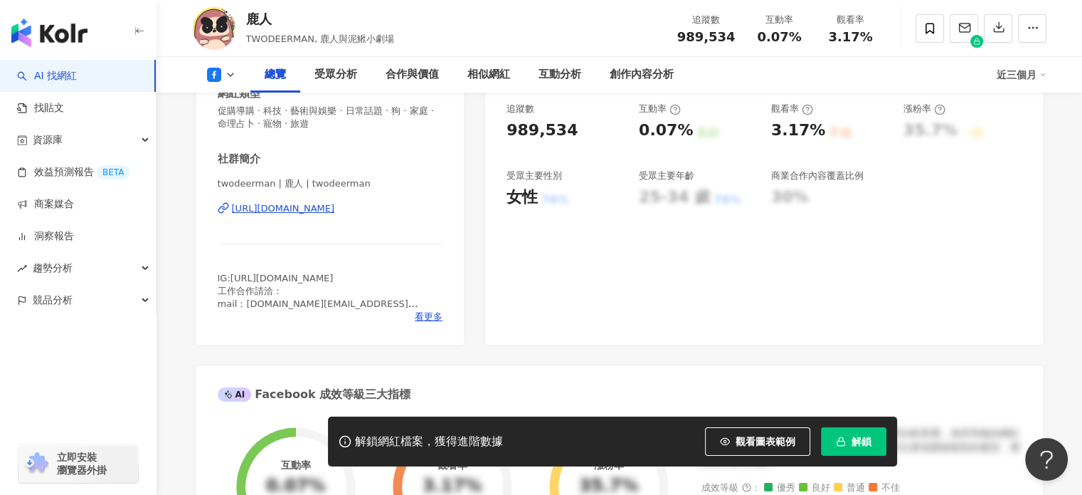
click at [338, 110] on span "促購導購 · 科技 · 藝術與娛樂 · 日常話題 · 狗 · 家庭 · 命理占卜 · 寵物 · 旅遊" at bounding box center [331, 118] width 226 height 26
click at [379, 36] on span "TWODEERMAN, 鹿人與泥鰍小劇場" at bounding box center [320, 38] width 149 height 11
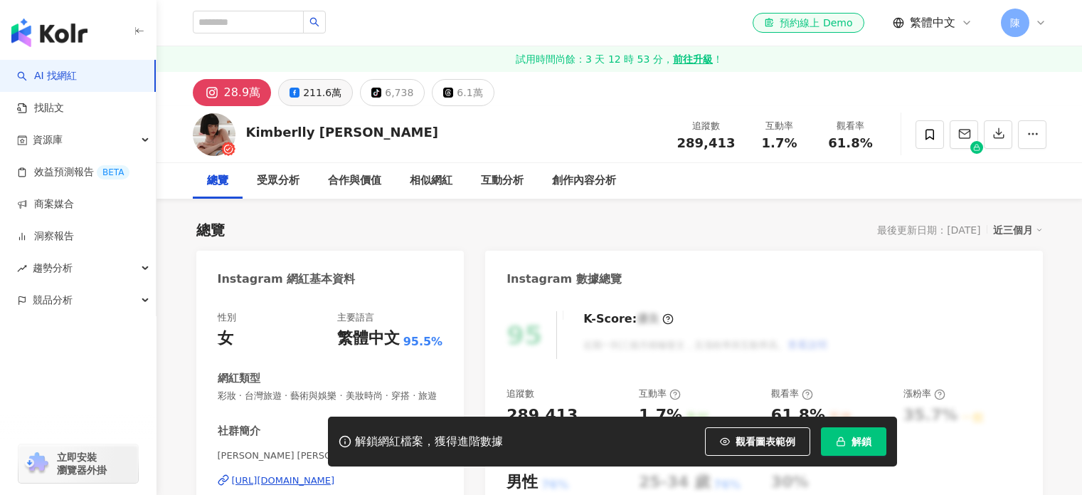
click at [347, 236] on div "總覽 最後更新日期：[DATE] 近三個月" at bounding box center [619, 230] width 847 height 20
click at [320, 85] on div "211.6萬" at bounding box center [322, 93] width 38 height 20
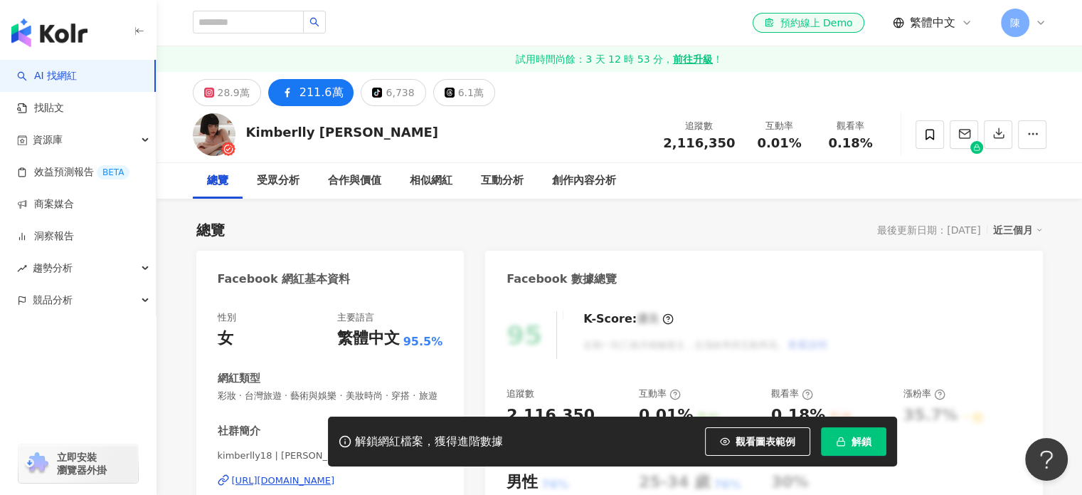
scroll to position [213, 0]
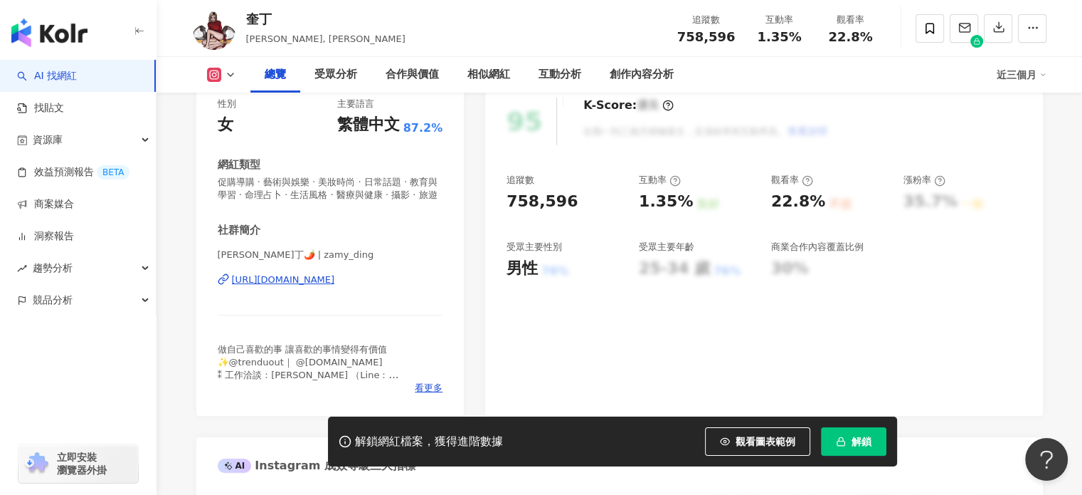
drag, startPoint x: 357, startPoint y: 201, endPoint x: 356, endPoint y: 213, distance: 11.5
click at [357, 201] on span "促購導購 · 藝術與娛樂 · 美妝時尚 · 日常話題 · 教育與學習 · 命理占卜 · 生活風格 · 醫療與健康 · 攝影 · 旅遊" at bounding box center [331, 189] width 226 height 26
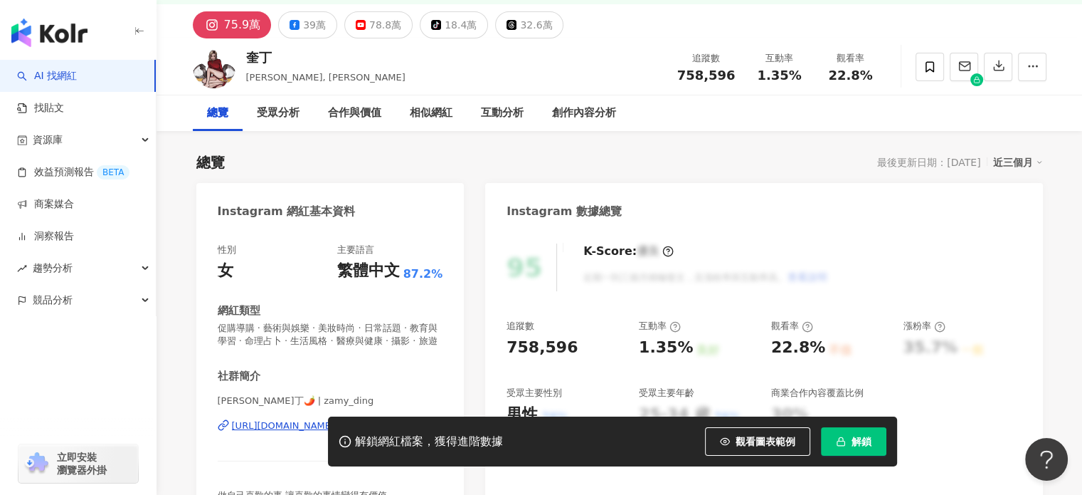
scroll to position [142, 0]
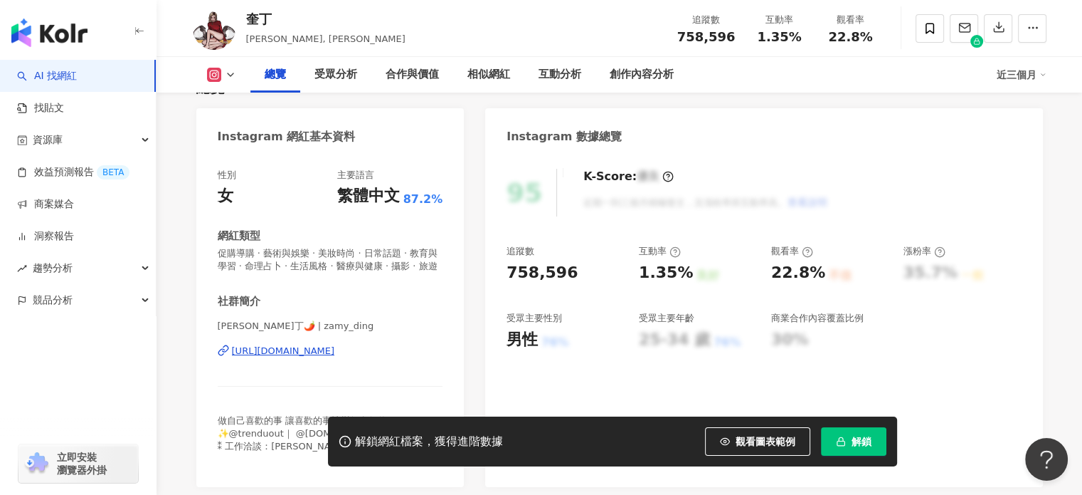
drag, startPoint x: 362, startPoint y: 369, endPoint x: 403, endPoint y: 219, distance: 155.0
click at [404, 213] on div "性別 女 主要語言 繁體中文 87.2% 網紅類型 促購導購 · 藝術與娛樂 · 美妝時尚 · 日常話題 · 教育與學習 · 命理占卜 · 生活風格 · 醫療…" at bounding box center [331, 317] width 226 height 297
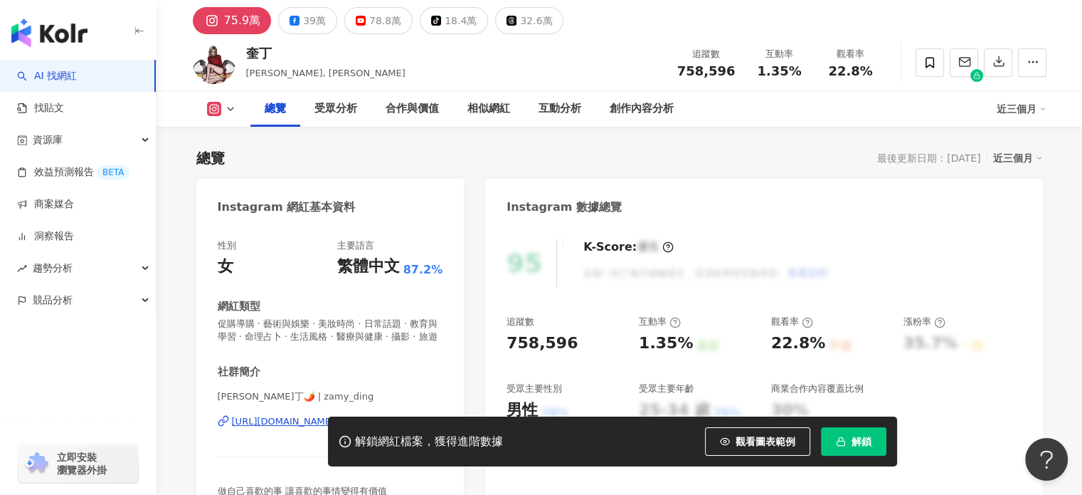
scroll to position [0, 0]
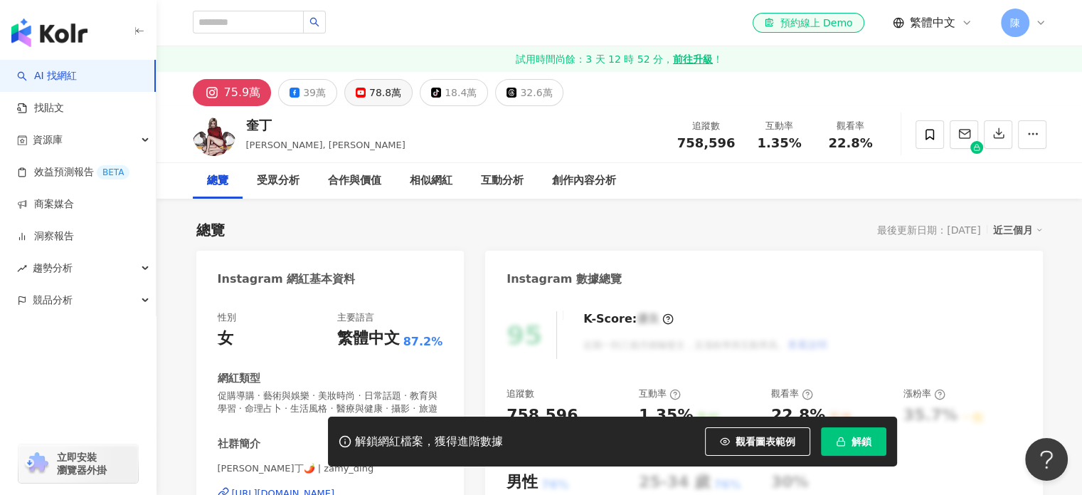
click at [374, 92] on div "78.8萬" at bounding box center [385, 93] width 32 height 20
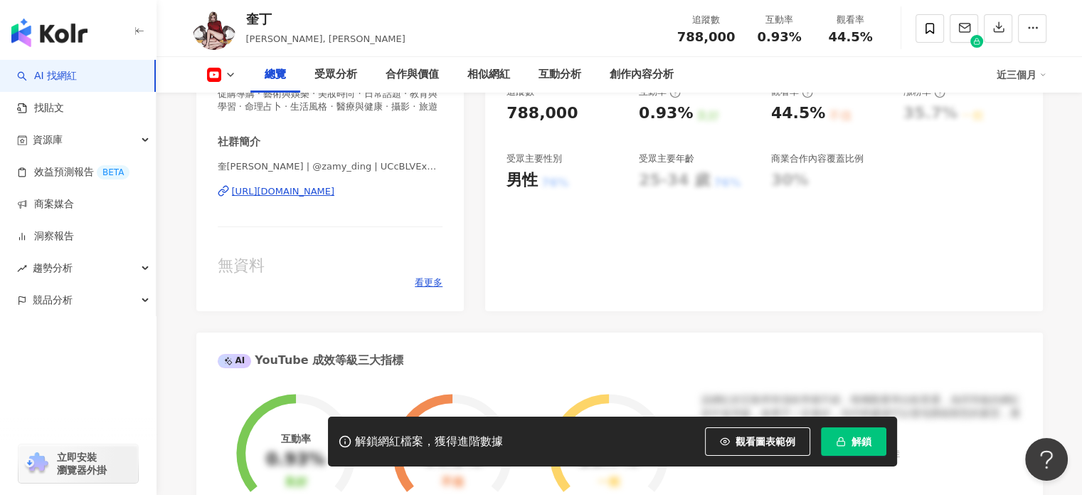
scroll to position [213, 0]
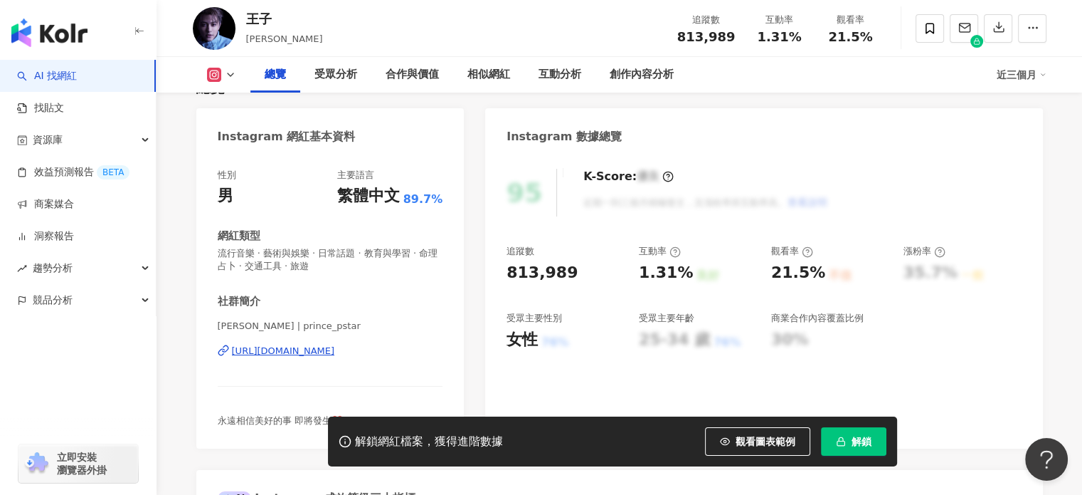
drag, startPoint x: 380, startPoint y: 353, endPoint x: 273, endPoint y: 210, distance: 178.9
click at [273, 210] on div "性別 男 主要語言 繁體中文 89.7% 網紅類型 流行音樂 · 藝術與娛樂 · 日常話題 · 教育與學習 · 命理占卜 · 交通工具 · 旅遊 社群簡介 […" at bounding box center [331, 298] width 226 height 258
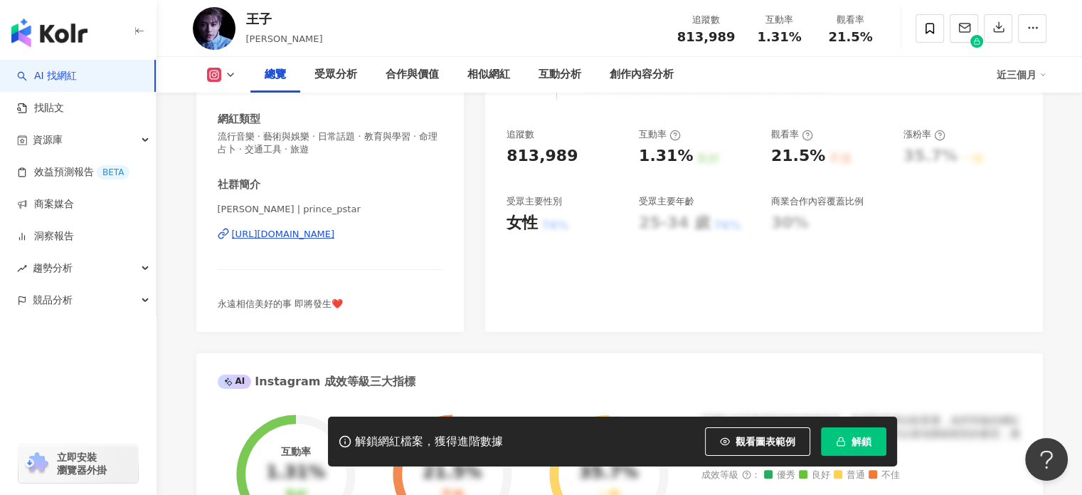
scroll to position [285, 0]
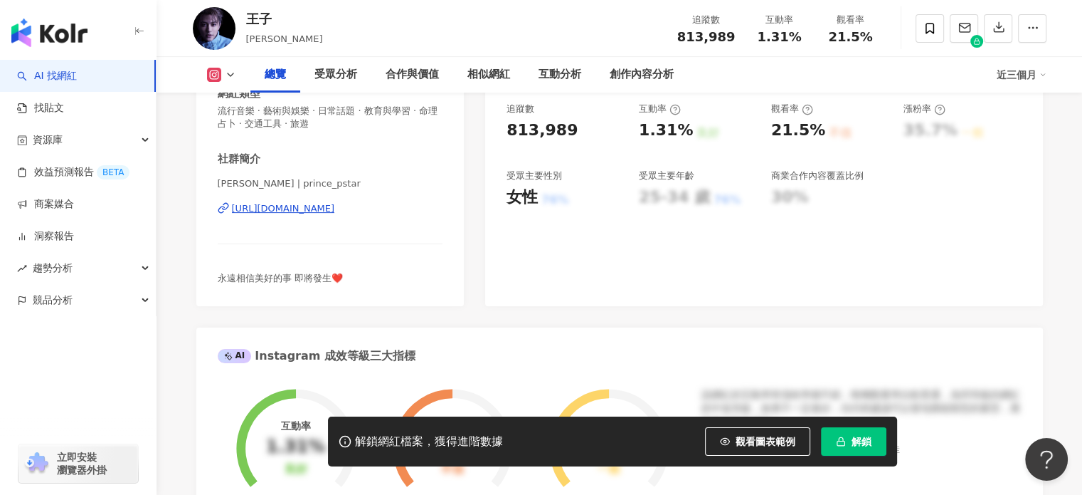
drag, startPoint x: 349, startPoint y: 214, endPoint x: 372, endPoint y: 231, distance: 29.0
click at [372, 231] on div "[PERSON_NAME] | prince_pstar [URL][DOMAIN_NAME]" at bounding box center [331, 218] width 226 height 83
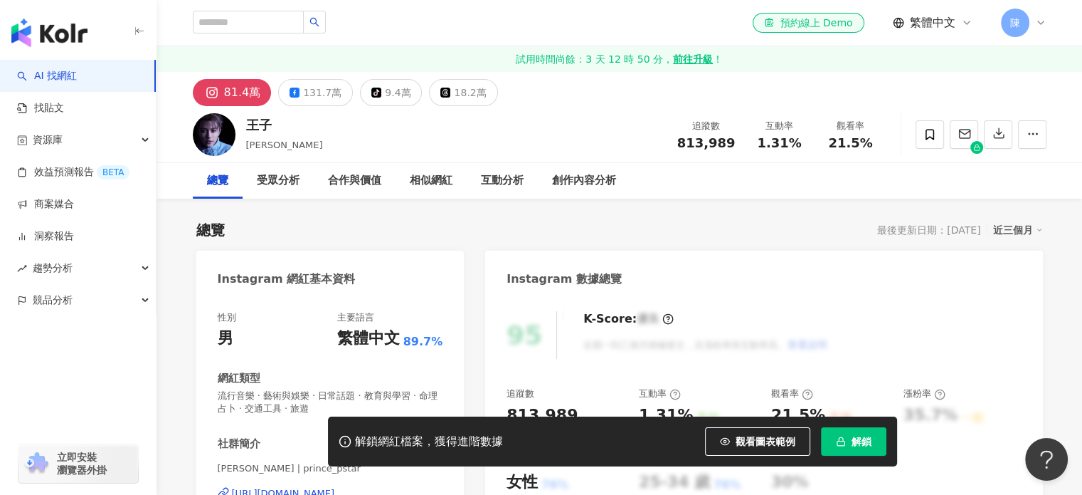
scroll to position [0, 0]
click at [323, 104] on button "131.7萬" at bounding box center [315, 92] width 75 height 27
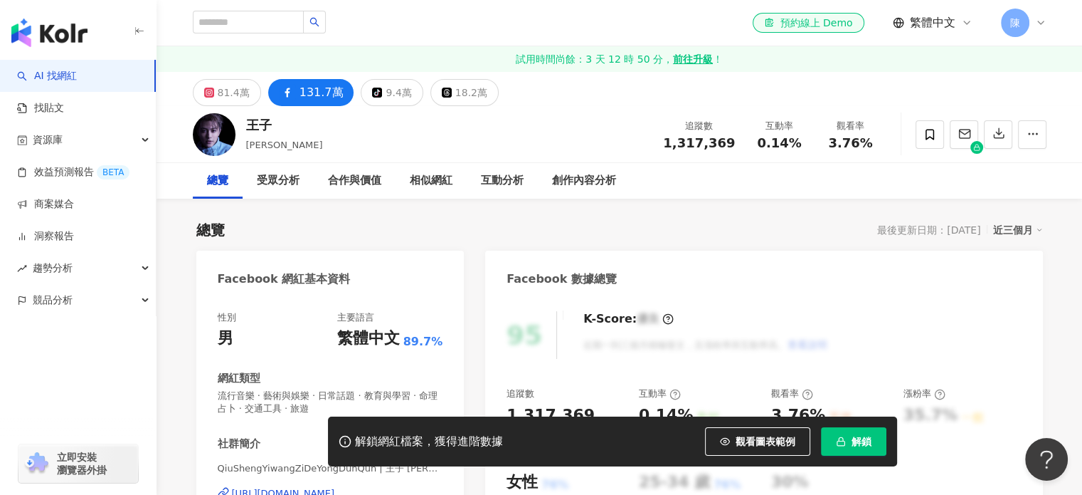
drag, startPoint x: 344, startPoint y: 214, endPoint x: 319, endPoint y: 206, distance: 26.8
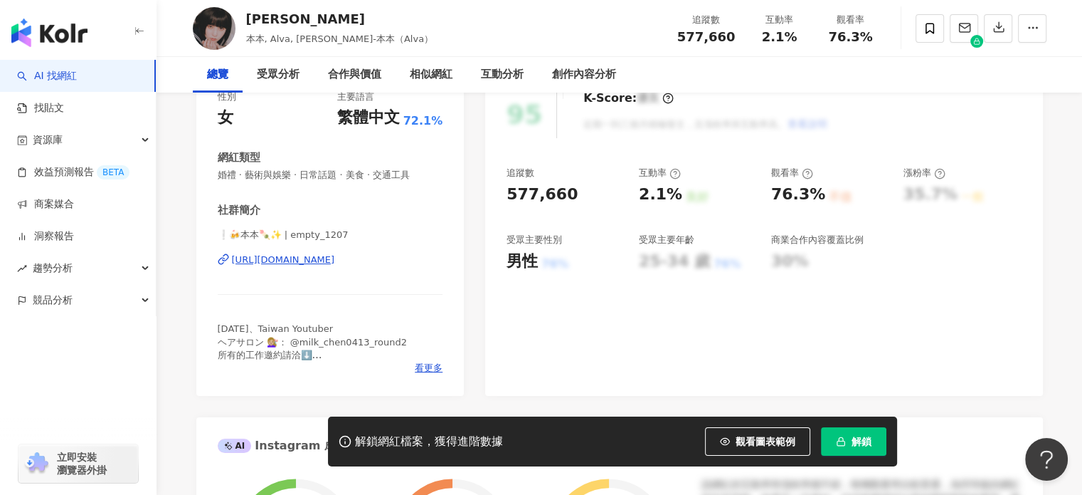
scroll to position [285, 0]
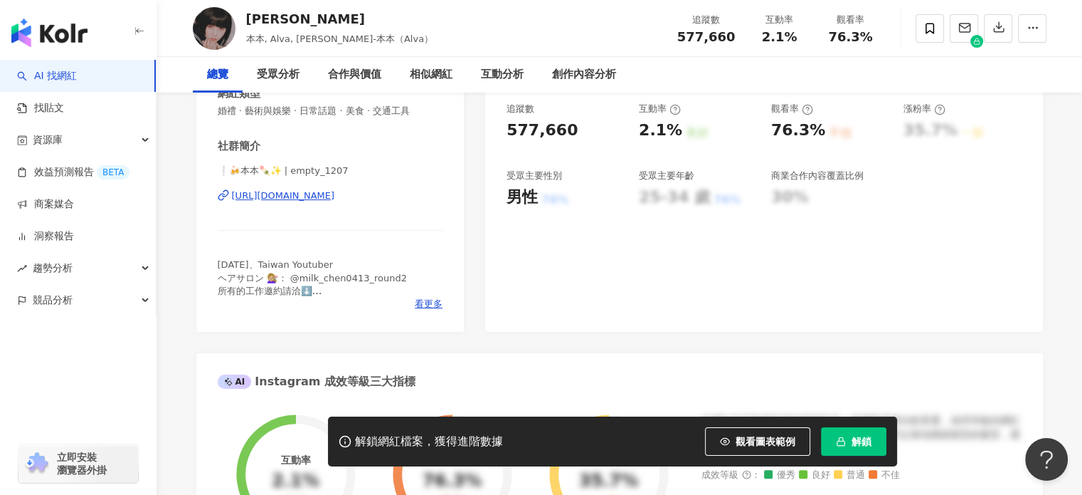
drag, startPoint x: 399, startPoint y: 208, endPoint x: 359, endPoint y: 194, distance: 42.1
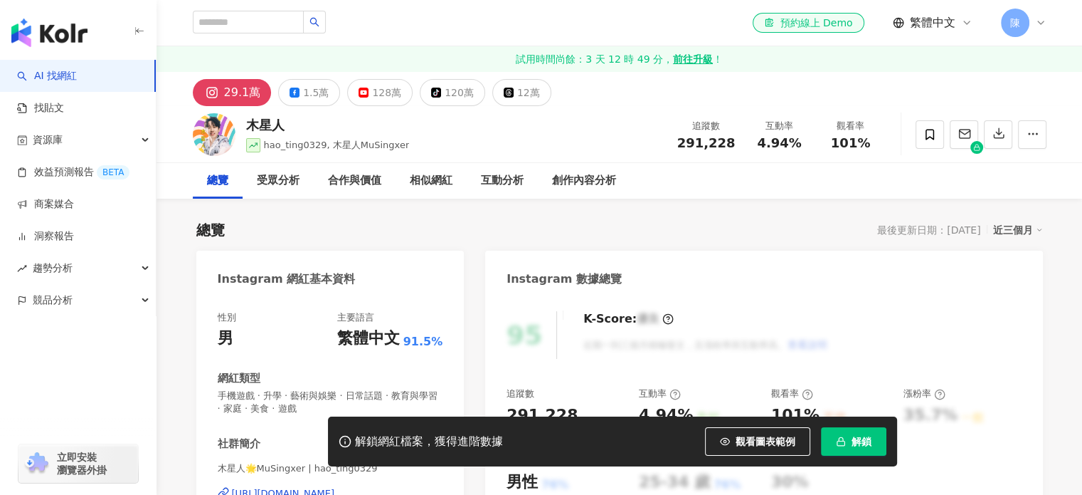
click at [377, 93] on div "128萬" at bounding box center [386, 93] width 29 height 20
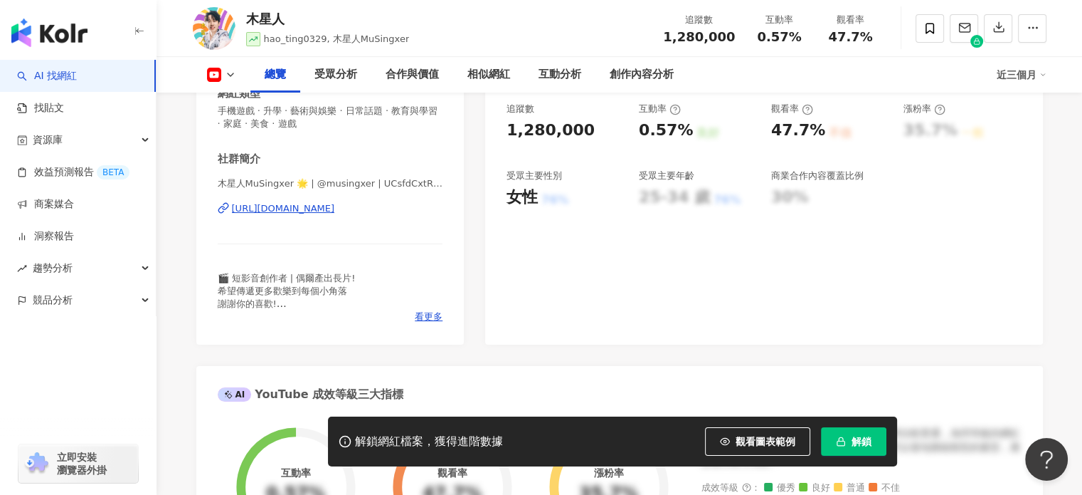
scroll to position [191, 0]
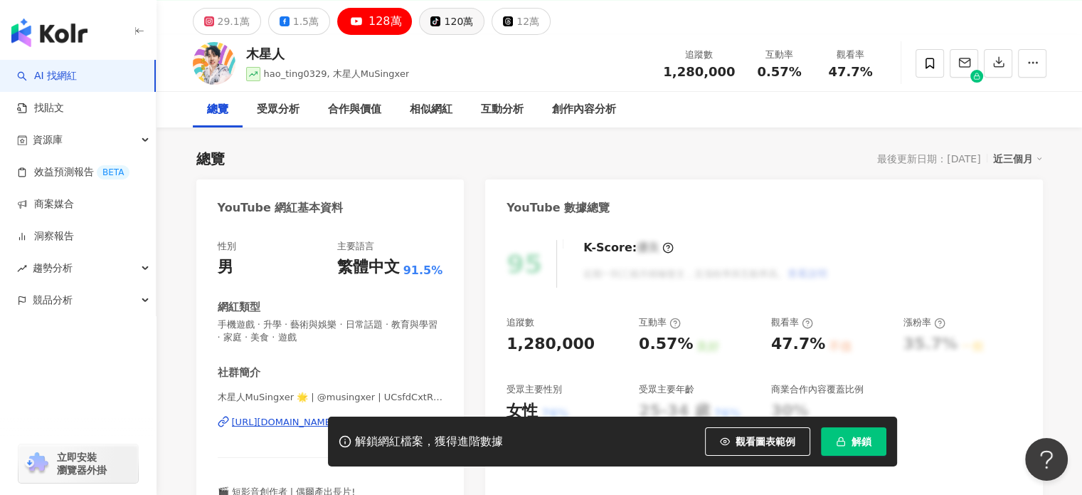
click at [462, 18] on div "120萬" at bounding box center [458, 21] width 29 height 20
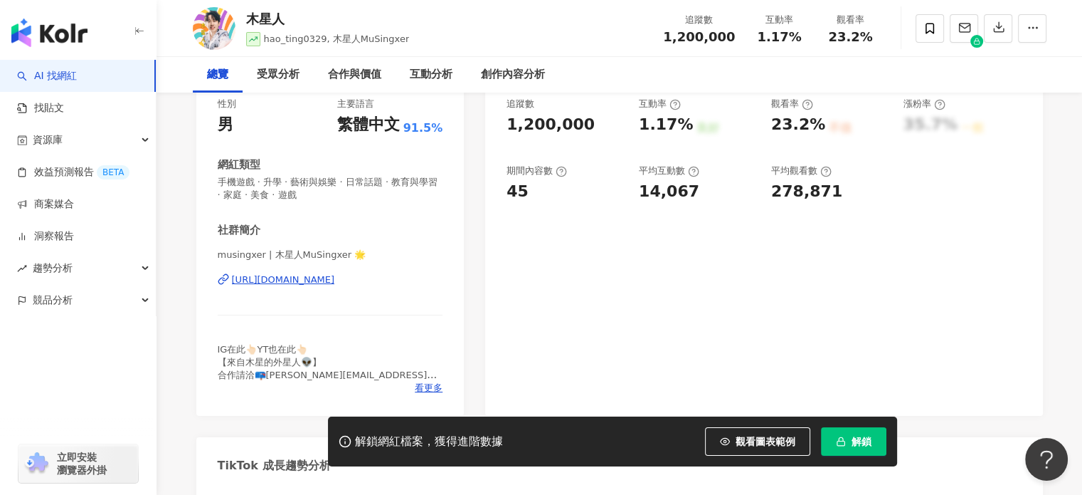
scroll to position [0, 0]
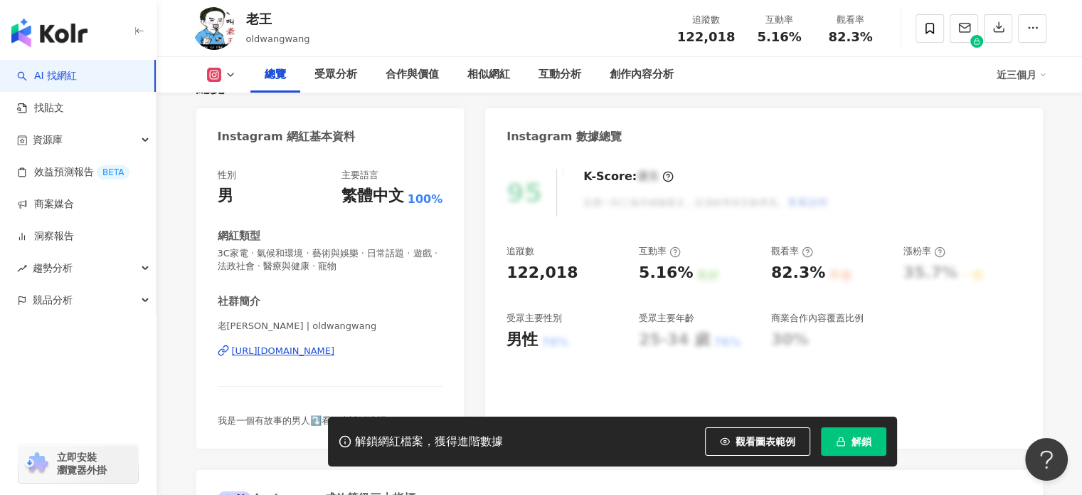
drag, startPoint x: 391, startPoint y: 353, endPoint x: 433, endPoint y: 147, distance: 210.1
click at [433, 147] on div "Instagram 網紅基本資料" at bounding box center [330, 131] width 268 height 46
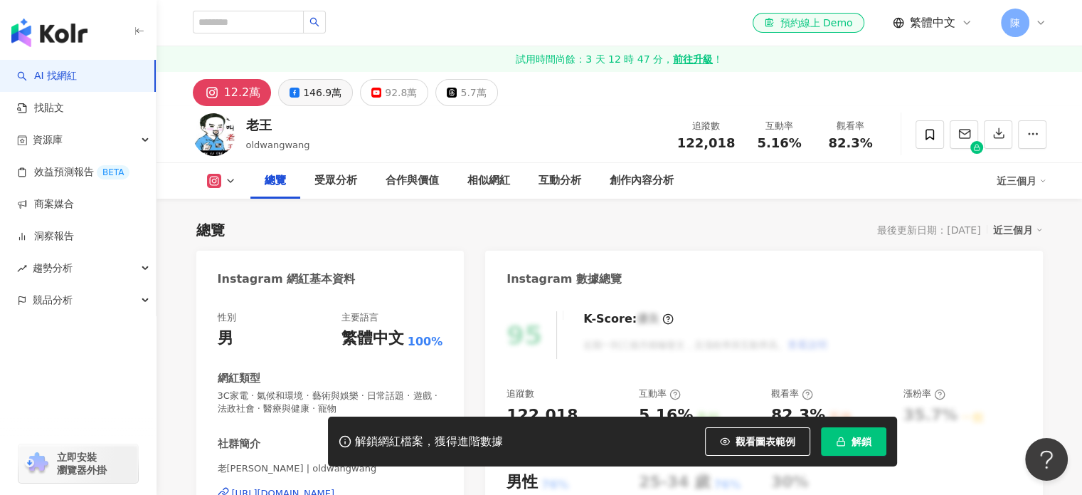
click at [311, 94] on div "146.9萬" at bounding box center [322, 93] width 38 height 20
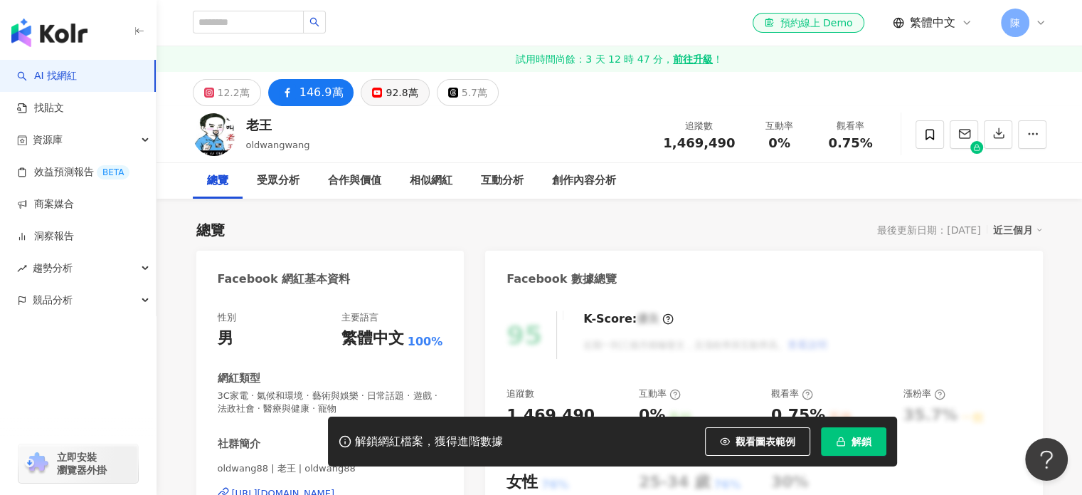
click at [396, 93] on div "92.8萬" at bounding box center [402, 93] width 32 height 20
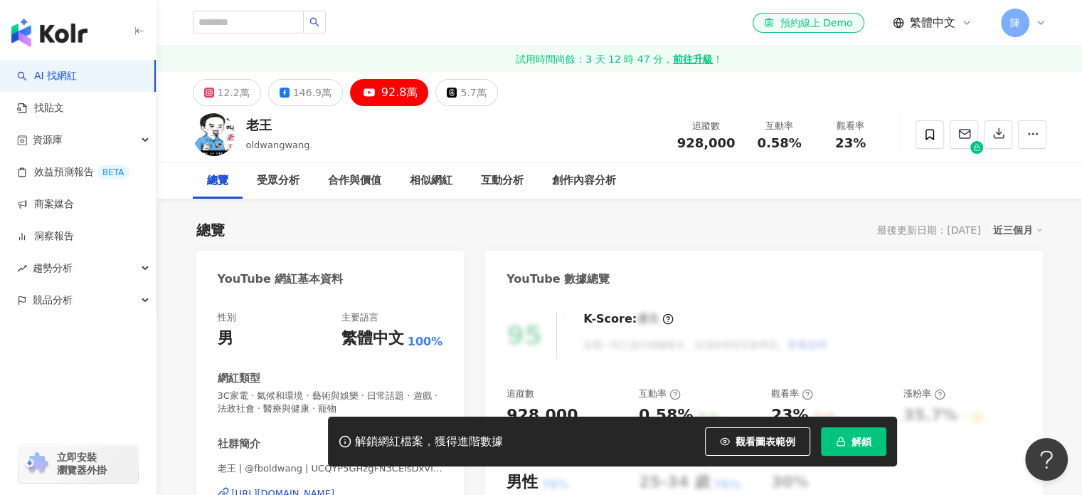
scroll to position [213, 0]
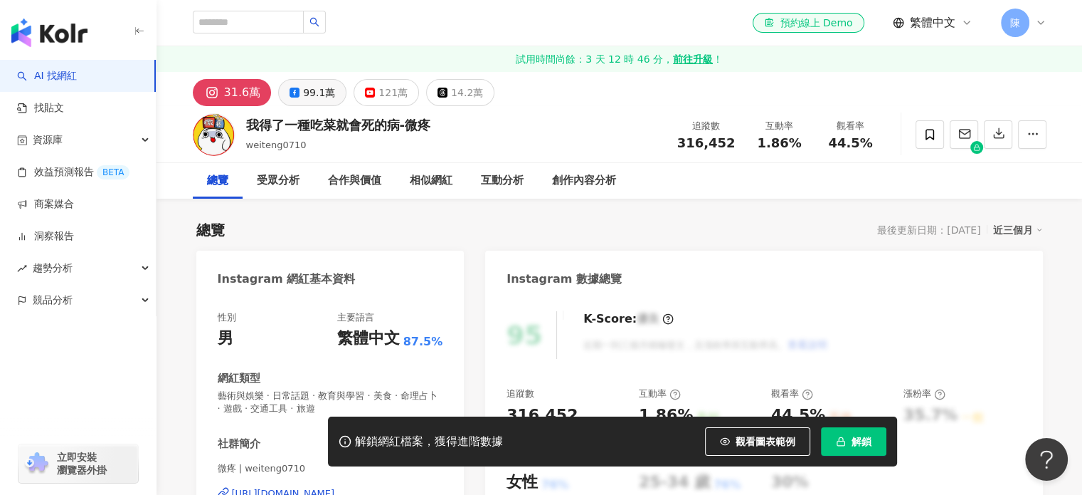
click at [278, 97] on button "99.1萬" at bounding box center [312, 92] width 68 height 27
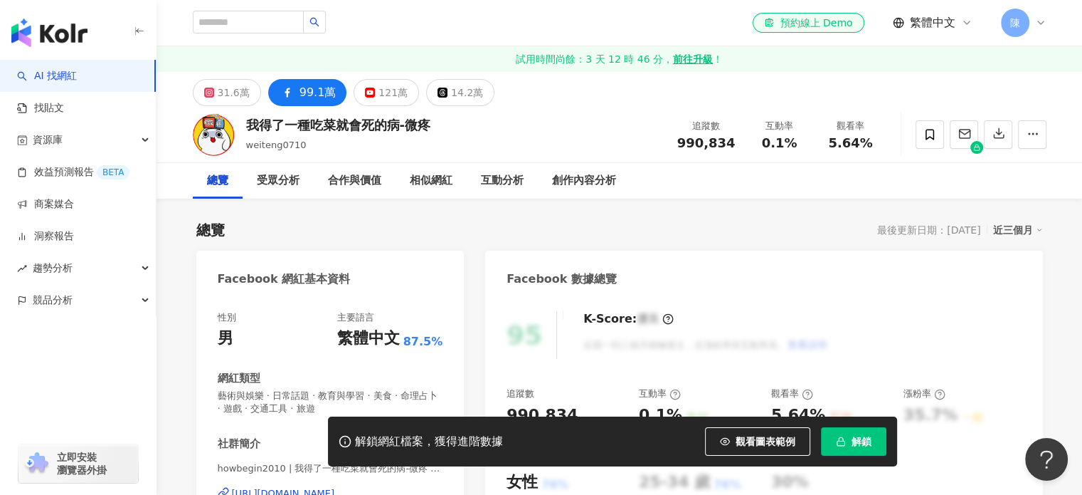
scroll to position [356, 0]
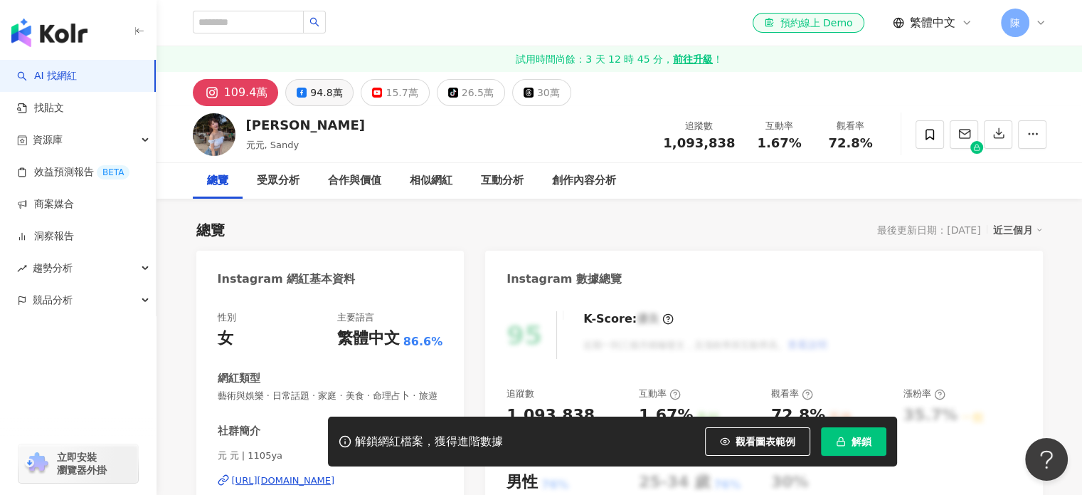
click at [297, 88] on icon at bounding box center [302, 93] width 10 height 10
click at [327, 88] on div "94.8萬" at bounding box center [326, 93] width 32 height 20
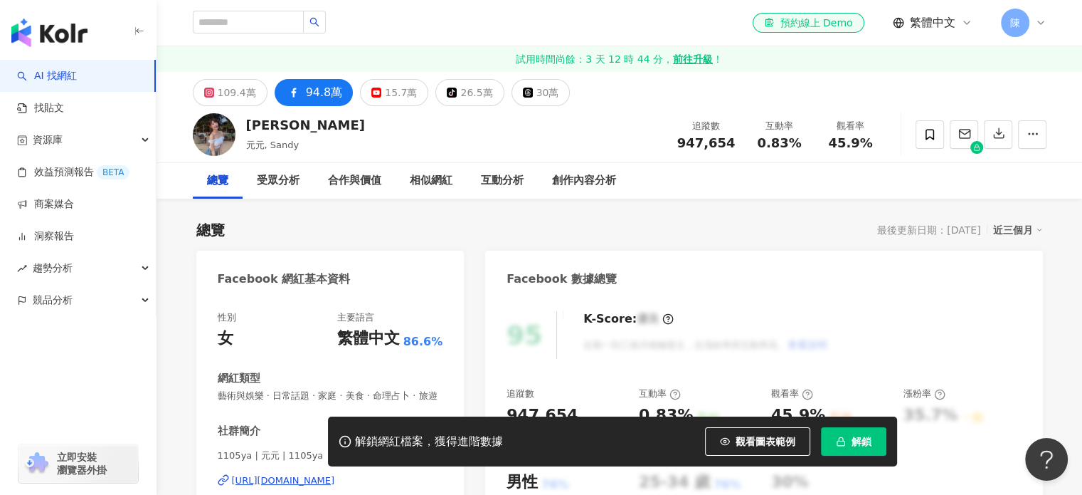
scroll to position [285, 0]
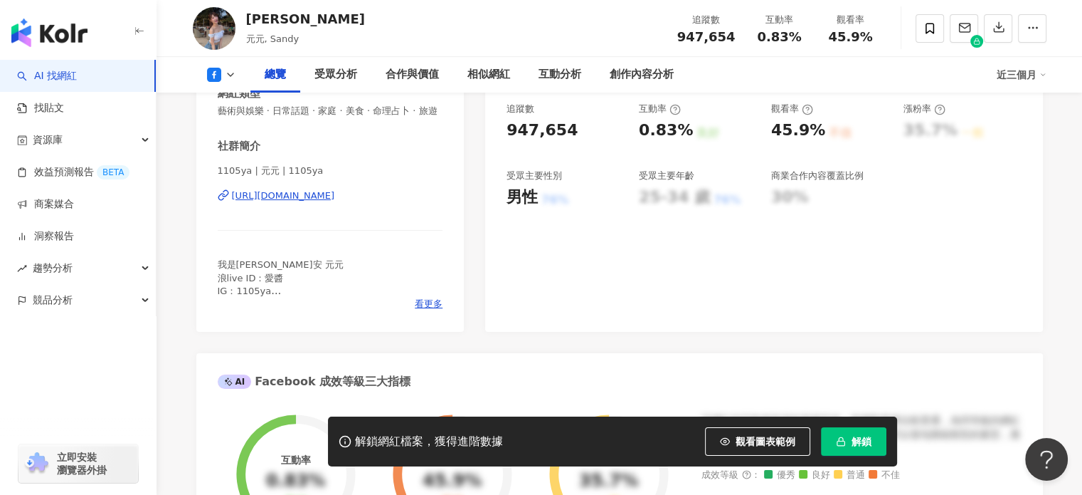
drag, startPoint x: 353, startPoint y: 208, endPoint x: 313, endPoint y: 210, distance: 39.9
